Goal: Transaction & Acquisition: Subscribe to service/newsletter

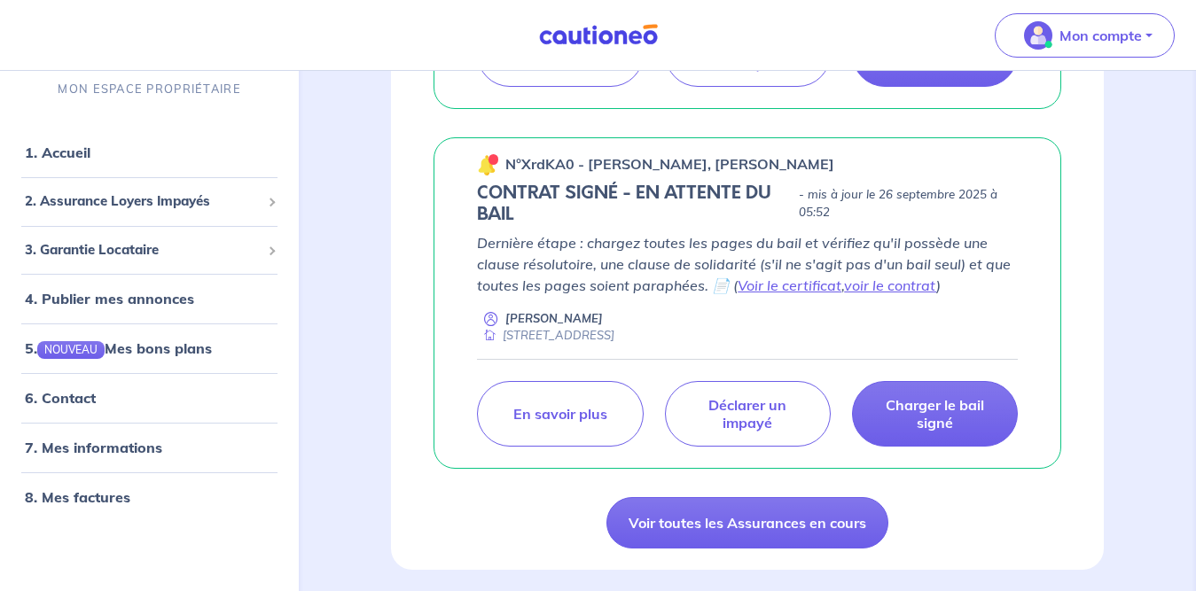
scroll to position [1526, 0]
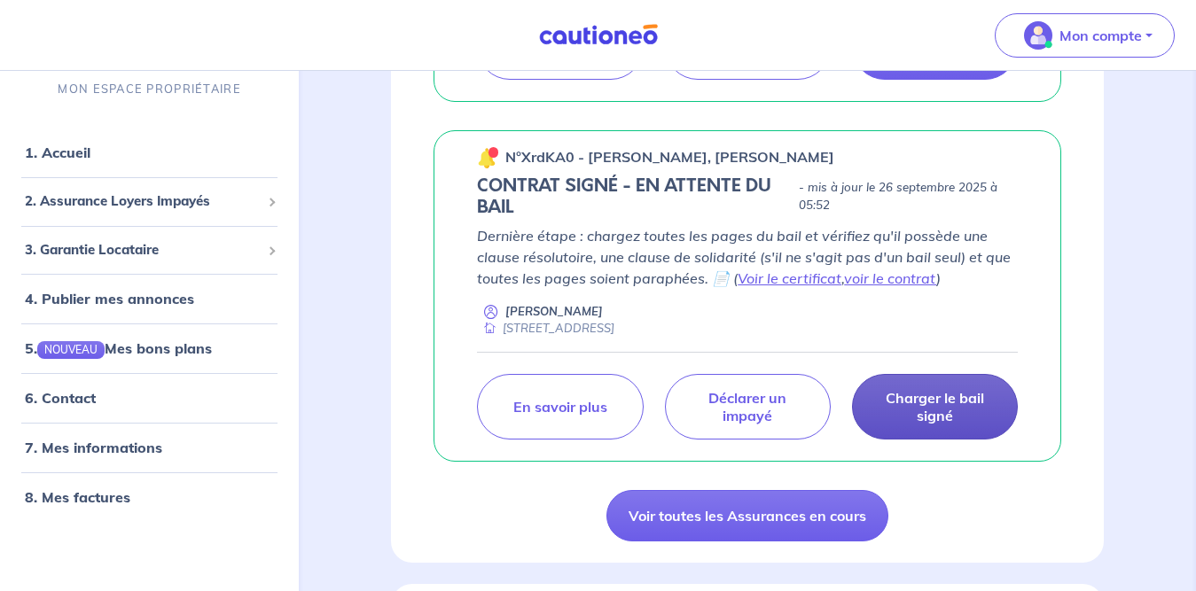
click at [912, 417] on p "Charger le bail signé" at bounding box center [934, 406] width 121 height 35
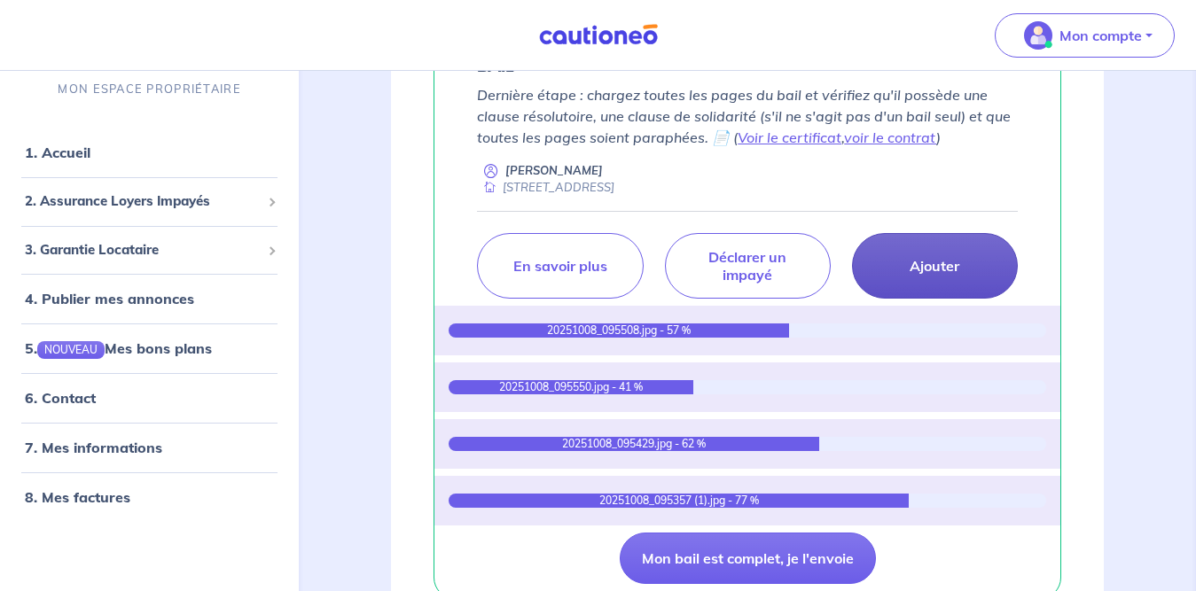
scroll to position [1738, 0]
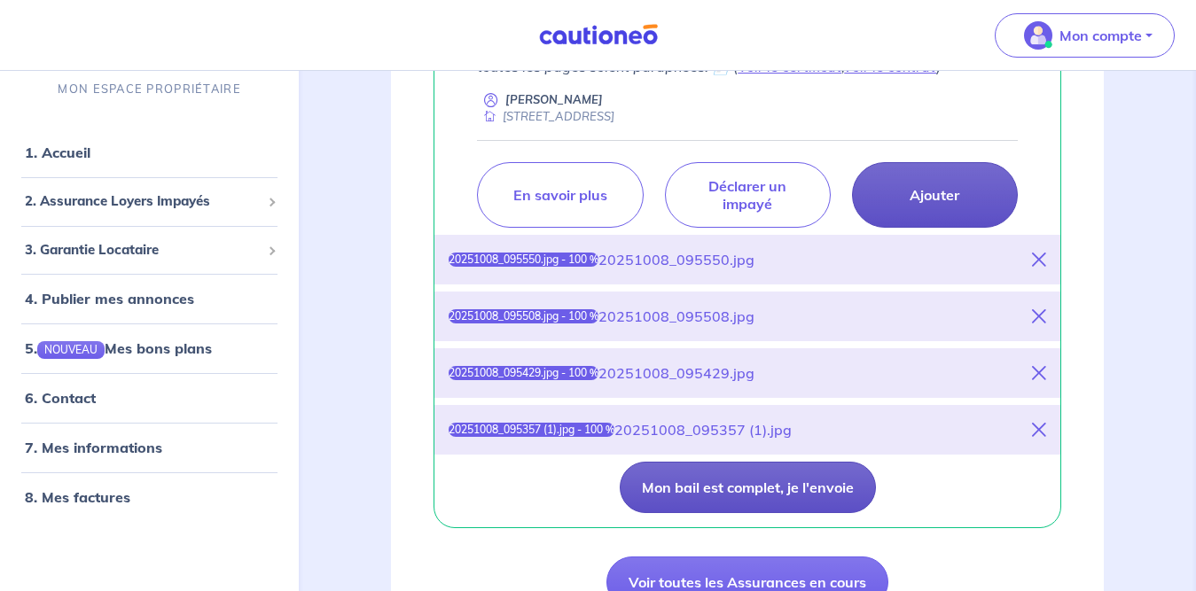
click at [837, 475] on button "Mon bail est complet, je l'envoie" at bounding box center [747, 487] width 256 height 51
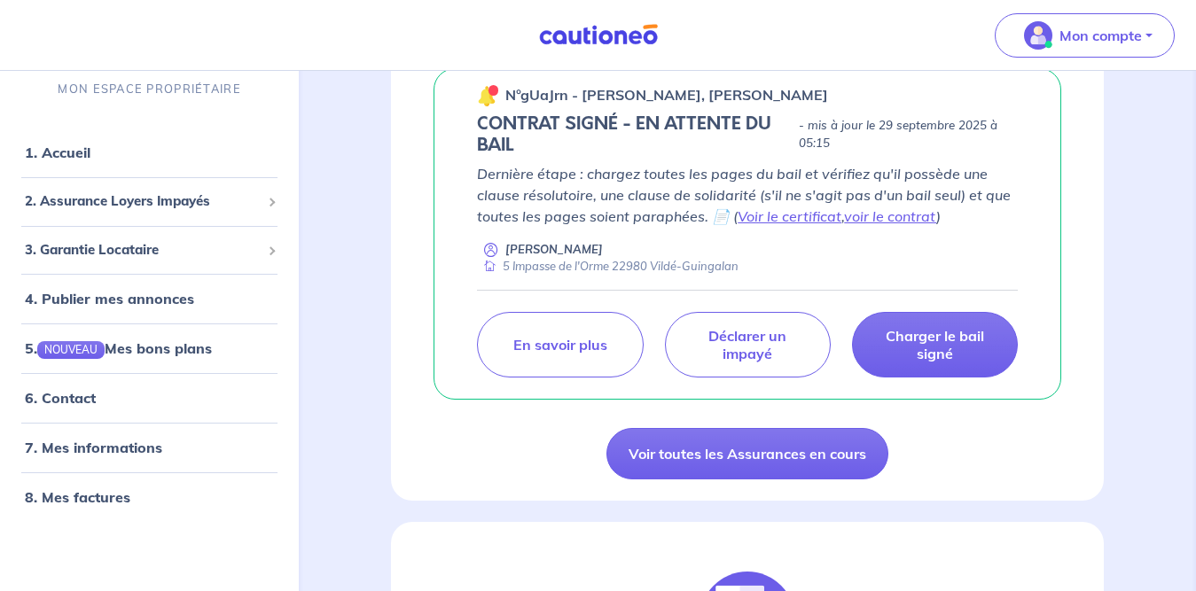
scroll to position [1503, 0]
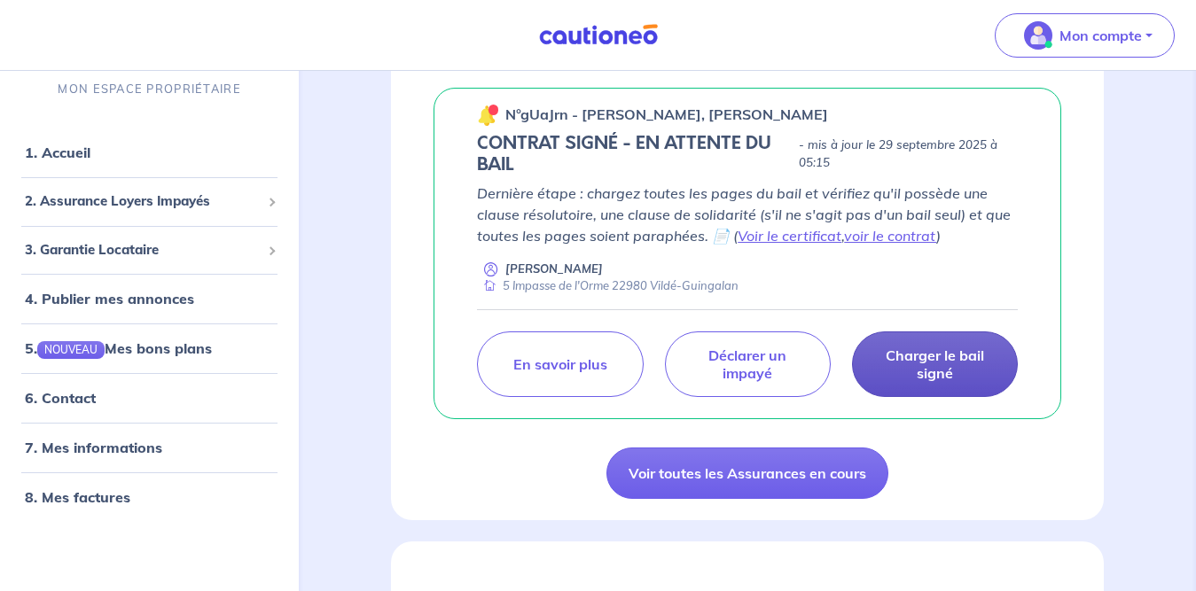
click at [931, 364] on p "Charger le bail signé" at bounding box center [934, 364] width 121 height 35
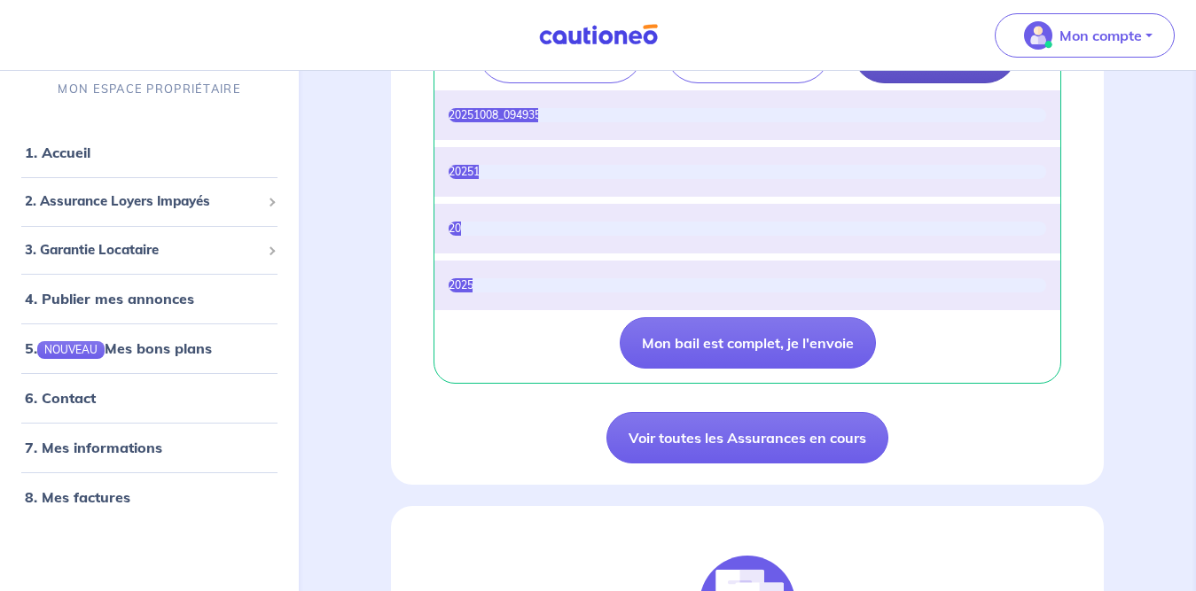
scroll to position [1768, 0]
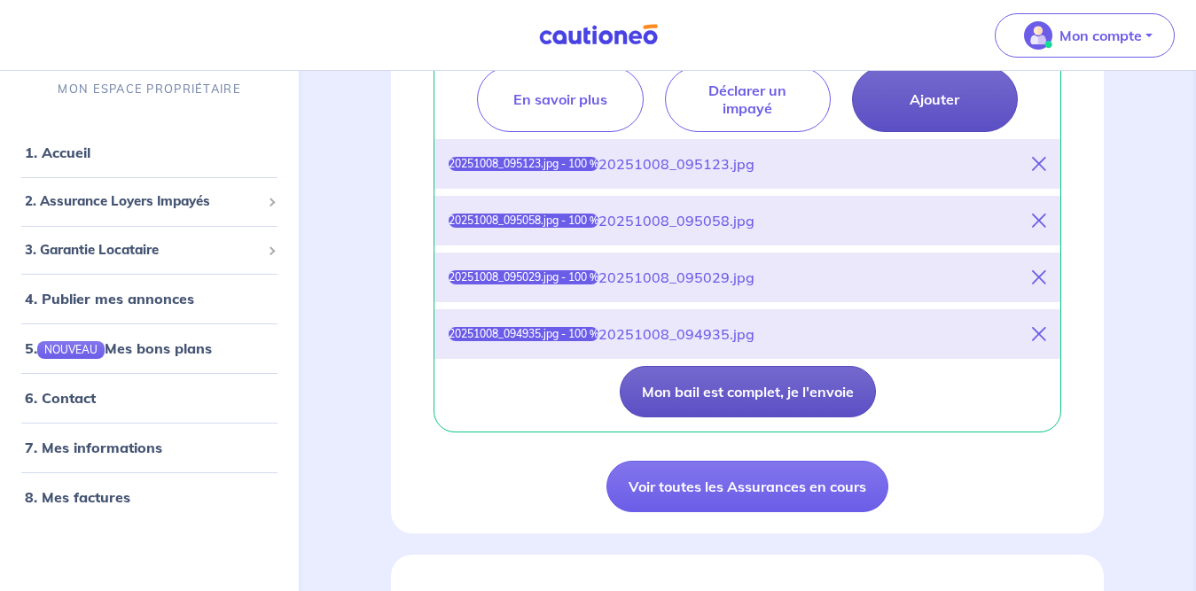
click at [803, 403] on button "Mon bail est complet, je l'envoie" at bounding box center [747, 391] width 256 height 51
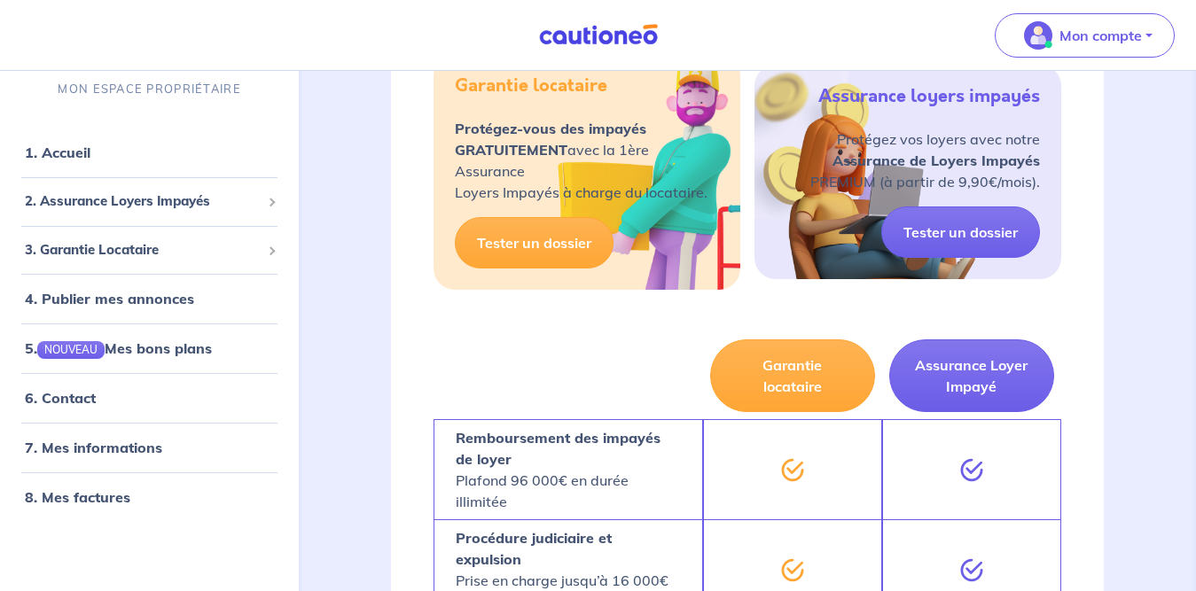
scroll to position [2372, 0]
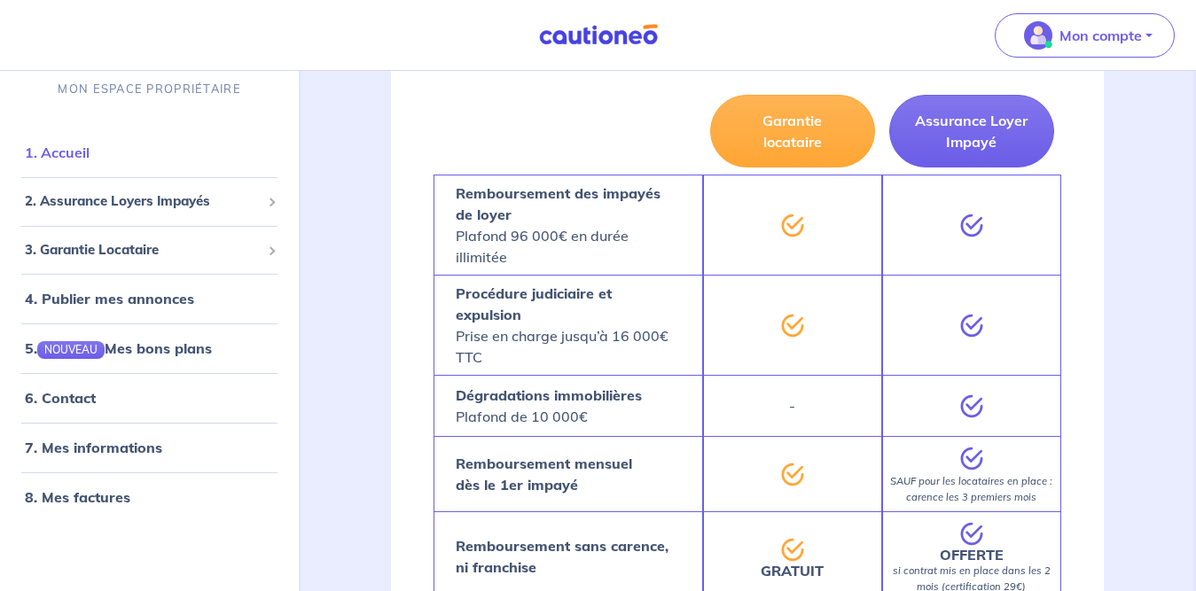
click at [90, 159] on link "1. Accueil" at bounding box center [57, 153] width 65 height 18
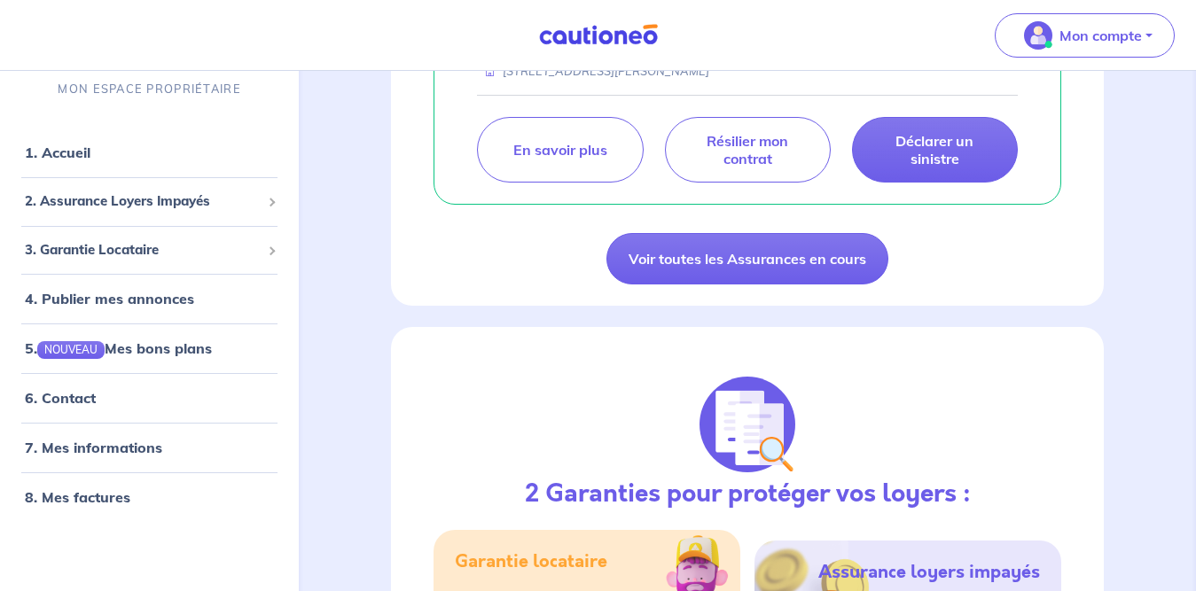
scroll to position [1678, 0]
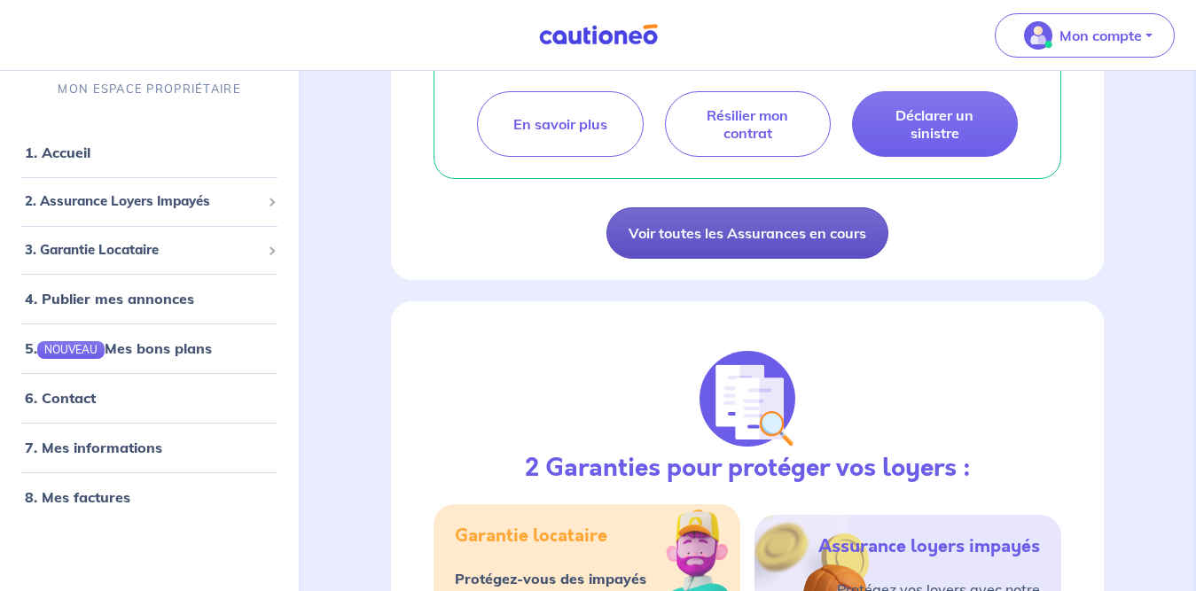
click at [824, 234] on link "Voir toutes les Assurances en cours" at bounding box center [747, 232] width 282 height 51
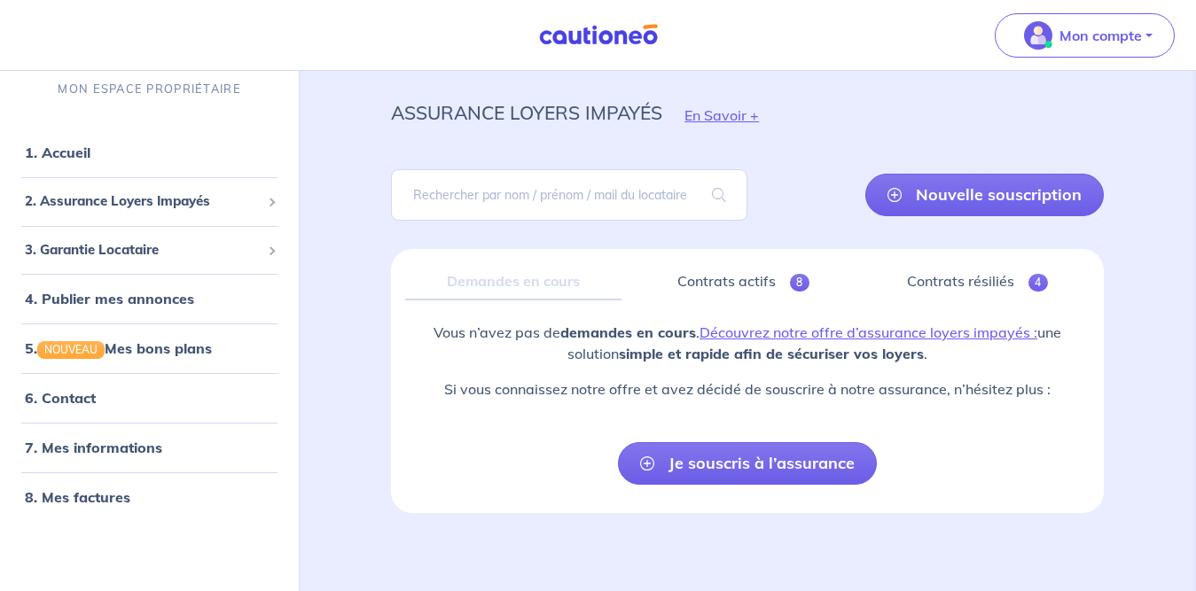
scroll to position [45, 0]
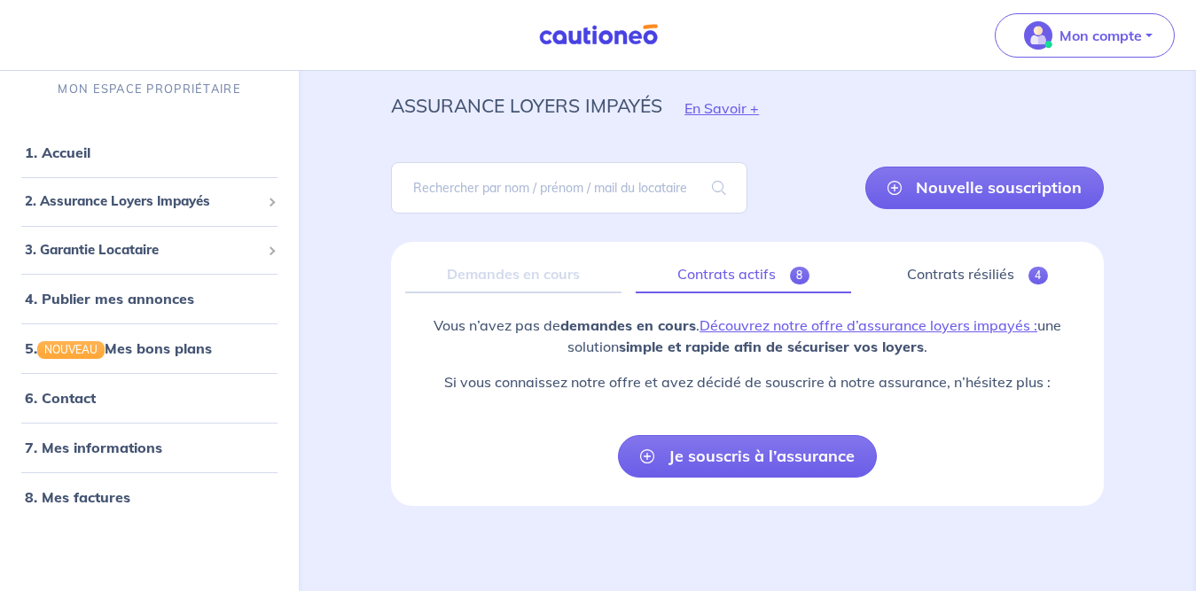
click at [796, 276] on span "8" at bounding box center [800, 276] width 20 height 18
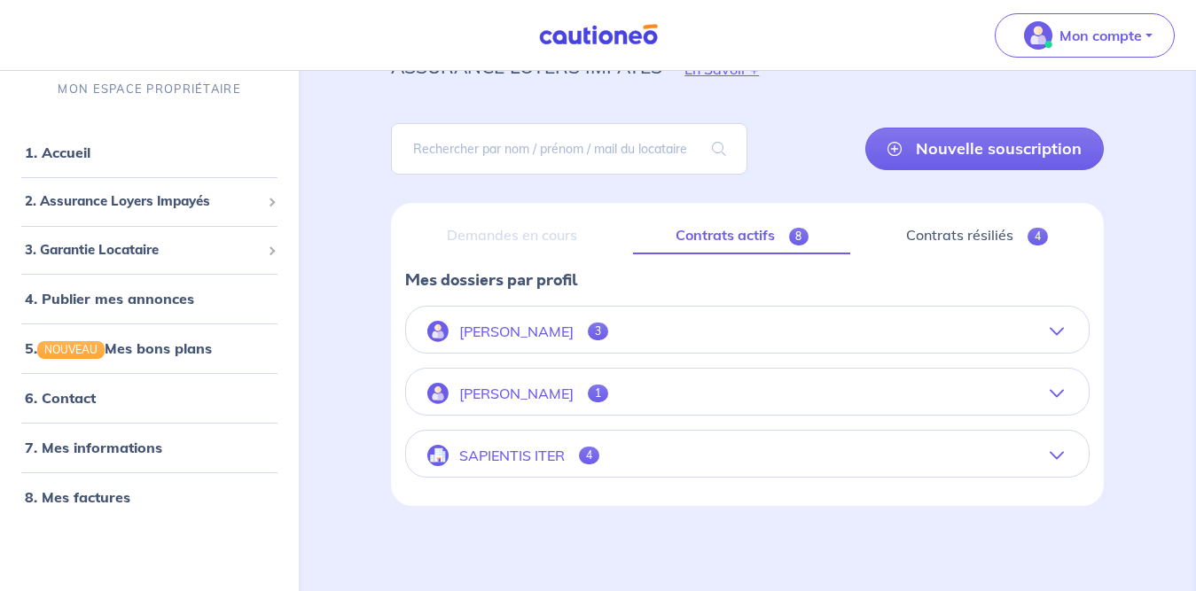
scroll to position [84, 0]
click at [1030, 328] on button "Alain Herve 3" at bounding box center [747, 331] width 682 height 43
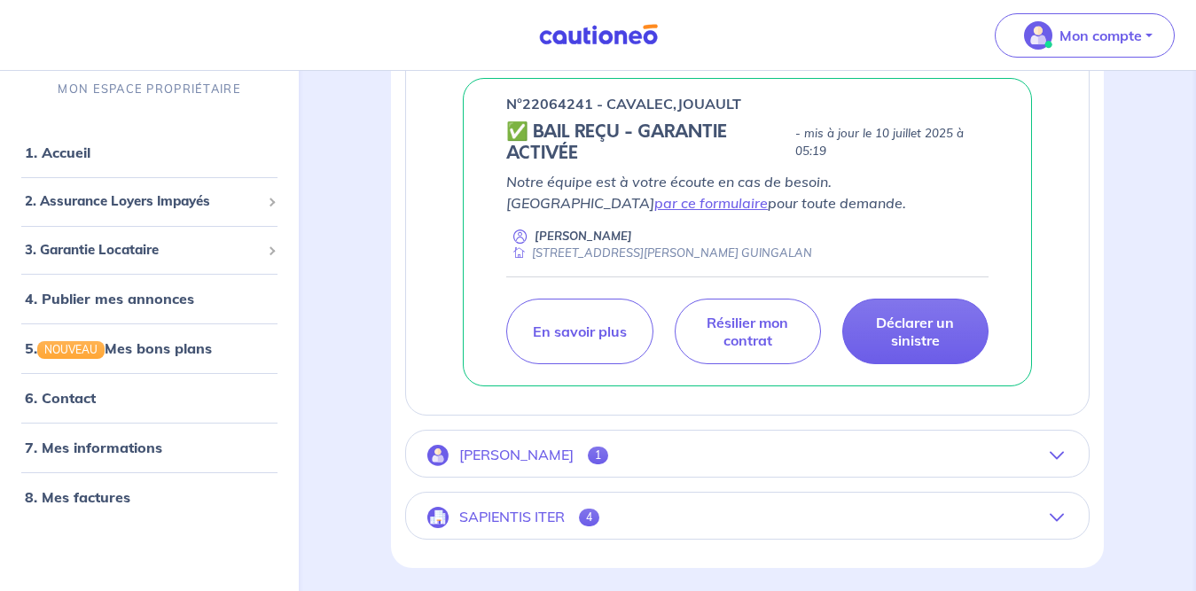
scroll to position [1095, 0]
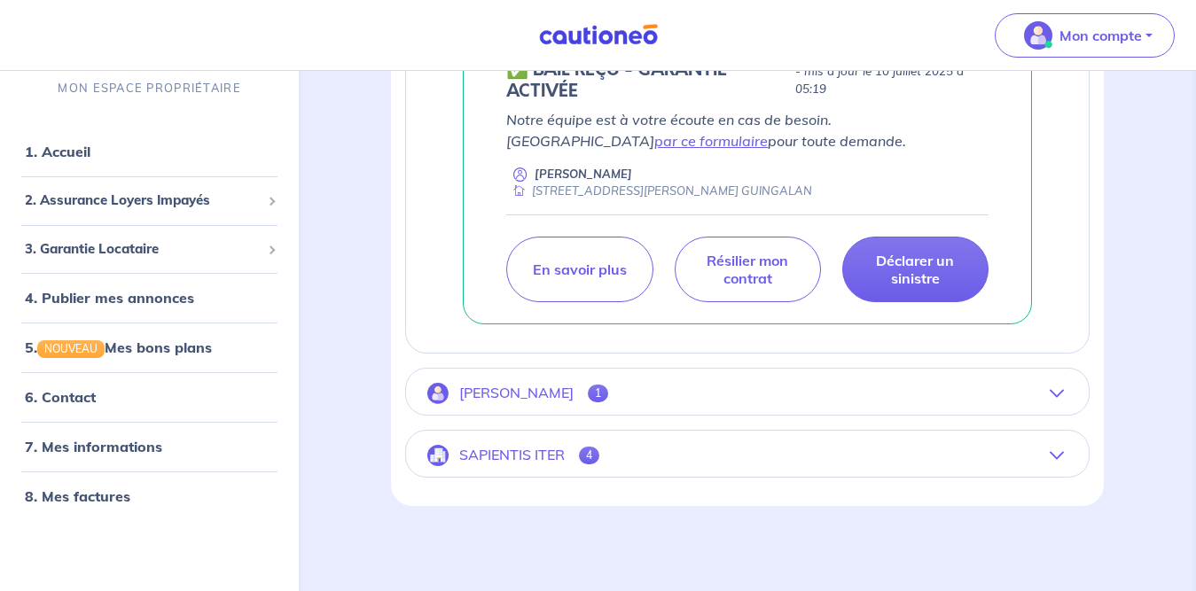
click at [956, 394] on button "Alain Herve 1" at bounding box center [747, 393] width 682 height 43
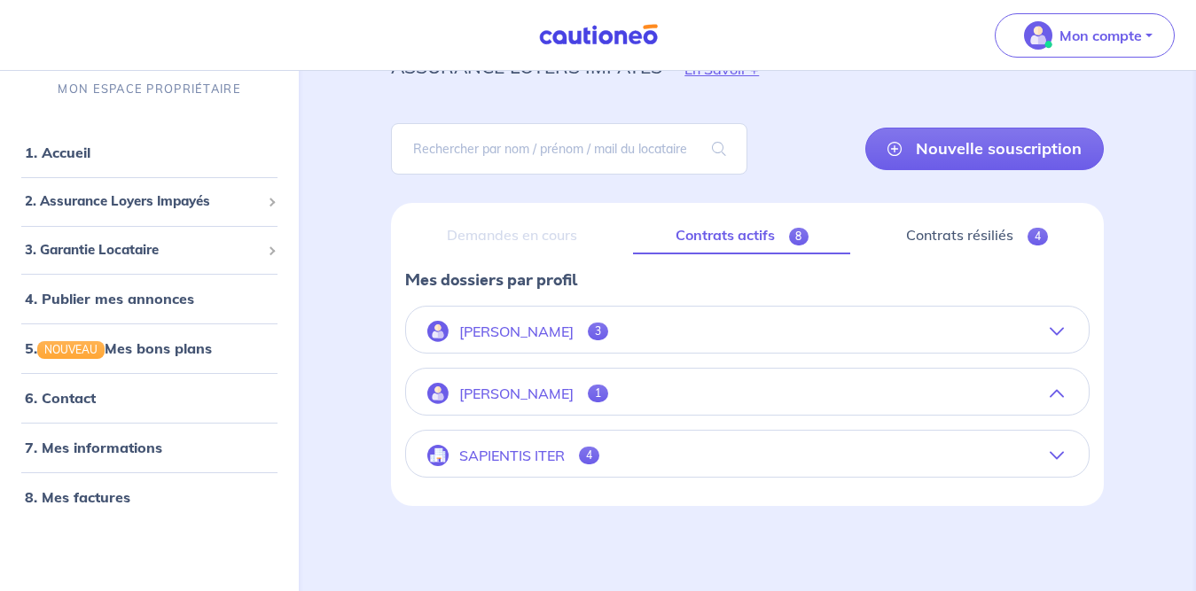
scroll to position [449, 0]
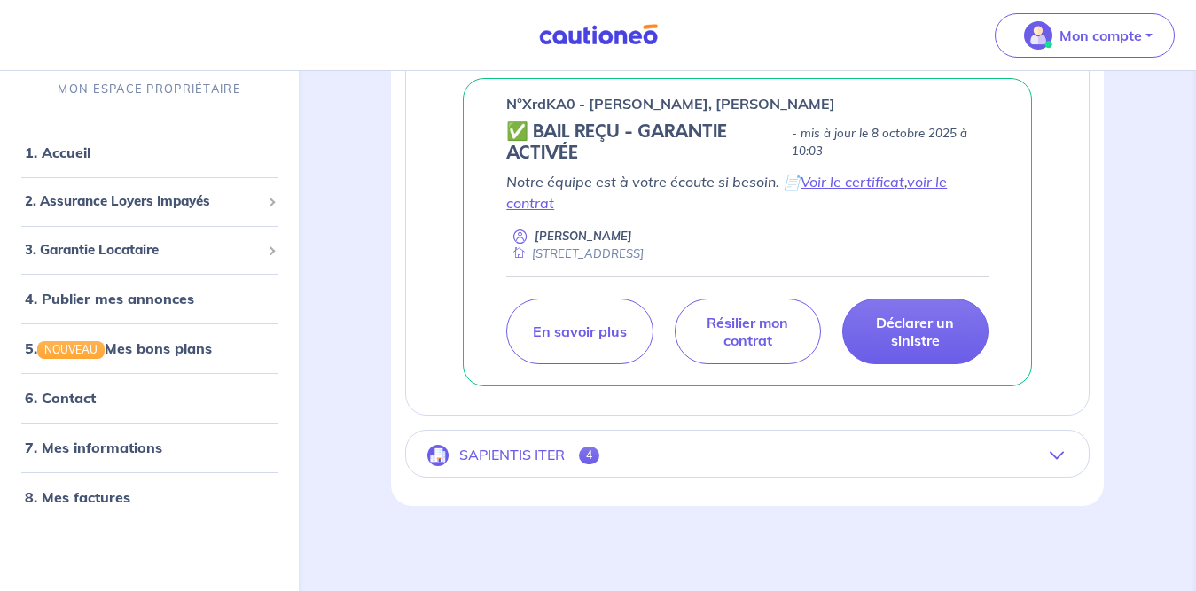
click at [956, 461] on button "SAPIENTIS ITER 4" at bounding box center [747, 455] width 682 height 43
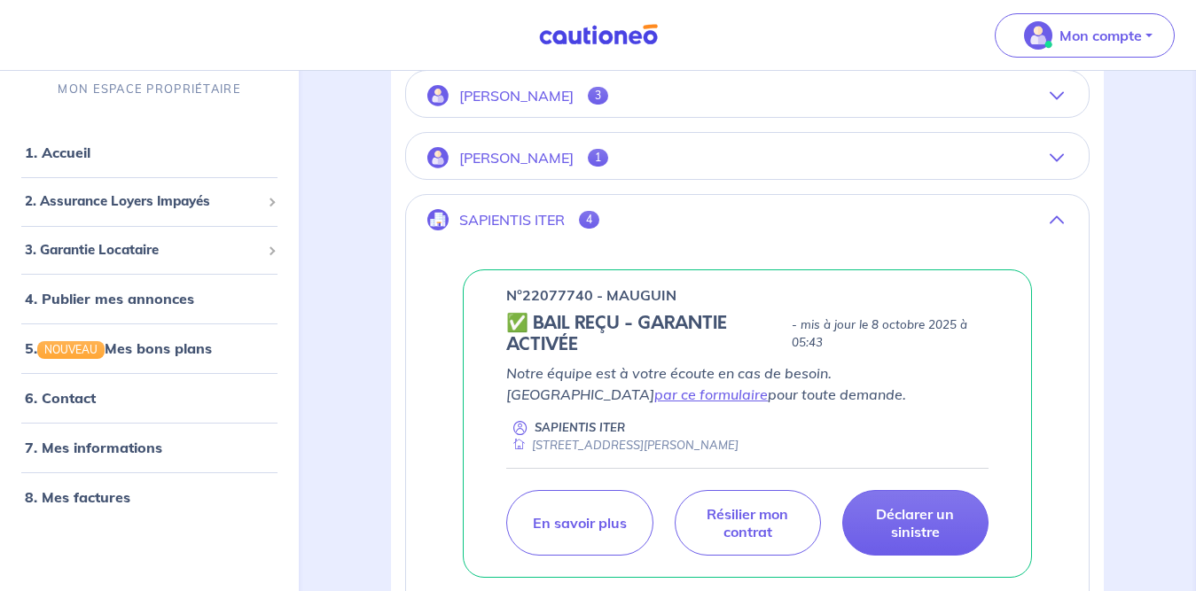
scroll to position [211, 0]
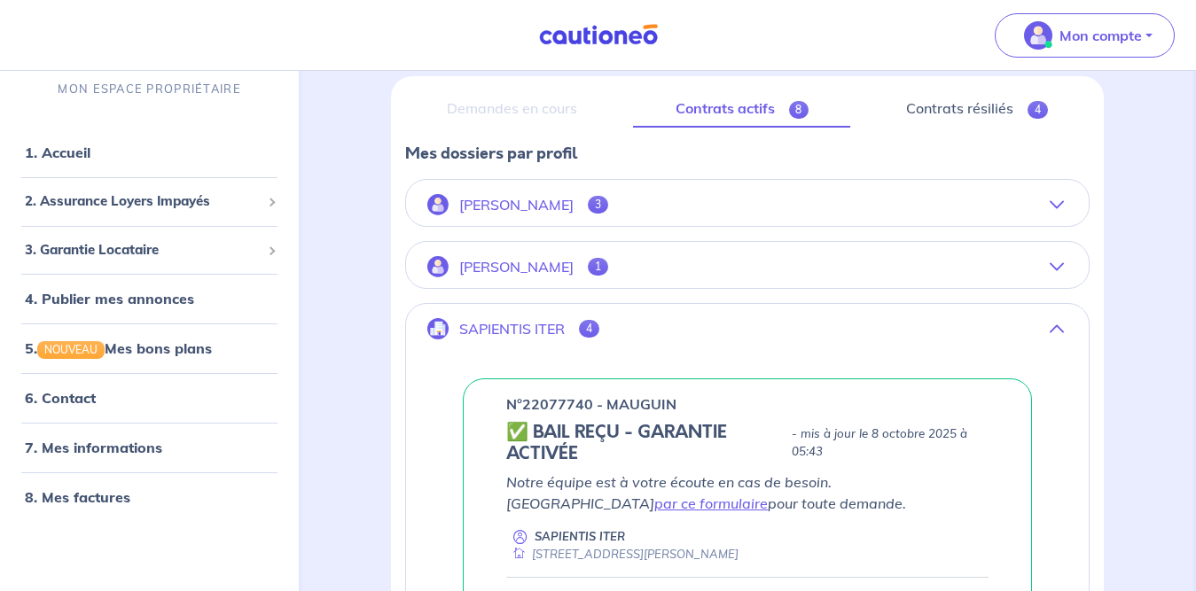
click at [879, 206] on button "Alain Herve 3" at bounding box center [747, 204] width 682 height 43
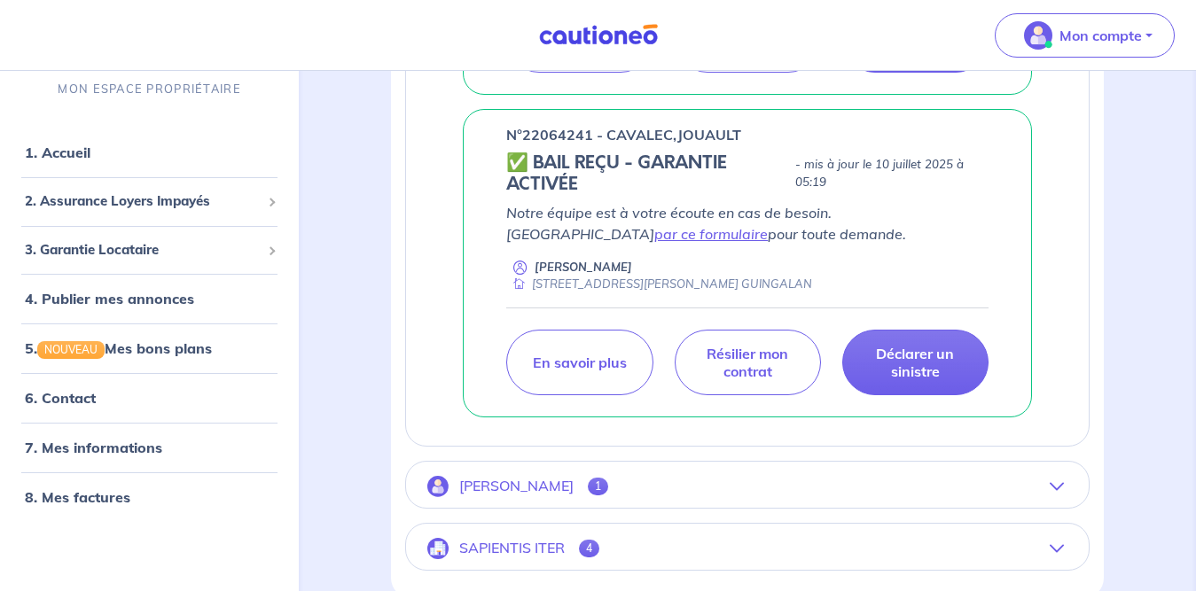
scroll to position [1095, 0]
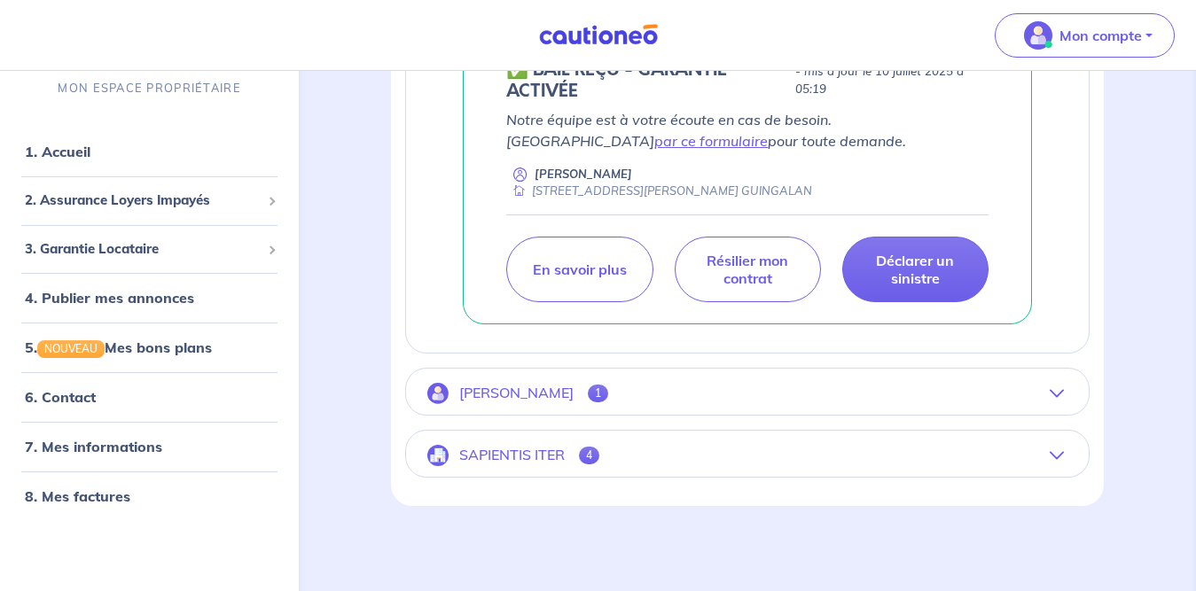
click at [1063, 393] on button "Alain Herve 1" at bounding box center [747, 393] width 682 height 43
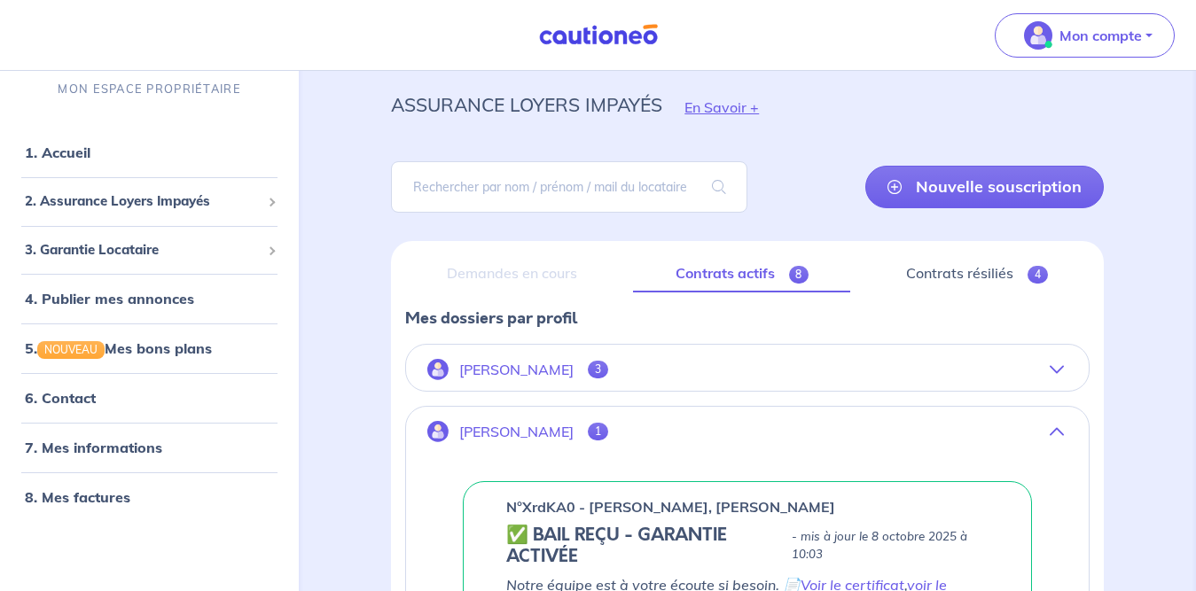
scroll to position [40, 0]
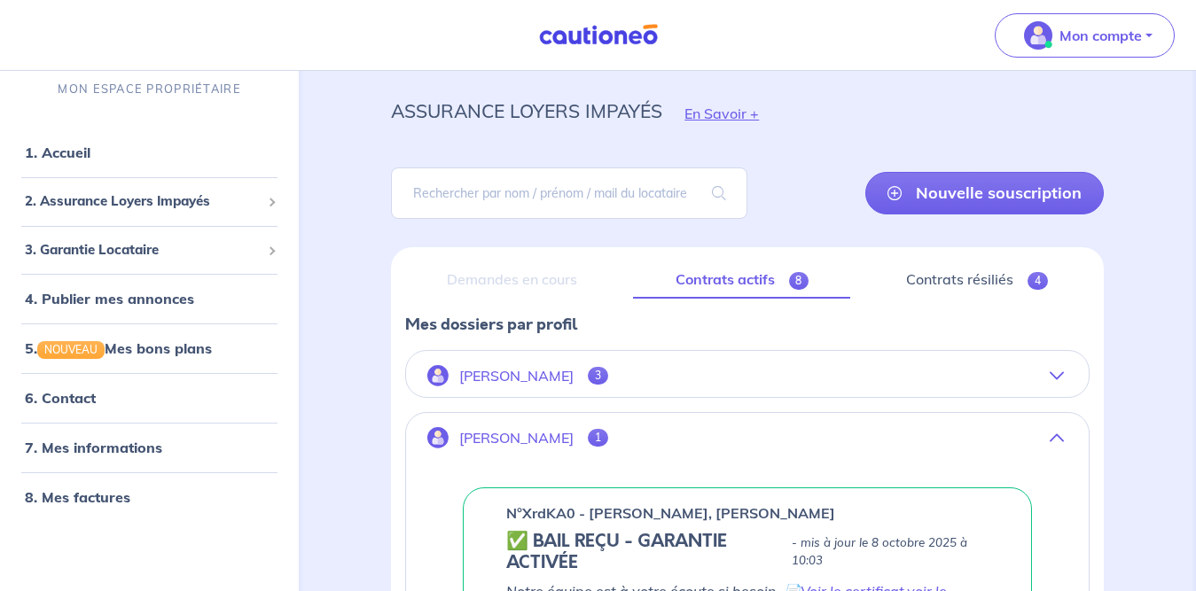
click at [590, 372] on button "Alain Herve 3" at bounding box center [747, 375] width 682 height 43
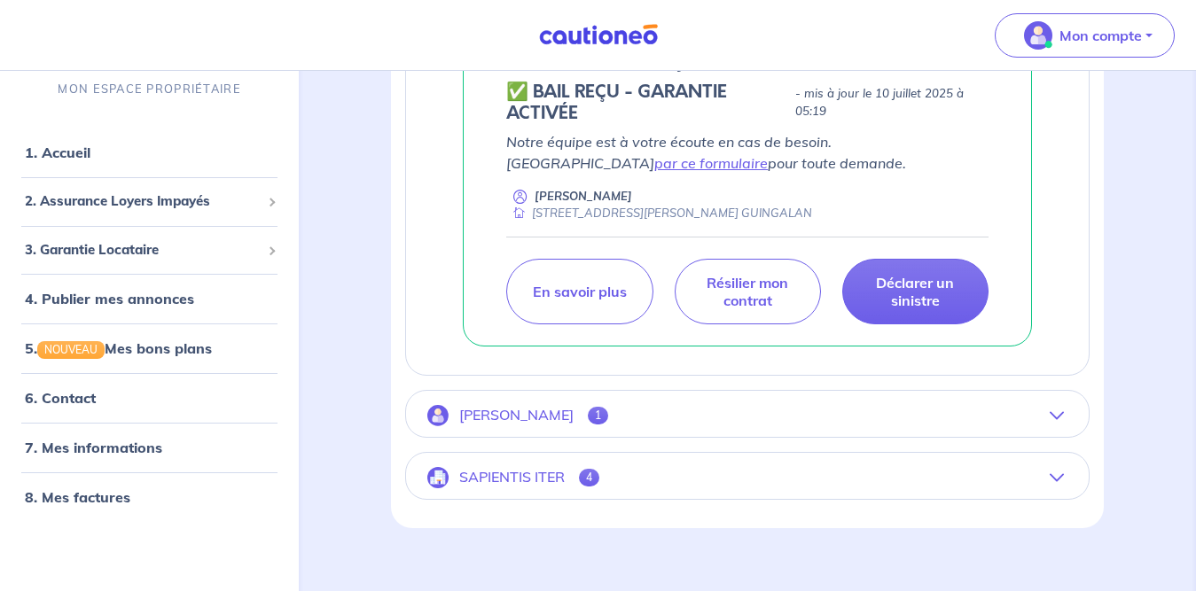
scroll to position [1095, 0]
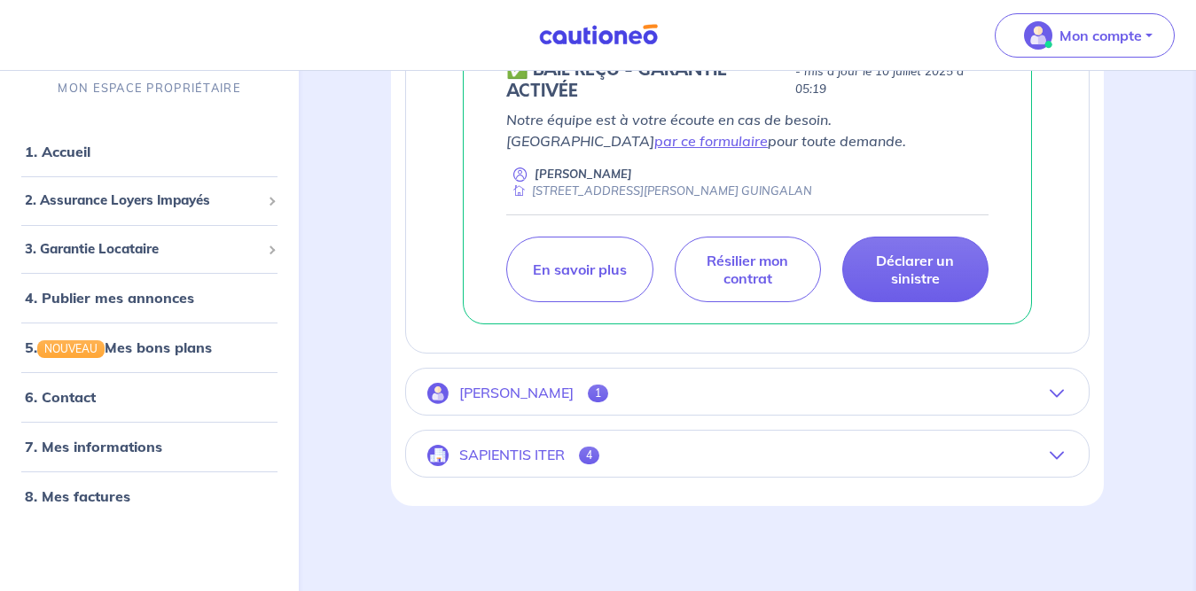
click at [958, 451] on button "SAPIENTIS ITER 4" at bounding box center [747, 455] width 682 height 43
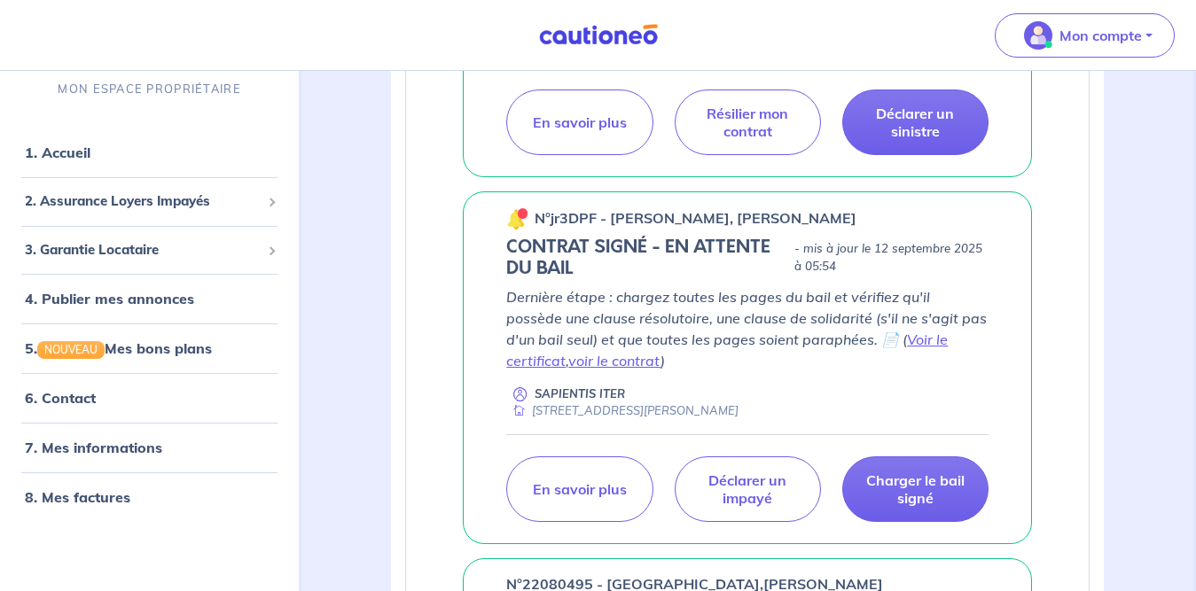
scroll to position [714, 0]
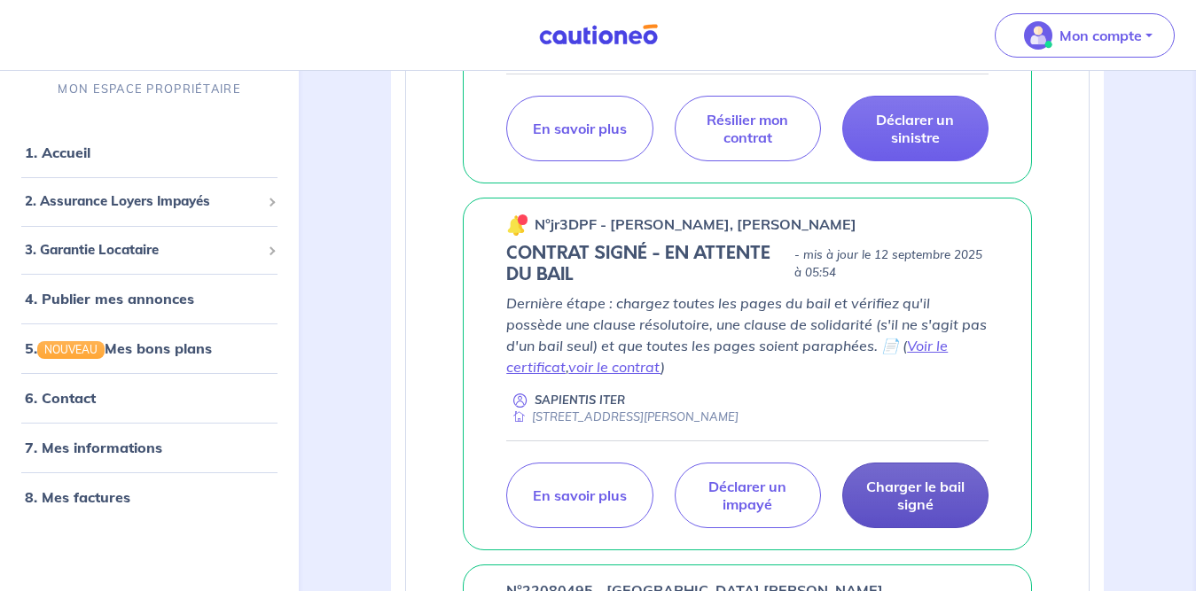
click at [923, 502] on p "Charger le bail signé" at bounding box center [915, 495] width 102 height 35
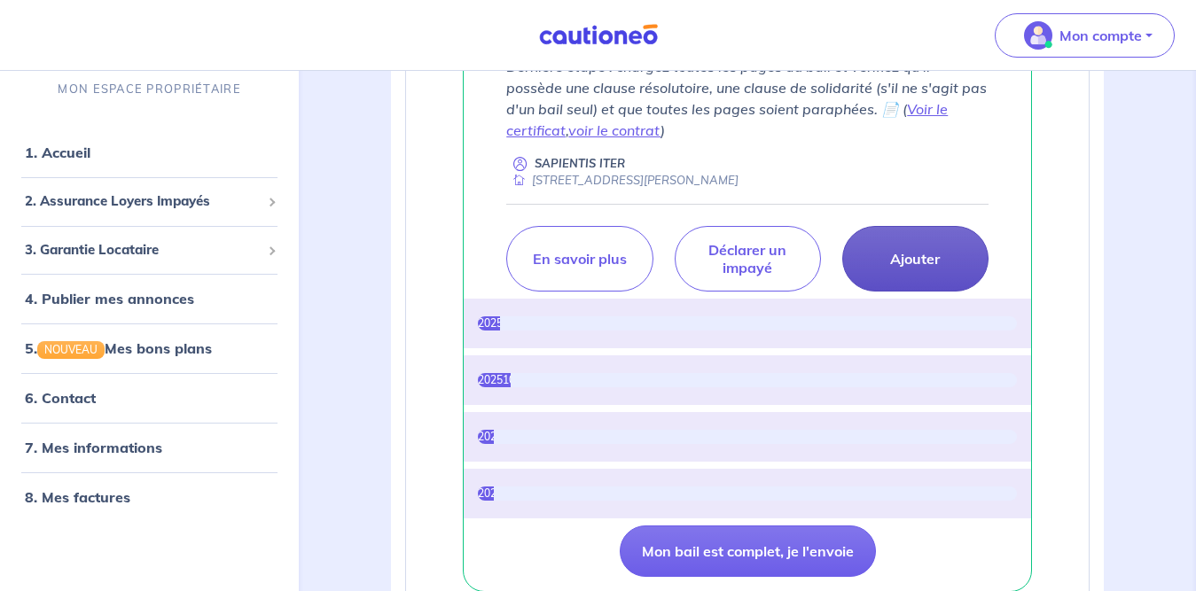
scroll to position [958, 0]
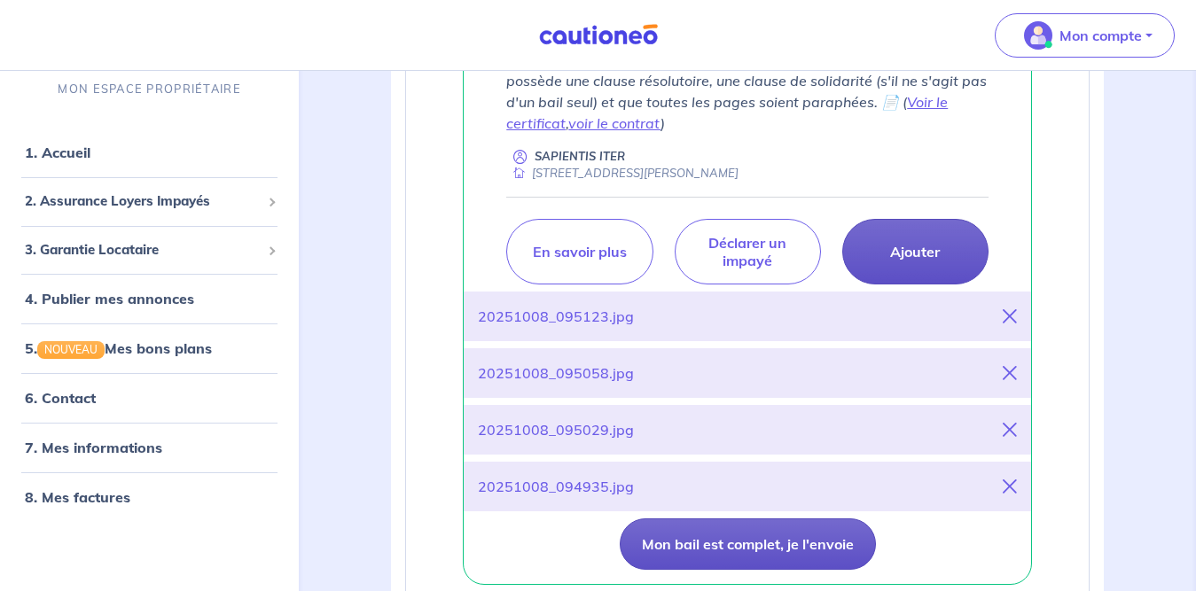
click at [776, 546] on button "Mon bail est complet, je l'envoie" at bounding box center [747, 543] width 256 height 51
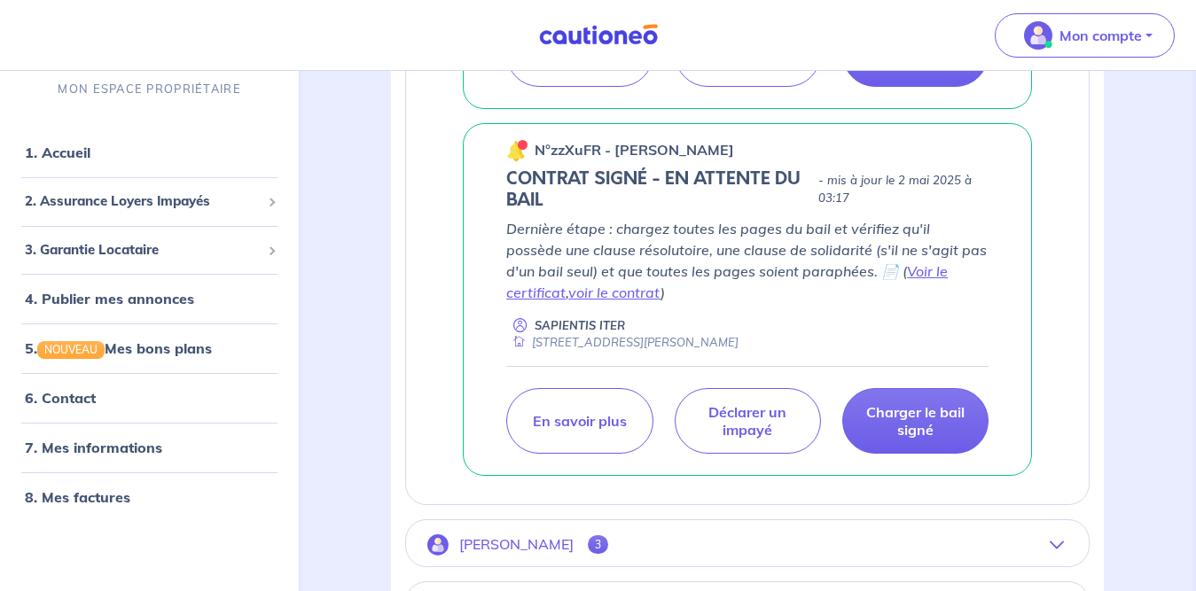
scroll to position [1461, 0]
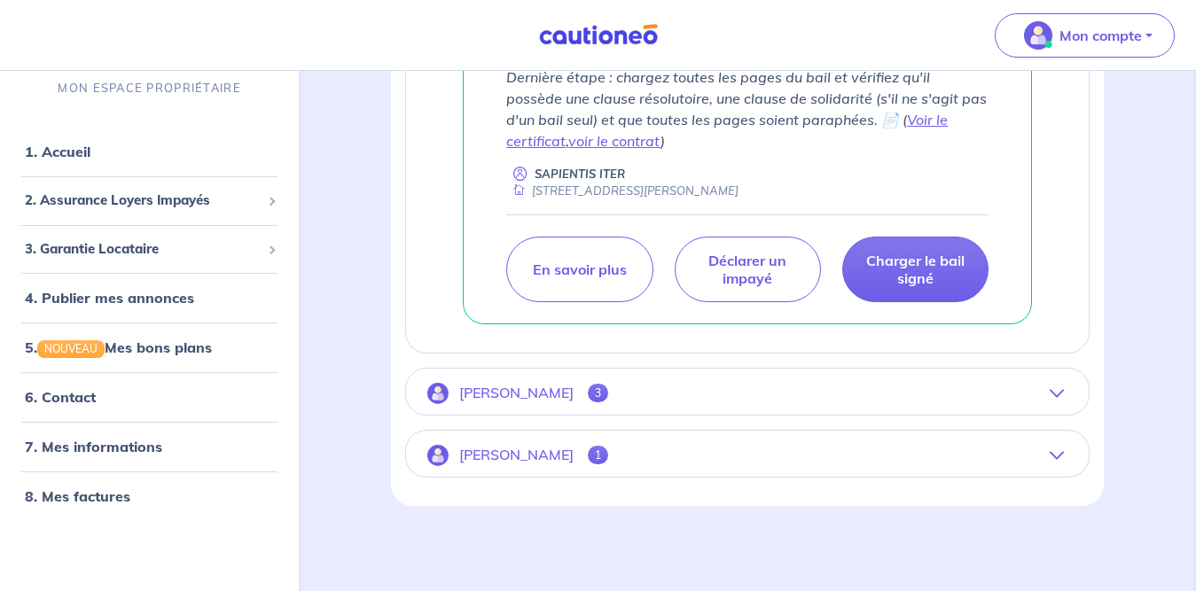
click at [1044, 397] on button "Alain Herve 3" at bounding box center [747, 393] width 682 height 43
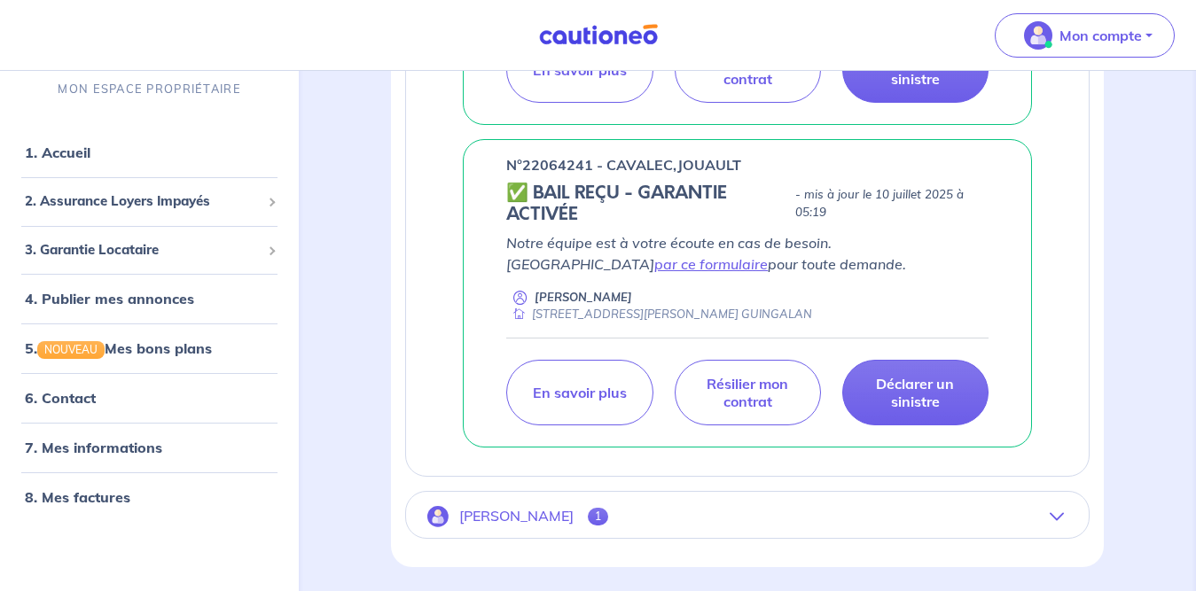
scroll to position [1095, 0]
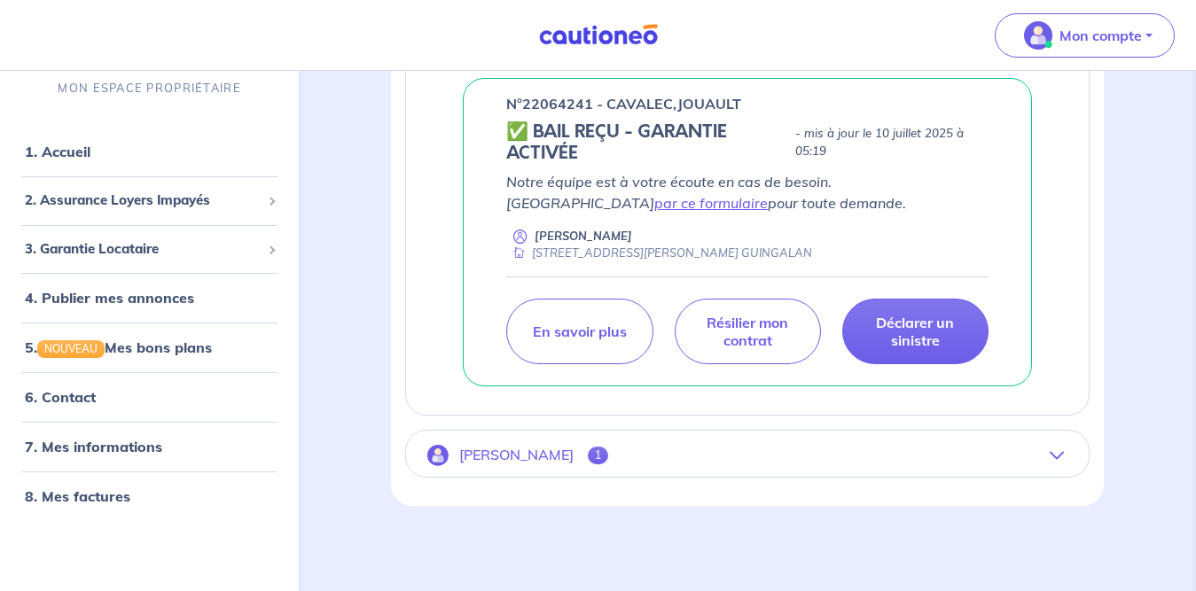
click at [1059, 451] on icon "button" at bounding box center [1056, 455] width 14 height 14
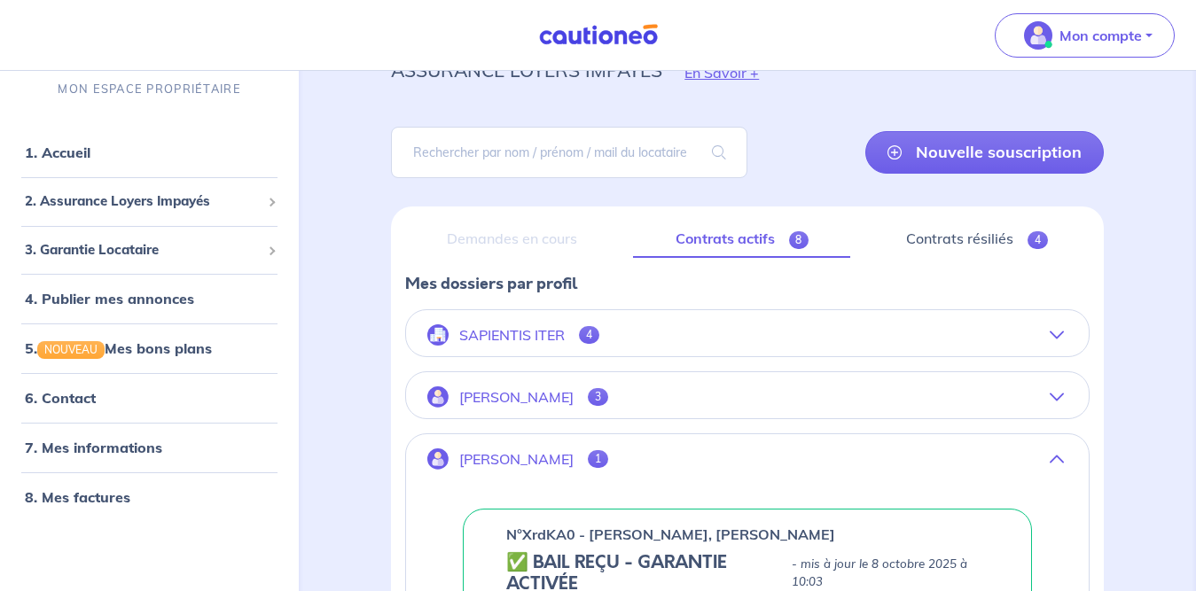
scroll to position [67, 0]
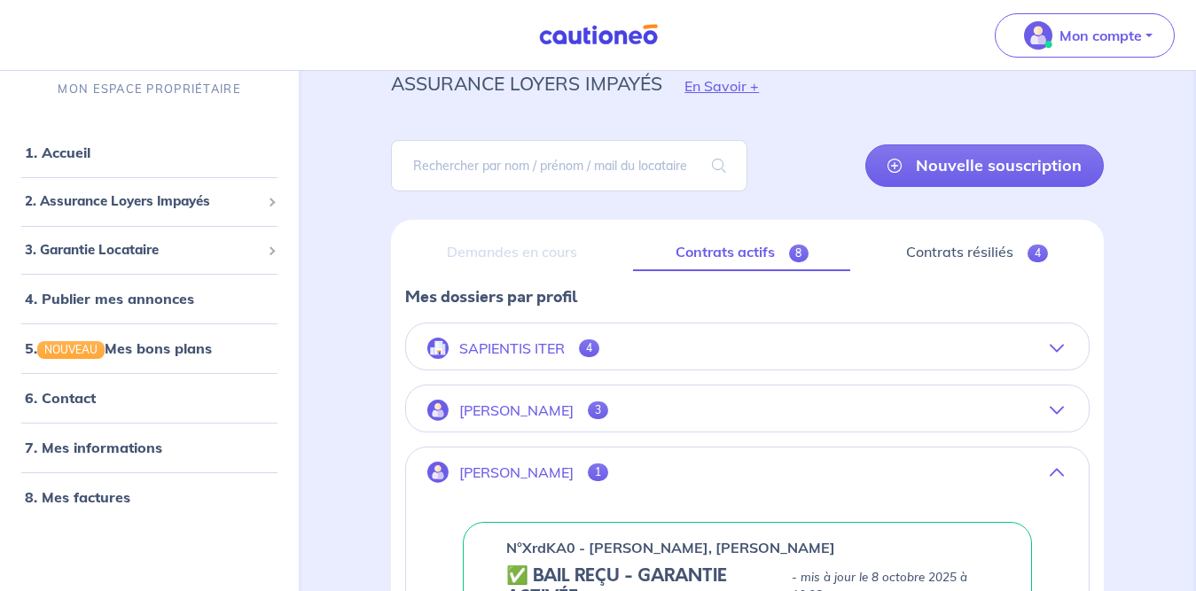
click at [1009, 407] on button "Alain Herve 3" at bounding box center [747, 410] width 682 height 43
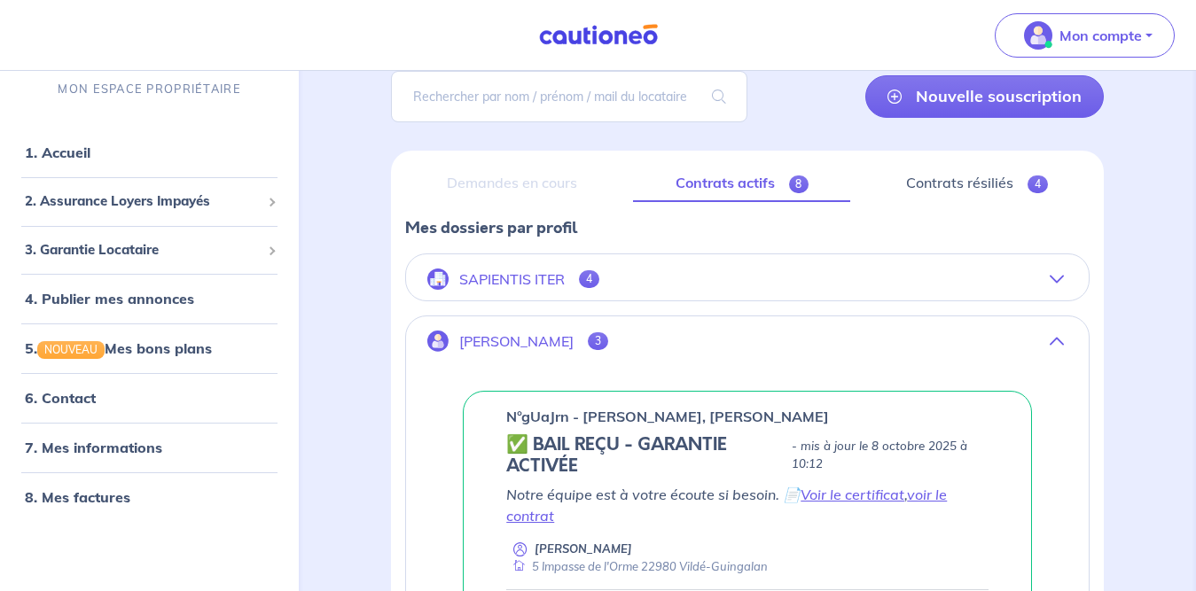
scroll to position [118, 0]
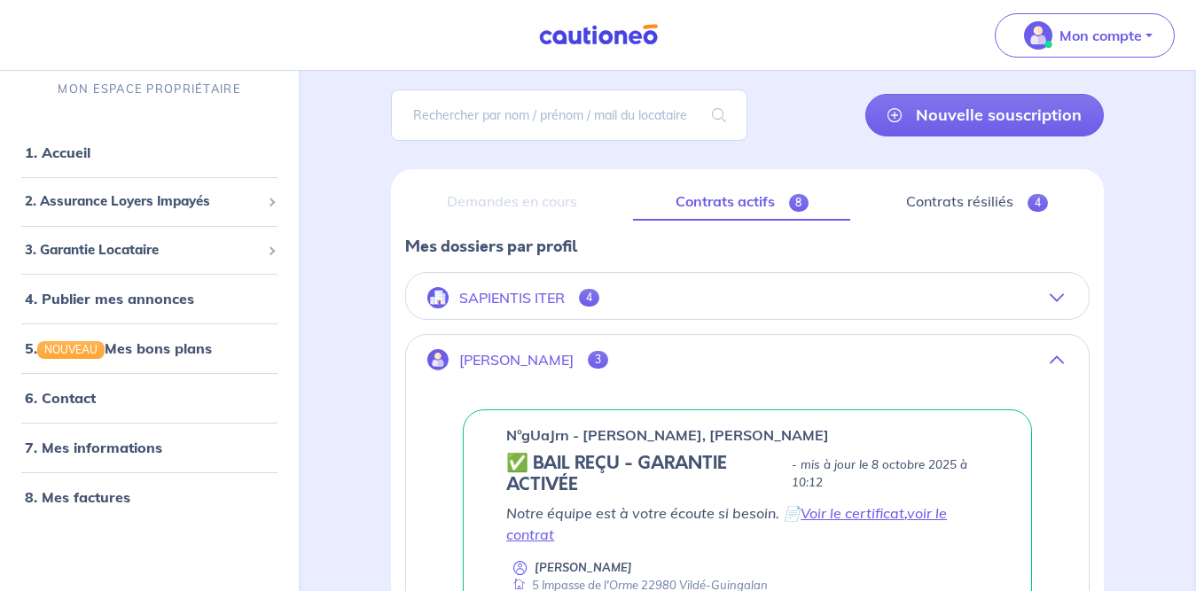
click at [1060, 291] on icon "button" at bounding box center [1056, 298] width 14 height 14
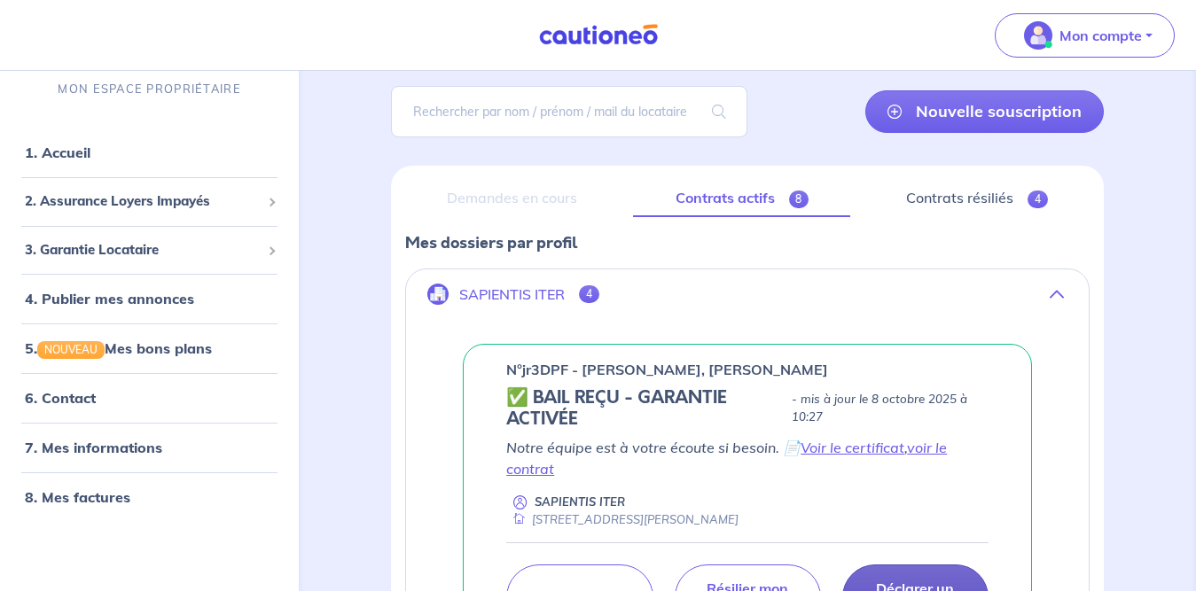
scroll to position [24, 0]
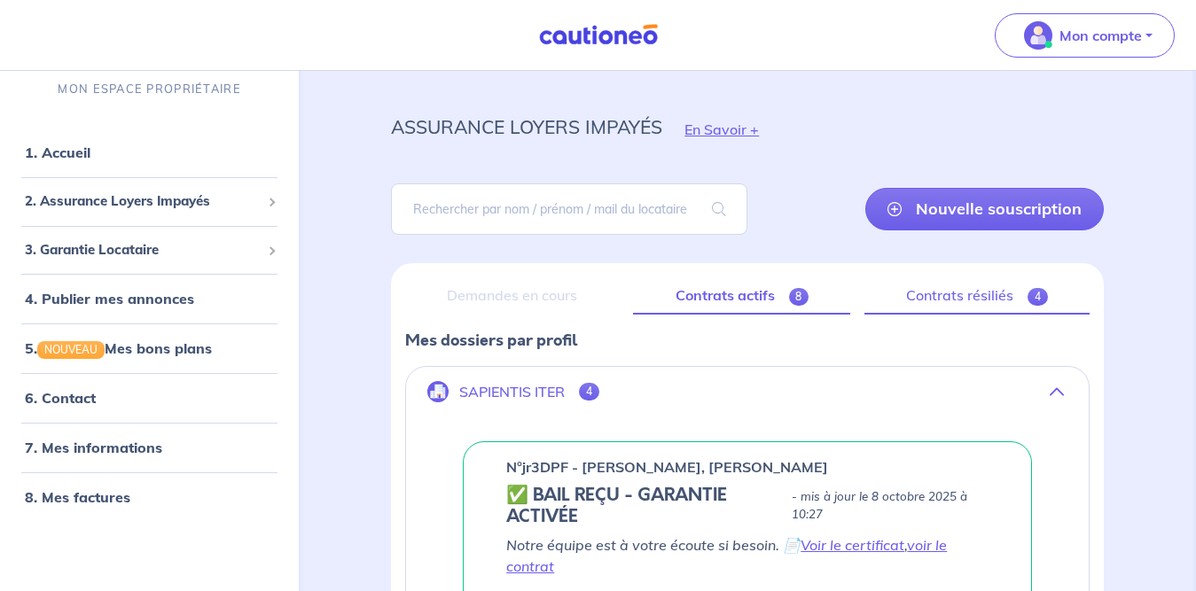
click at [1021, 295] on link "Contrats résiliés 4" at bounding box center [976, 295] width 225 height 37
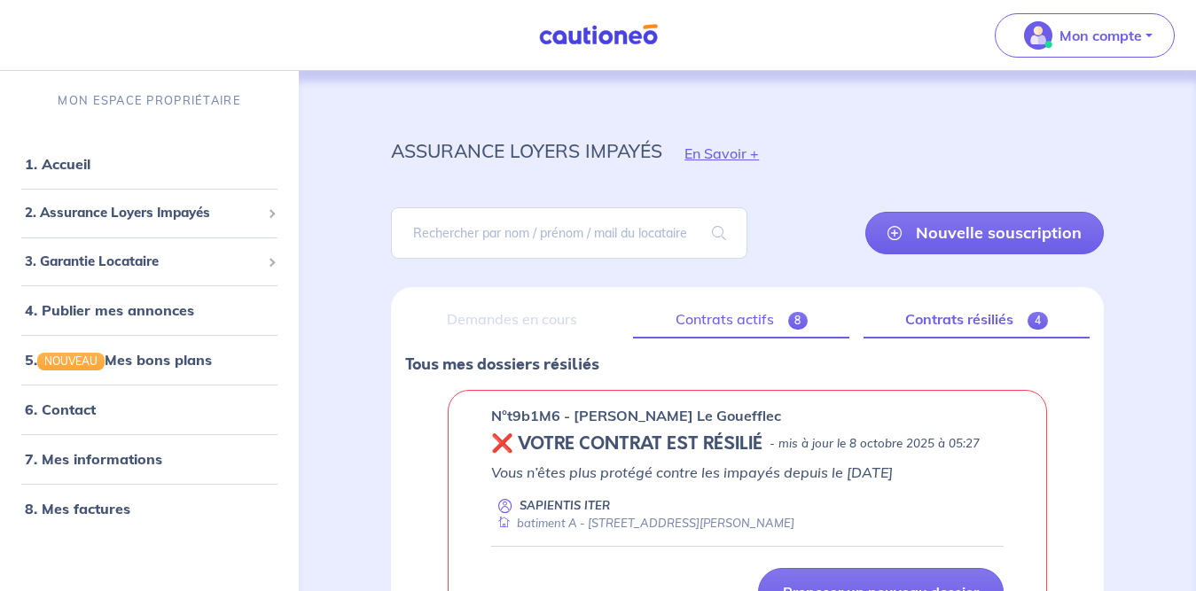
click at [742, 309] on link "Contrats actifs 8" at bounding box center [741, 319] width 216 height 37
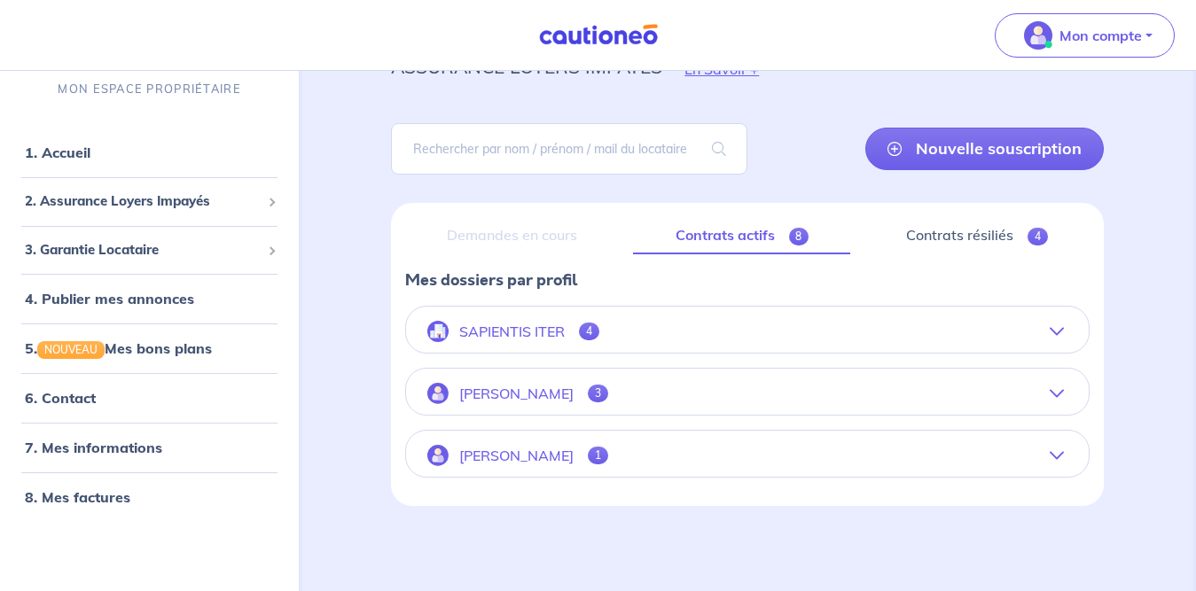
scroll to position [84, 0]
click at [1015, 338] on button "SAPIENTIS ITER 4" at bounding box center [747, 331] width 682 height 43
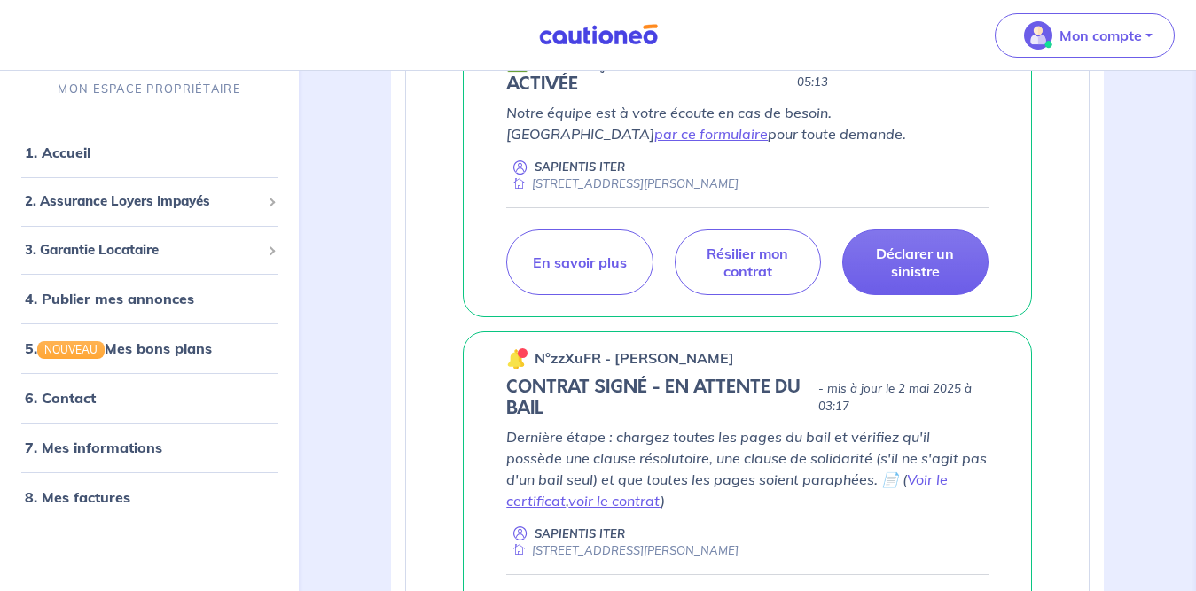
scroll to position [1188, 0]
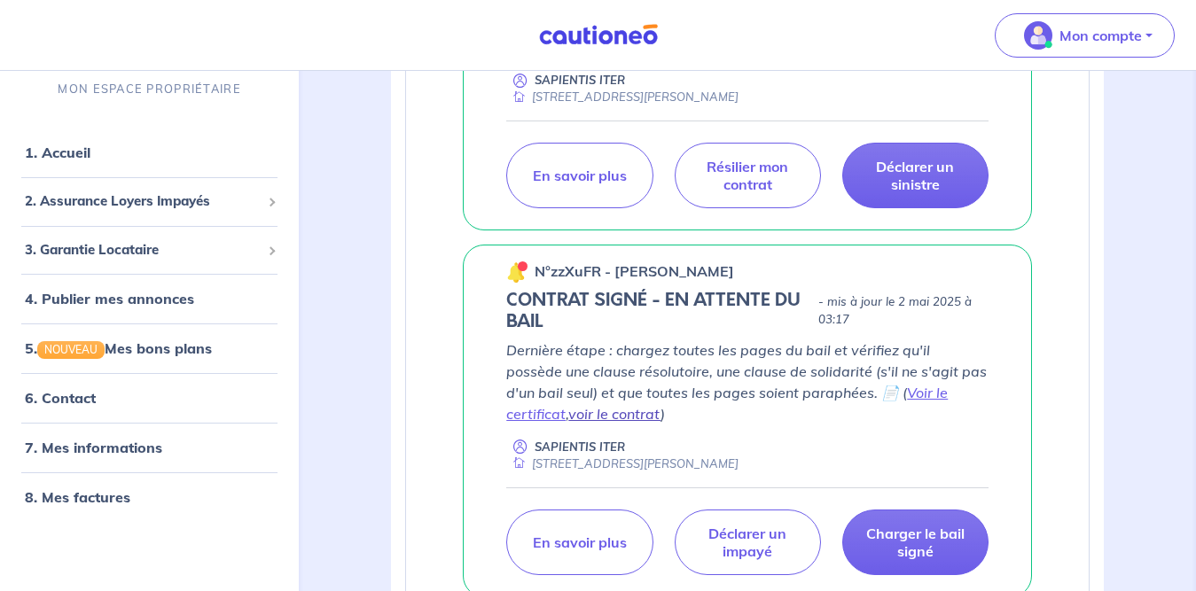
click at [660, 405] on link "voir le contrat" at bounding box center [614, 414] width 92 height 18
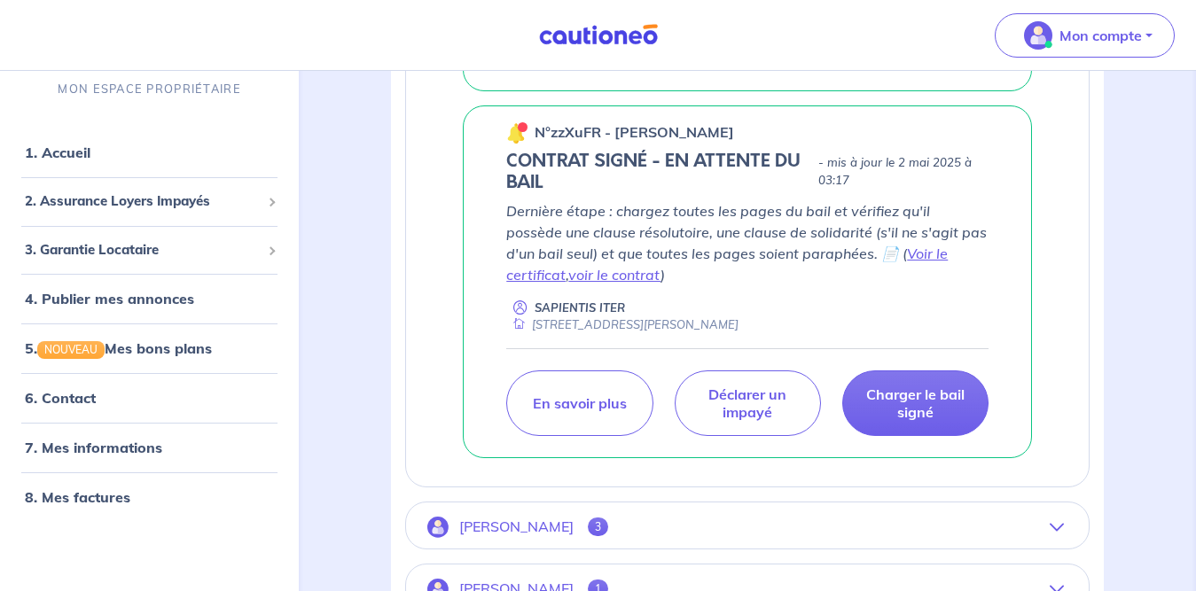
scroll to position [1334, 0]
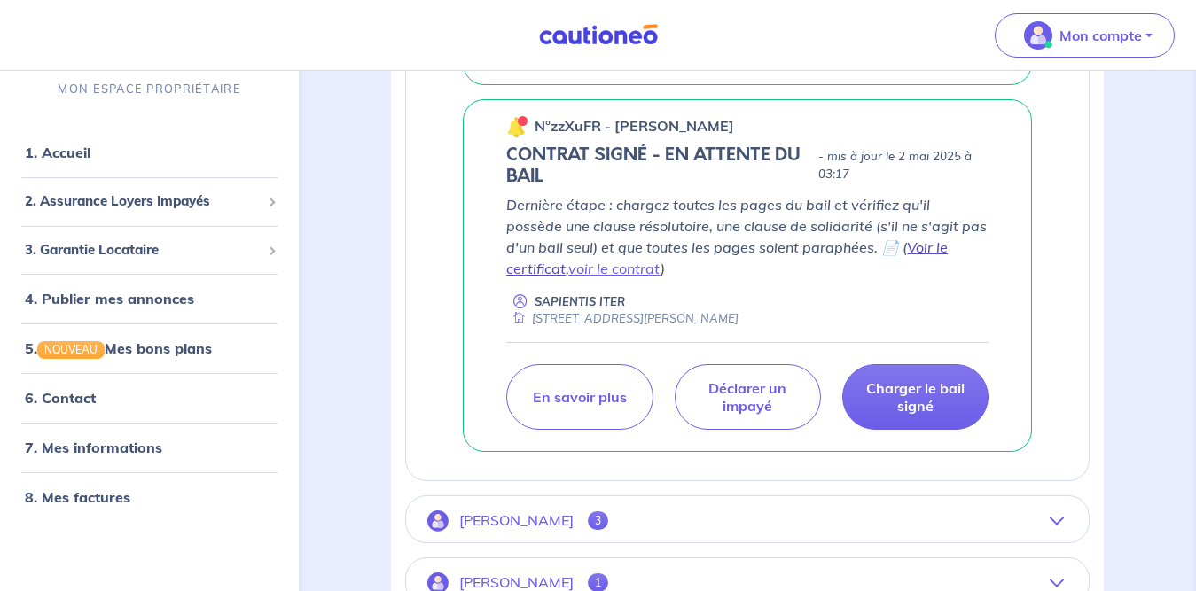
click at [918, 251] on link "Voir le certificat" at bounding box center [726, 257] width 441 height 39
click at [660, 260] on link "voir le contrat" at bounding box center [614, 269] width 92 height 18
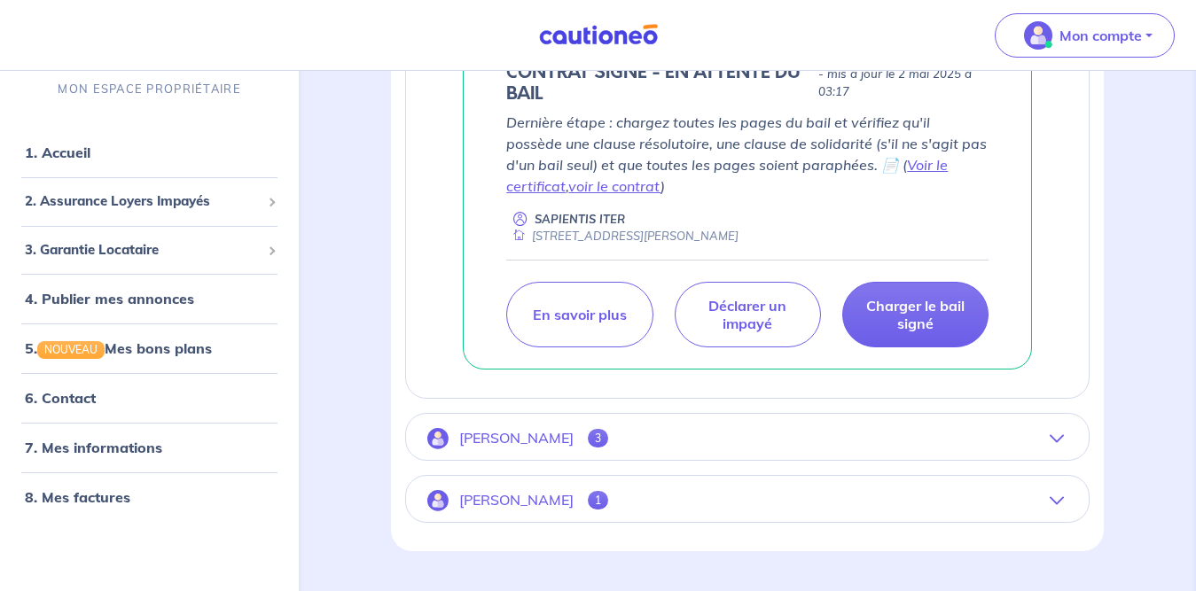
scroll to position [1419, 0]
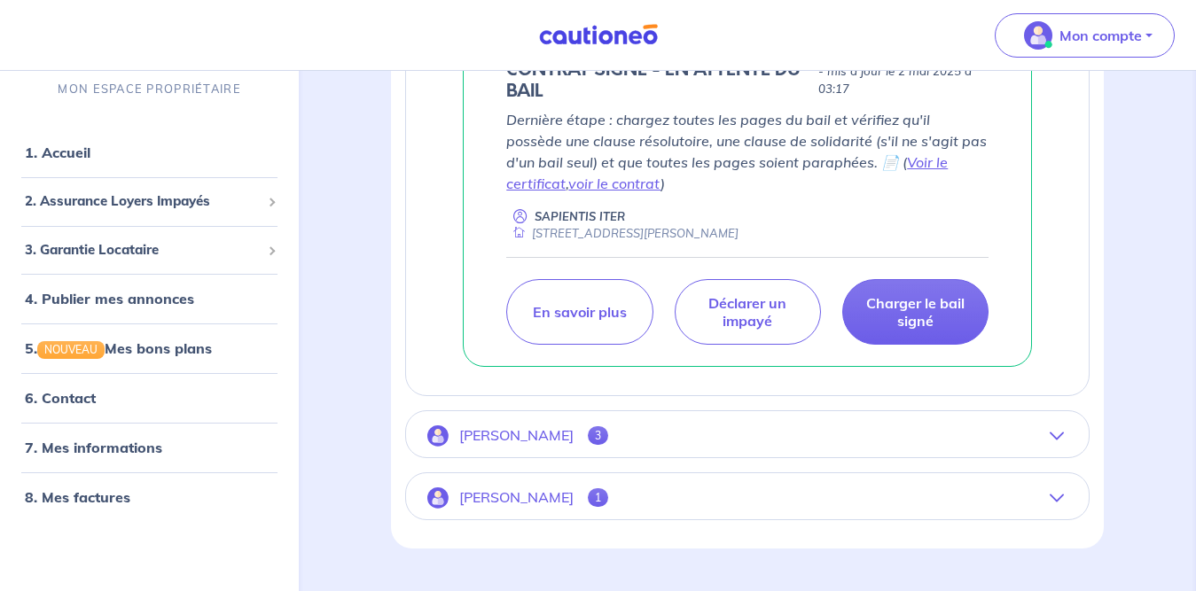
click at [1051, 438] on icon "button" at bounding box center [1056, 436] width 14 height 14
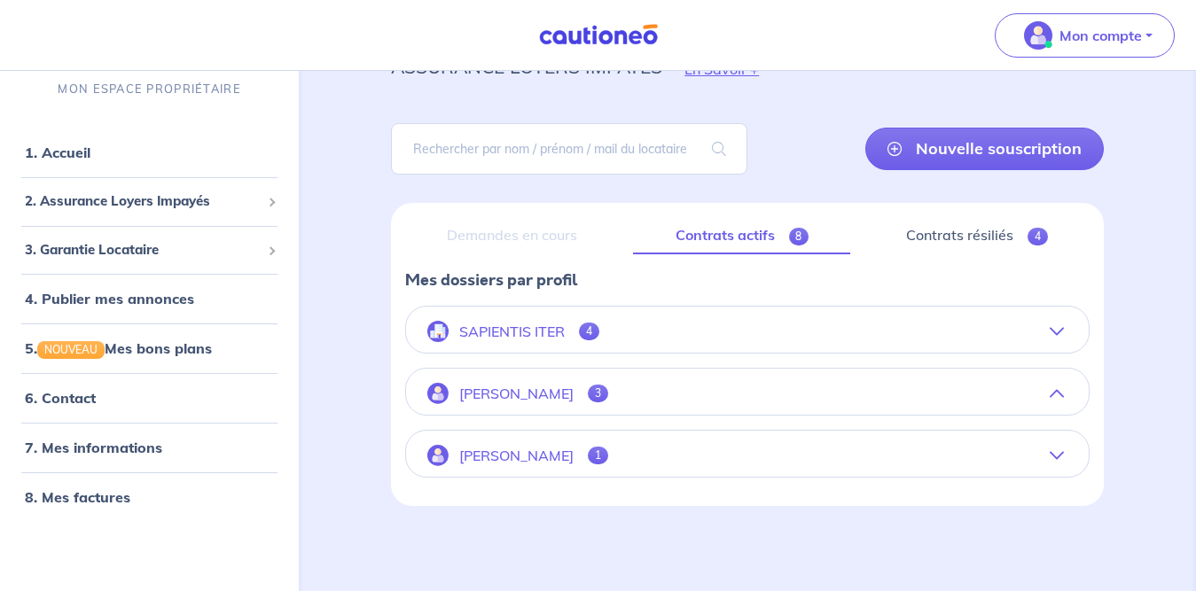
scroll to position [1095, 0]
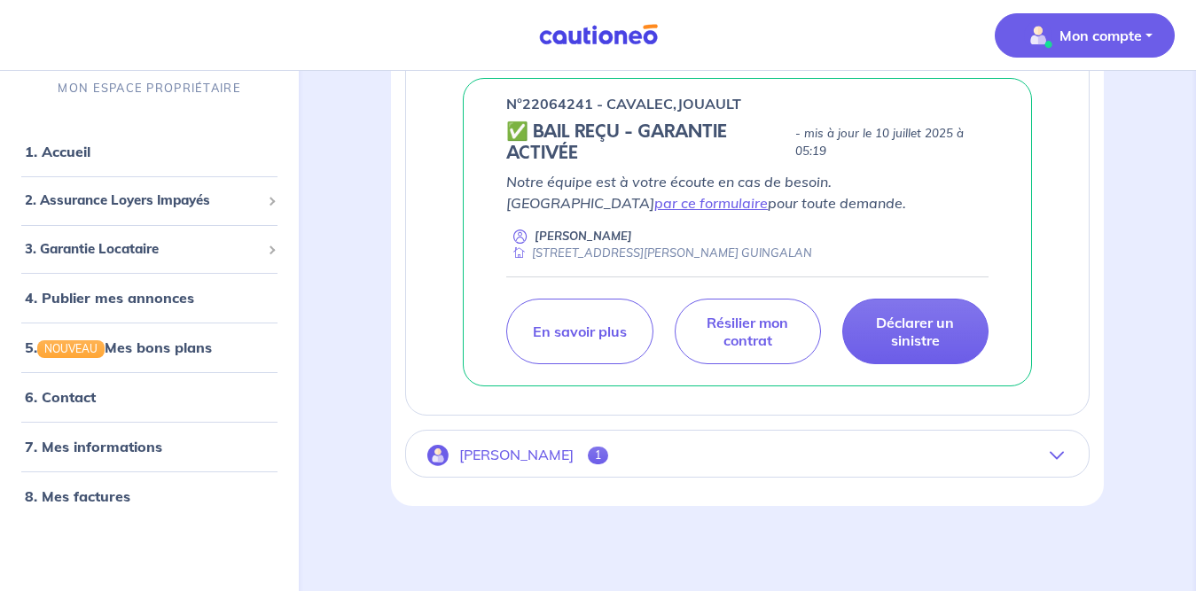
click at [1117, 39] on p "Mon compte" at bounding box center [1100, 35] width 82 height 21
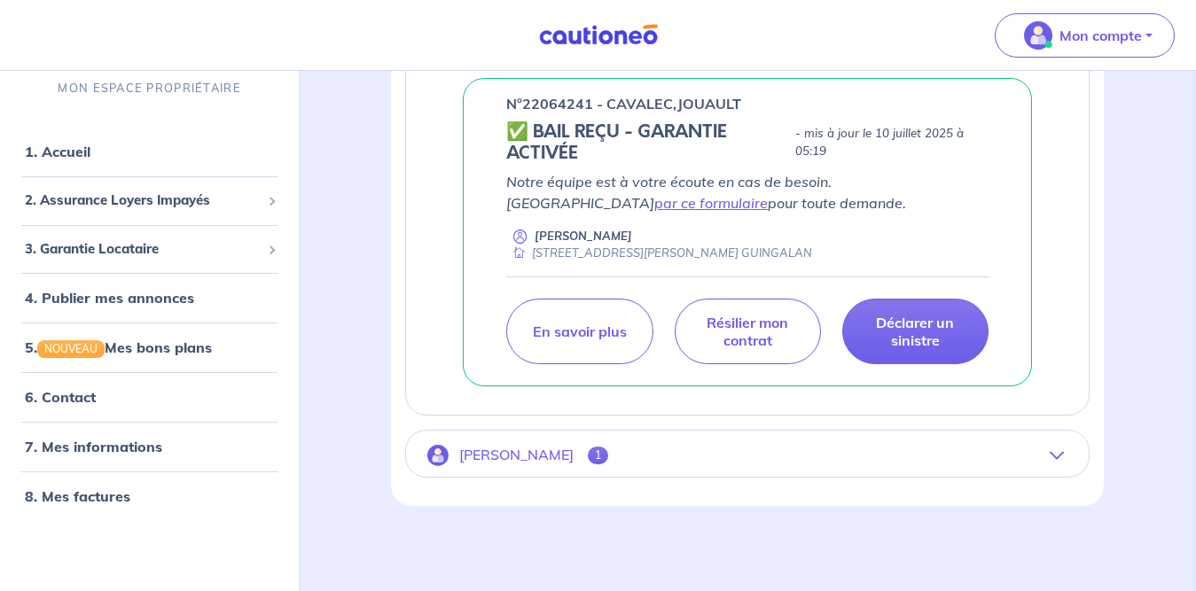
click at [1056, 450] on icon "button" at bounding box center [1056, 455] width 14 height 14
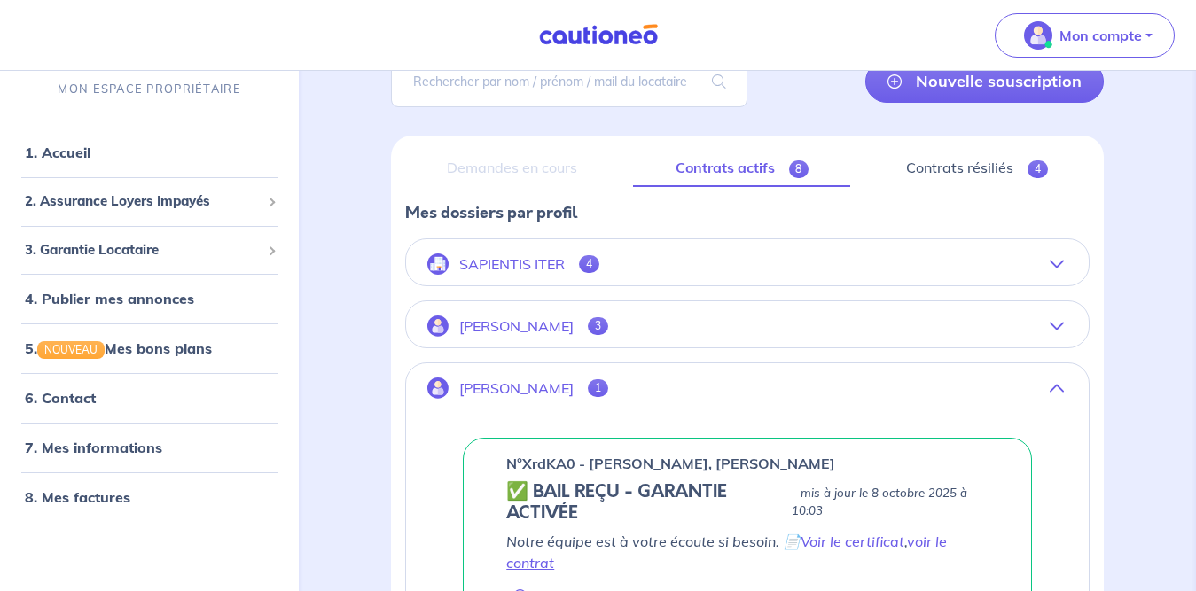
scroll to position [100, 0]
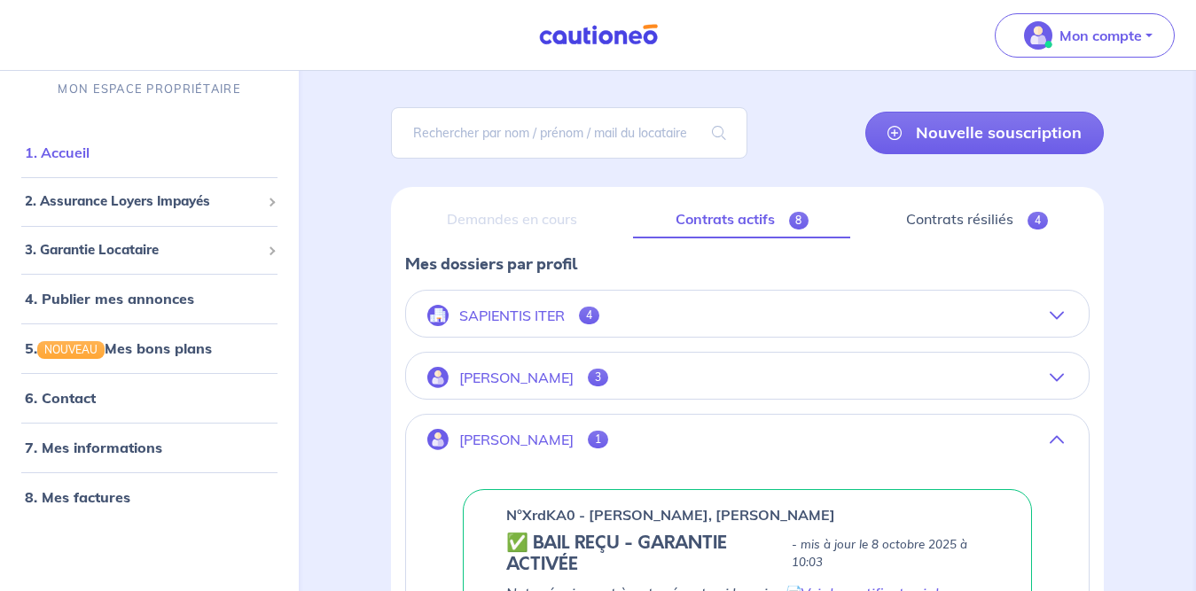
click at [90, 154] on link "1. Accueil" at bounding box center [57, 153] width 65 height 18
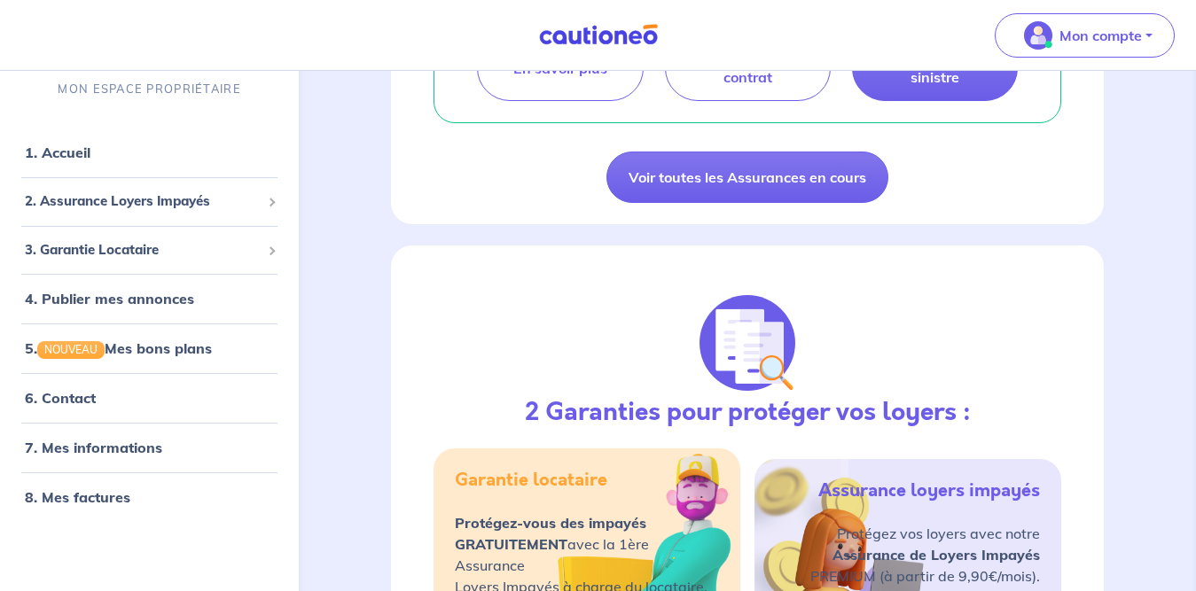
scroll to position [1616, 0]
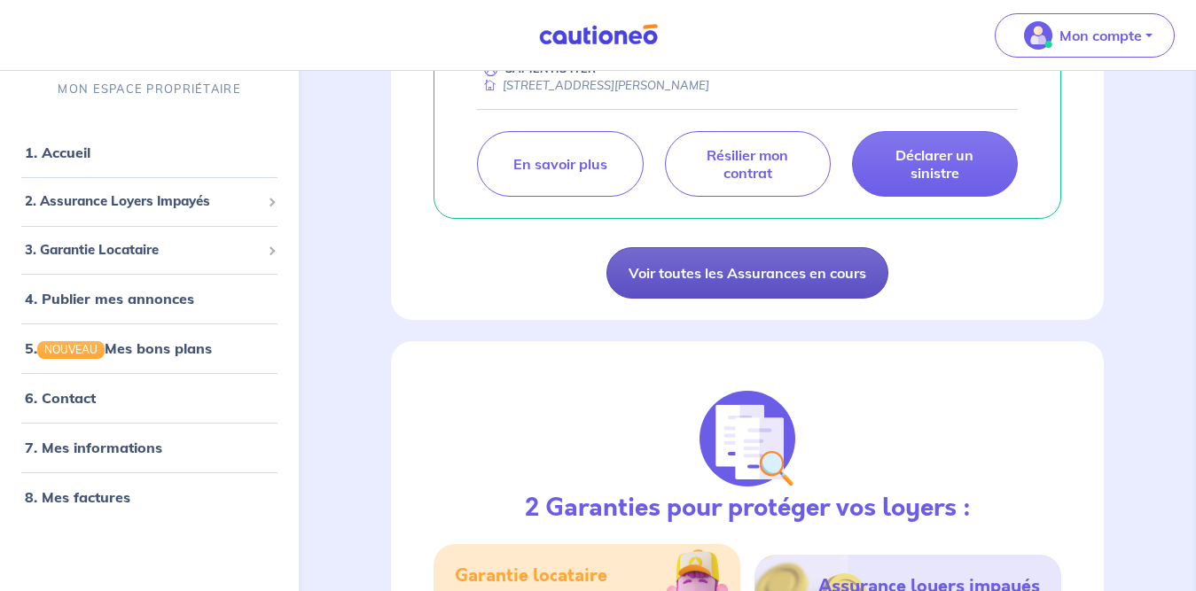
click at [849, 274] on link "Voir toutes les Assurances en cours" at bounding box center [747, 272] width 282 height 51
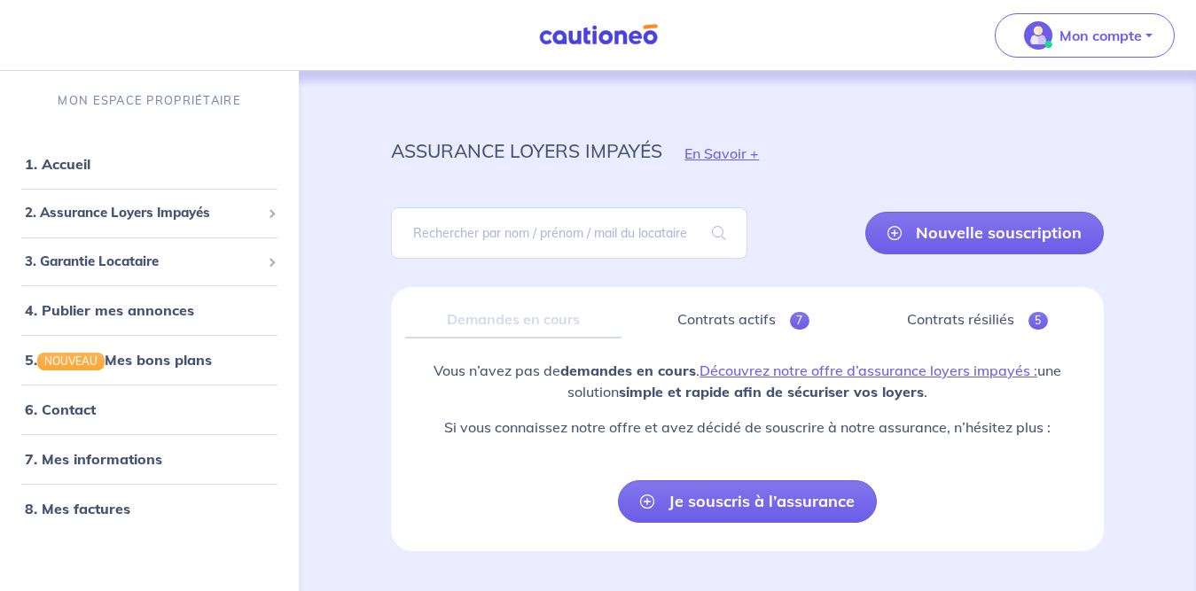
scroll to position [45, 0]
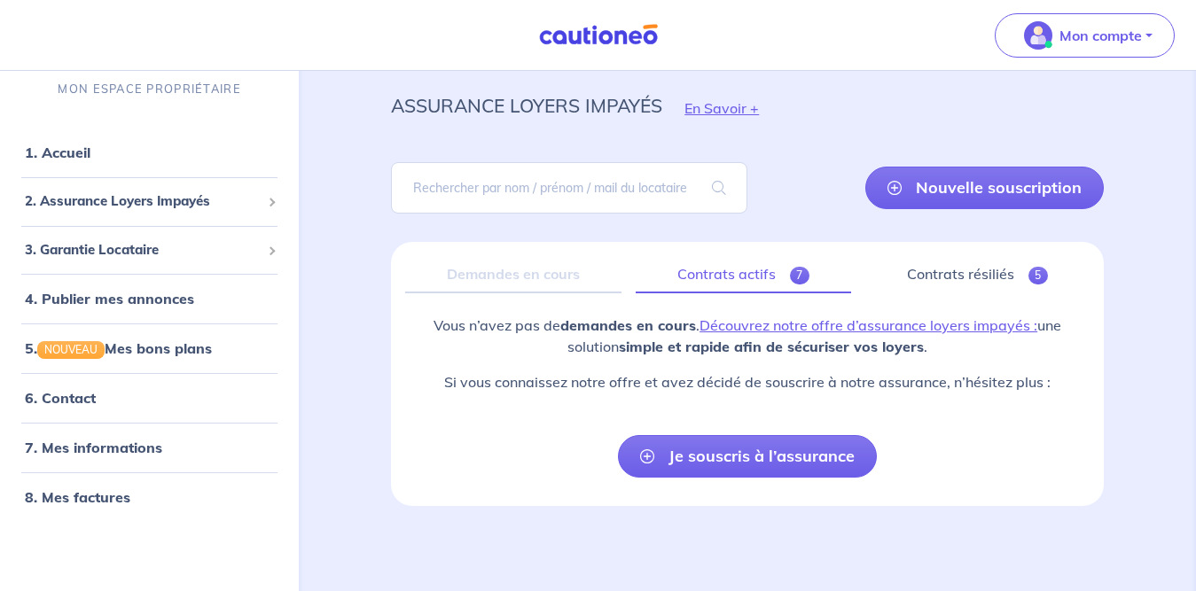
click at [790, 282] on link "Contrats actifs 7" at bounding box center [742, 274] width 215 height 37
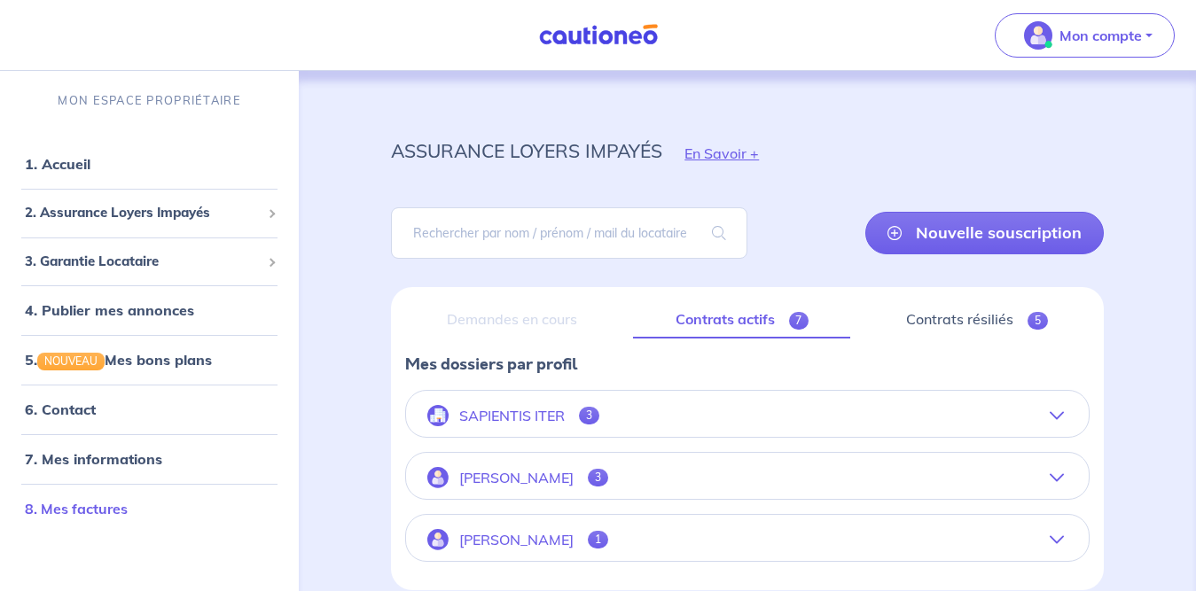
click at [88, 510] on link "8. Mes factures" at bounding box center [76, 509] width 103 height 18
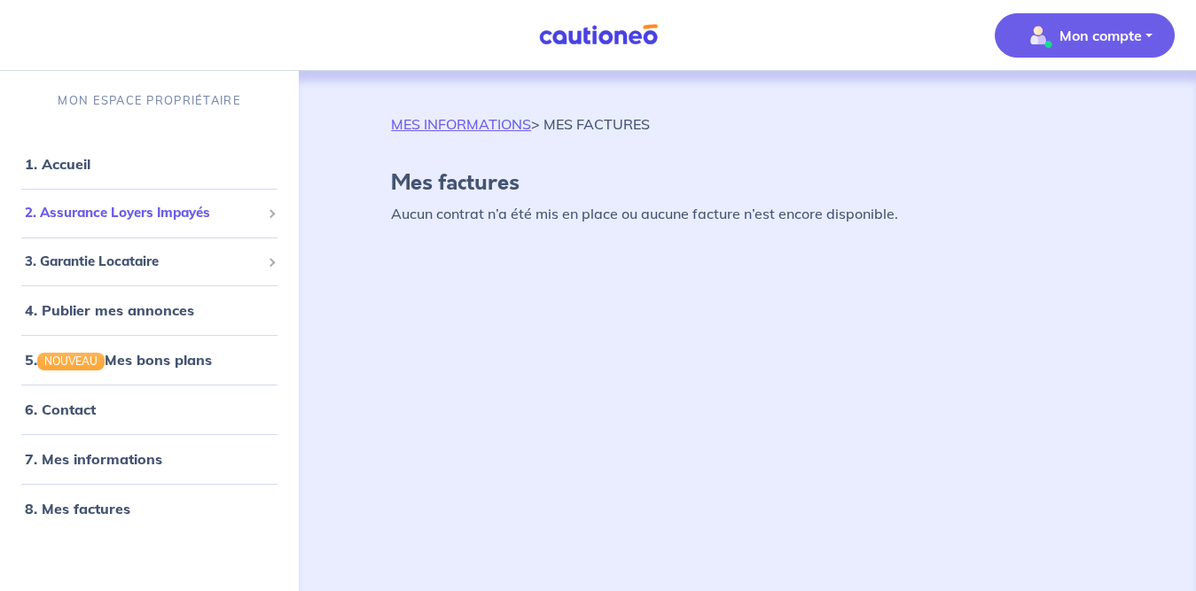
click at [174, 221] on span "2. Assurance Loyers Impayés" at bounding box center [143, 213] width 236 height 20
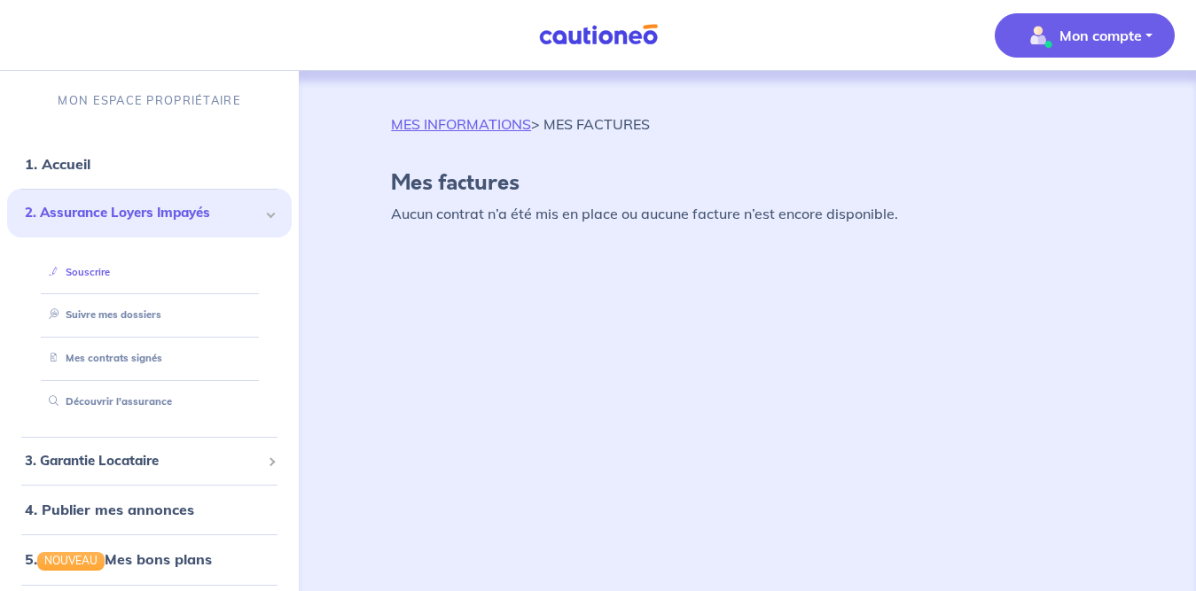
click at [107, 277] on link "Souscrire" at bounding box center [76, 272] width 68 height 12
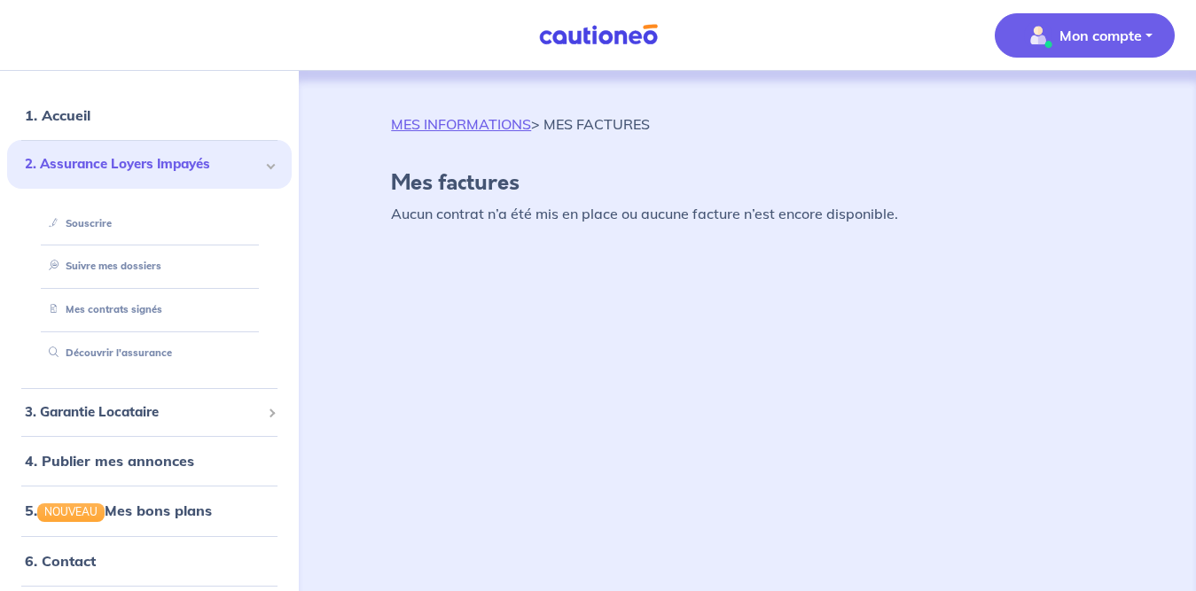
scroll to position [45, 0]
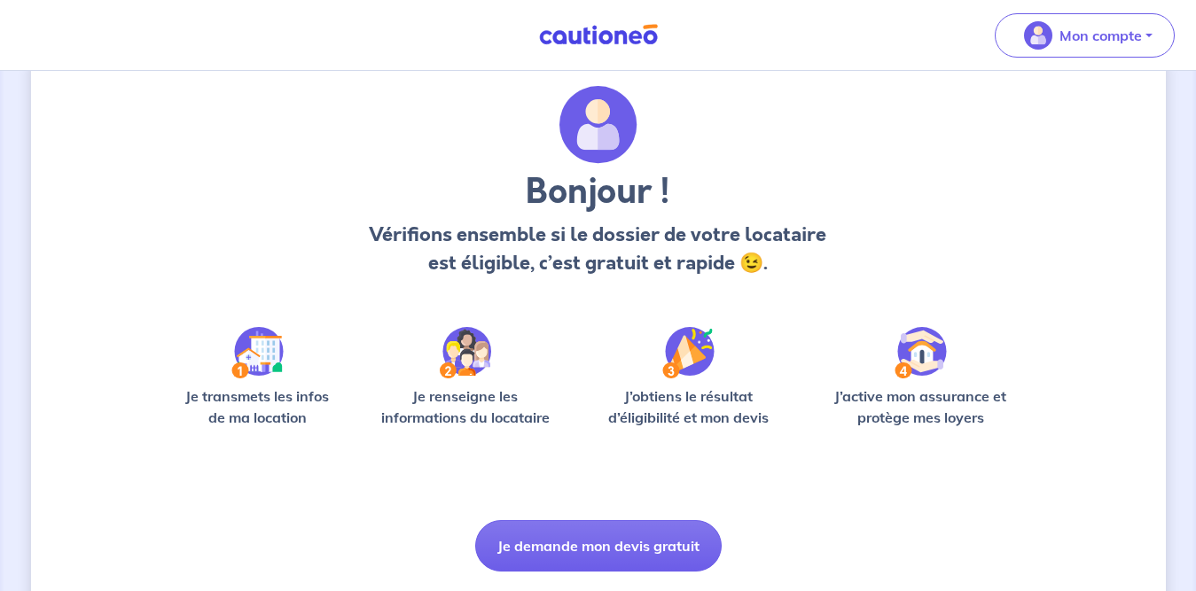
scroll to position [100, 0]
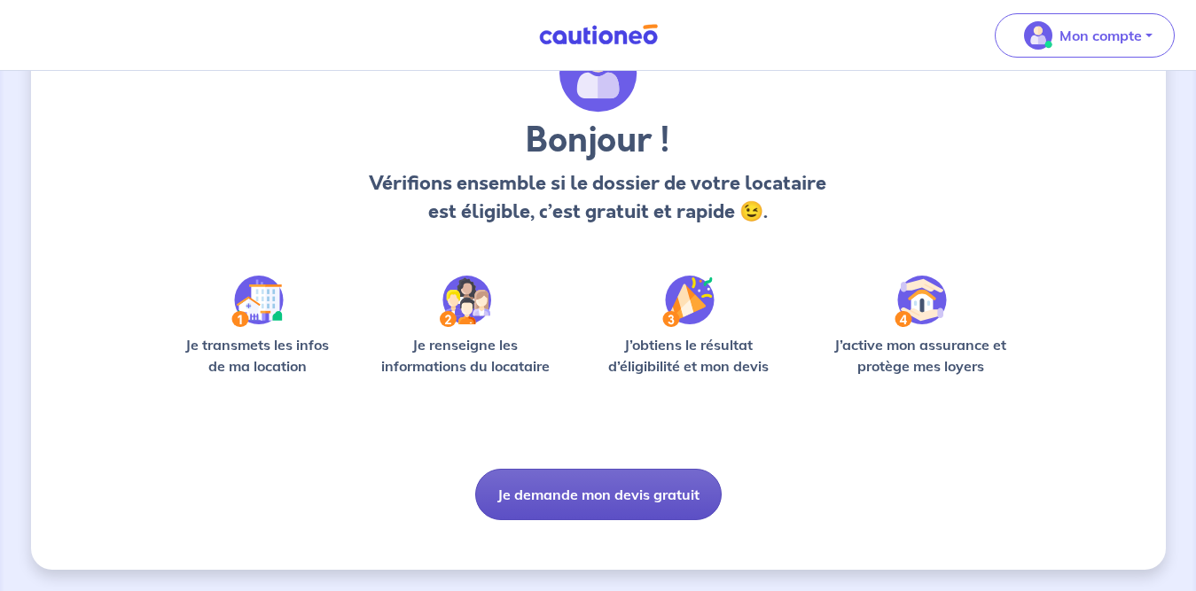
click at [693, 495] on button "Je demande mon devis gratuit" at bounding box center [598, 494] width 246 height 51
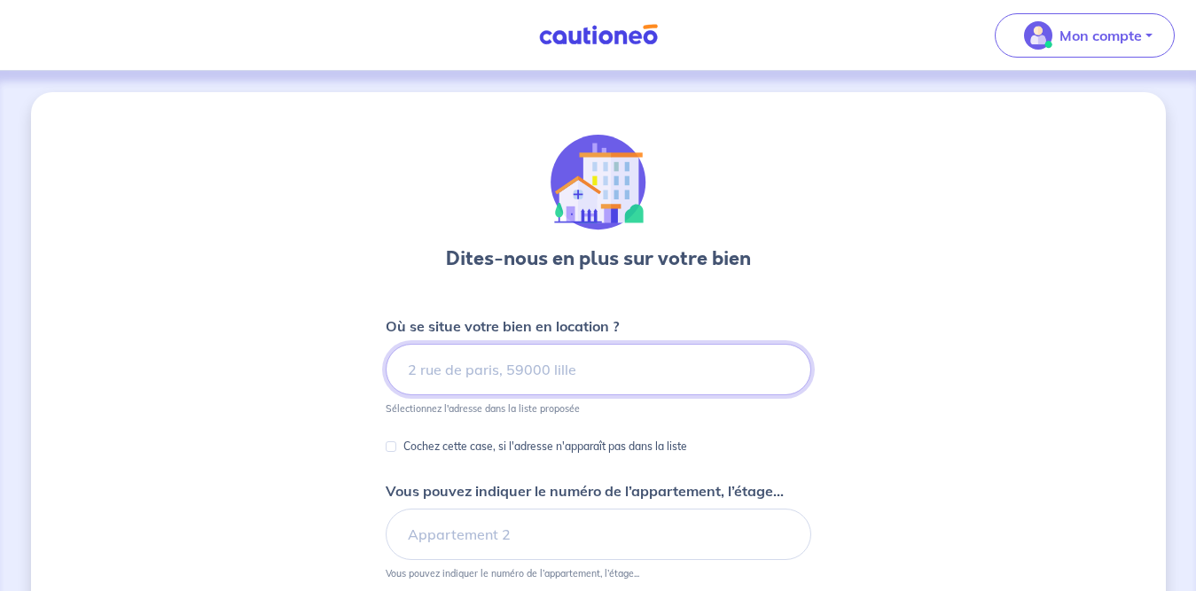
click at [706, 361] on input at bounding box center [598, 369] width 425 height 51
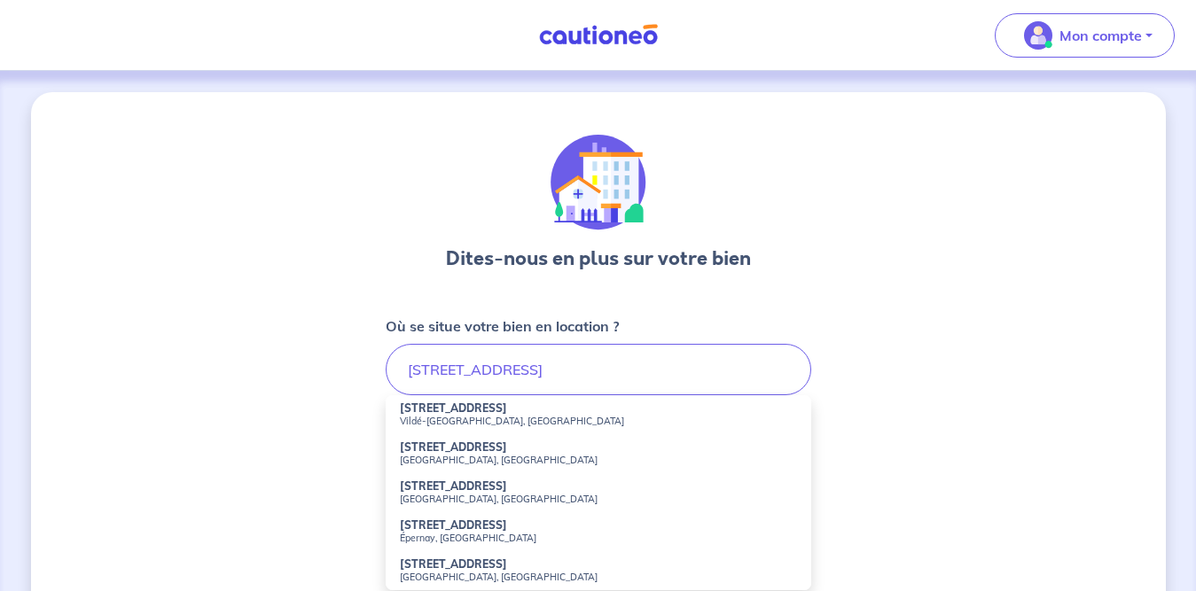
click at [597, 411] on li "14 Route de Guyac Vildé-Guingalan, France" at bounding box center [598, 414] width 425 height 39
type input "14 Route de Guyac, Vildé-Guingalan, France"
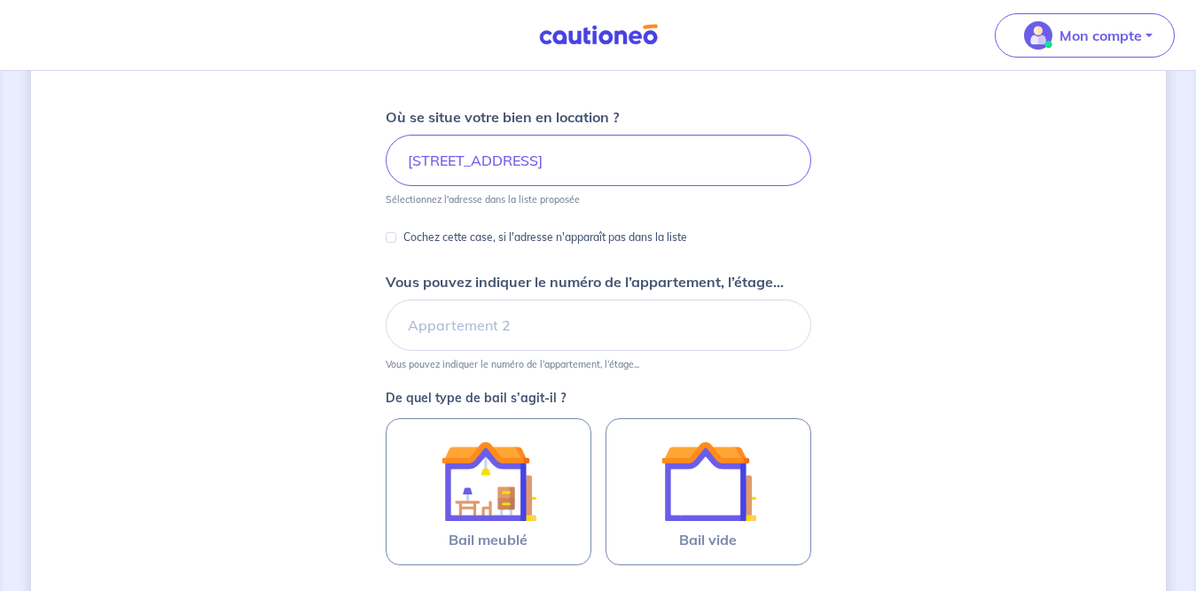
scroll to position [341, 0]
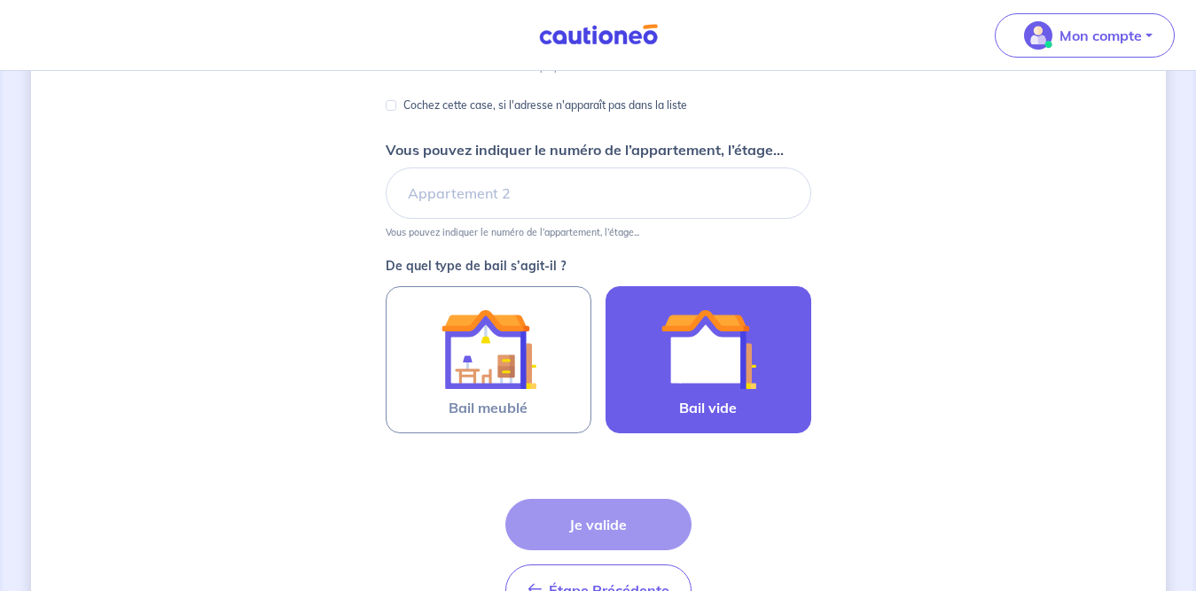
click at [720, 397] on span "Bail vide" at bounding box center [708, 407] width 58 height 21
click at [0, 0] on input "Bail vide" at bounding box center [0, 0] width 0 height 0
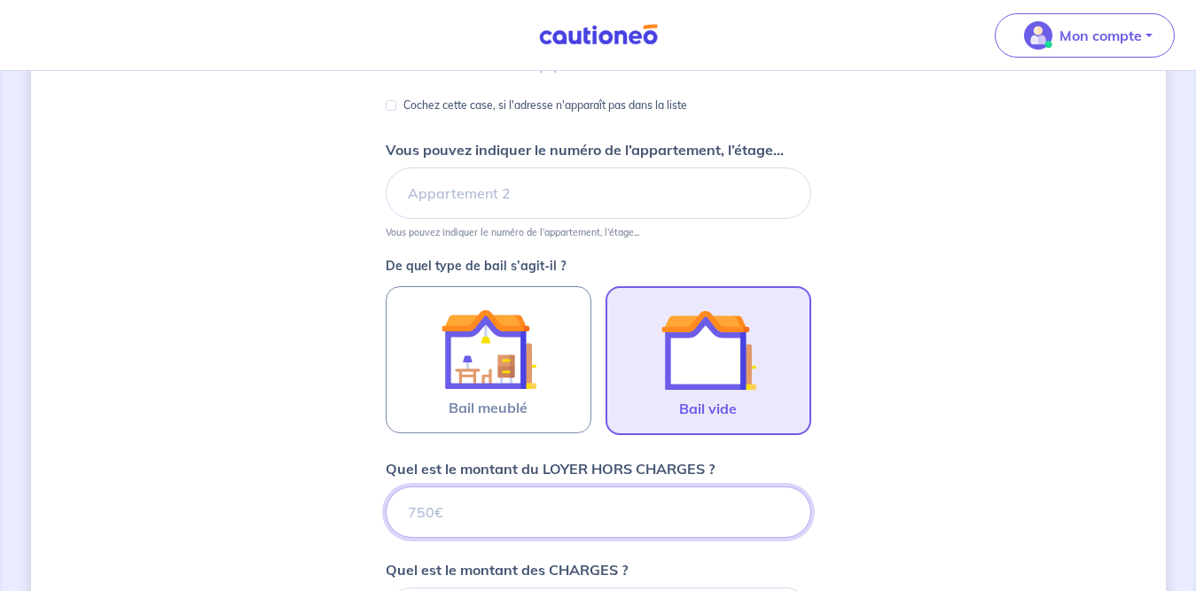
click at [730, 517] on input "Quel est le montant du LOYER HORS CHARGES ?" at bounding box center [598, 512] width 425 height 51
type input "780"
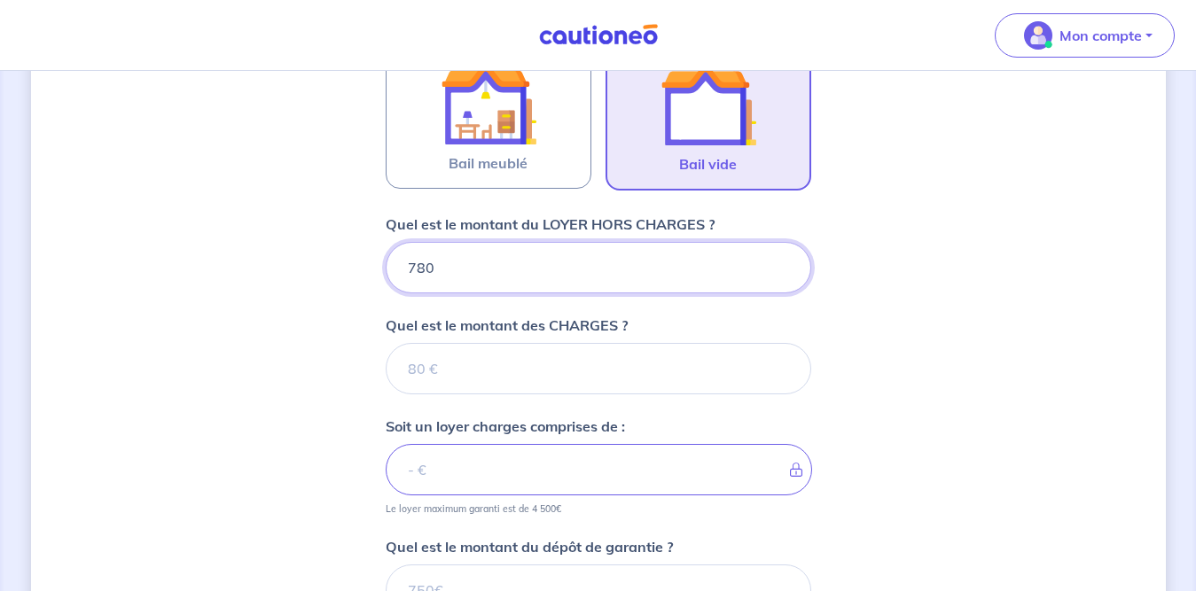
scroll to position [613, 0]
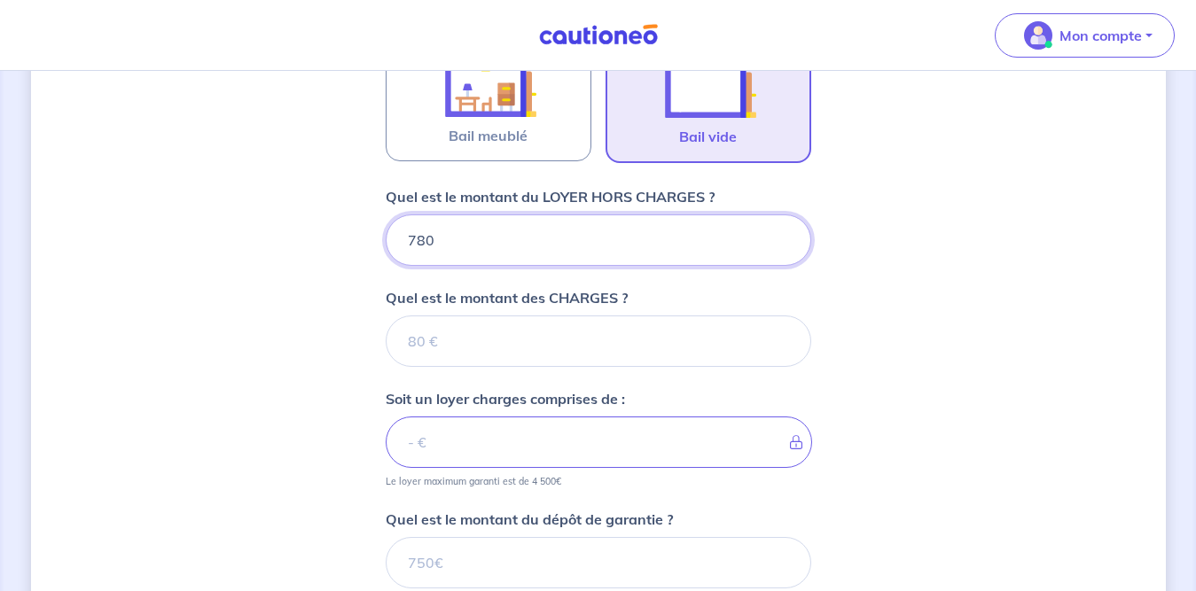
type input "780"
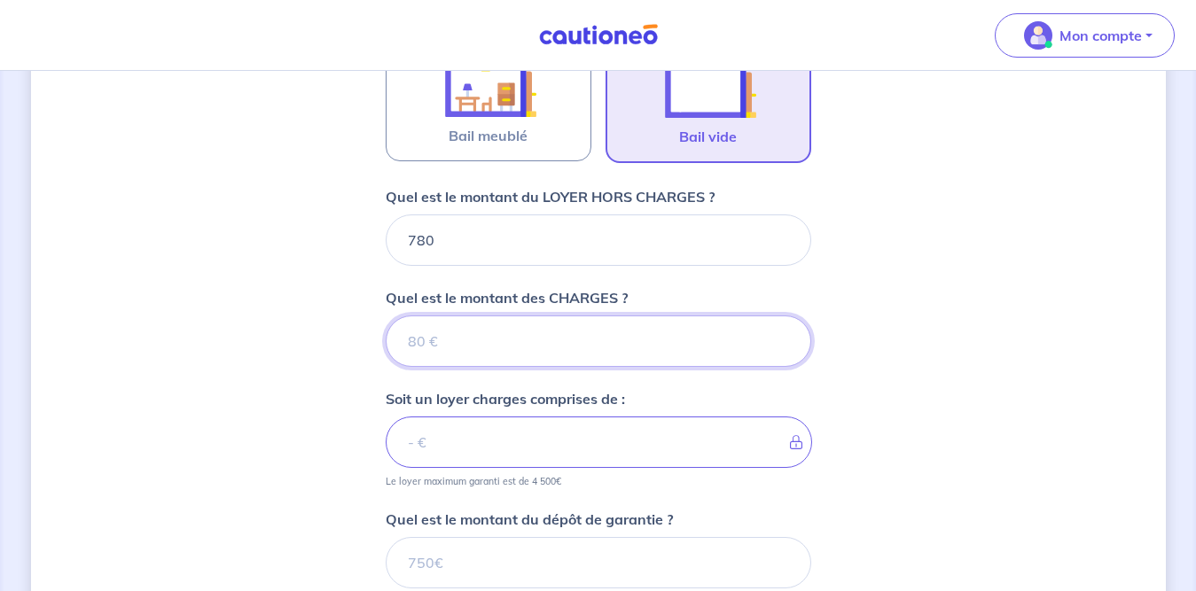
click at [749, 326] on input "Quel est le montant des CHARGES ?" at bounding box center [598, 341] width 425 height 51
type input "0"
type input "780"
type input "0"
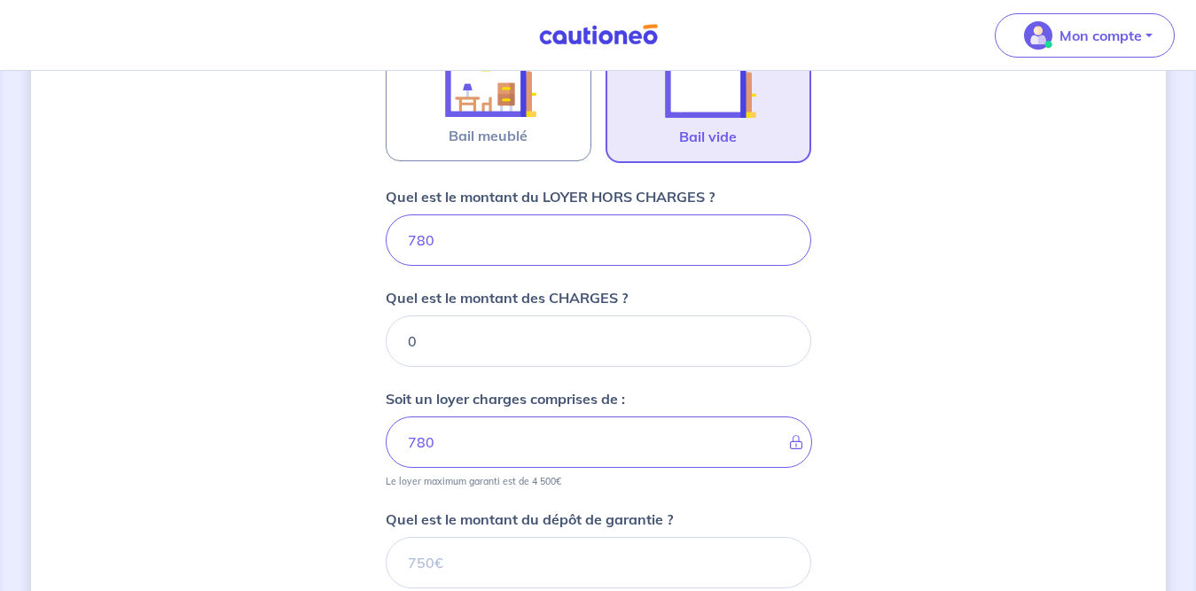
click at [719, 432] on input "780" at bounding box center [599, 442] width 426 height 51
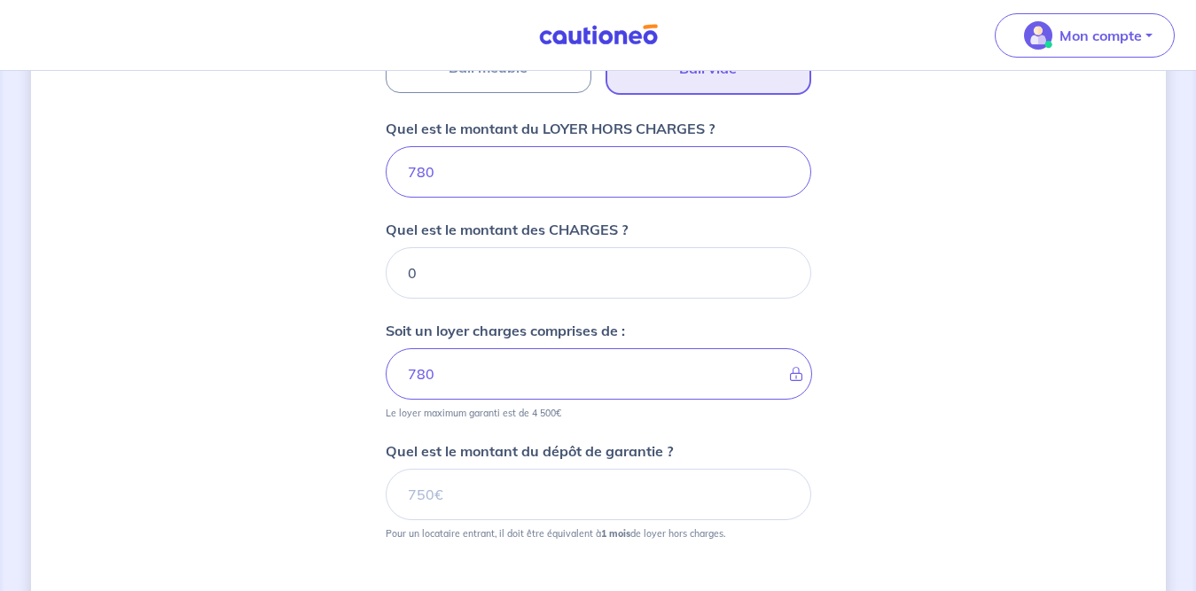
scroll to position [896, 0]
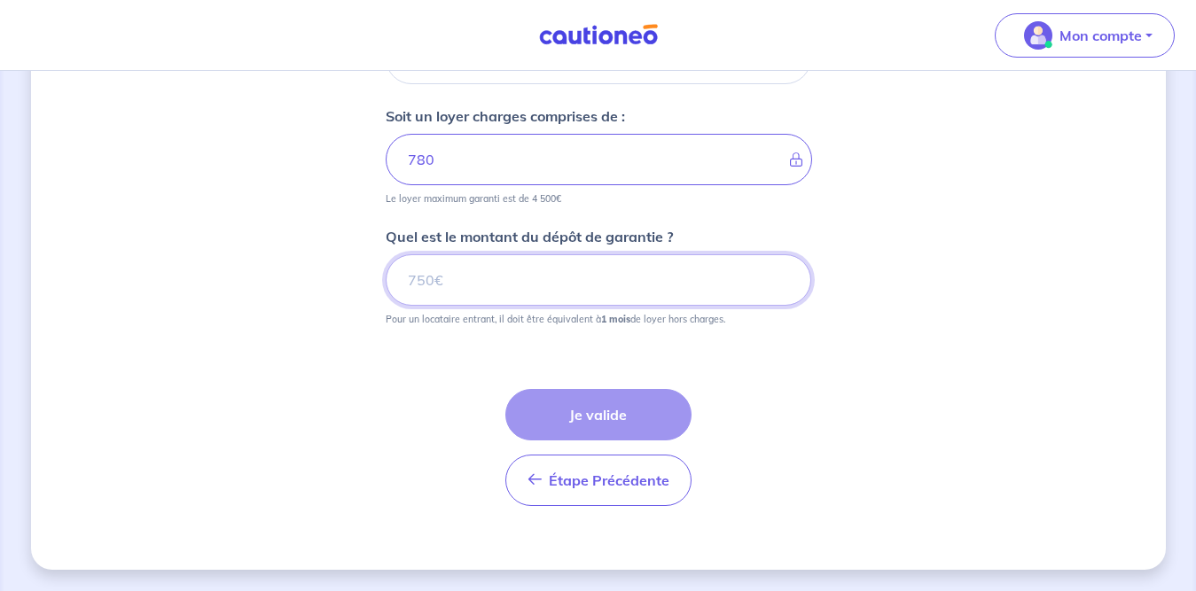
click at [612, 304] on input "Quel est le montant du dépôt de garantie ?" at bounding box center [598, 279] width 425 height 51
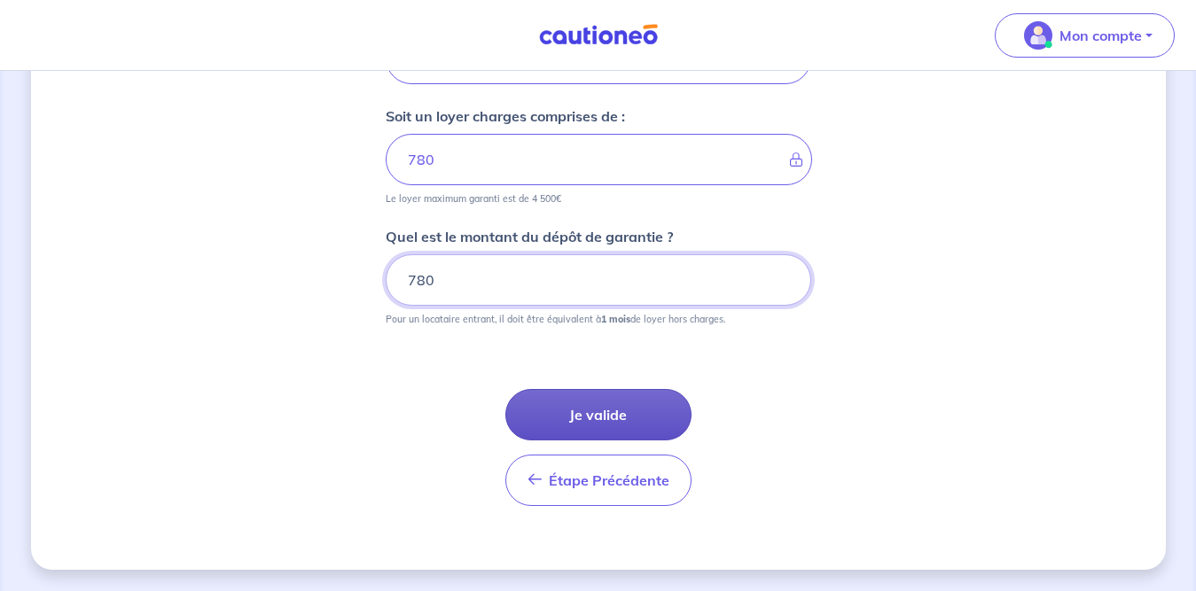
type input "780"
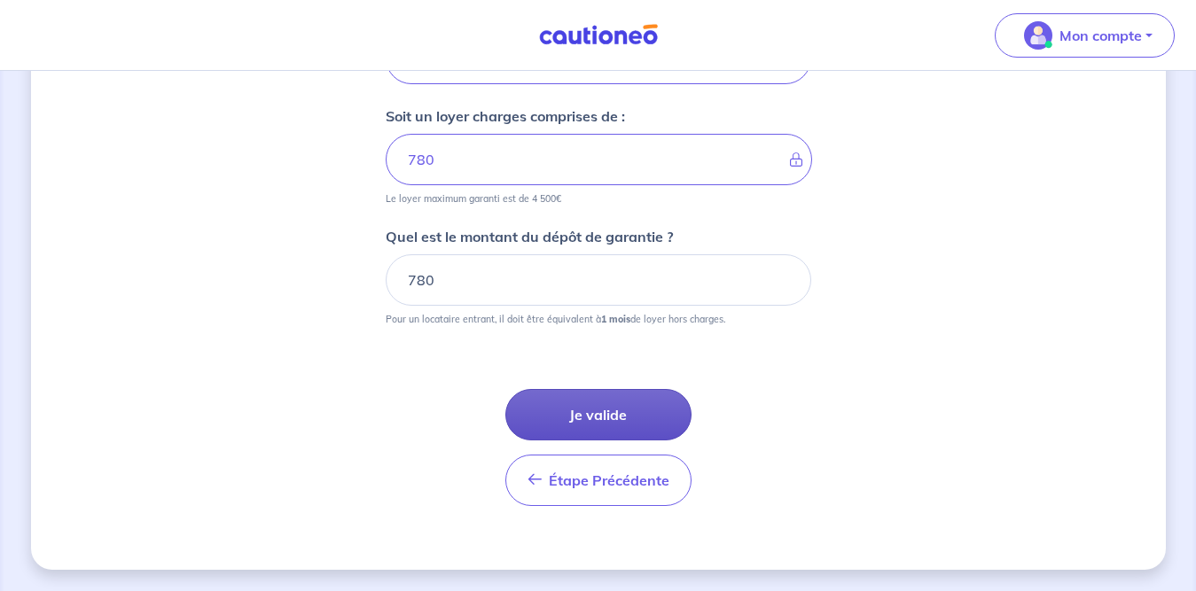
click at [599, 418] on button "Je valide" at bounding box center [598, 414] width 186 height 51
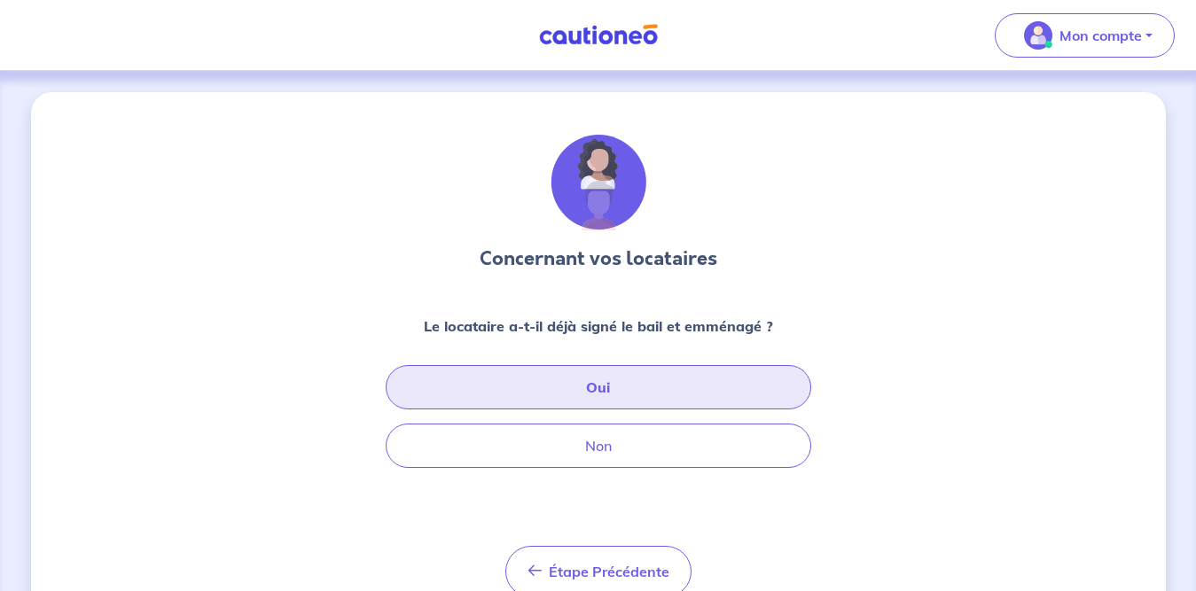
click at [603, 393] on button "Oui" at bounding box center [598, 387] width 425 height 44
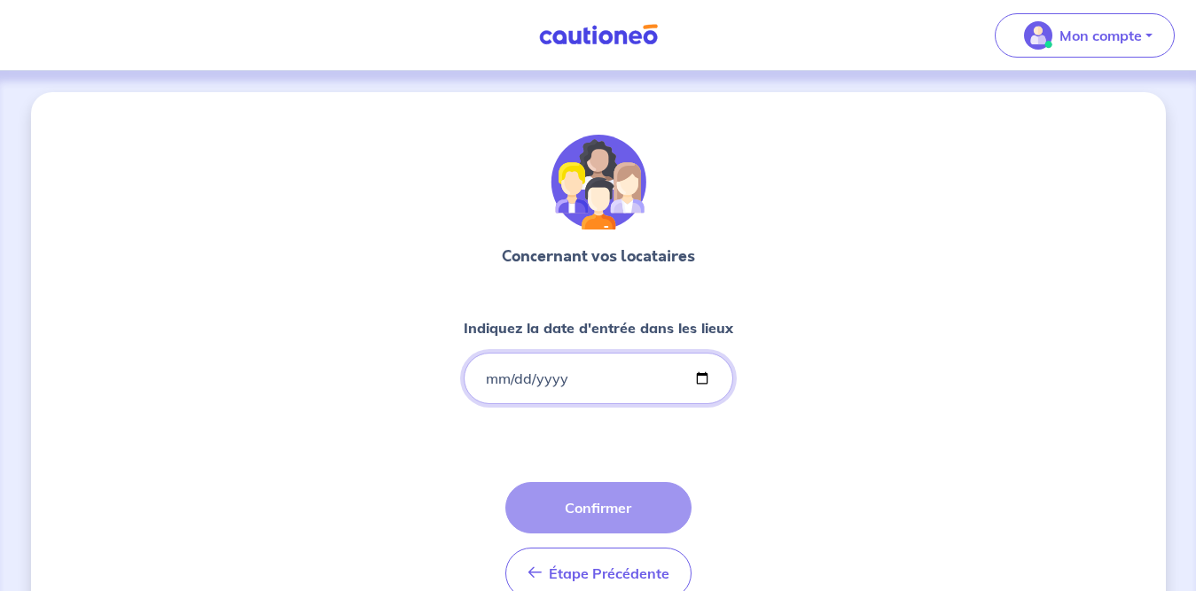
click at [604, 380] on input "Indiquez la date d'entrée dans les lieux" at bounding box center [598, 378] width 269 height 51
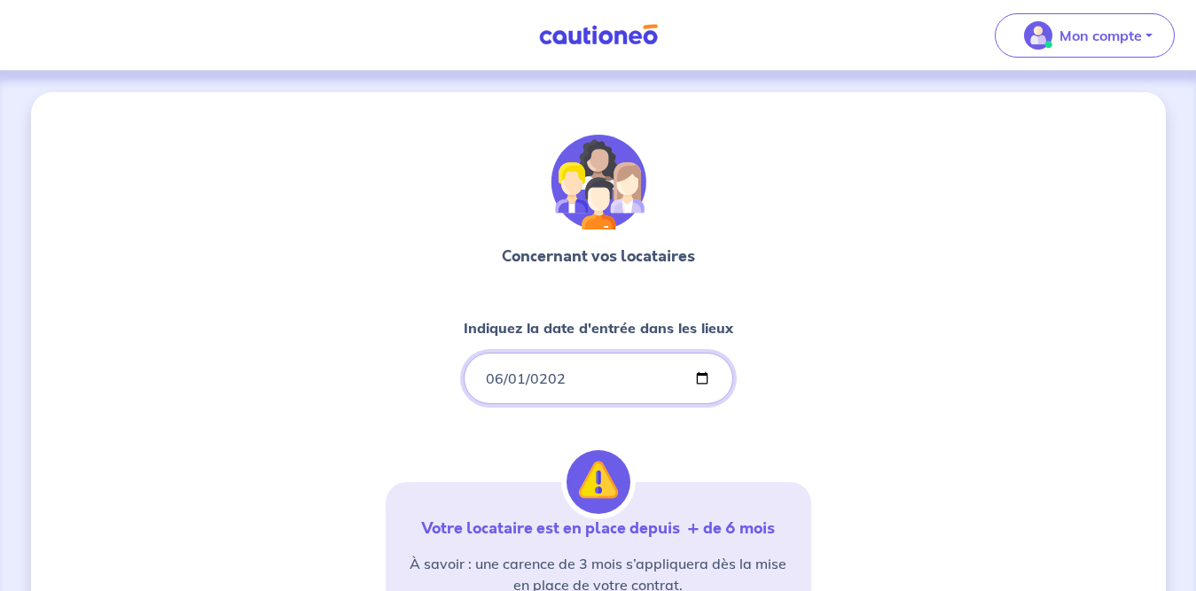
type input "2023-06-01"
click at [880, 389] on div "Concernant vos locataires Indiquez la date d'entrée dans les lieux 2023-06-01 V…" at bounding box center [598, 540] width 1134 height 897
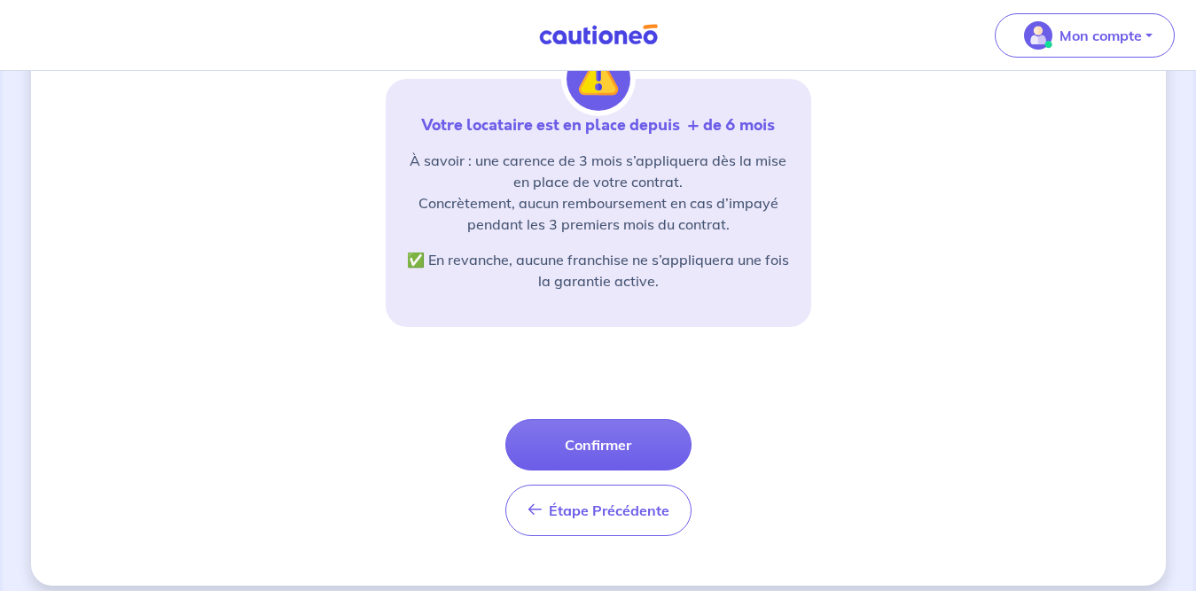
scroll to position [419, 0]
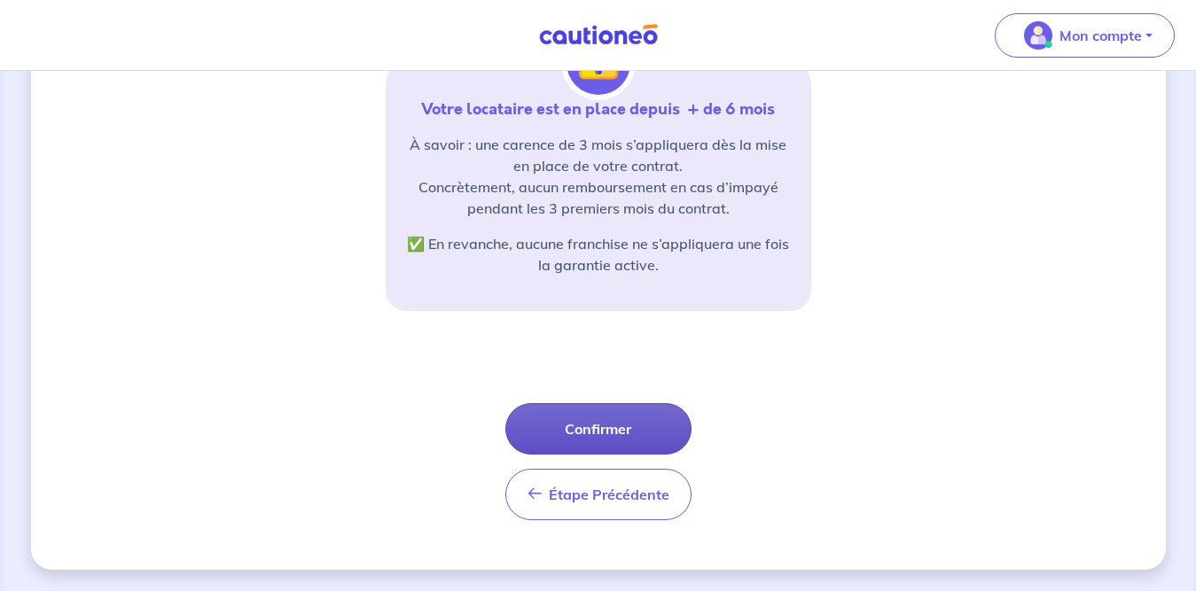
click at [648, 428] on button "Confirmer" at bounding box center [598, 428] width 186 height 51
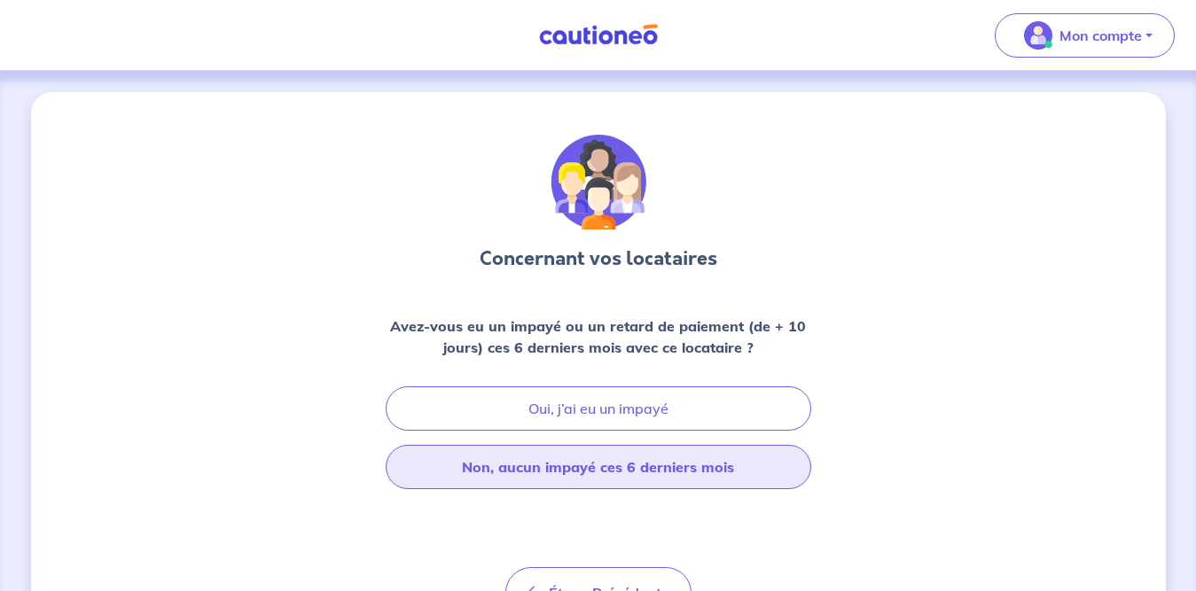
click at [749, 475] on button "Non, aucun impayé ces 6 derniers mois" at bounding box center [598, 467] width 425 height 44
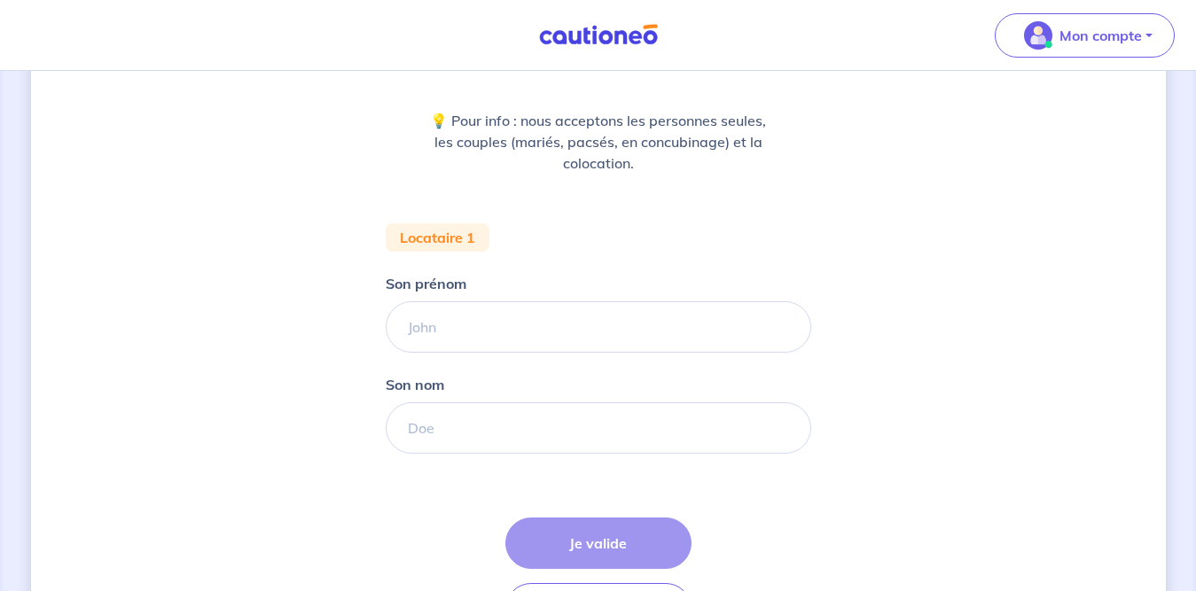
scroll to position [210, 0]
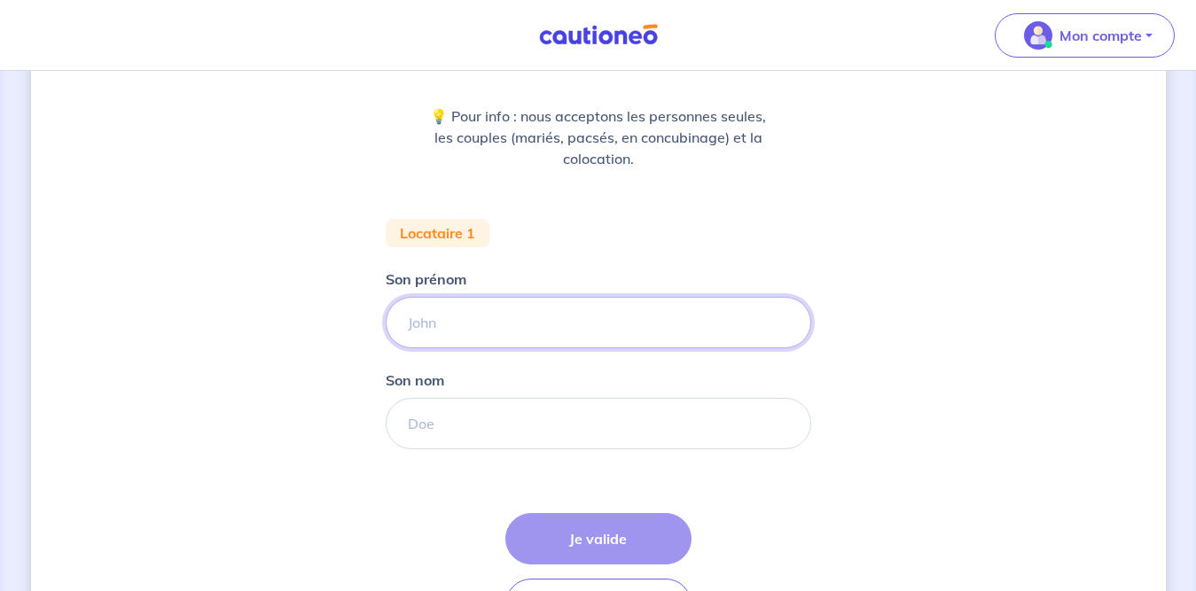
click at [619, 328] on input "Son prénom" at bounding box center [598, 322] width 425 height 51
type input "[PERSON_NAME]"
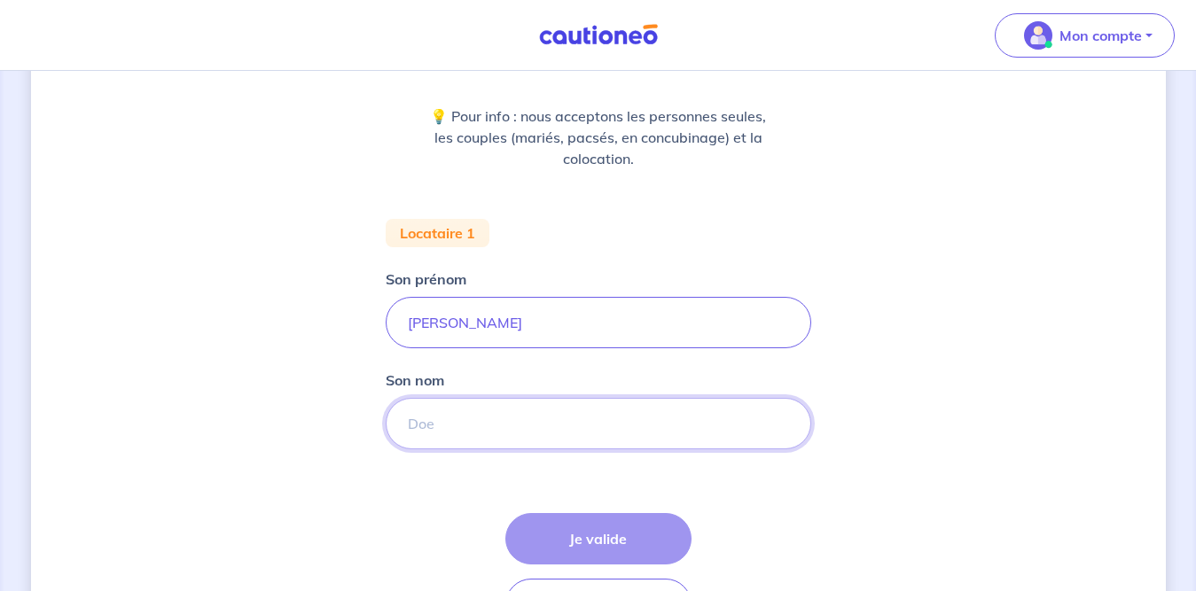
click at [580, 433] on input "Son nom" at bounding box center [598, 423] width 425 height 51
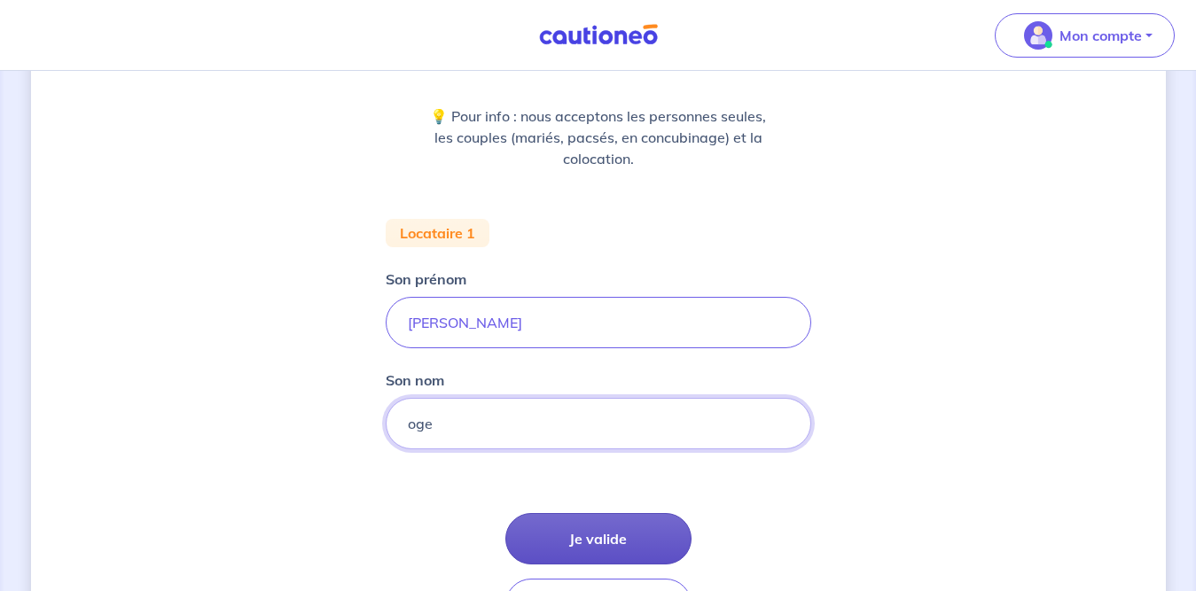
type input "oge"
click at [642, 529] on button "Je valide" at bounding box center [598, 538] width 186 height 51
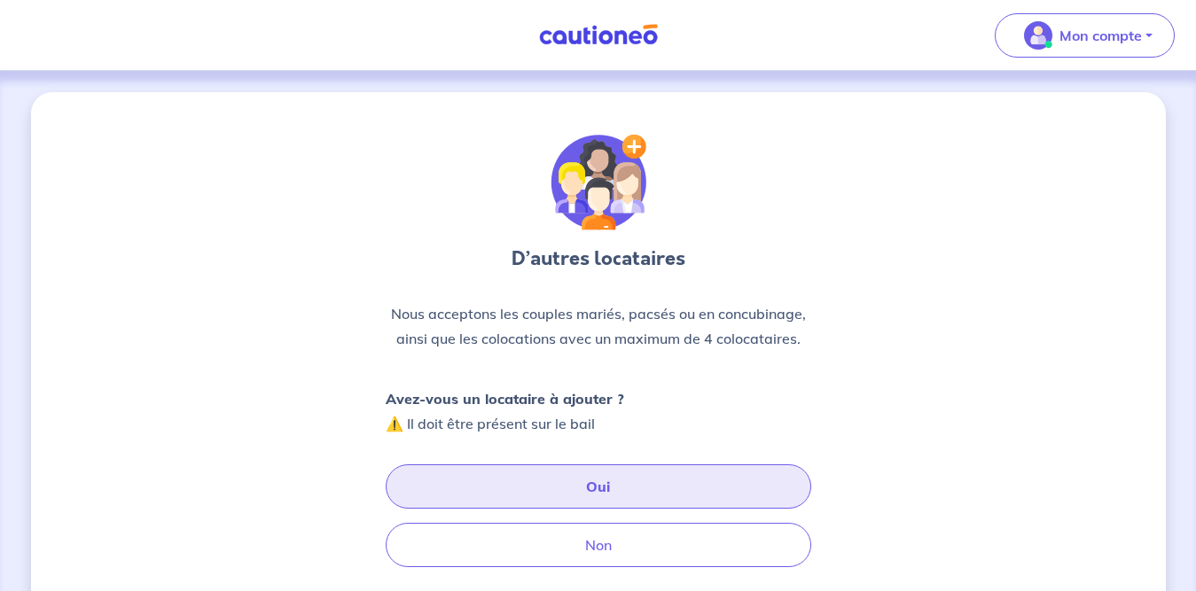
click at [680, 500] on button "Oui" at bounding box center [598, 486] width 425 height 44
click at [670, 487] on button "Oui" at bounding box center [598, 486] width 425 height 44
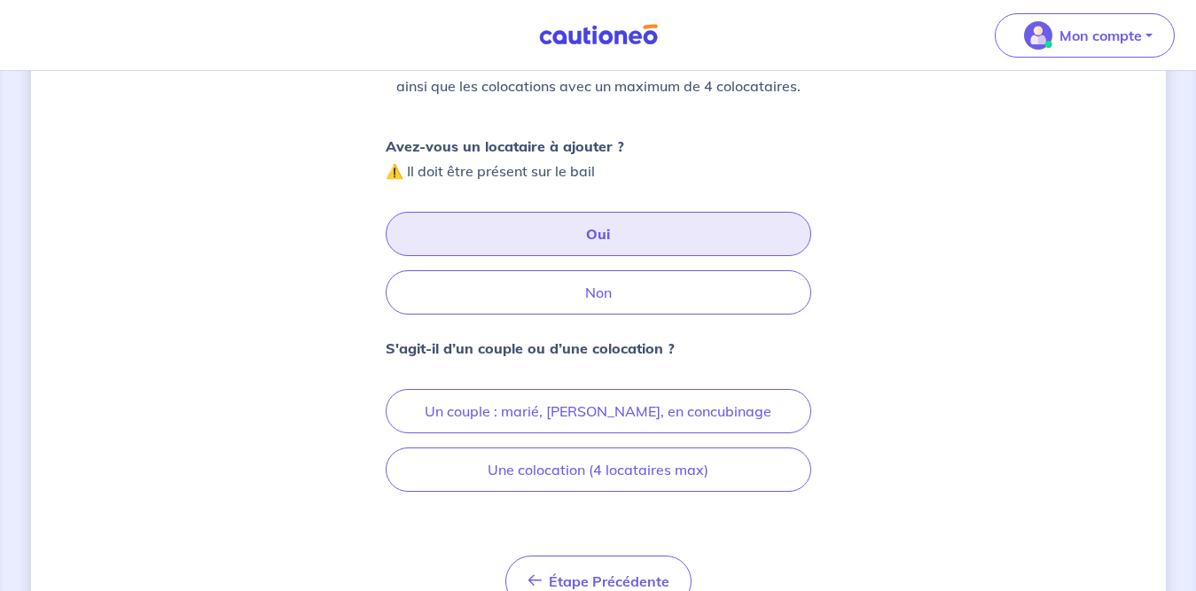
scroll to position [266, 0]
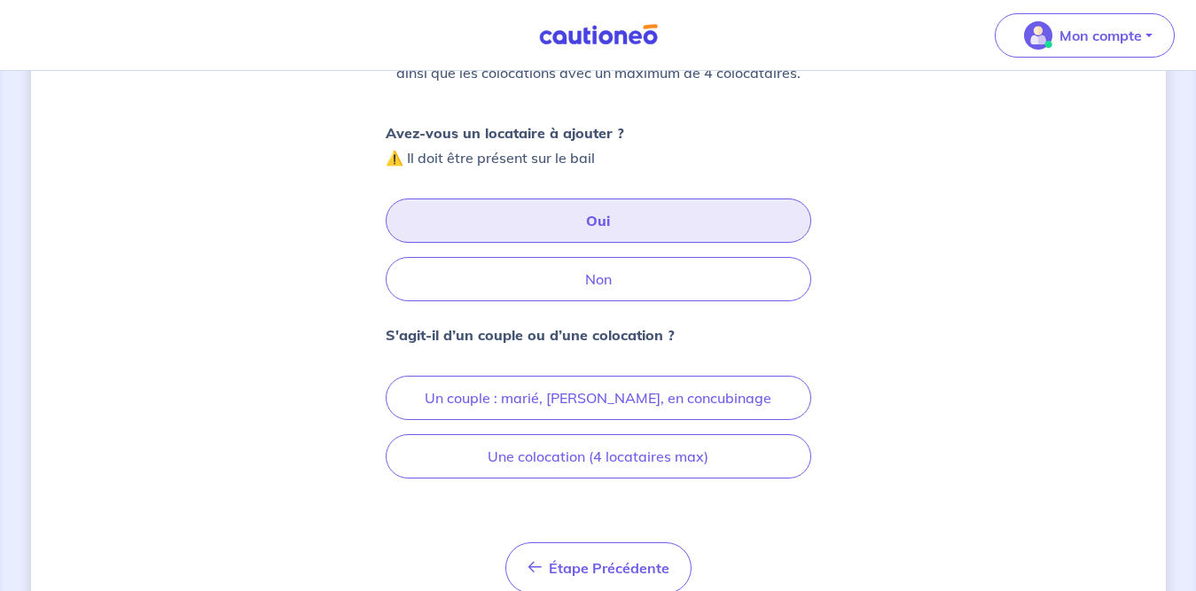
click at [632, 219] on button "Oui" at bounding box center [598, 221] width 425 height 44
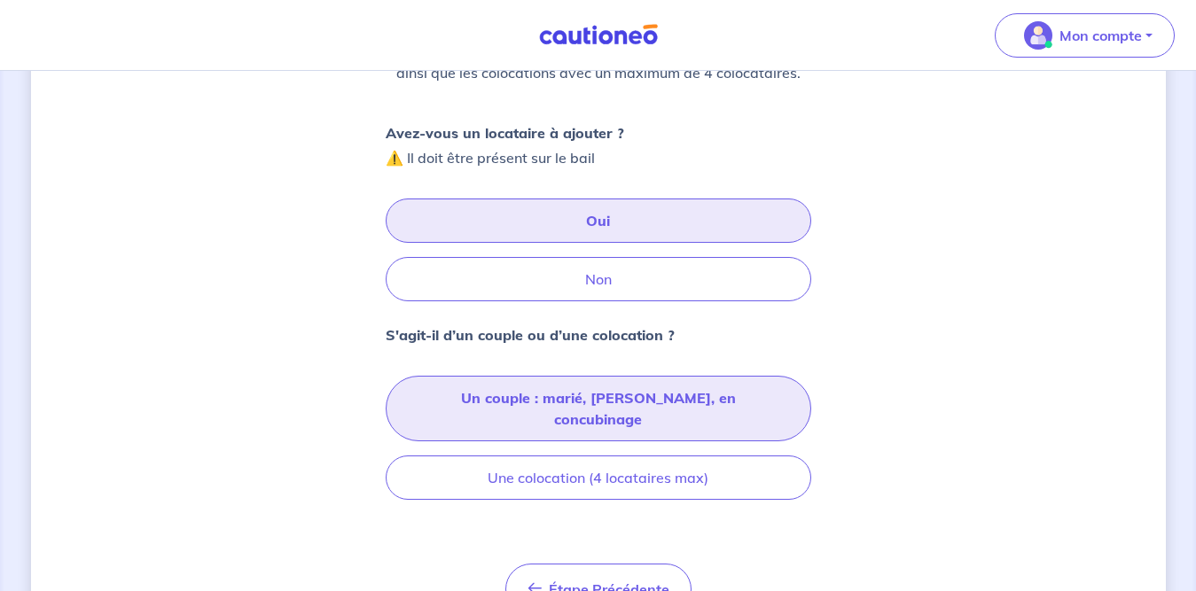
click at [626, 406] on button "Un couple : marié, pacsé, en concubinage" at bounding box center [598, 409] width 425 height 66
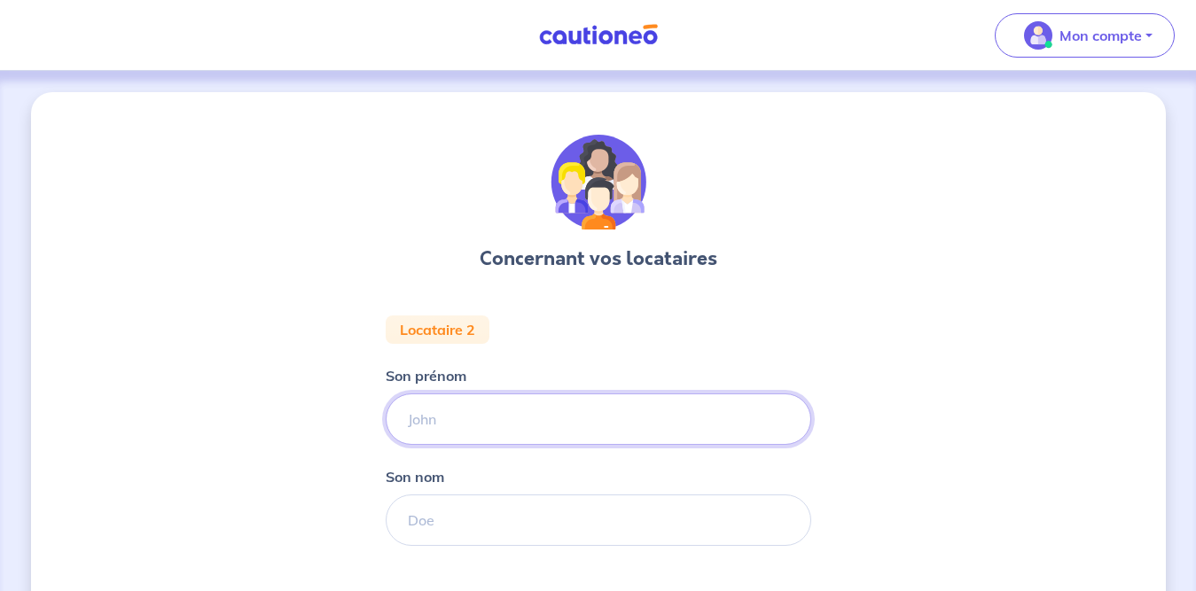
click at [635, 422] on input "Son prénom" at bounding box center [598, 418] width 425 height 51
type input "angelique"
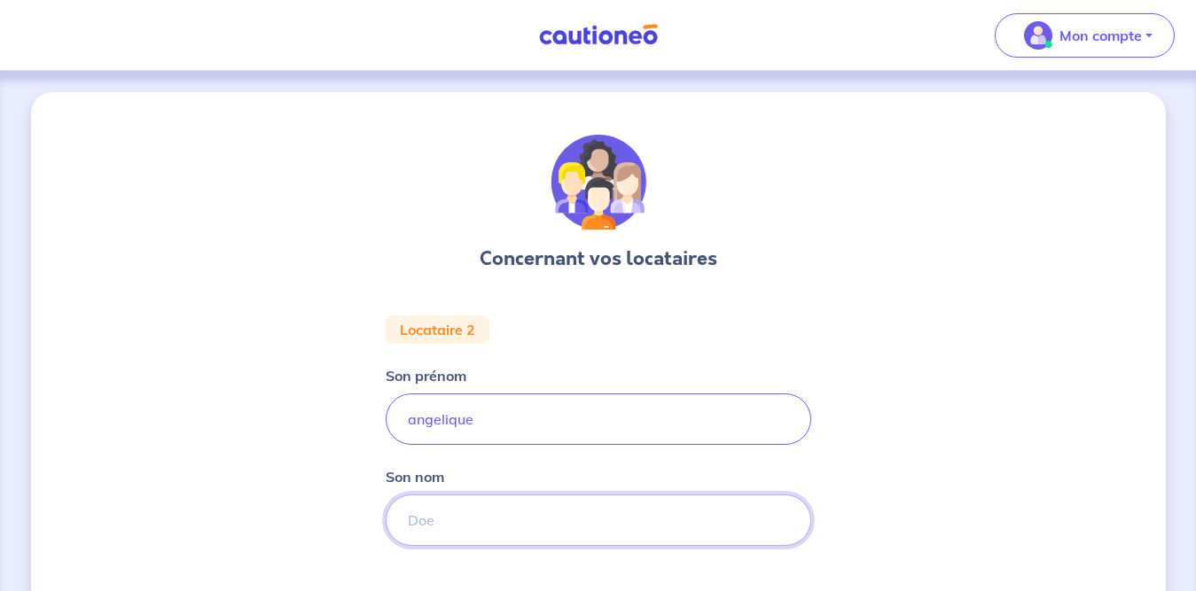
click at [579, 513] on input "Son nom" at bounding box center [598, 520] width 425 height 51
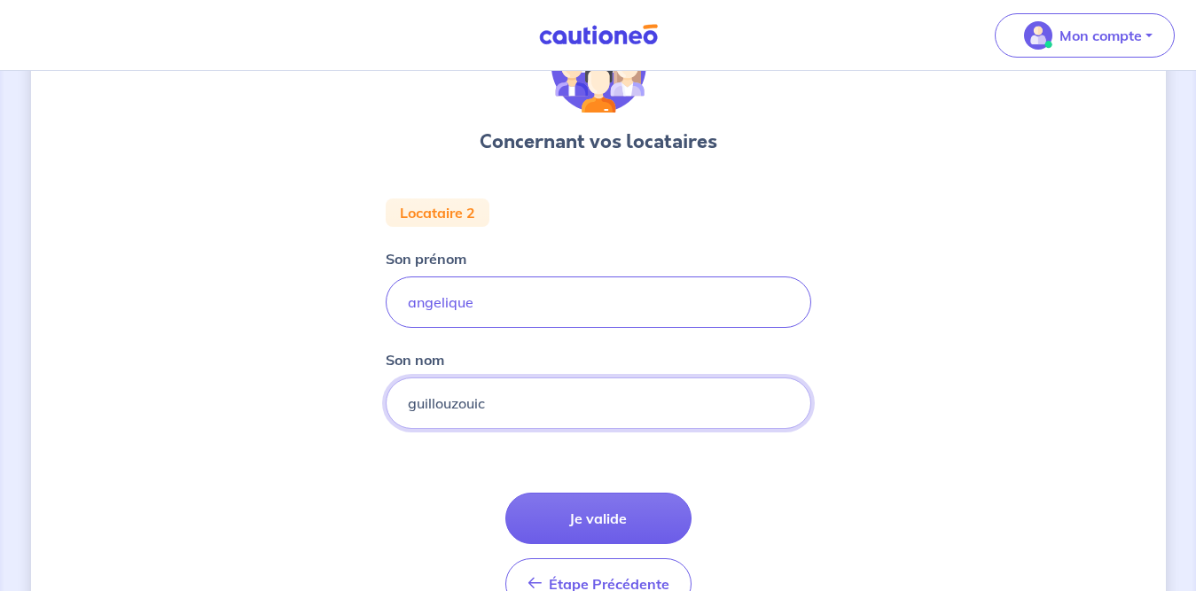
scroll to position [150, 0]
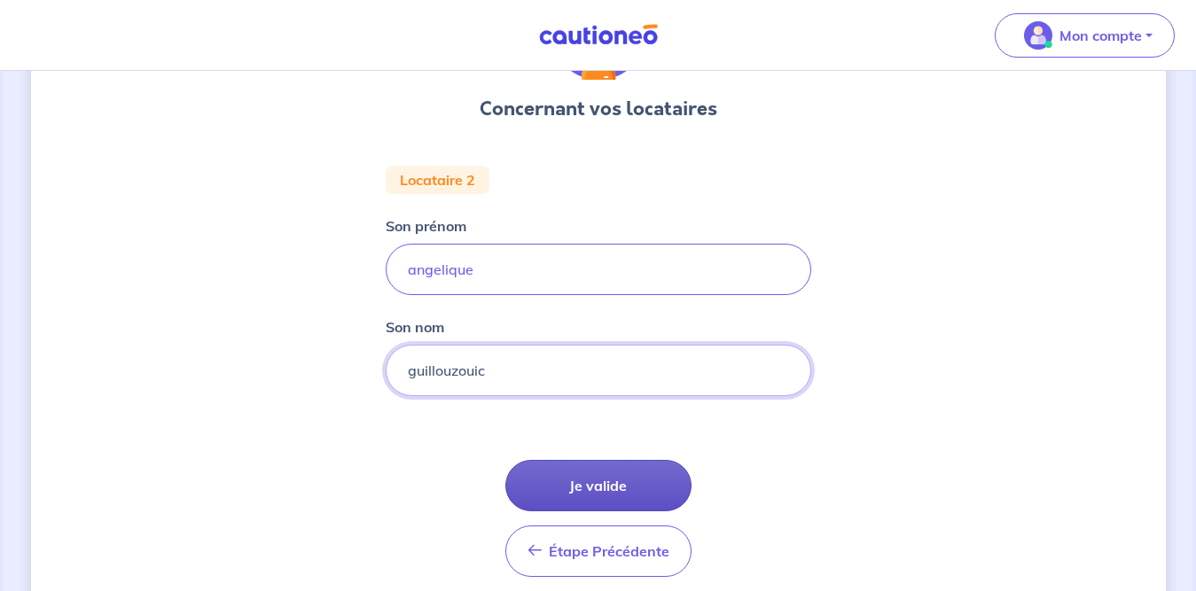
type input "guillouzouic"
click at [631, 501] on button "Je valide" at bounding box center [598, 485] width 186 height 51
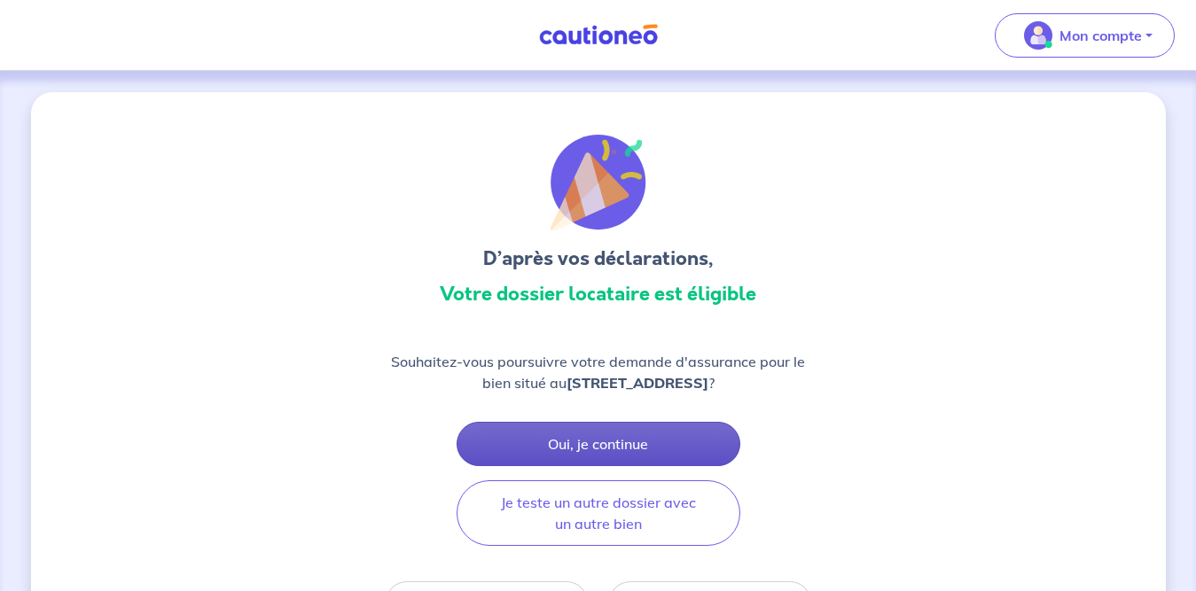
click at [635, 436] on button "Oui, je continue" at bounding box center [598, 444] width 284 height 44
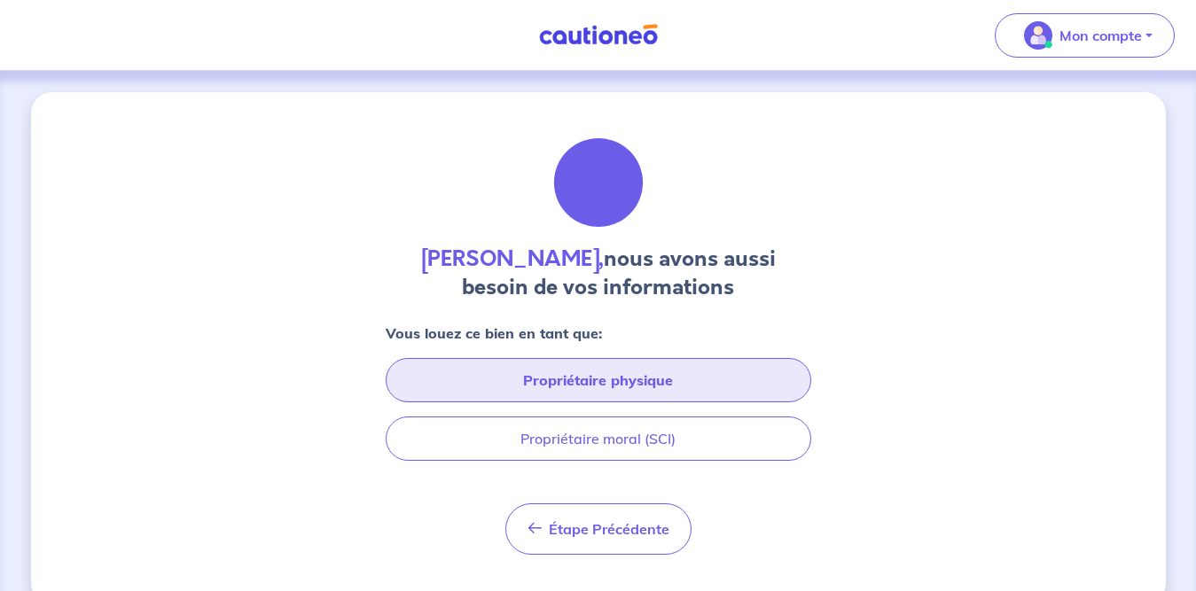
click at [643, 386] on button "Propriétaire physique" at bounding box center [598, 380] width 425 height 44
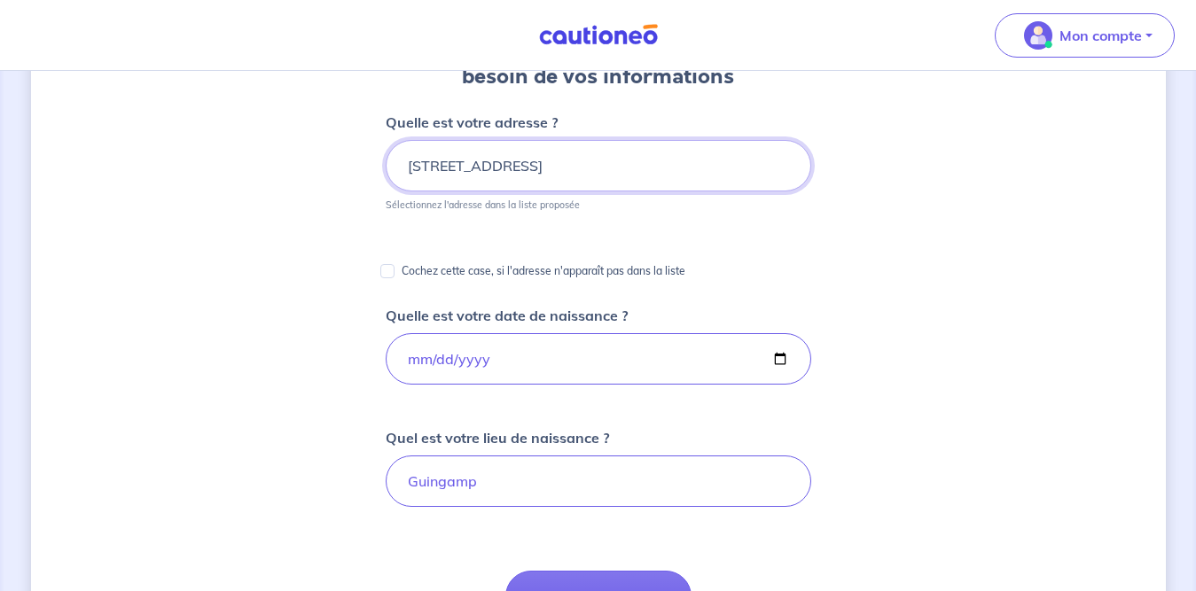
scroll to position [209, 0]
click at [677, 181] on input "22 Route de Guyac" at bounding box center [598, 167] width 425 height 51
click at [663, 164] on input "22 Route de Guyac" at bounding box center [598, 167] width 425 height 51
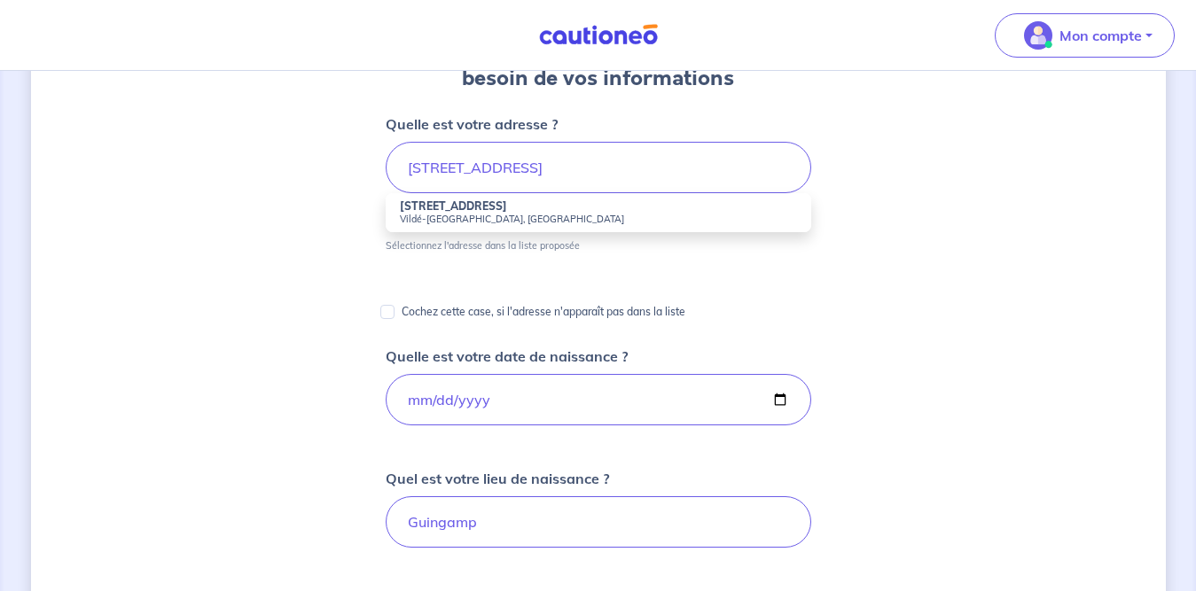
click at [475, 211] on strong "22 Route de Guyac" at bounding box center [453, 205] width 107 height 13
type input "22 Route de Guyac, Vildé-Guingalan, France"
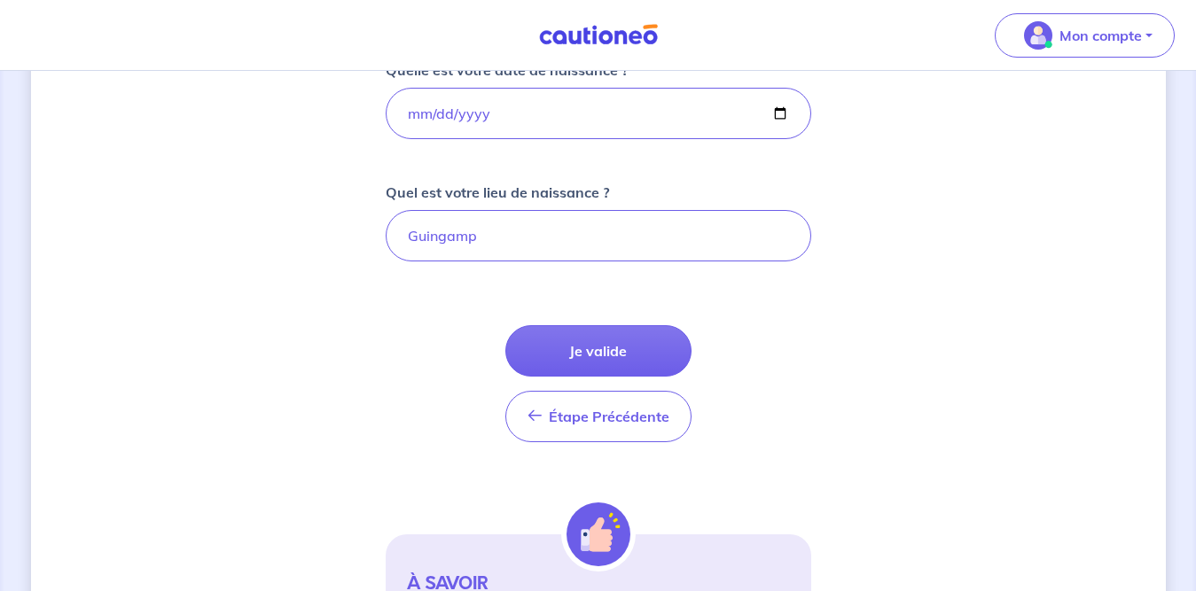
scroll to position [458, 0]
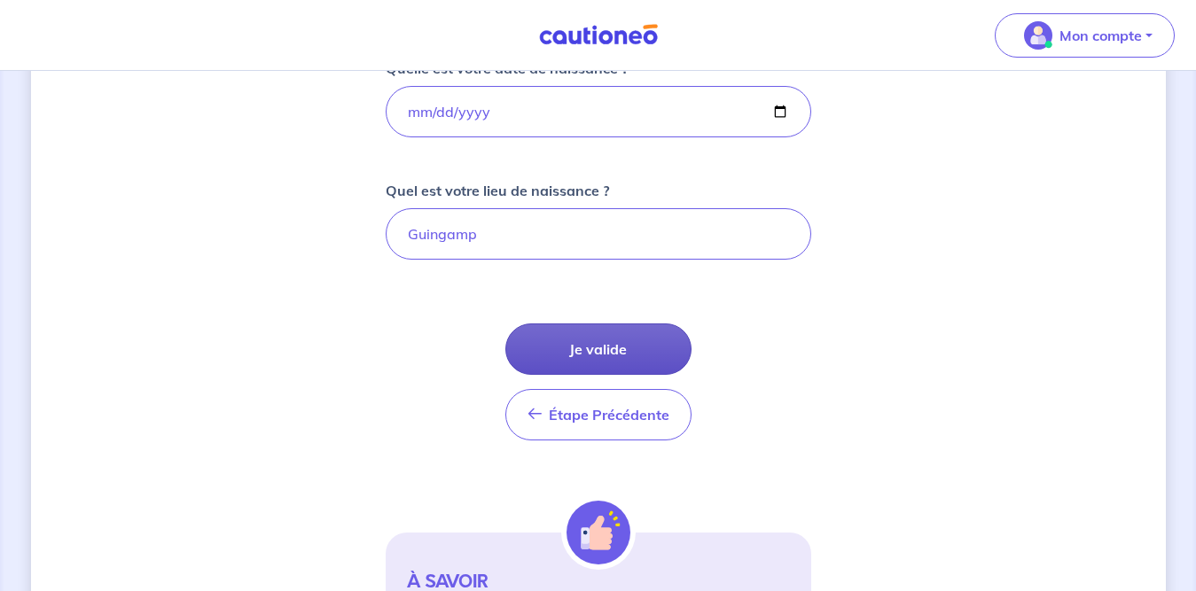
click at [616, 339] on button "Je valide" at bounding box center [598, 348] width 186 height 51
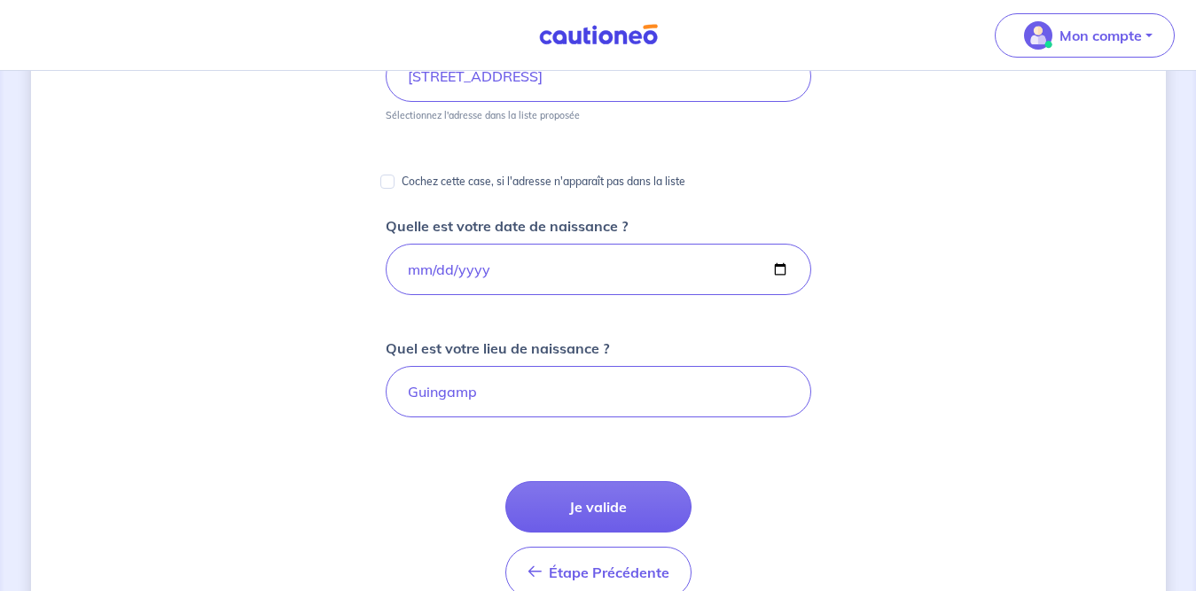
scroll to position [409, 0]
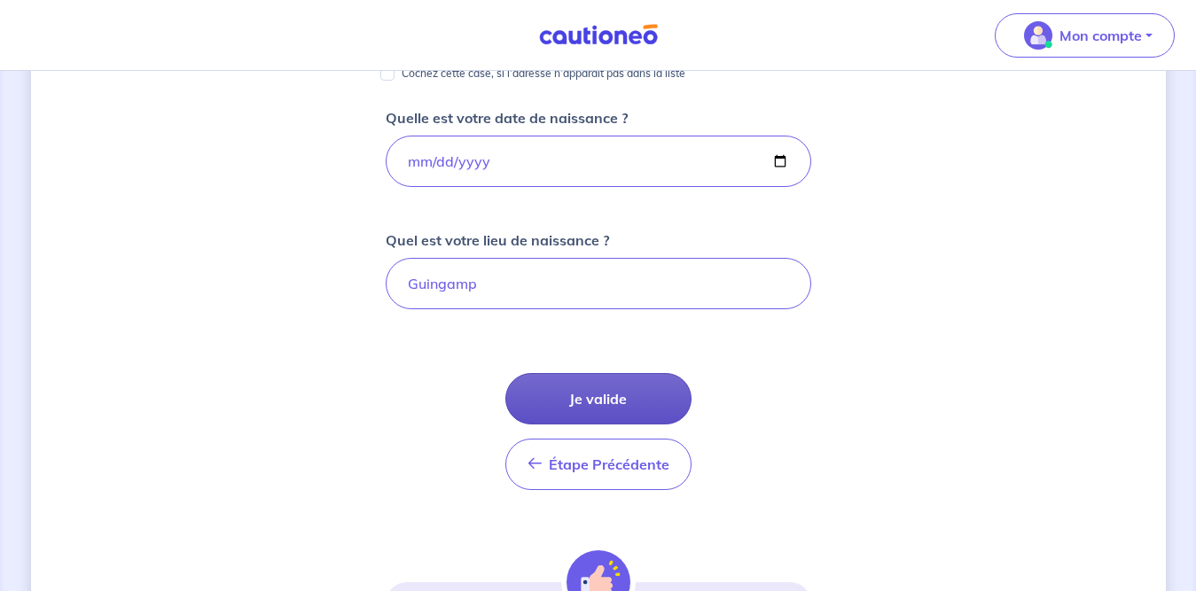
click at [604, 402] on button "Je valide" at bounding box center [598, 398] width 186 height 51
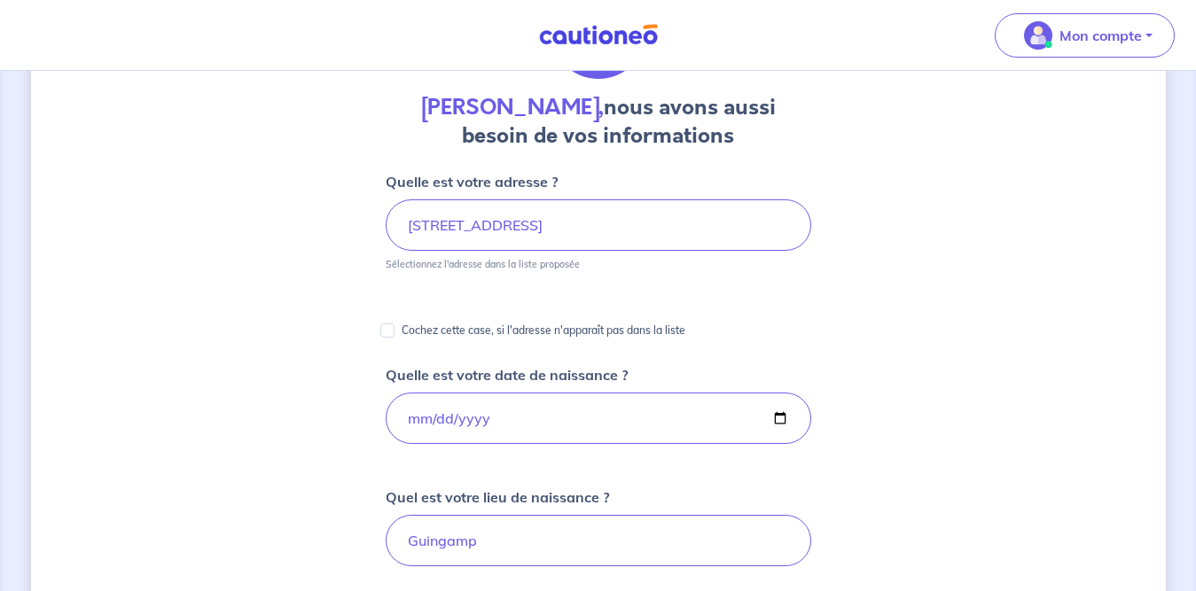
scroll to position [142, 0]
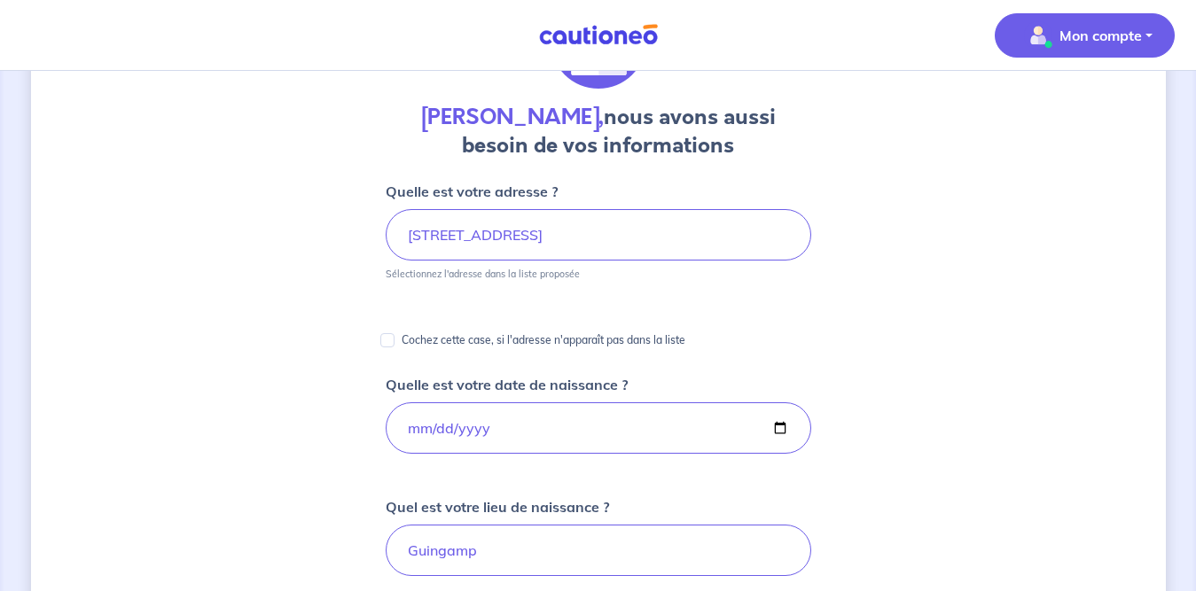
click at [1059, 38] on p "Mon compte" at bounding box center [1100, 35] width 82 height 21
click at [1051, 113] on link "Mes informations" at bounding box center [1066, 110] width 143 height 28
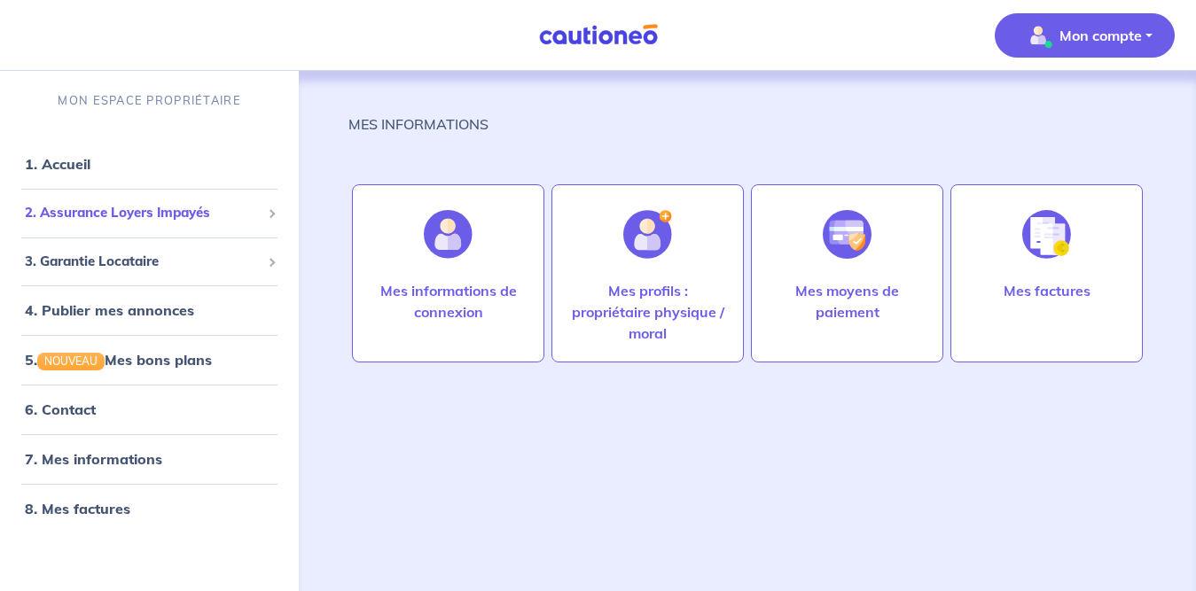
click at [140, 213] on span "2. Assurance Loyers Impayés" at bounding box center [143, 213] width 236 height 20
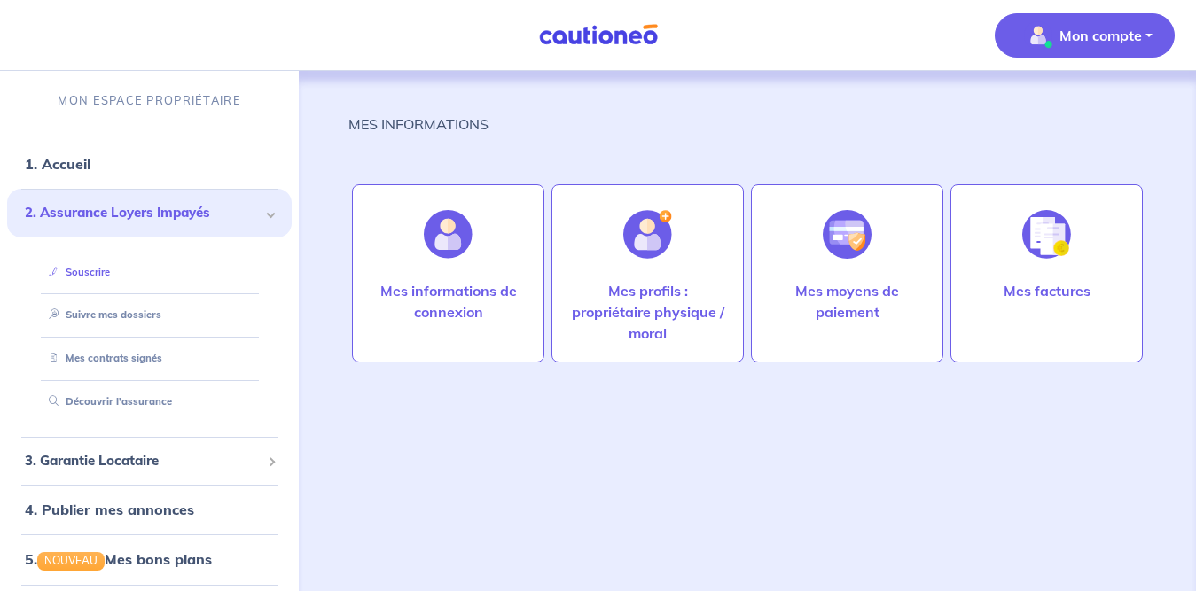
click at [101, 274] on link "Souscrire" at bounding box center [76, 272] width 68 height 12
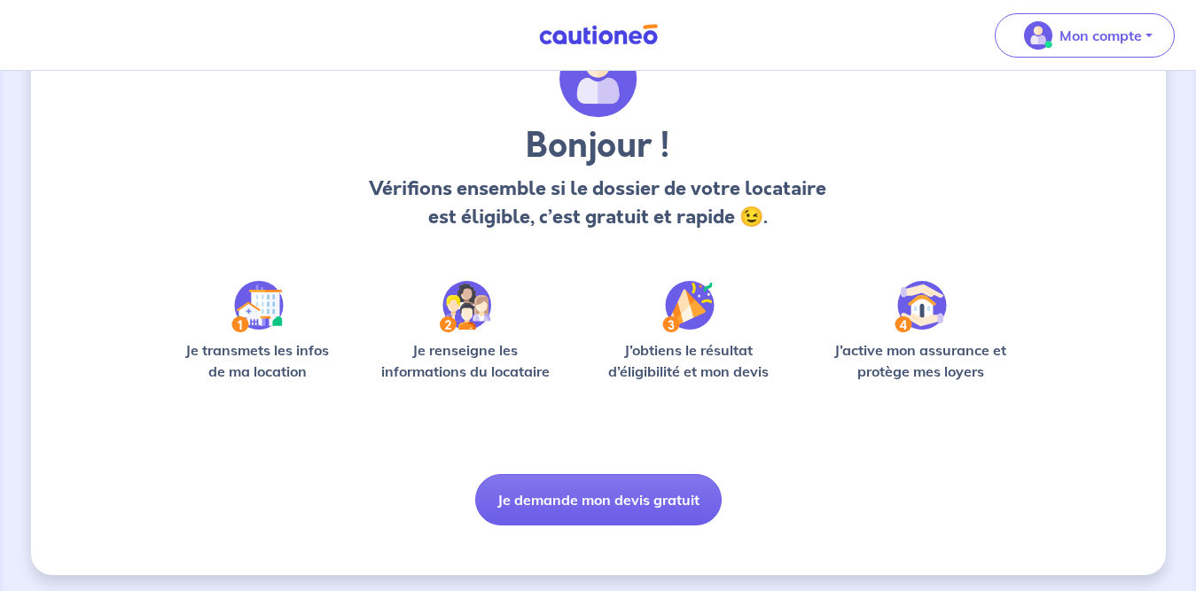
scroll to position [100, 0]
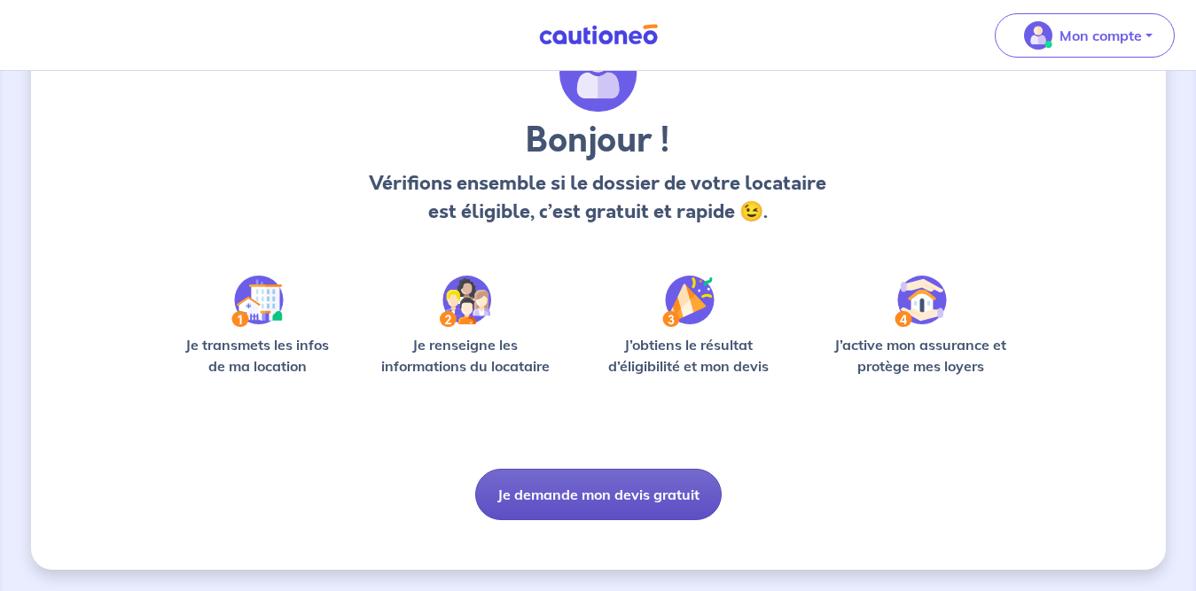
click at [641, 500] on button "Je demande mon devis gratuit" at bounding box center [598, 494] width 246 height 51
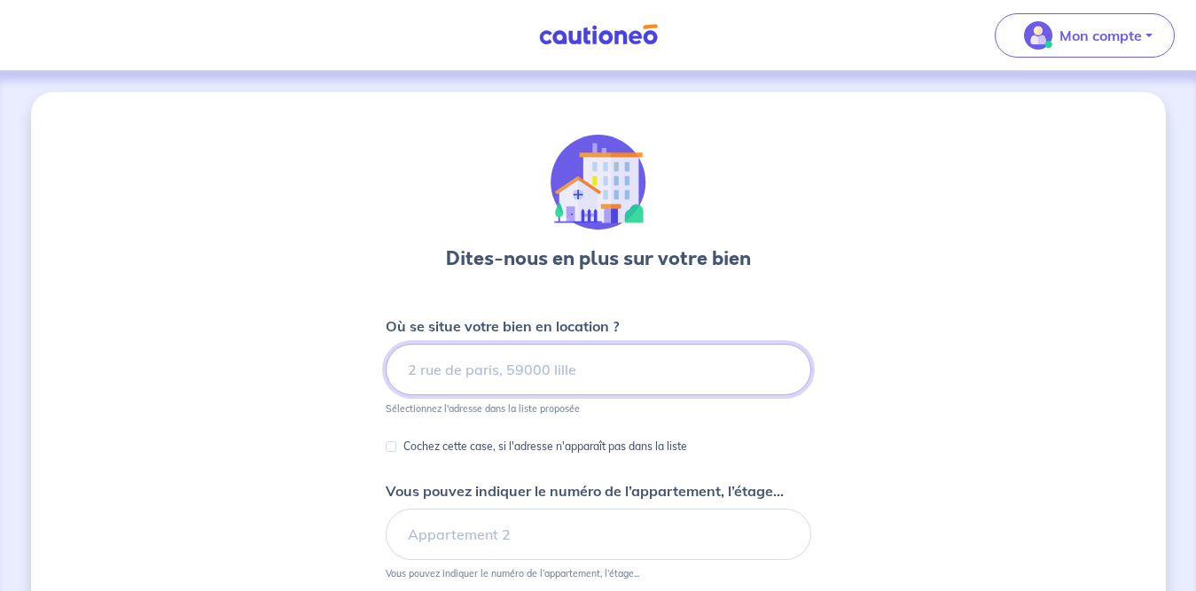
click at [621, 361] on input at bounding box center [598, 369] width 425 height 51
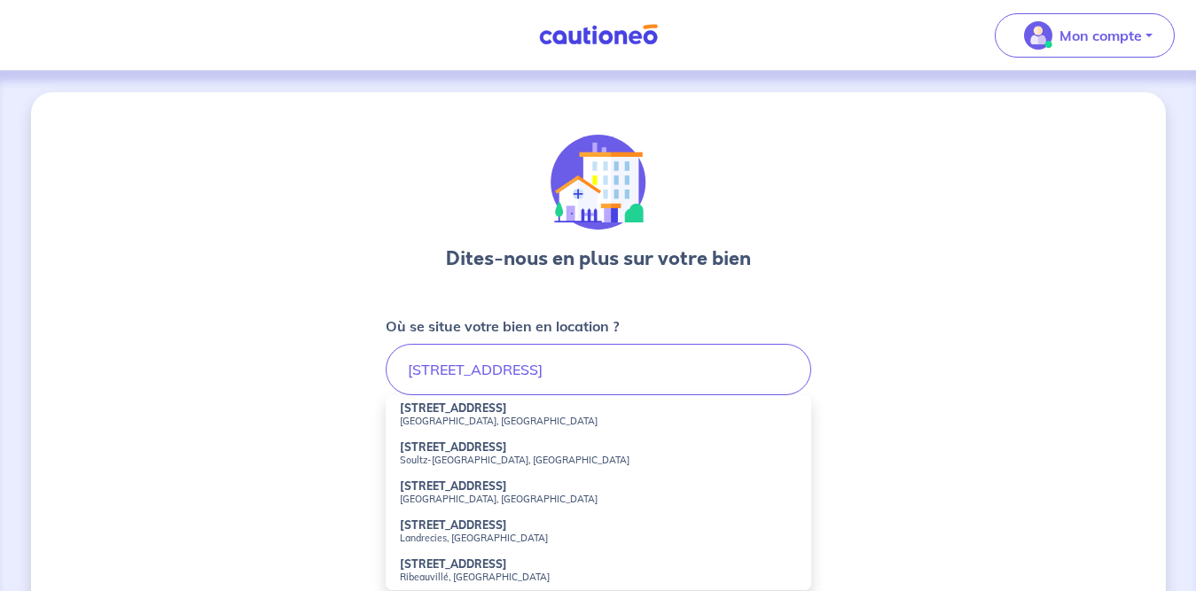
click at [573, 305] on div "Dites-nous en plus sur votre bien Où se situe votre bien en location ? 14 route…" at bounding box center [598, 552] width 425 height 835
click at [560, 380] on input "14 route de guy" at bounding box center [598, 369] width 425 height 51
click at [484, 449] on strong "14 Route de Guyac" at bounding box center [453, 446] width 107 height 13
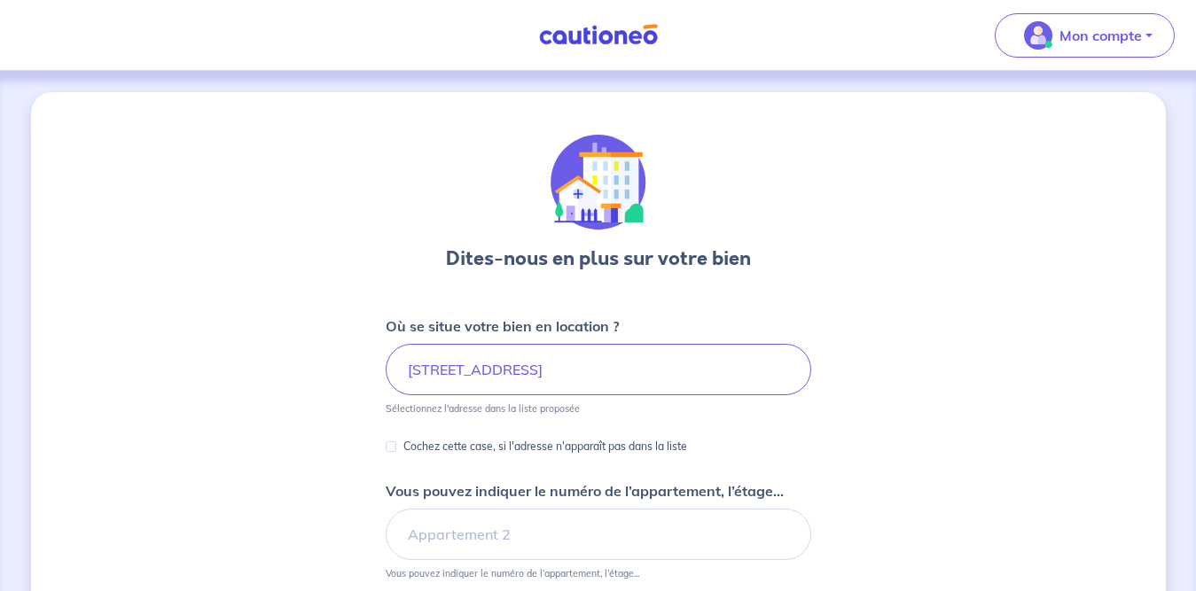
type input "14 Route de Guyac, Vildé-Guingalan, France"
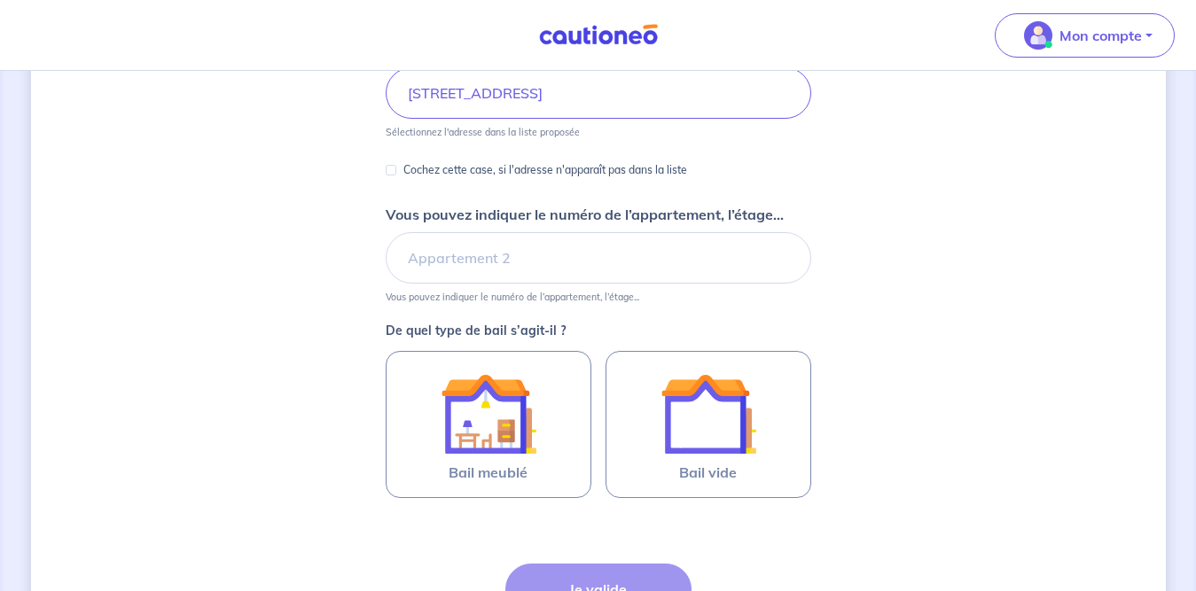
scroll to position [290, 0]
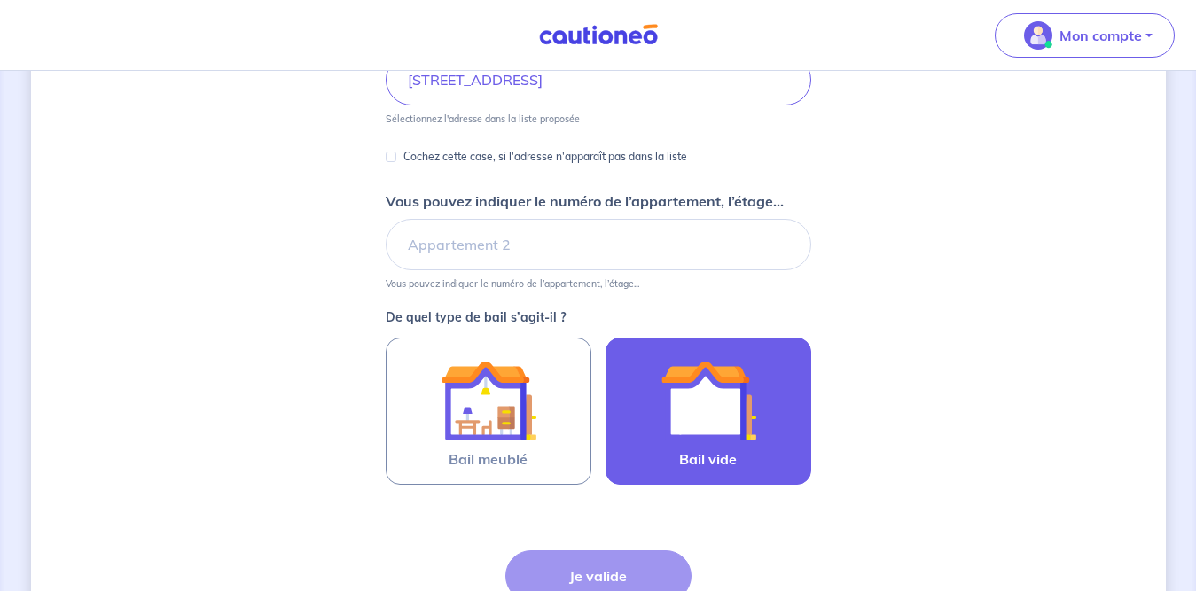
click at [707, 418] on img at bounding box center [708, 401] width 96 height 96
click at [0, 0] on input "Bail vide" at bounding box center [0, 0] width 0 height 0
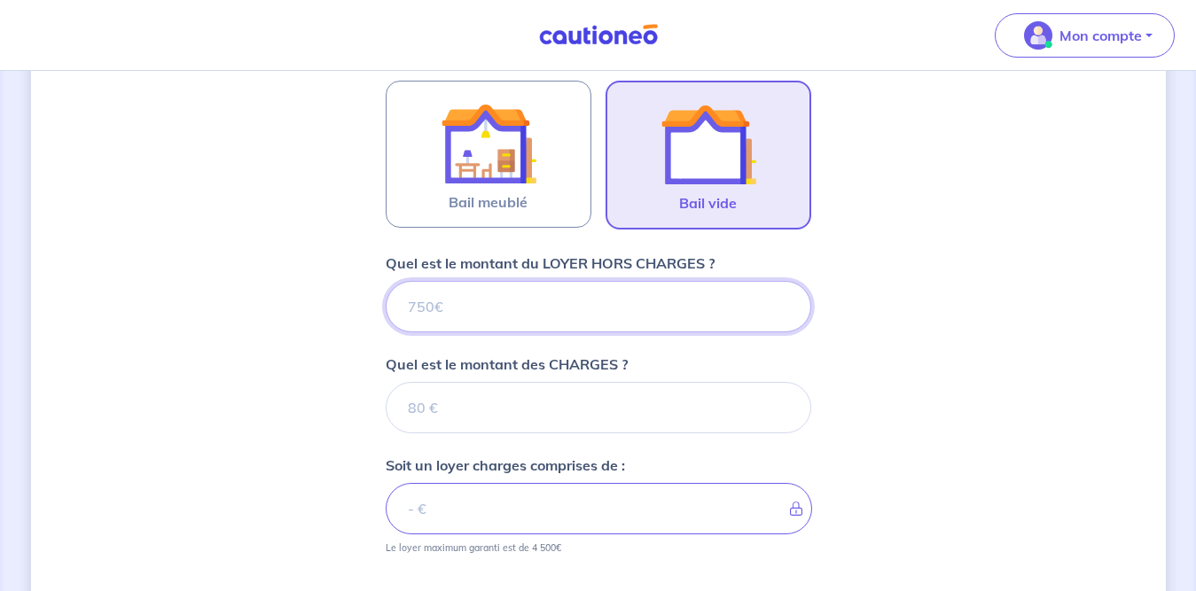
scroll to position [580, 0]
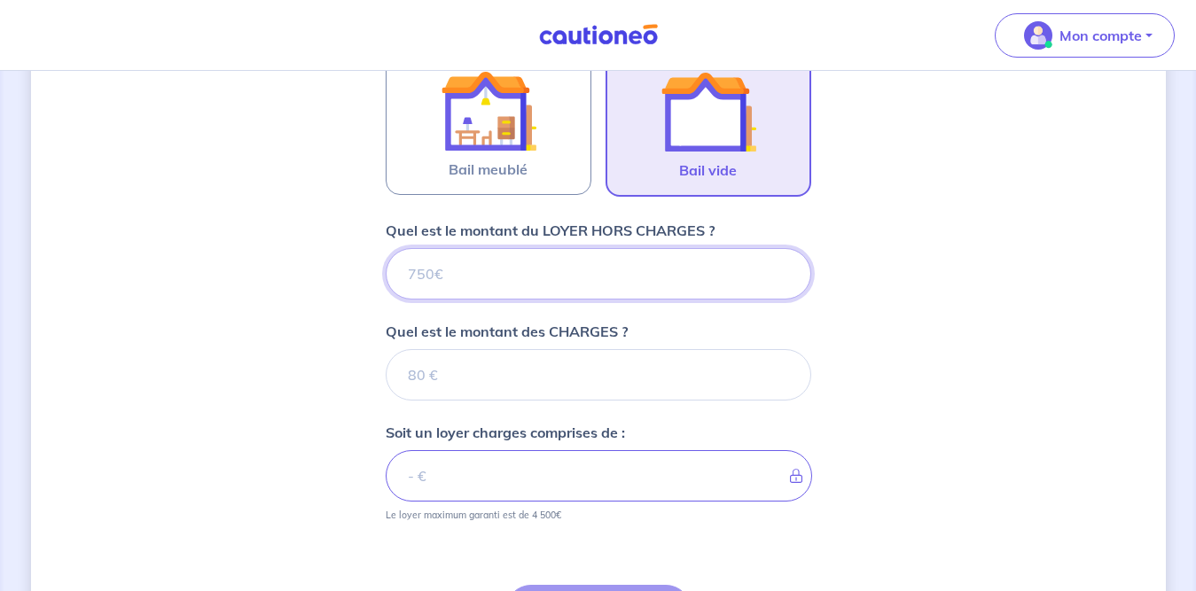
click at [652, 267] on input "Quel est le montant du LOYER HORS CHARGES ?" at bounding box center [598, 273] width 425 height 51
type input "780"
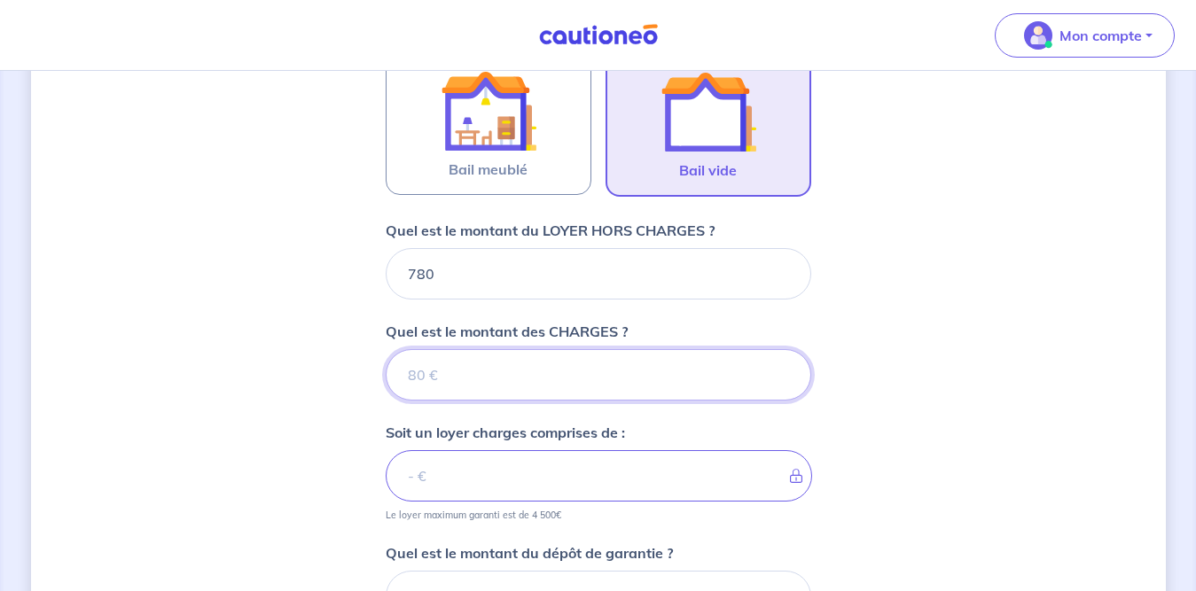
click at [559, 397] on input "Quel est le montant des CHARGES ?" at bounding box center [598, 374] width 425 height 51
type input "0"
type input "780"
type input "0"
click at [541, 487] on input "780" at bounding box center [599, 475] width 426 height 51
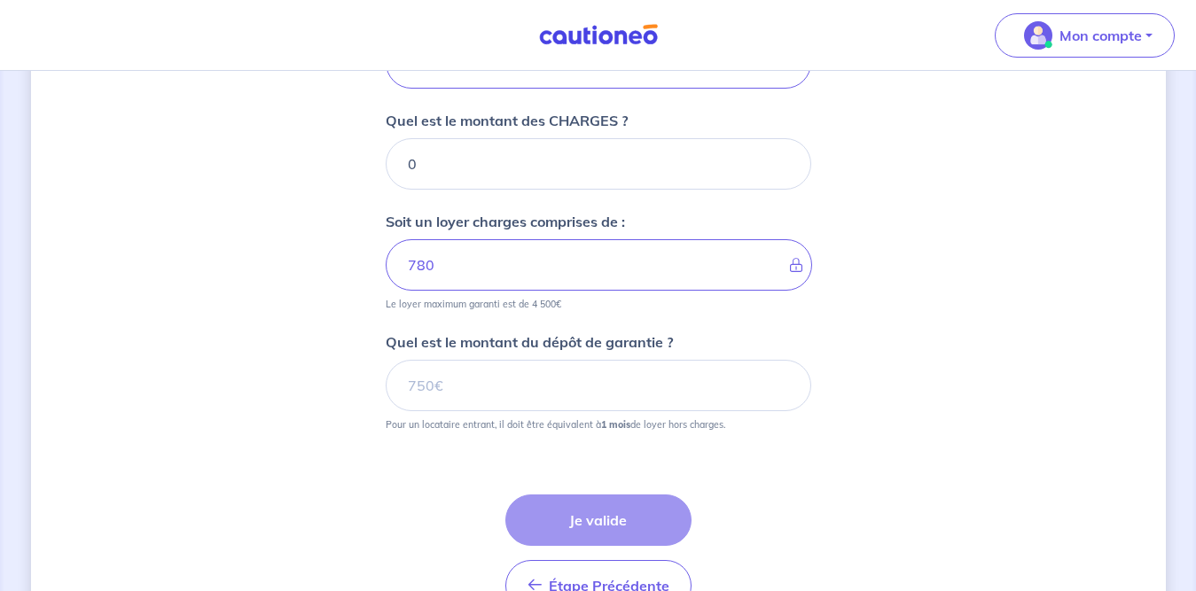
scroll to position [798, 0]
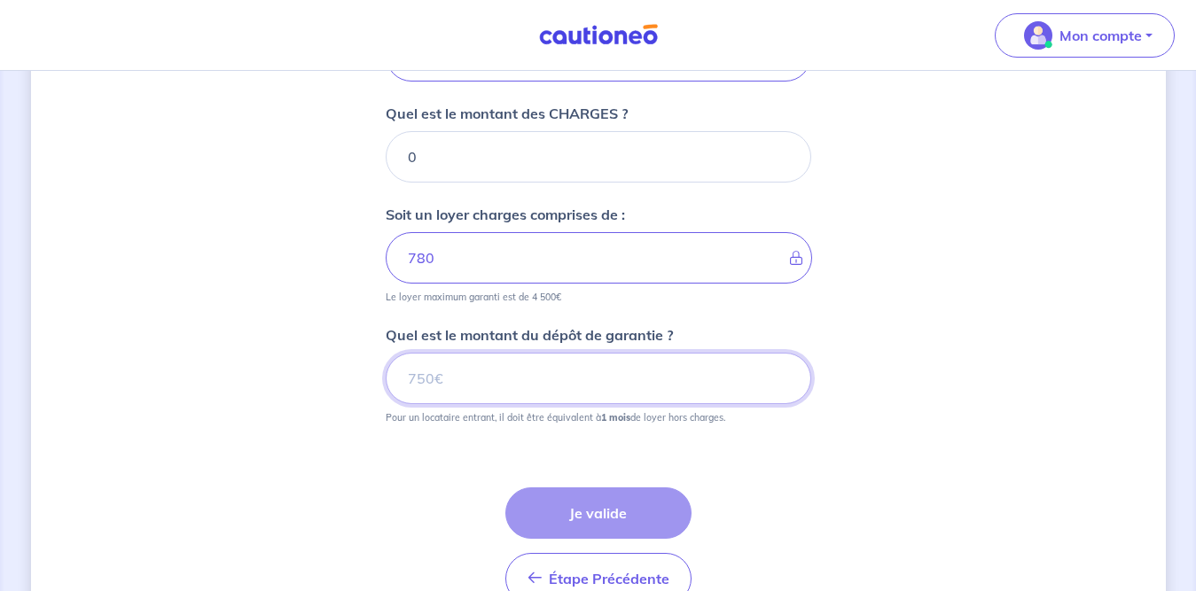
click at [666, 386] on input "Quel est le montant du dépôt de garantie ?" at bounding box center [598, 378] width 425 height 51
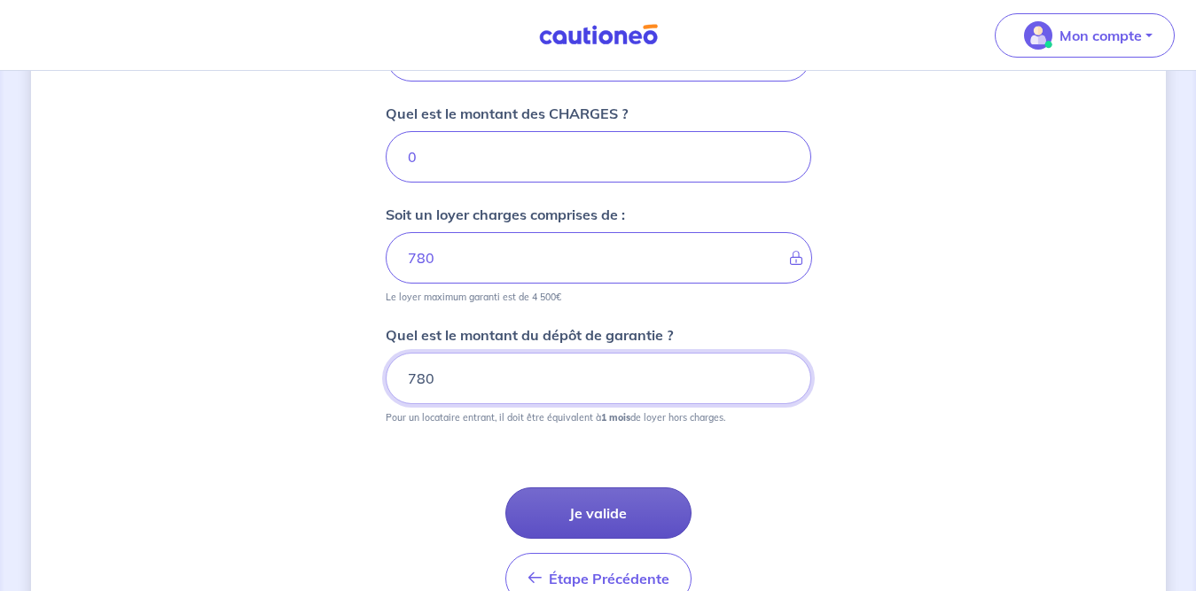
type input "780"
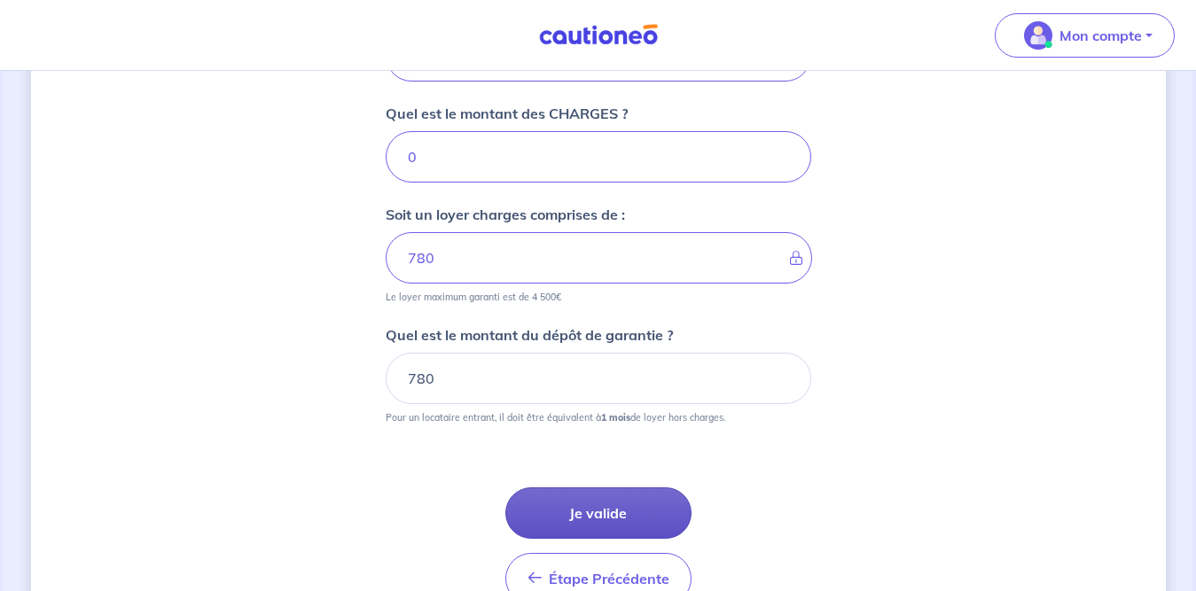
click at [599, 525] on button "Je valide" at bounding box center [598, 512] width 186 height 51
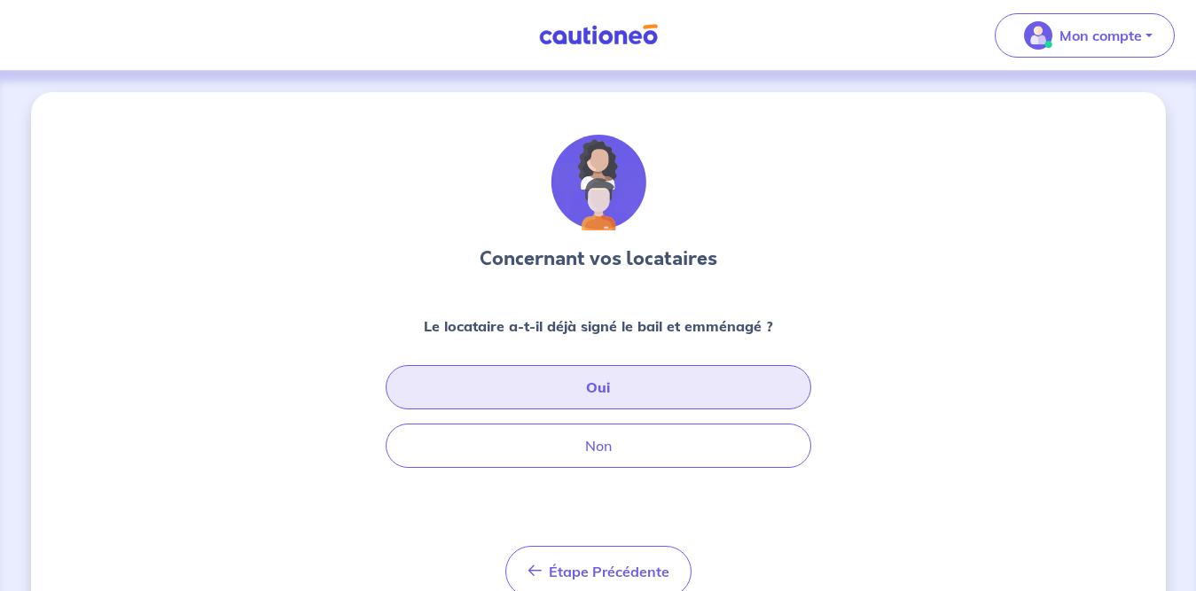
click at [635, 398] on button "Oui" at bounding box center [598, 387] width 425 height 44
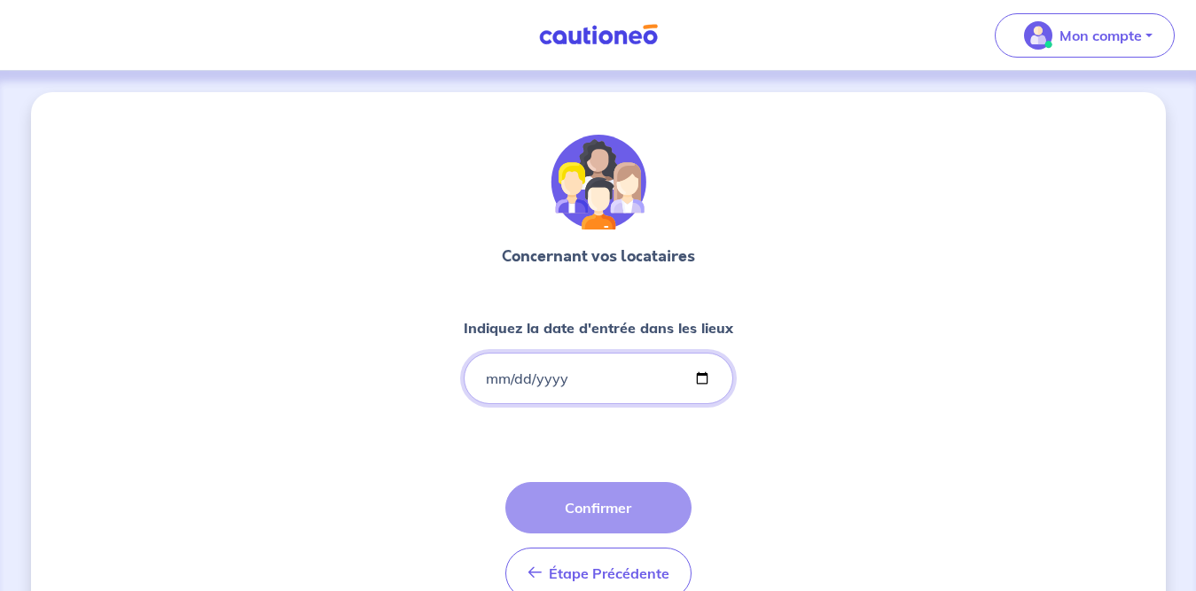
click at [633, 379] on input "Indiquez la date d'entrée dans les lieux" at bounding box center [598, 378] width 269 height 51
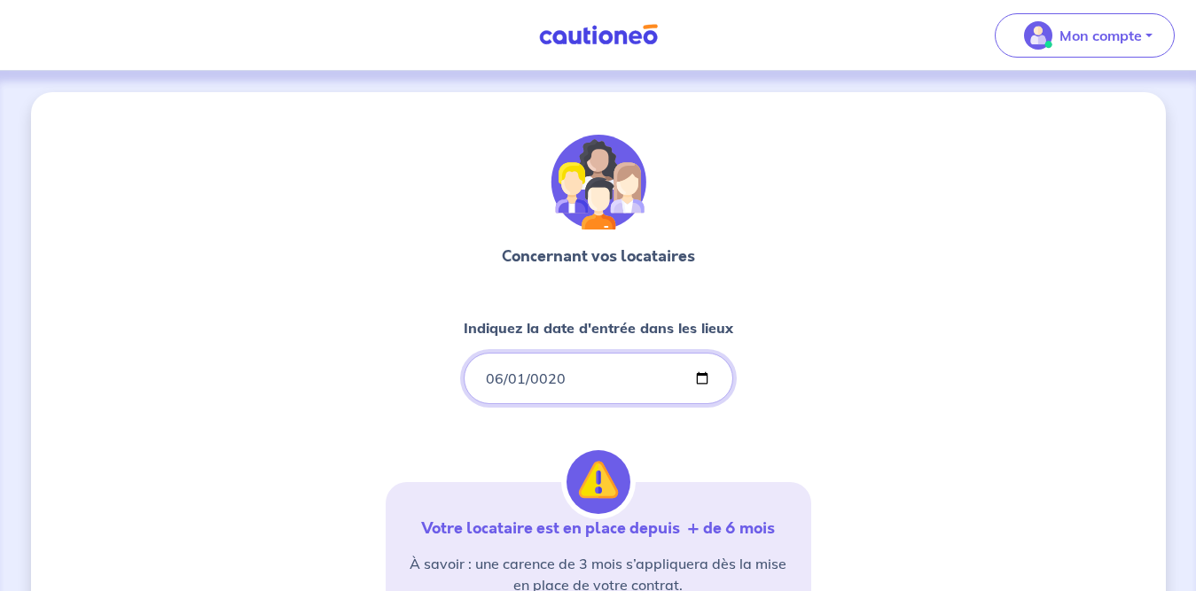
type input "0202-06-01"
type input "2023-06-01"
click at [911, 295] on div "Concernant vos locataires Indiquez la date d'entrée dans les lieux 2023-06-01 V…" at bounding box center [598, 540] width 1134 height 897
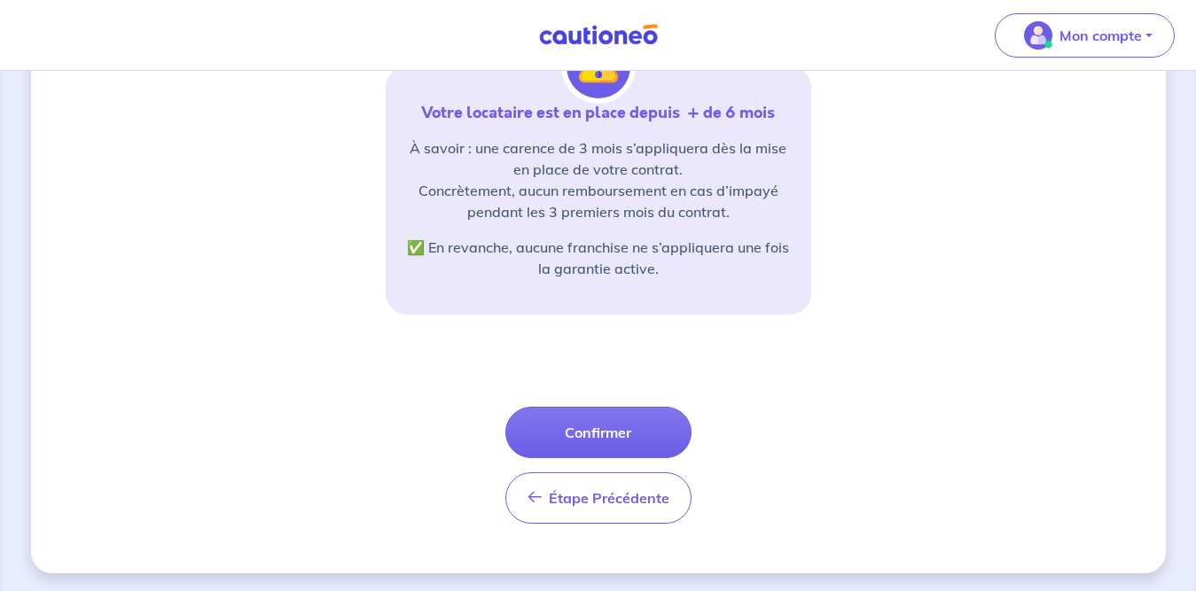
scroll to position [419, 0]
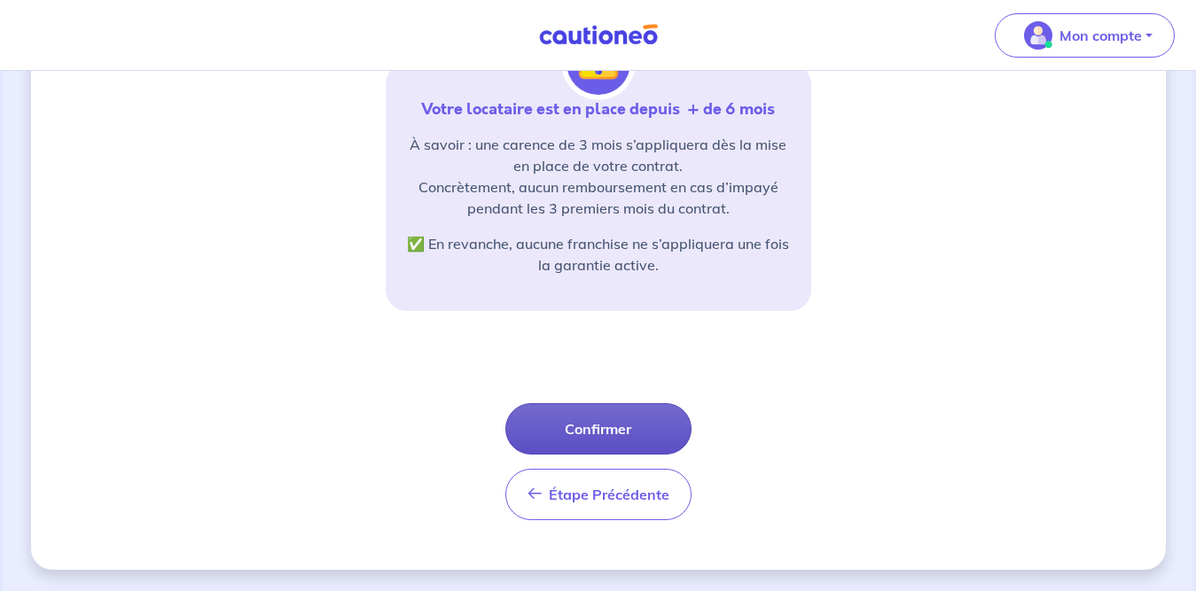
click at [612, 413] on button "Confirmer" at bounding box center [598, 428] width 186 height 51
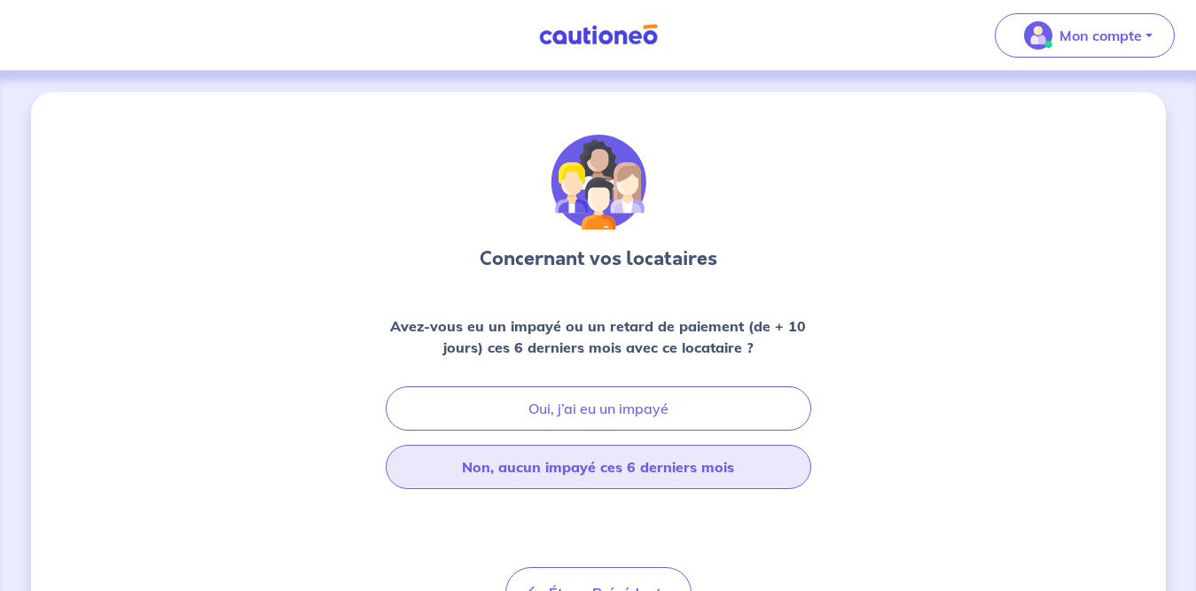
click at [608, 464] on button "Non, aucun impayé ces 6 derniers mois" at bounding box center [598, 467] width 425 height 44
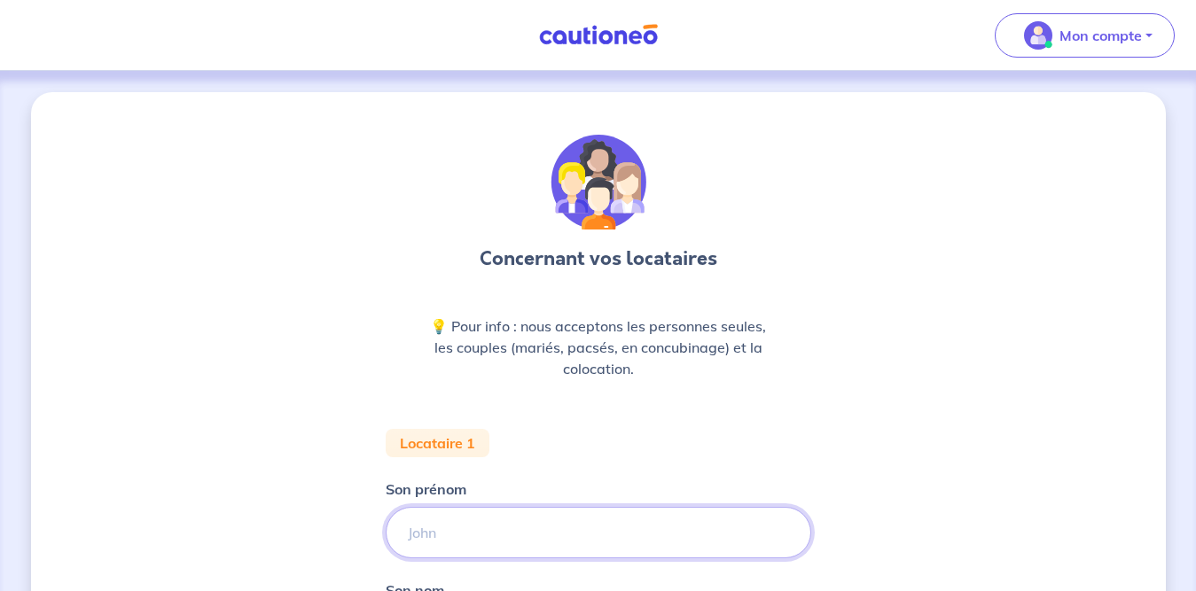
click at [558, 526] on input "Son prénom" at bounding box center [598, 532] width 425 height 51
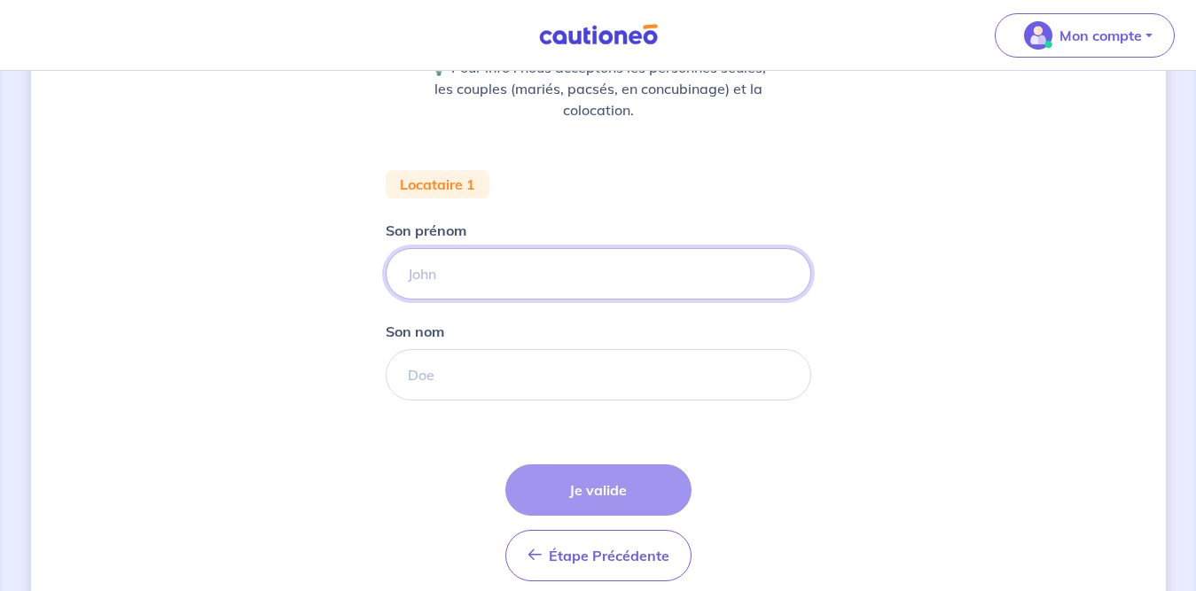
scroll to position [315, 0]
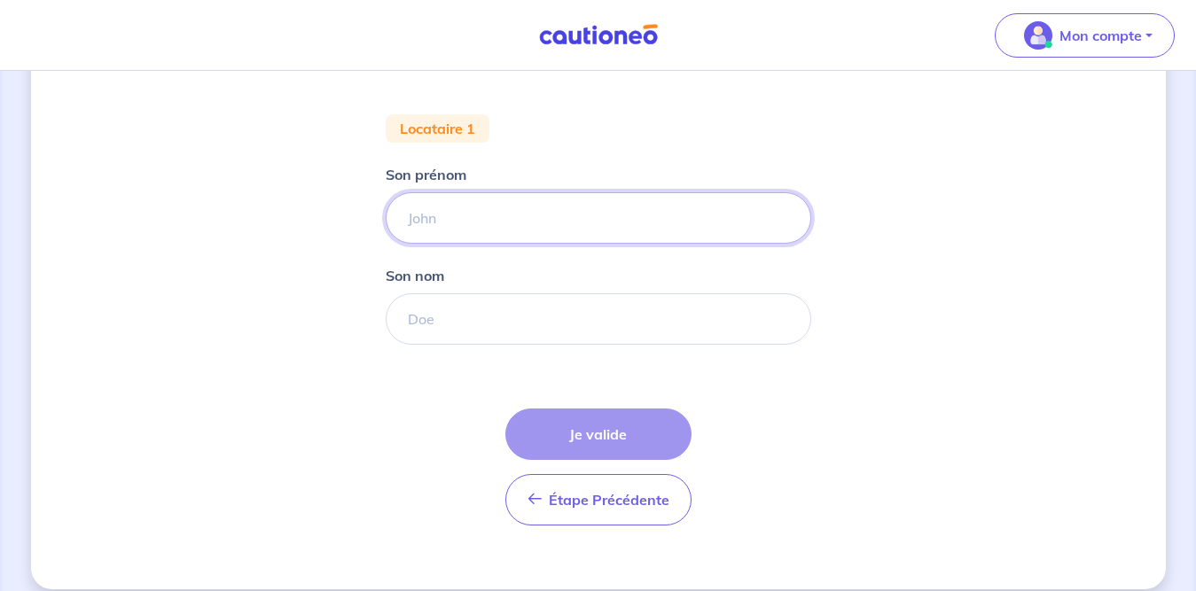
click at [650, 210] on input "Son prénom" at bounding box center [598, 217] width 425 height 51
type input "[PERSON_NAME]"
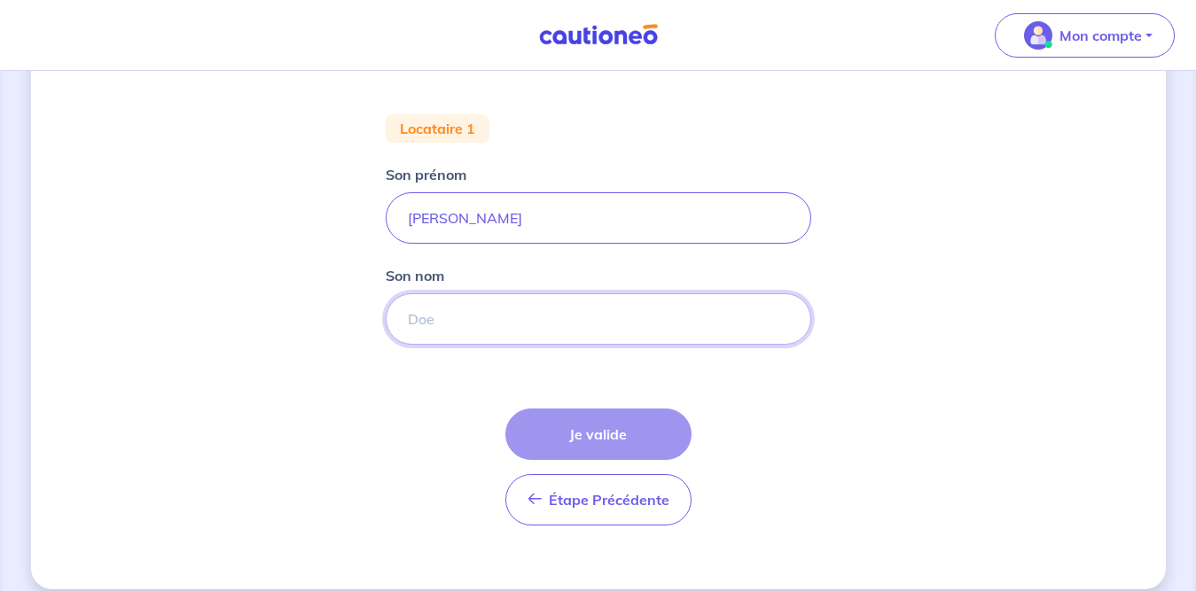
click at [492, 323] on input "Son nom" at bounding box center [598, 318] width 425 height 51
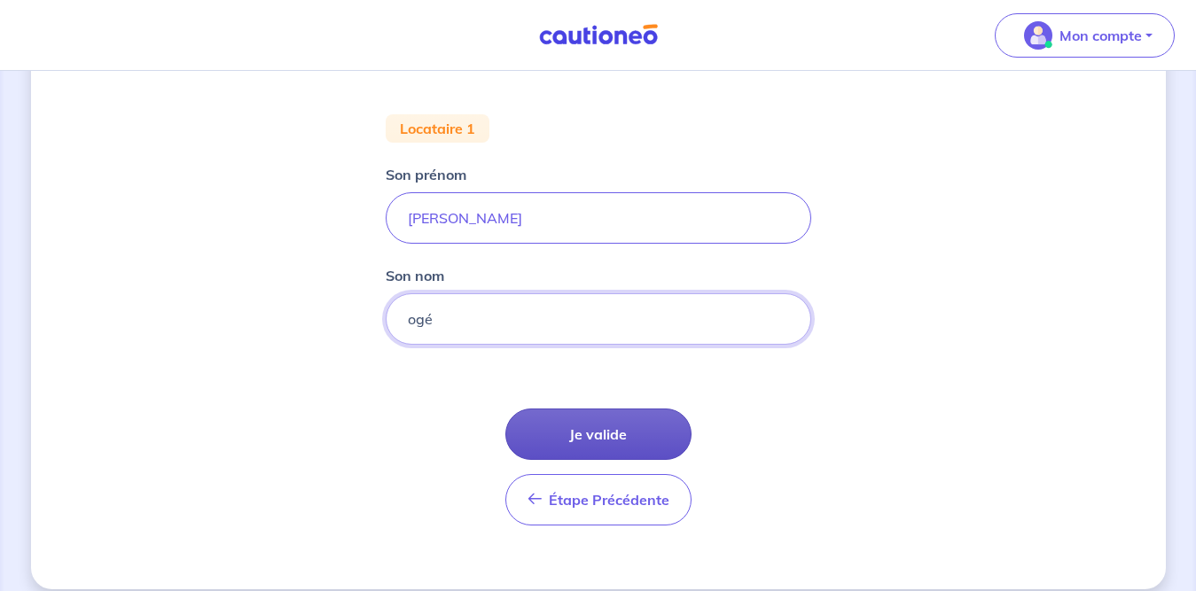
type input "ogé"
click at [588, 423] on button "Je valide" at bounding box center [598, 434] width 186 height 51
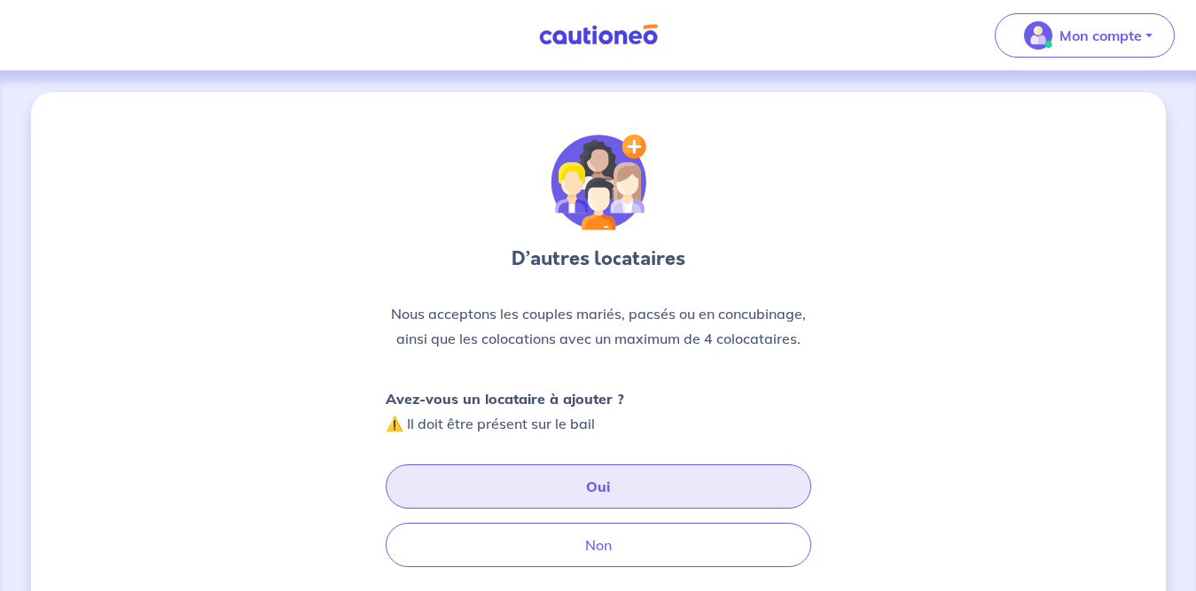
click at [597, 487] on button "Oui" at bounding box center [598, 486] width 425 height 44
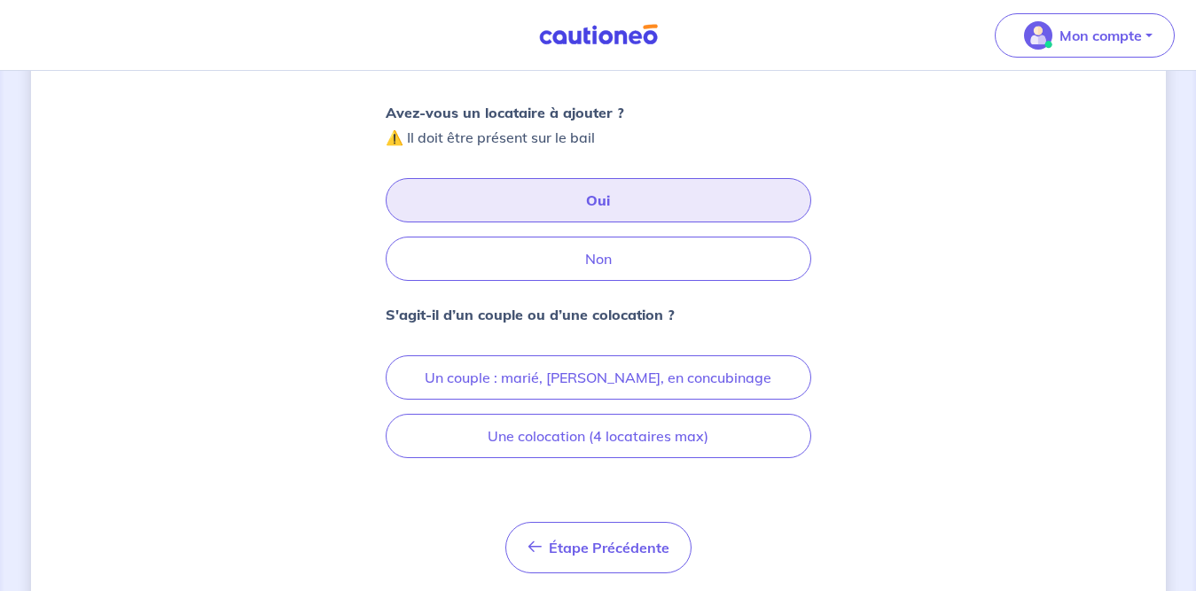
scroll to position [339, 0]
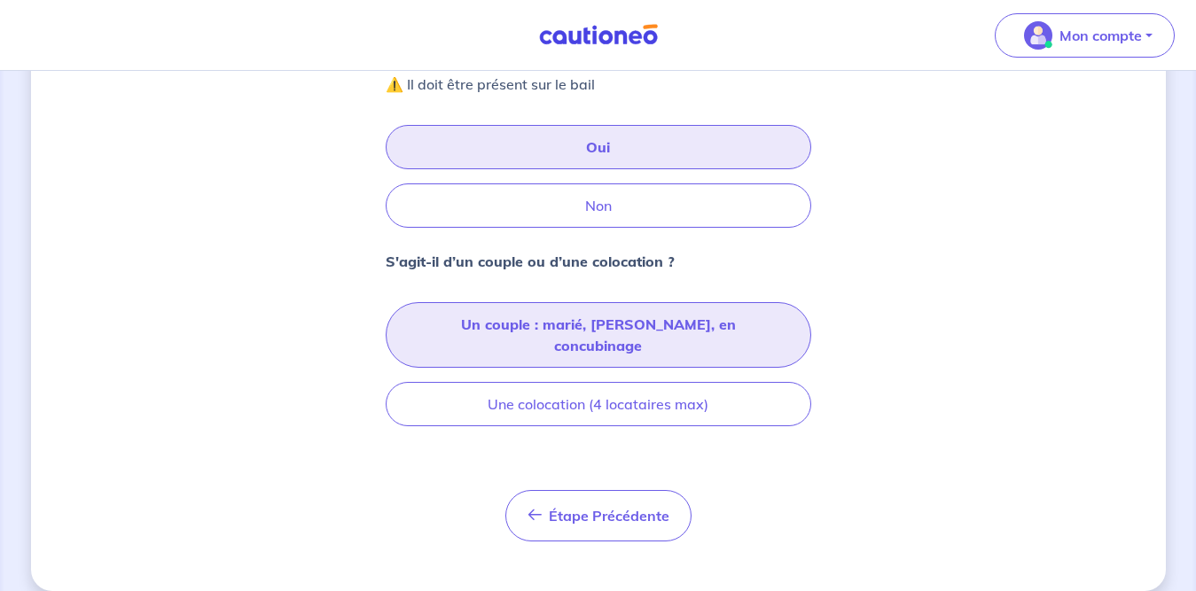
click at [776, 328] on button "Un couple : marié, pacsé, en concubinage" at bounding box center [598, 335] width 425 height 66
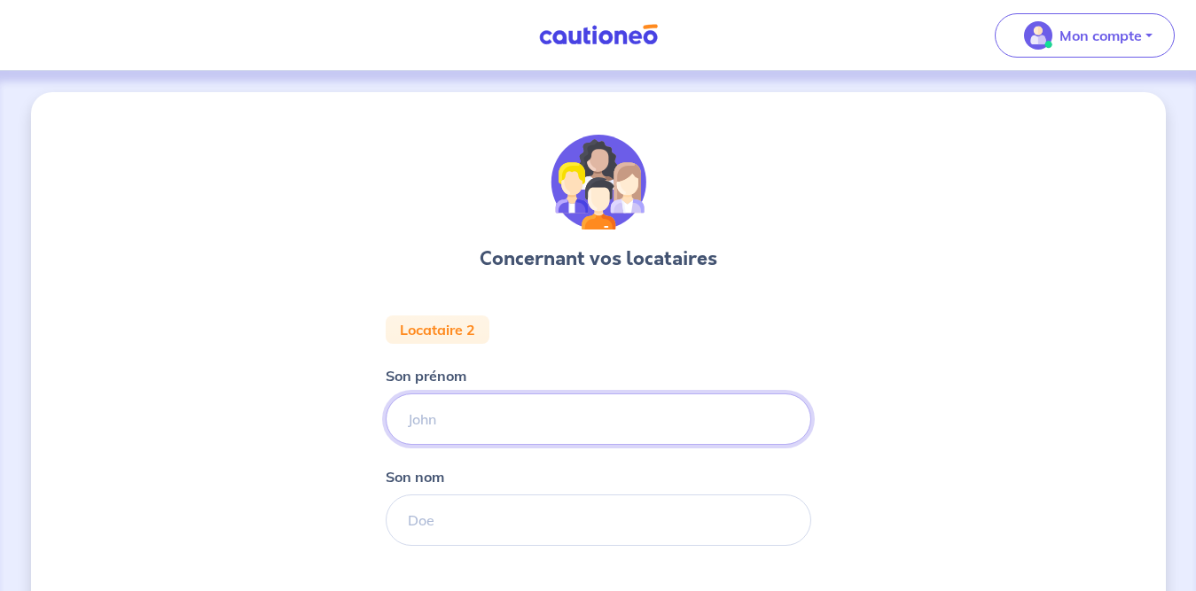
click at [585, 412] on input "Son prénom" at bounding box center [598, 418] width 425 height 51
click at [438, 425] on input "angelique" at bounding box center [598, 418] width 425 height 51
type input "angélique"
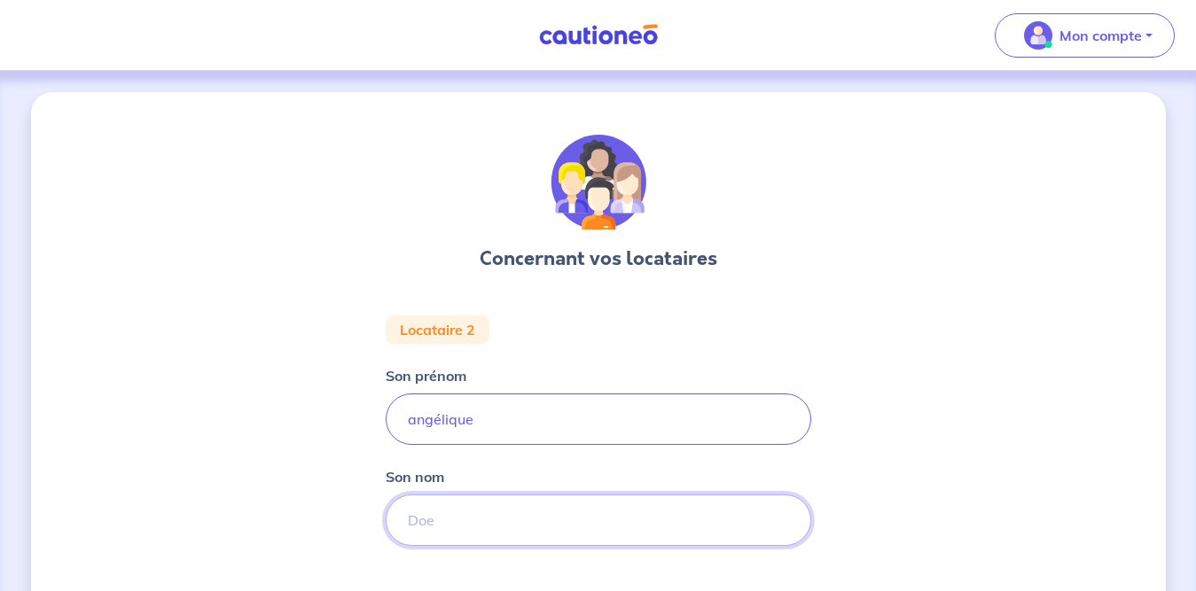
click at [448, 523] on input "Son nom" at bounding box center [598, 520] width 425 height 51
type input "guillouzouic"
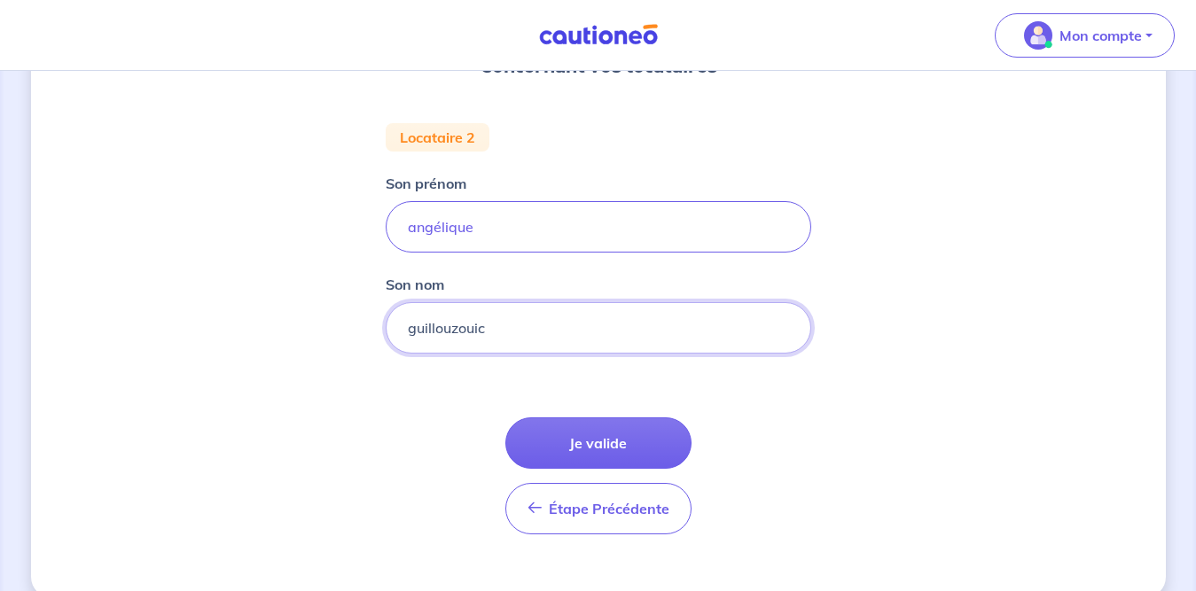
scroll to position [208, 0]
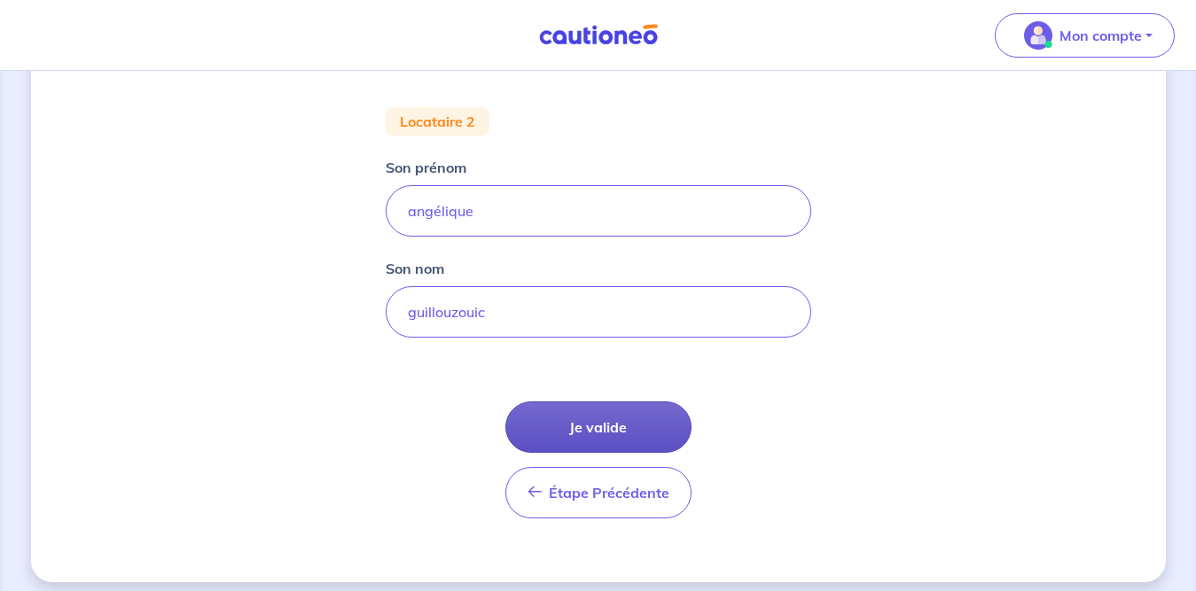
click at [612, 428] on button "Je valide" at bounding box center [598, 426] width 186 height 51
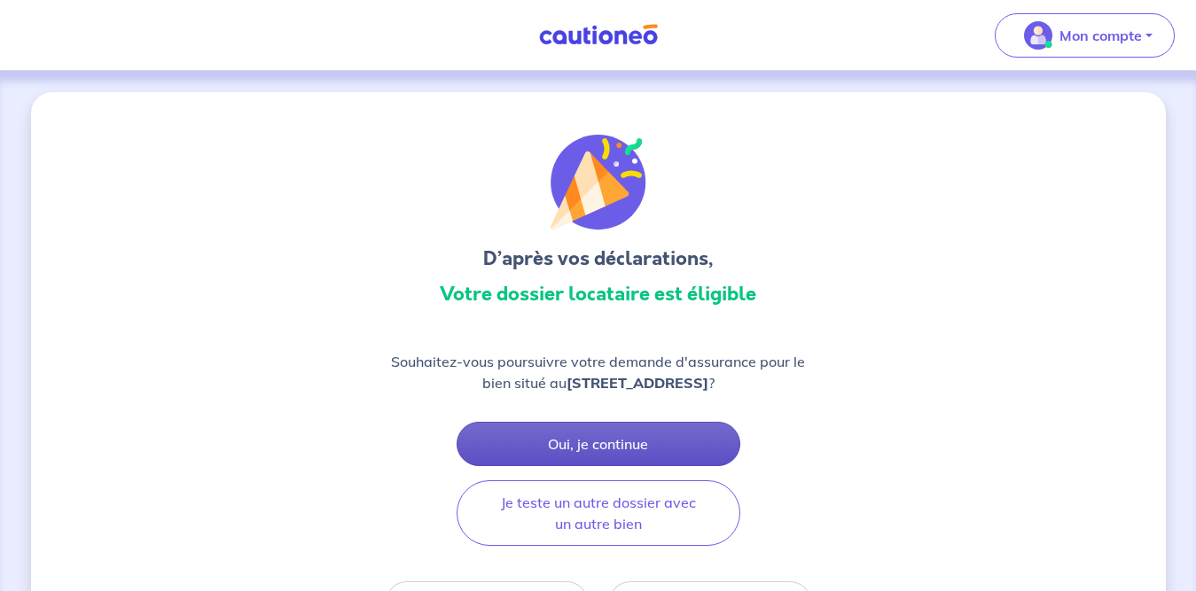
click at [625, 446] on button "Oui, je continue" at bounding box center [598, 444] width 284 height 44
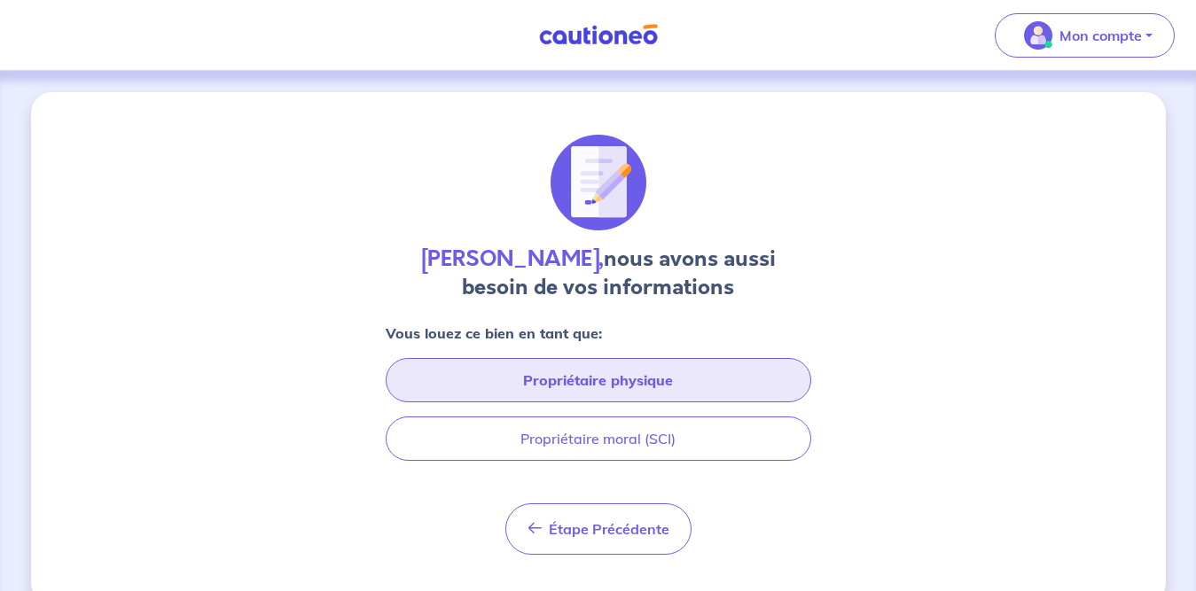
click at [644, 370] on button "Propriétaire physique" at bounding box center [598, 380] width 425 height 44
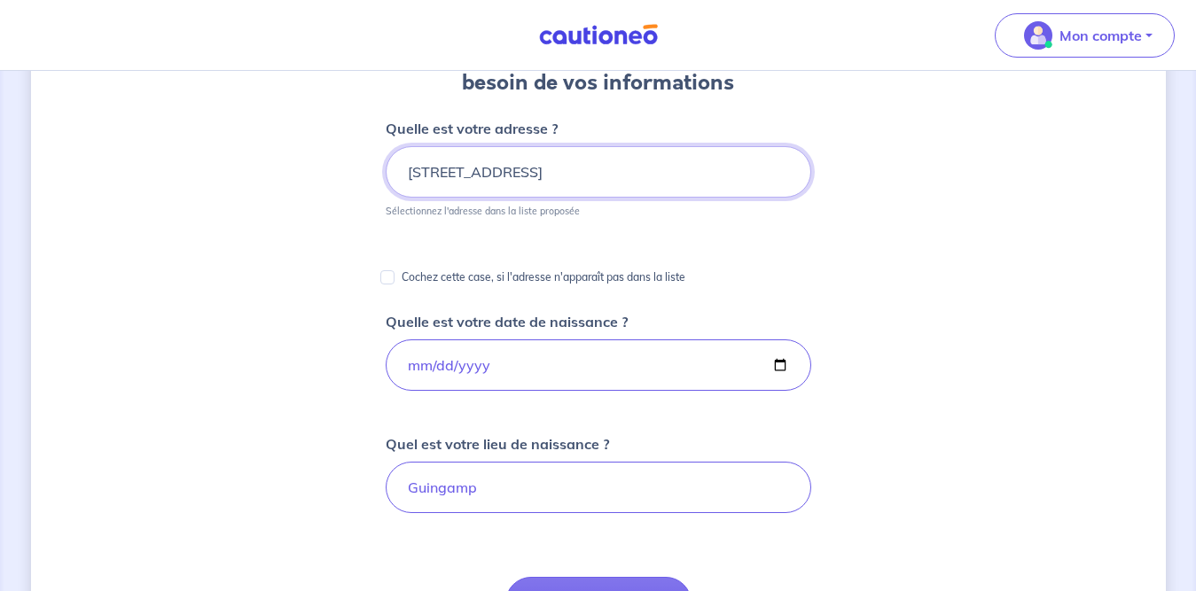
scroll to position [377, 0]
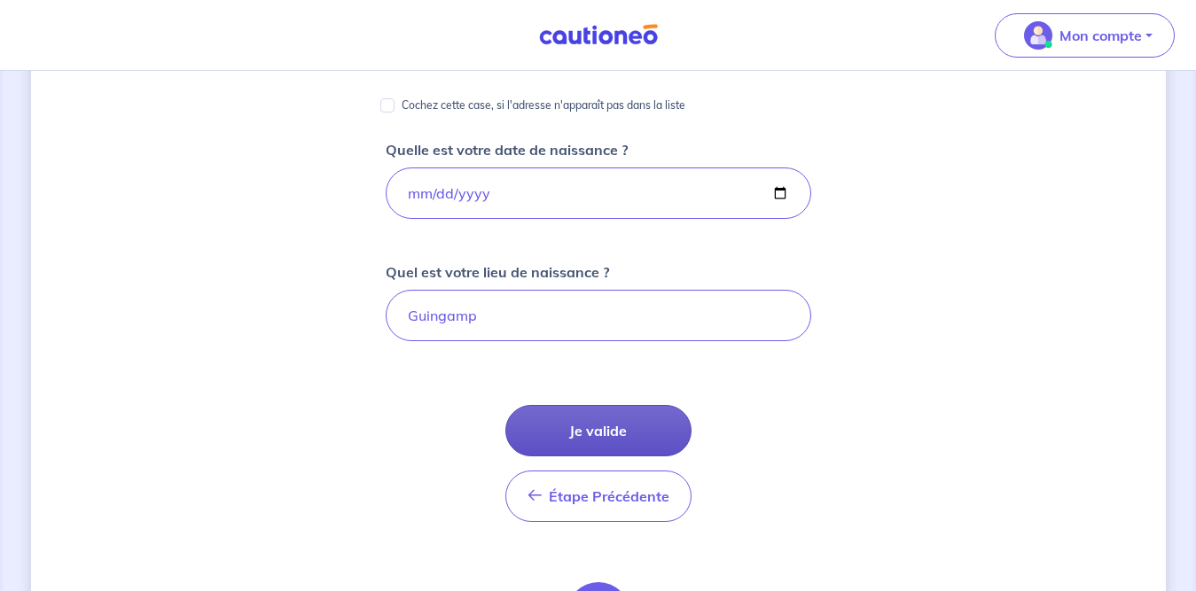
click at [663, 435] on button "Je valide" at bounding box center [598, 430] width 186 height 51
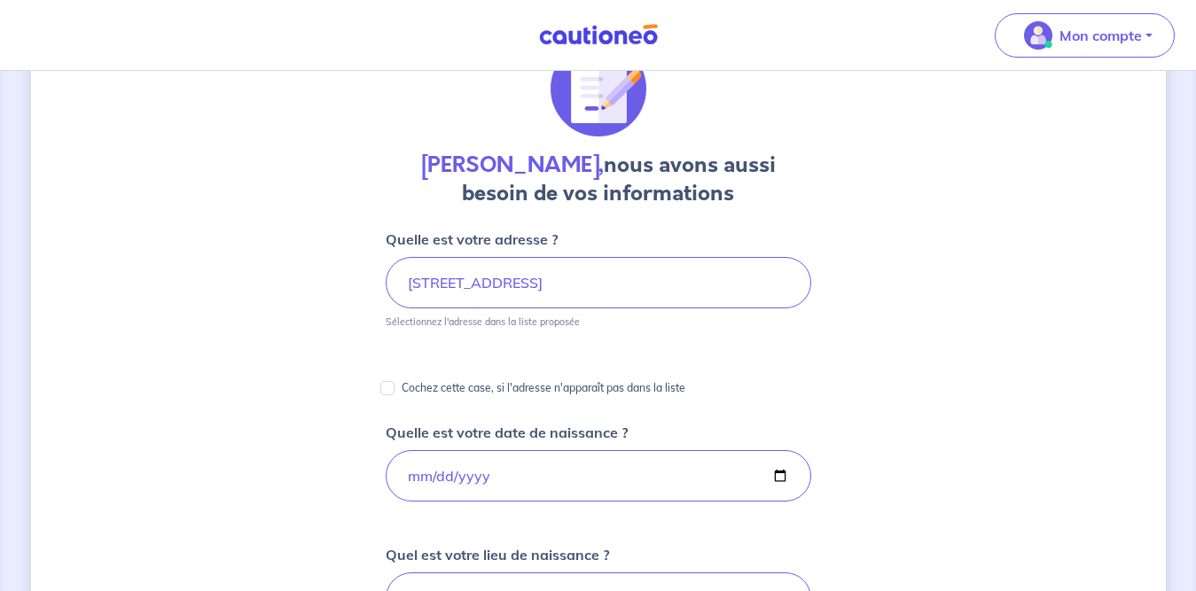
scroll to position [40, 0]
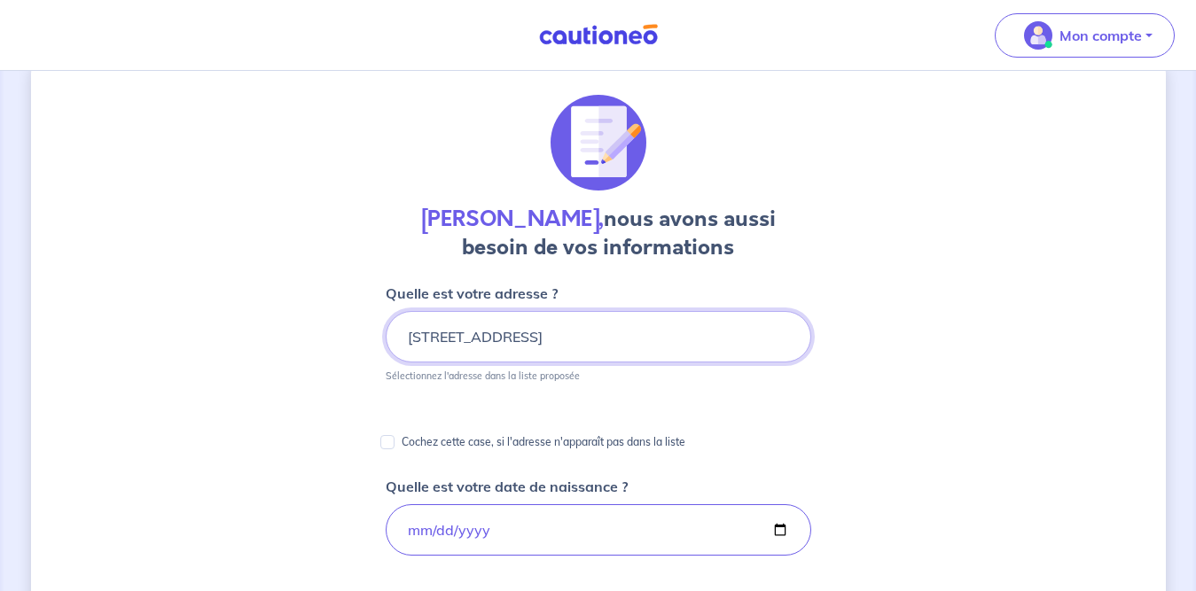
click at [711, 354] on input "22 Route de Guyac" at bounding box center [598, 336] width 425 height 51
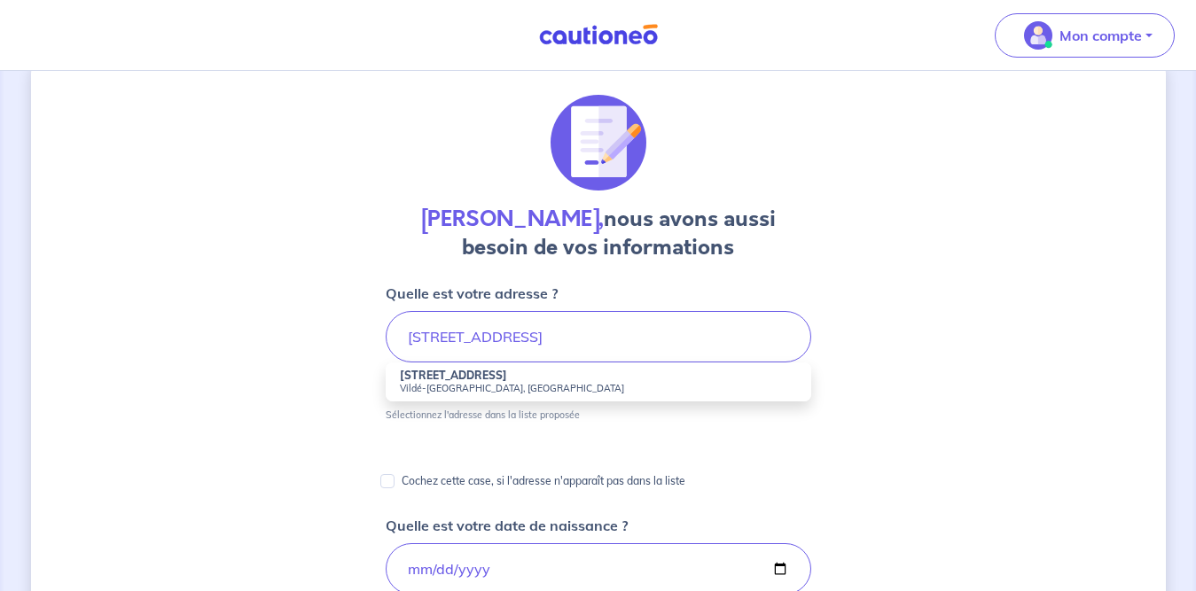
click at [650, 381] on li "22 Route de Guyac Vildé-Guingalan, France" at bounding box center [598, 381] width 425 height 39
type input "22 Route de Guyac, Vildé-Guingalan, France"
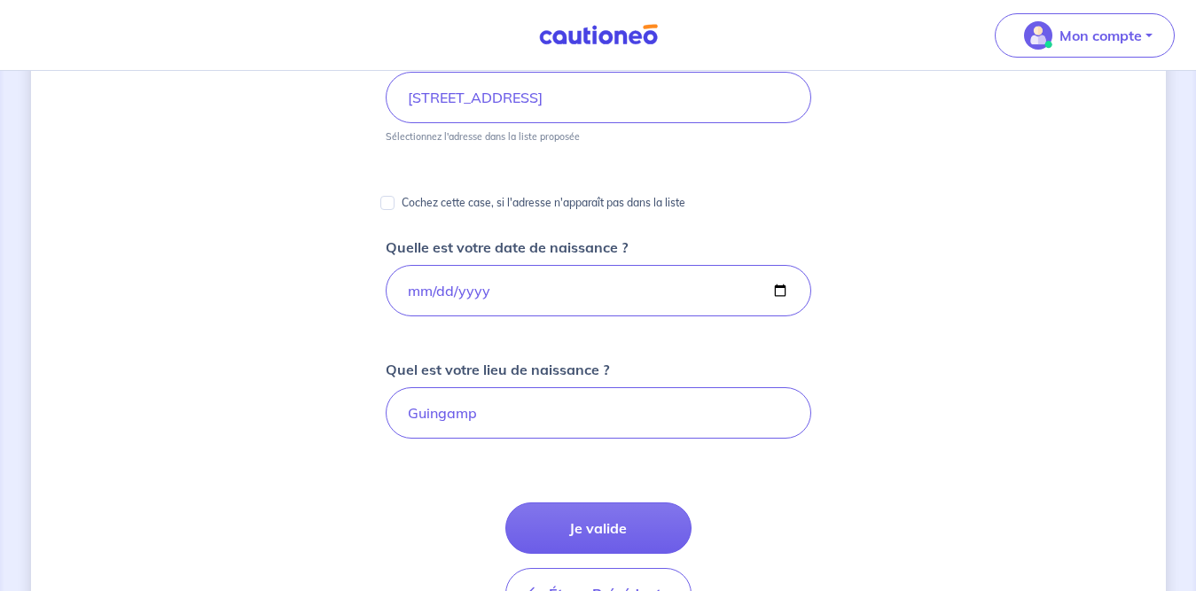
scroll to position [289, 0]
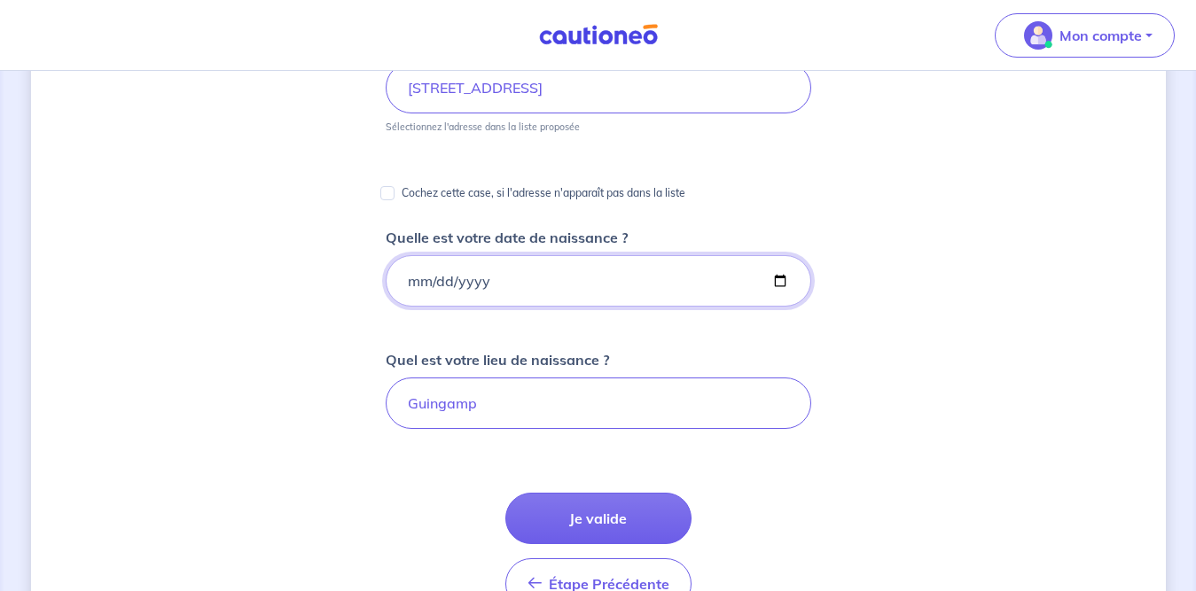
click at [761, 283] on input "1970-06-04" at bounding box center [598, 280] width 425 height 51
click at [722, 408] on input "Guingamp" at bounding box center [598, 403] width 425 height 51
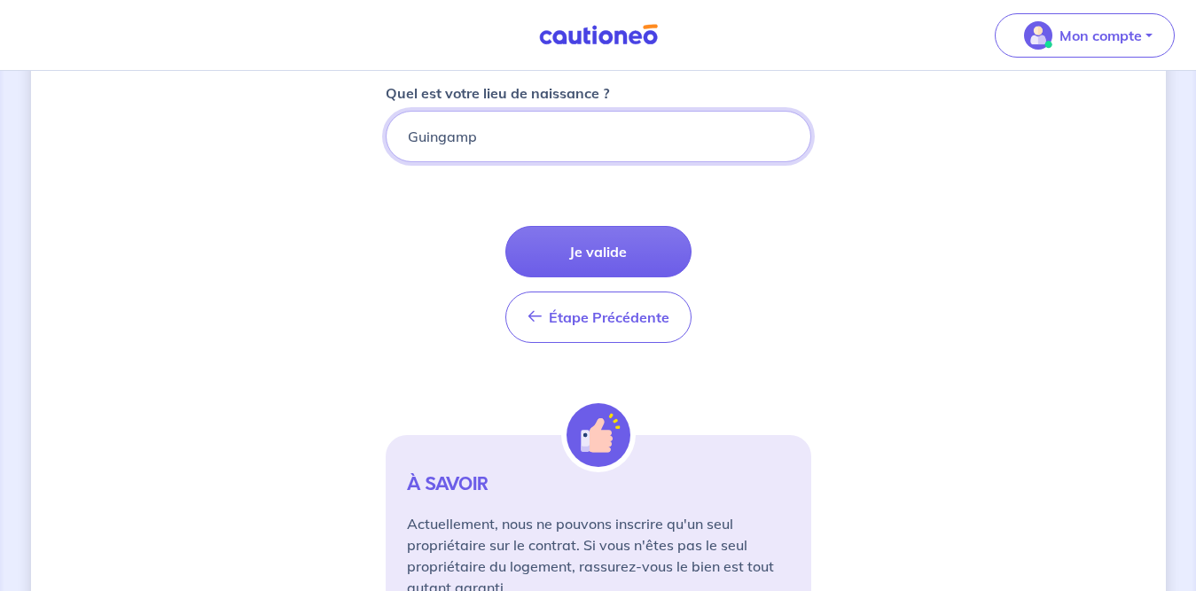
scroll to position [551, 0]
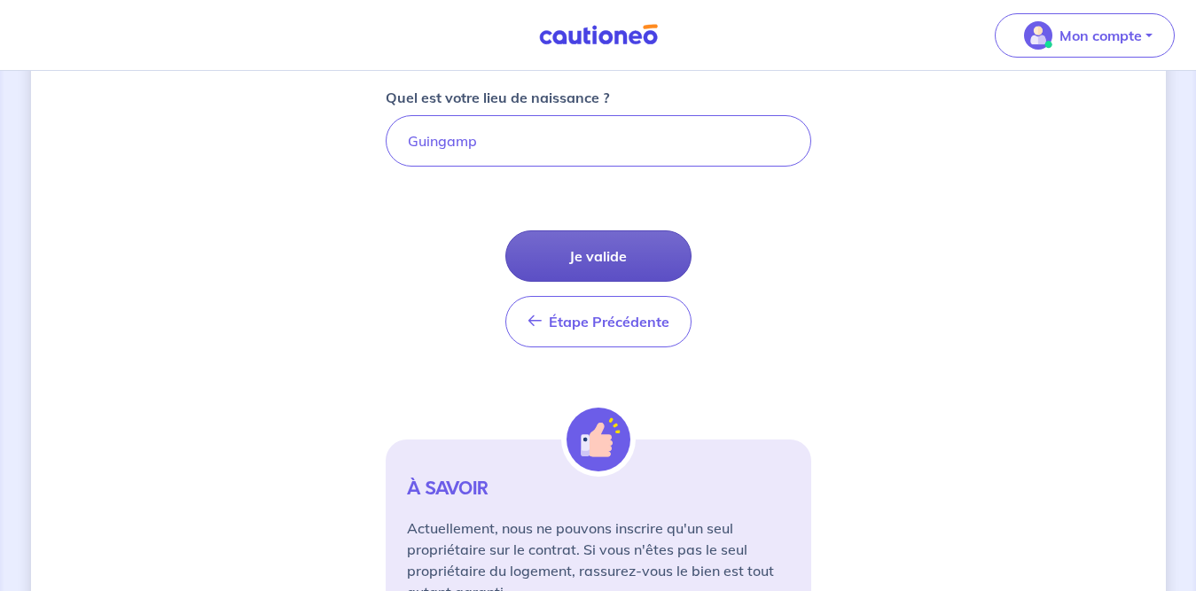
click at [588, 250] on button "Je valide" at bounding box center [598, 255] width 186 height 51
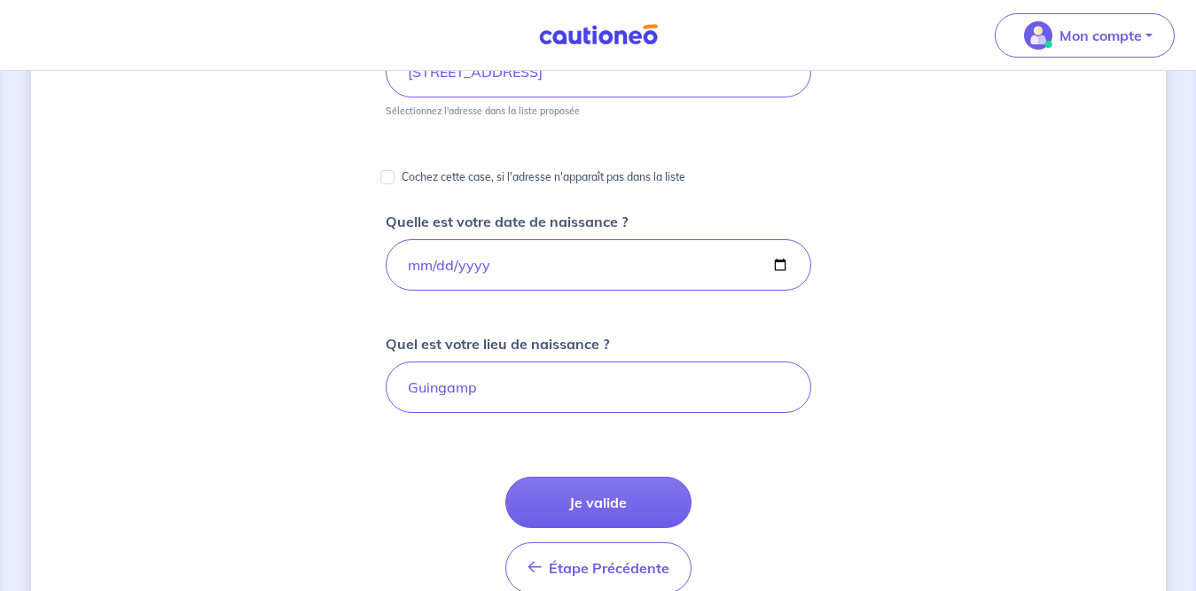
scroll to position [380, 0]
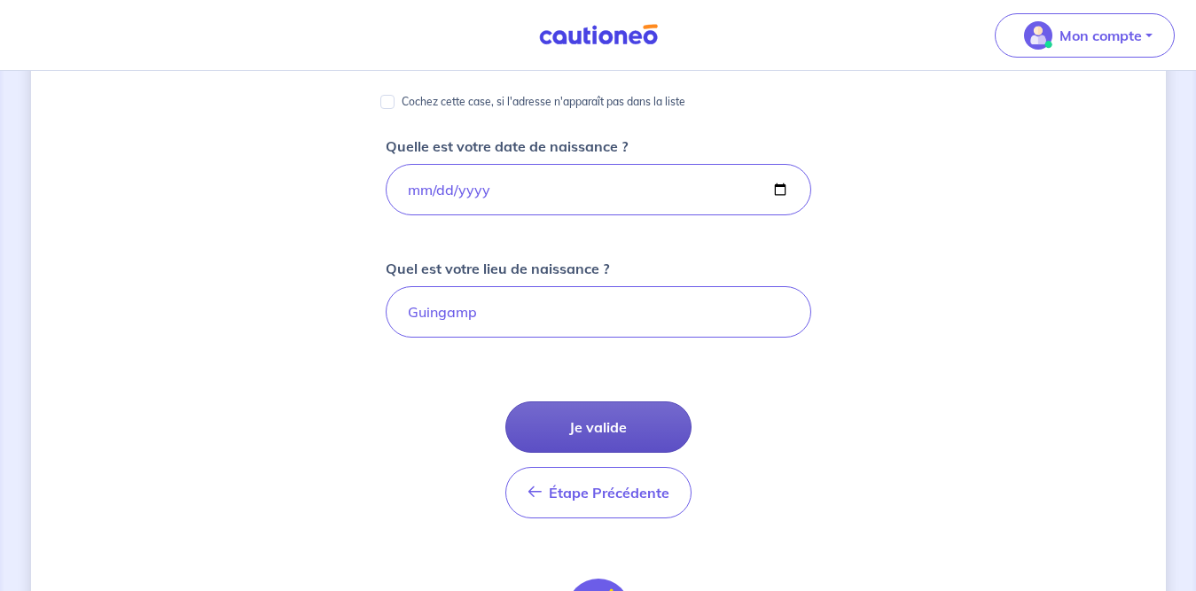
click at [632, 437] on button "Je valide" at bounding box center [598, 426] width 186 height 51
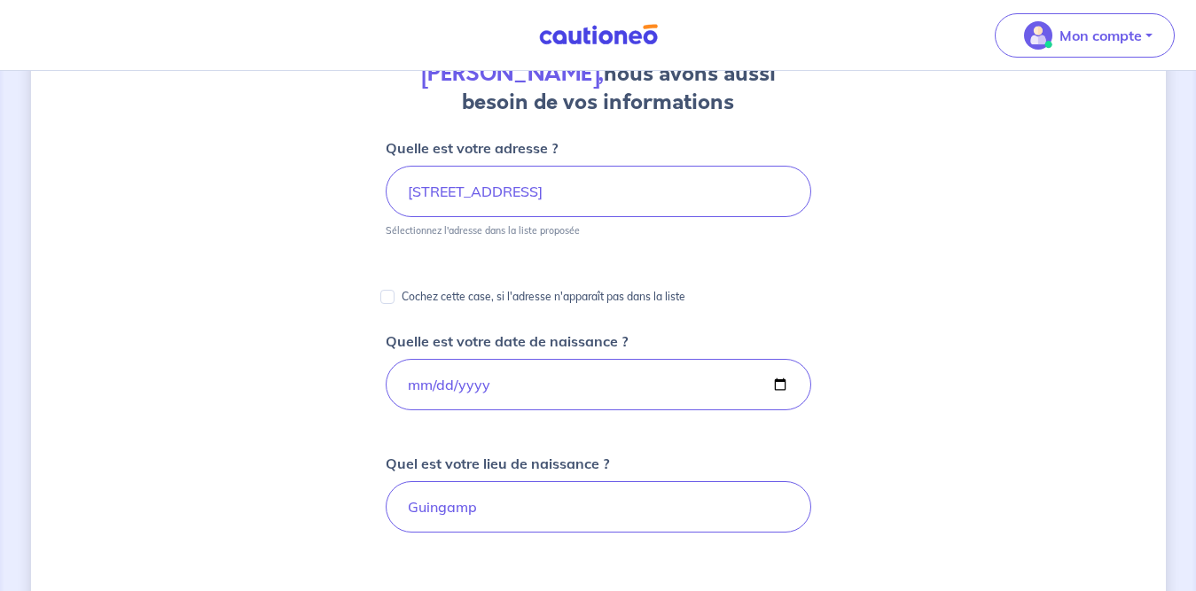
scroll to position [191, 0]
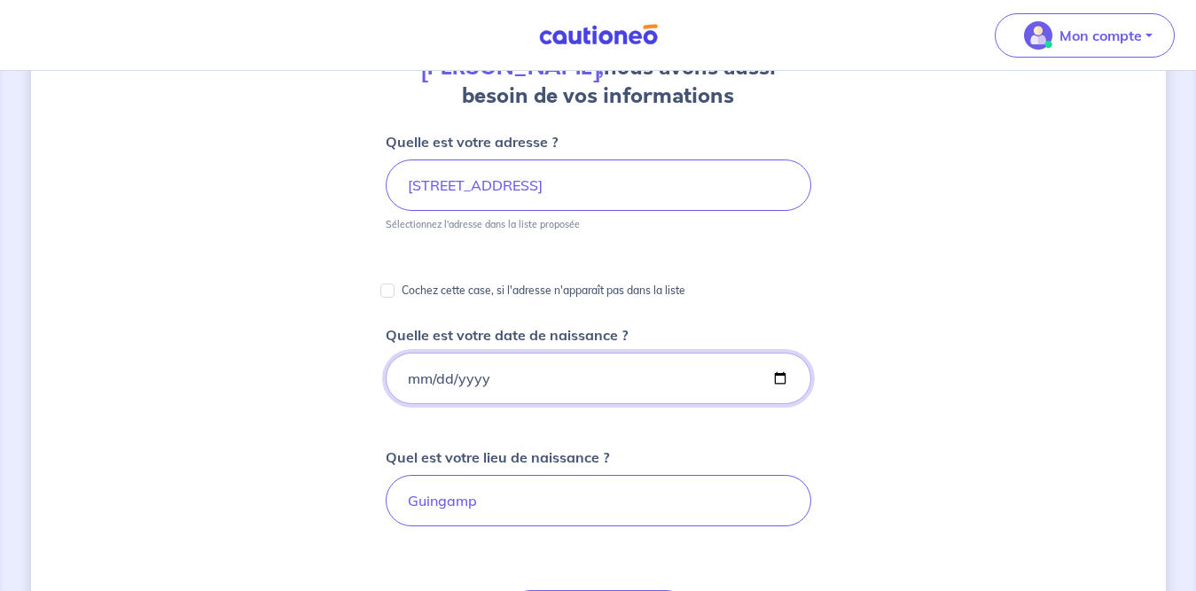
click at [637, 376] on input "1970-06-04" at bounding box center [598, 378] width 425 height 51
click at [636, 496] on input "Guingamp" at bounding box center [598, 500] width 425 height 51
type input "G"
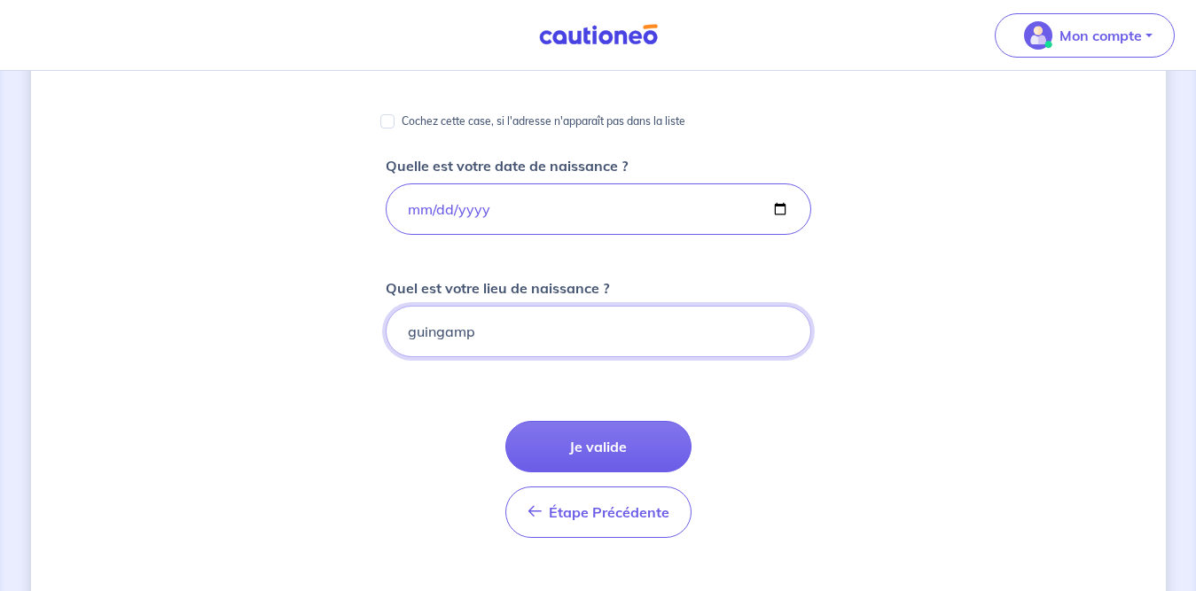
scroll to position [450, 0]
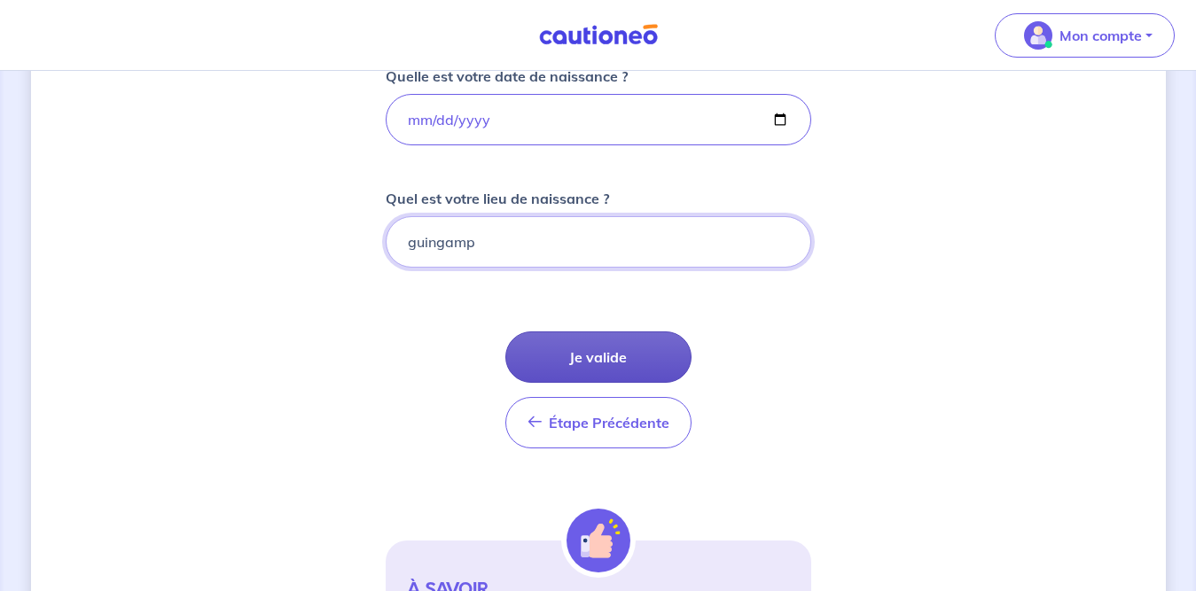
type input "guingamp"
click at [653, 359] on button "Je valide" at bounding box center [598, 356] width 186 height 51
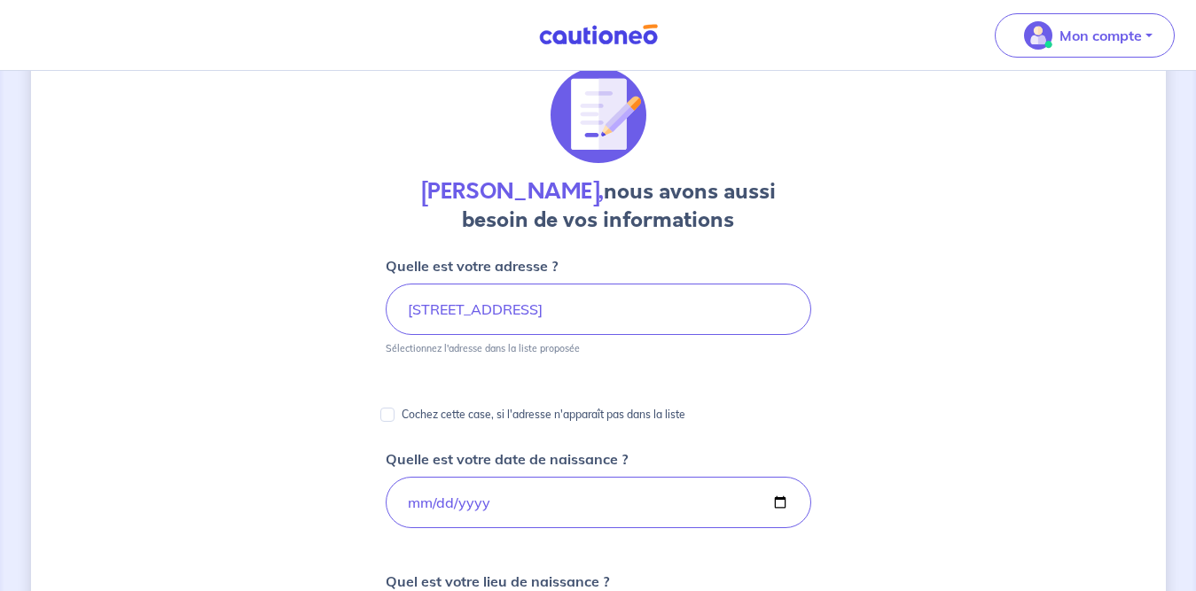
scroll to position [70, 0]
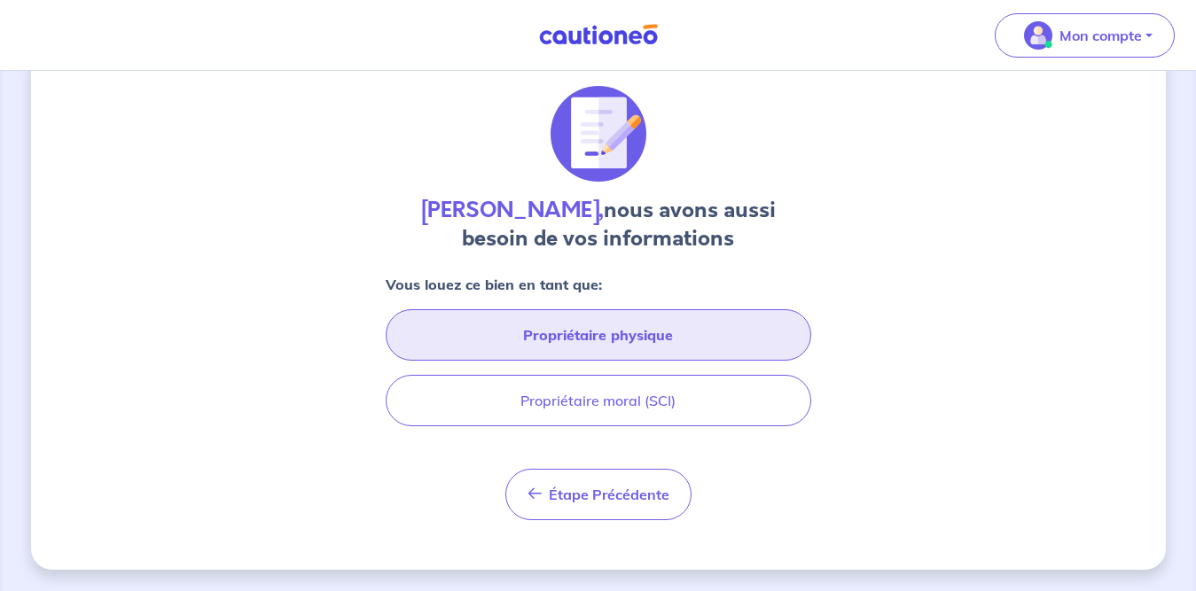
click at [613, 334] on button "Propriétaire physique" at bounding box center [598, 334] width 425 height 51
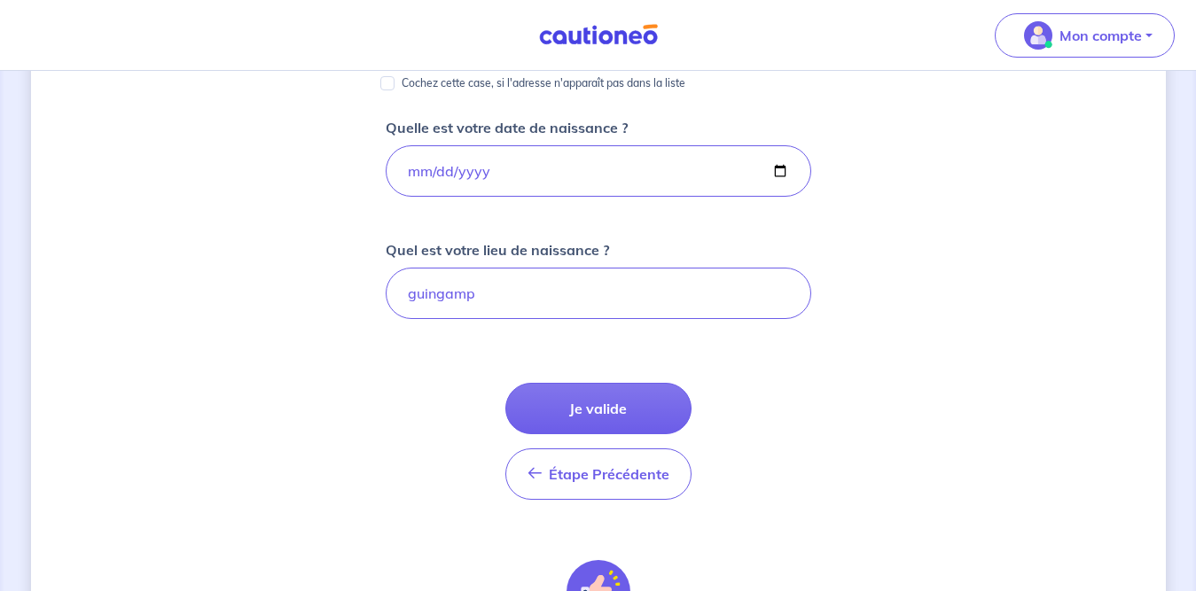
scroll to position [417, 0]
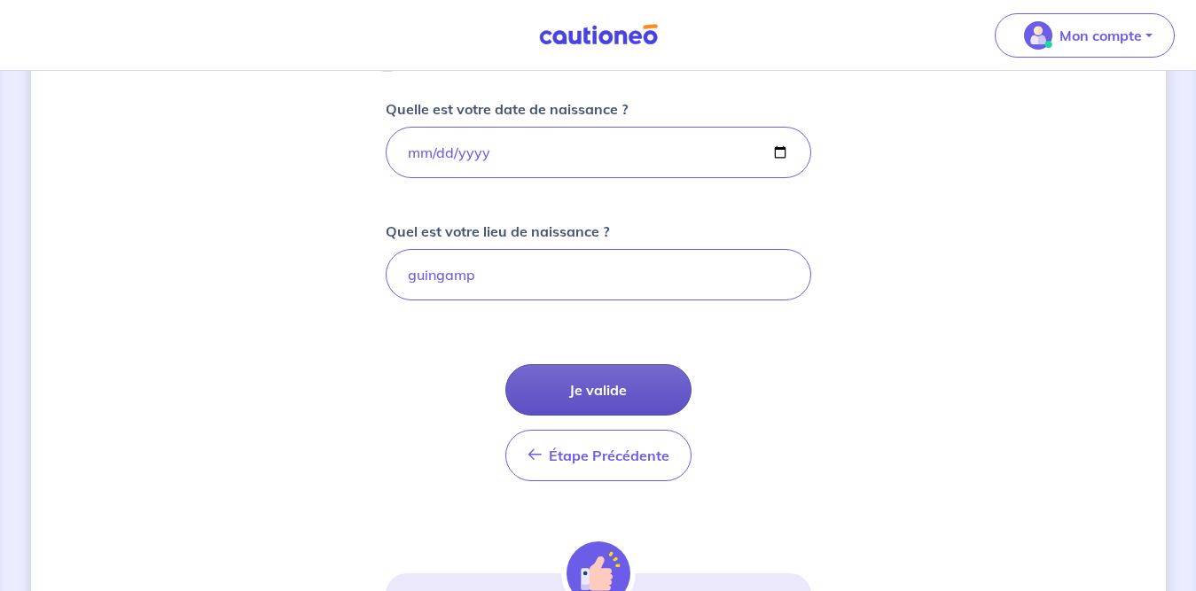
click at [647, 386] on button "Je valide" at bounding box center [598, 389] width 186 height 51
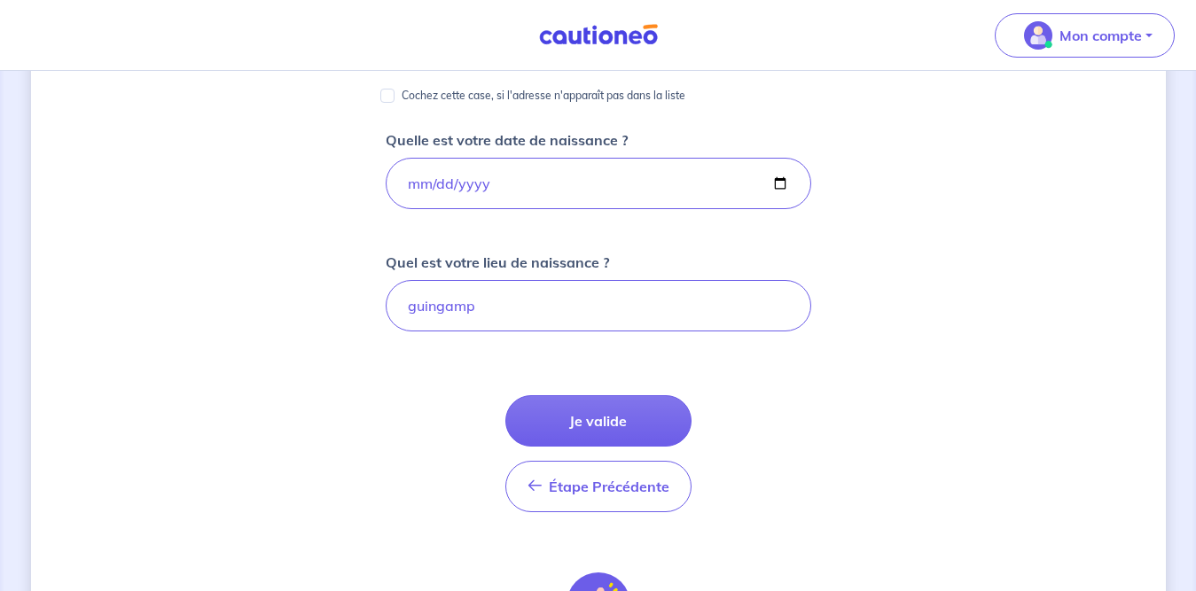
scroll to position [393, 0]
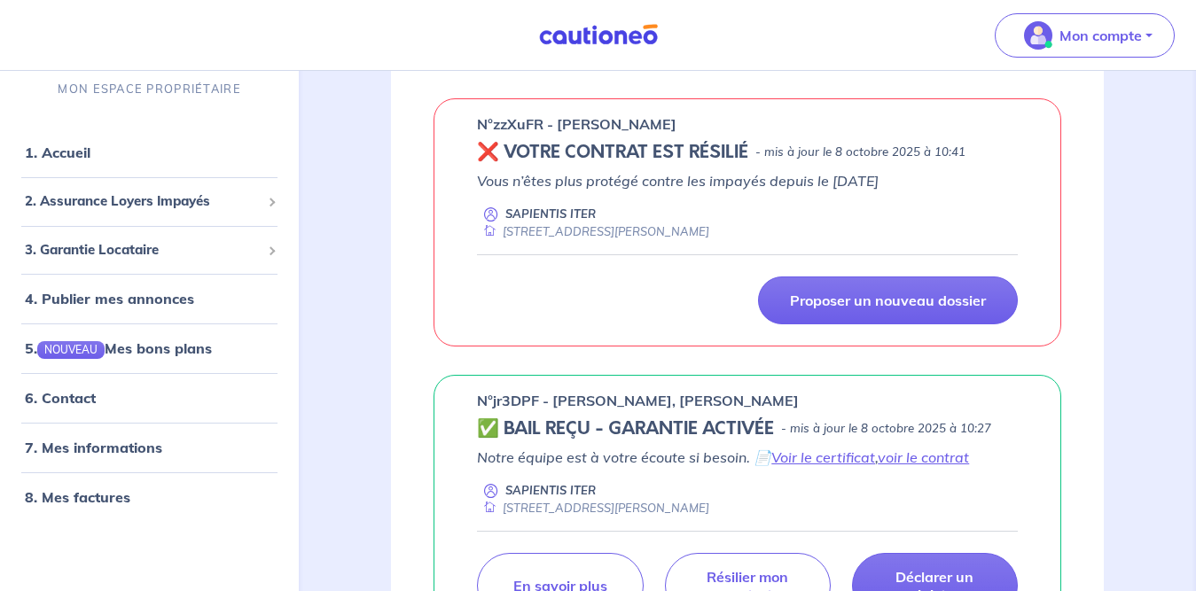
scroll to position [970, 0]
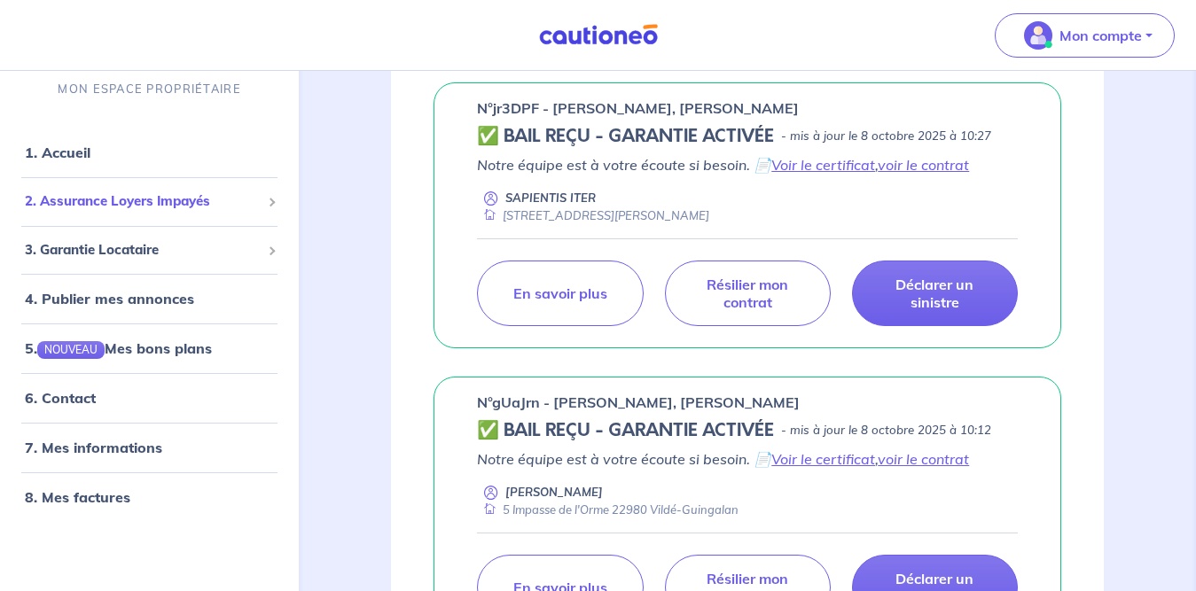
click at [150, 195] on span "2. Assurance Loyers Impayés" at bounding box center [143, 201] width 236 height 20
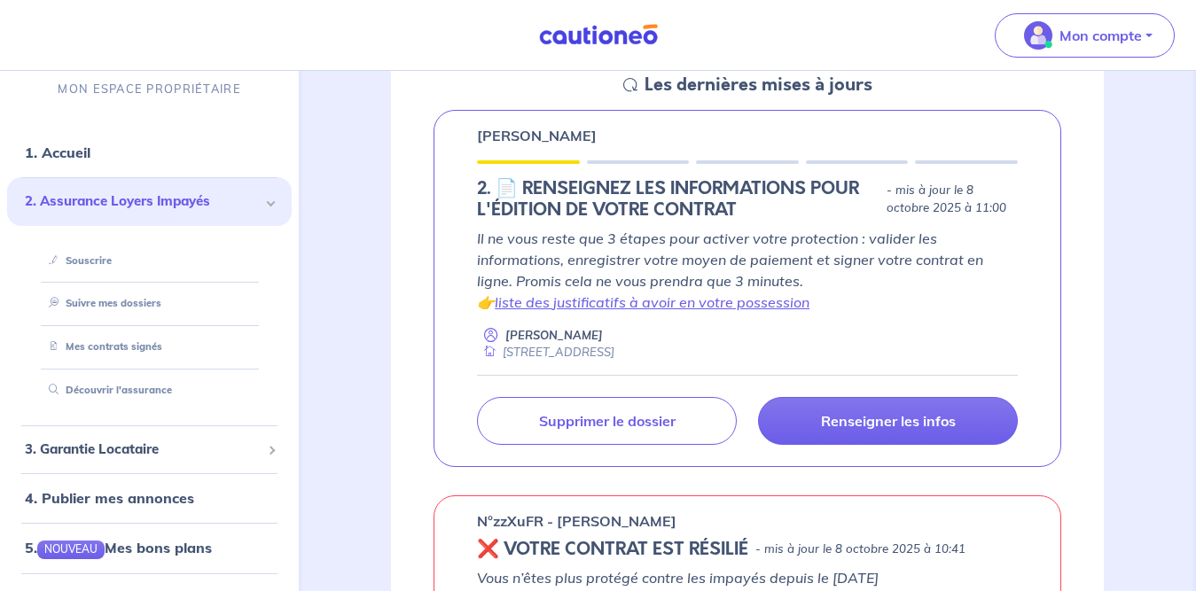
scroll to position [292, 0]
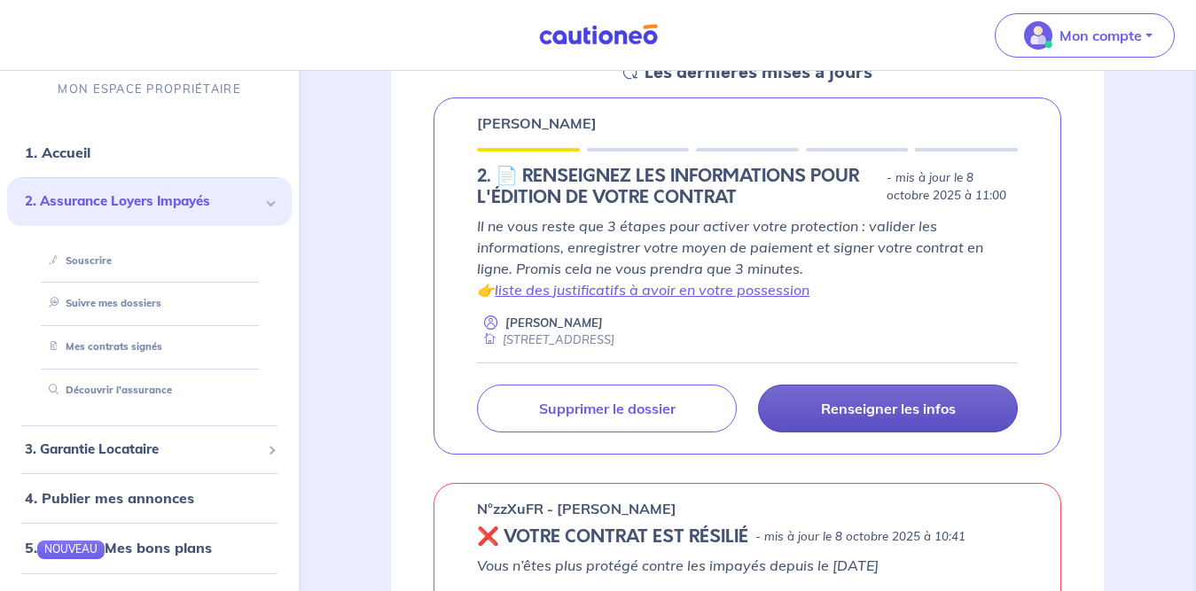
click at [952, 404] on p "Renseigner les infos" at bounding box center [888, 409] width 135 height 18
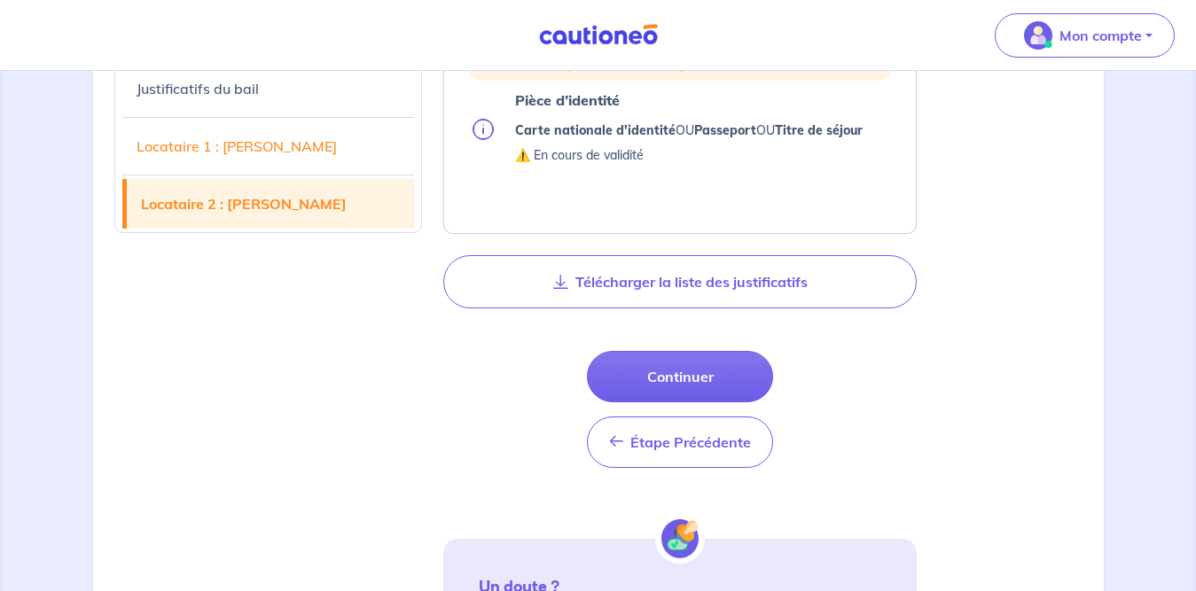
scroll to position [1507, 0]
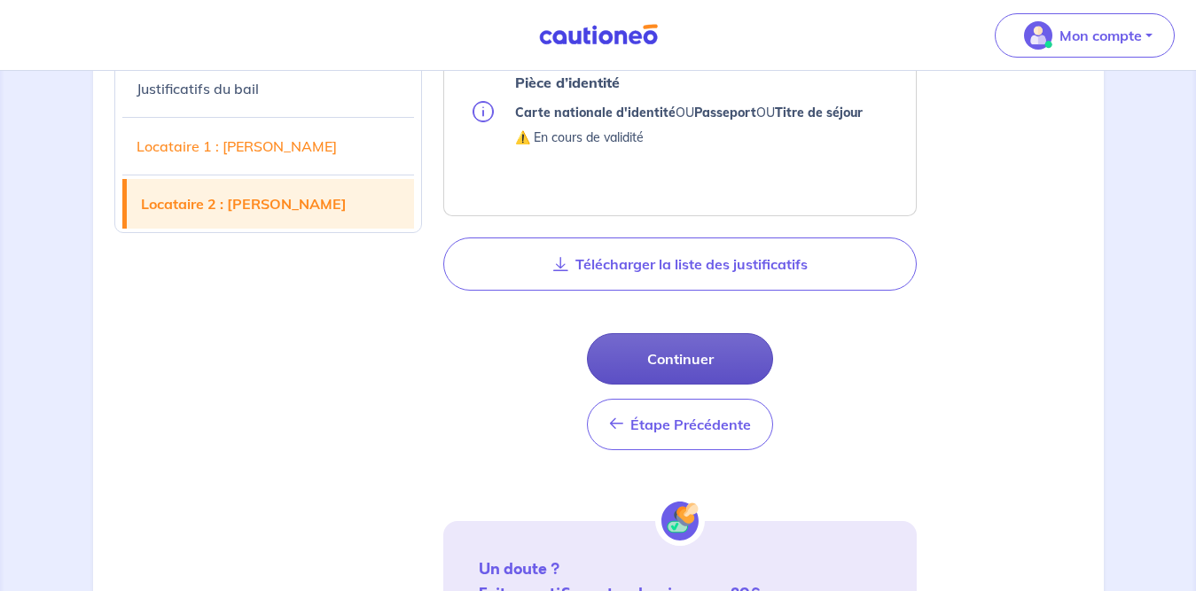
click at [716, 350] on button "Continuer" at bounding box center [680, 358] width 186 height 51
select select "FR"
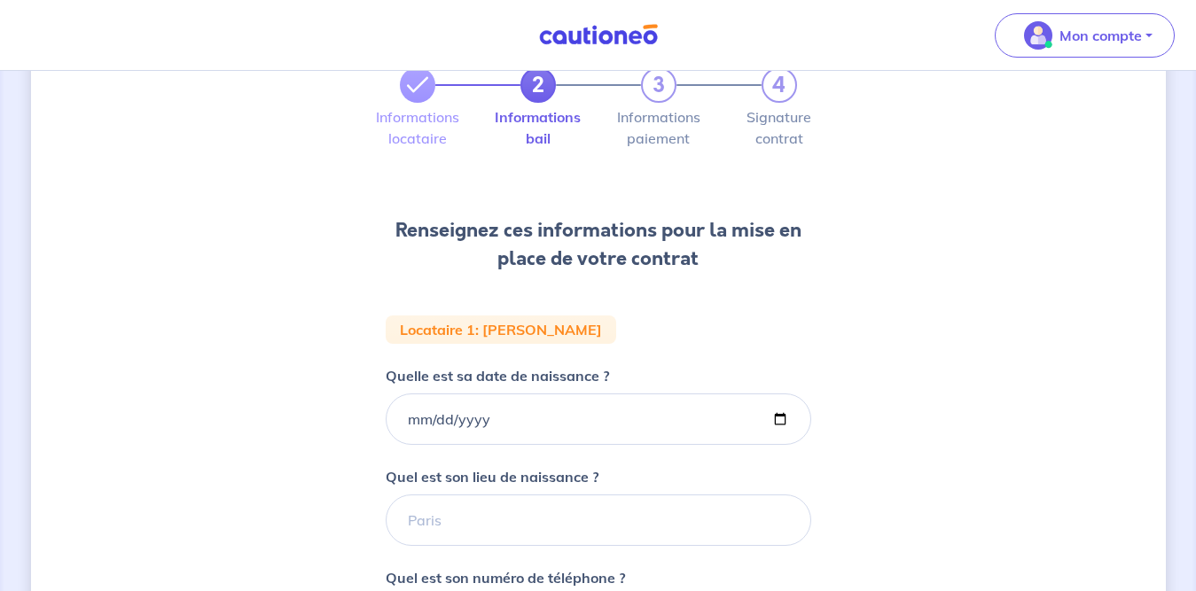
scroll to position [135, 0]
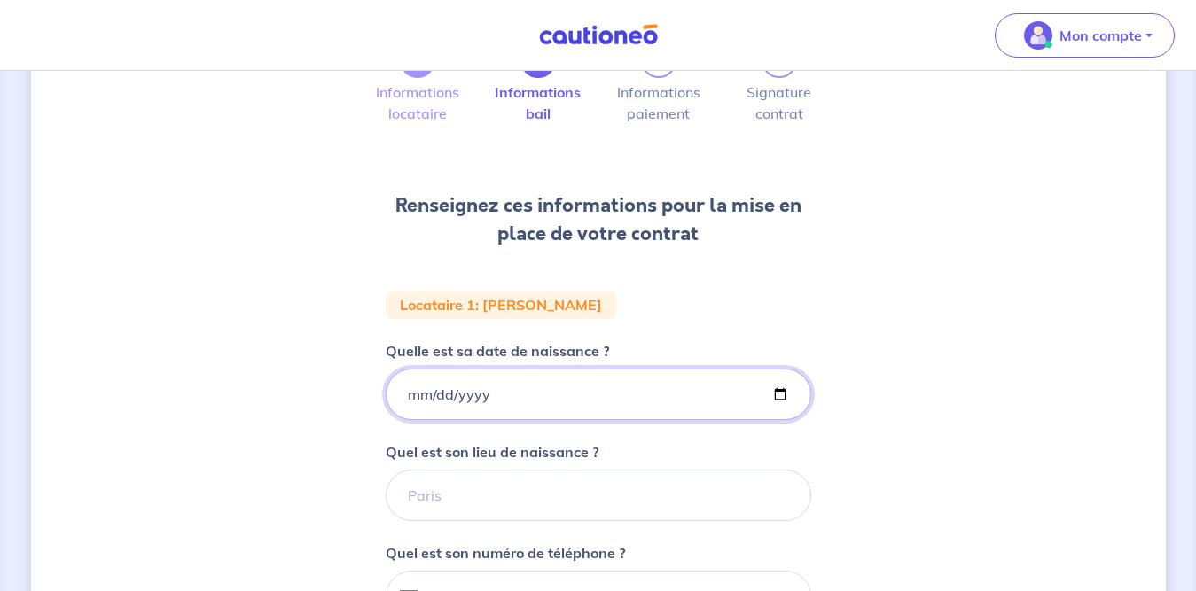
click at [763, 386] on input "Quelle est sa date de naissance ?" at bounding box center [598, 394] width 425 height 51
type input "[DATE]"
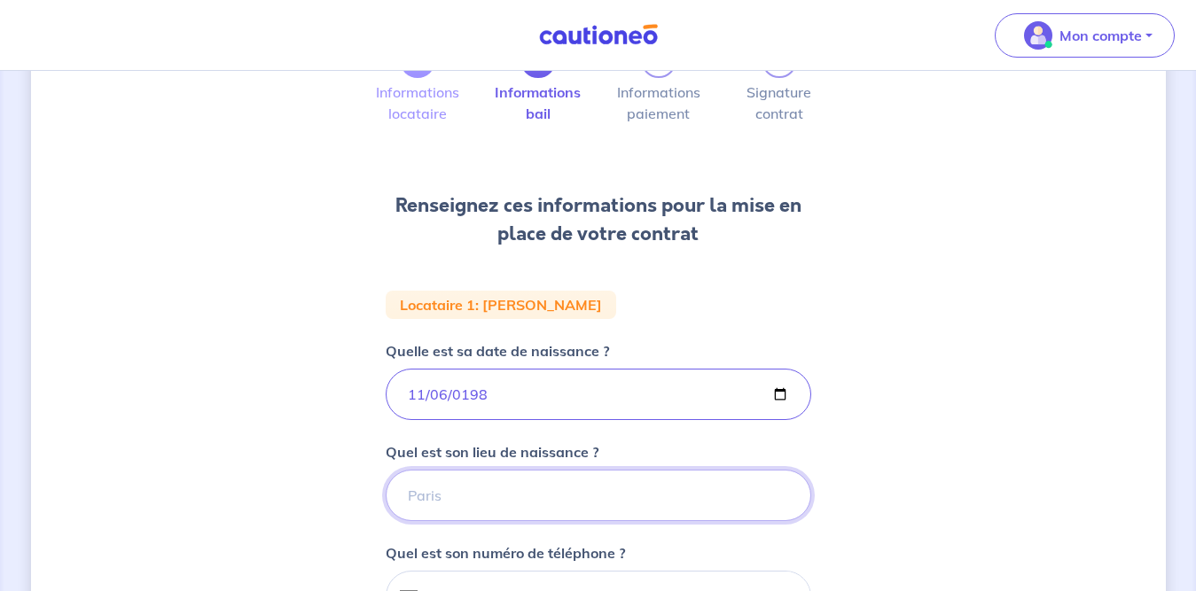
click at [658, 506] on input "Quel est son lieu de naissance ?" at bounding box center [598, 495] width 425 height 51
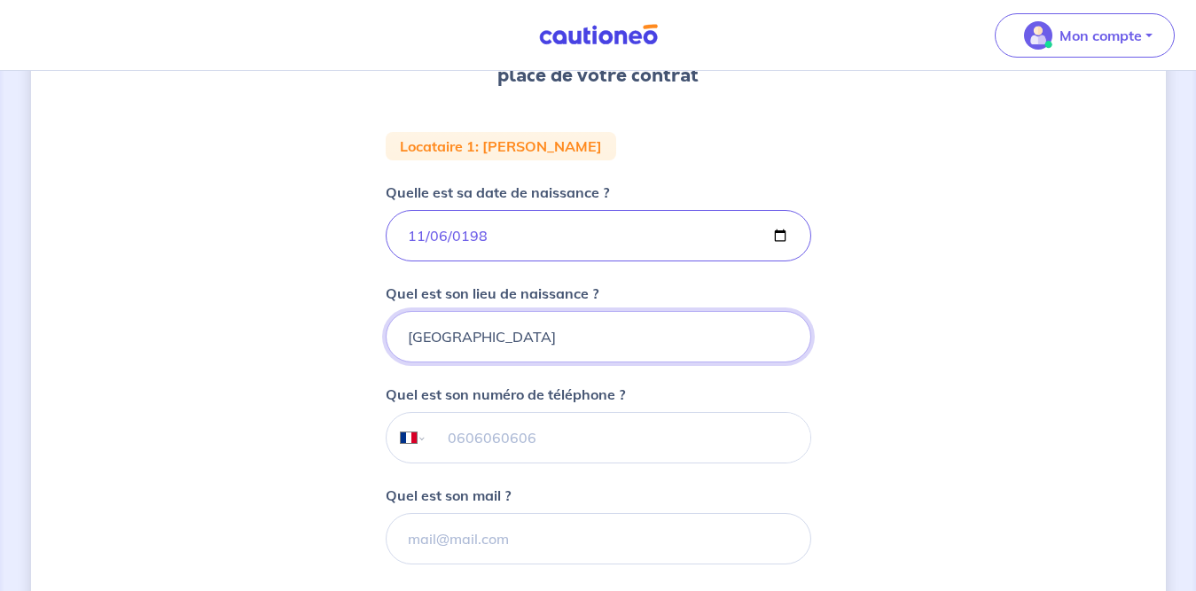
scroll to position [304, 0]
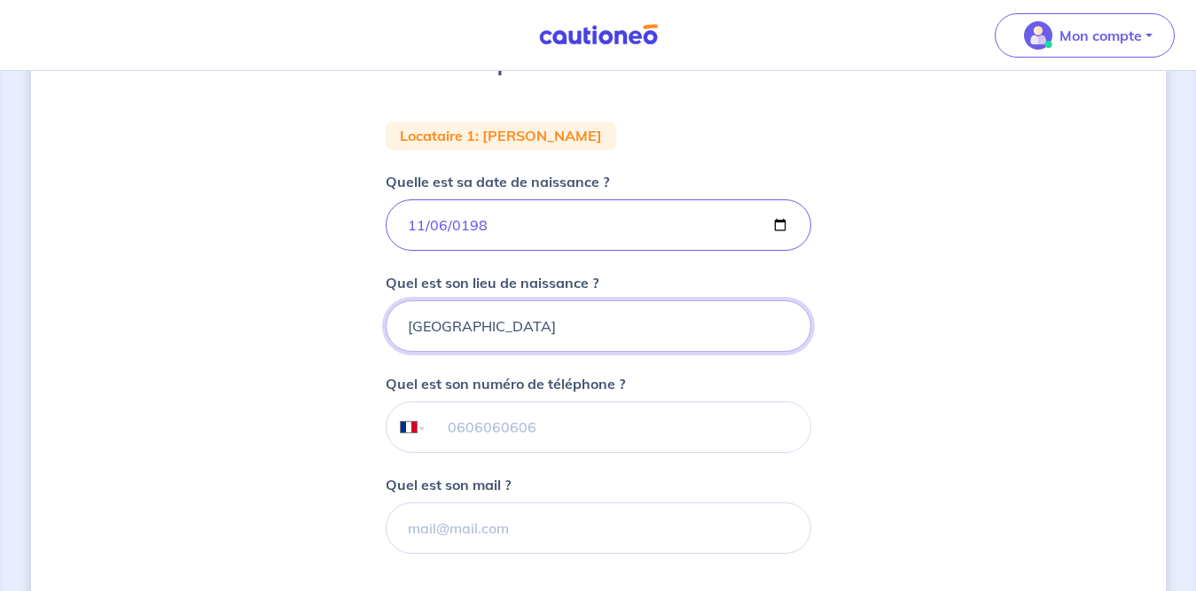
type input "[GEOGRAPHIC_DATA]"
click at [688, 417] on input "tel" at bounding box center [617, 427] width 383 height 50
type input "06 47 12 04 60"
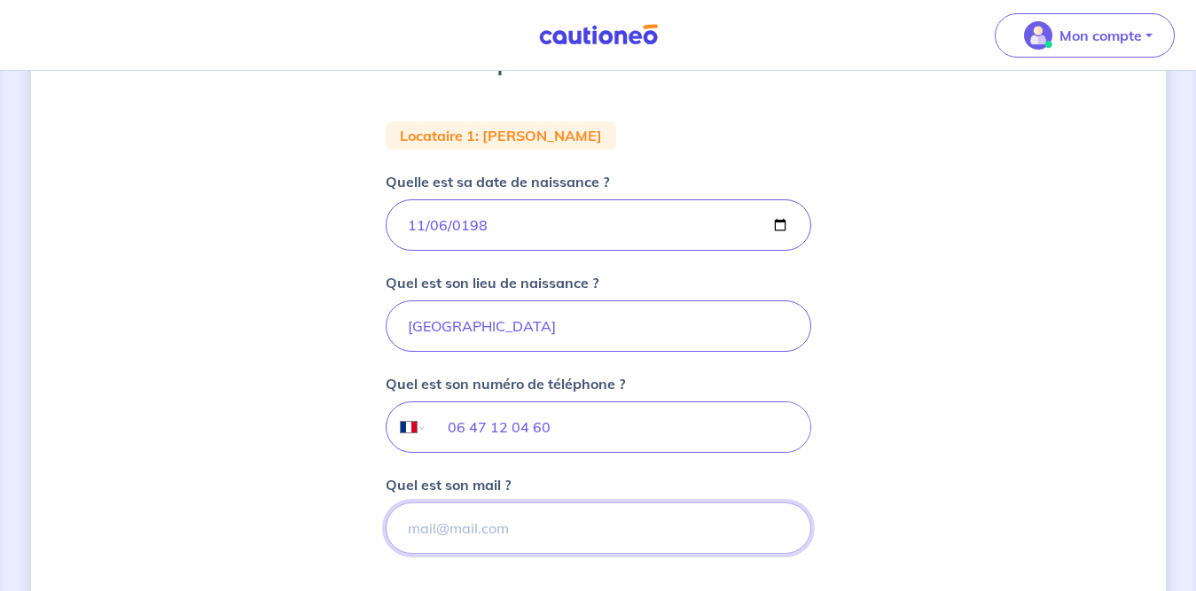
click at [663, 520] on input "Quel est son mail ?" at bounding box center [598, 527] width 425 height 51
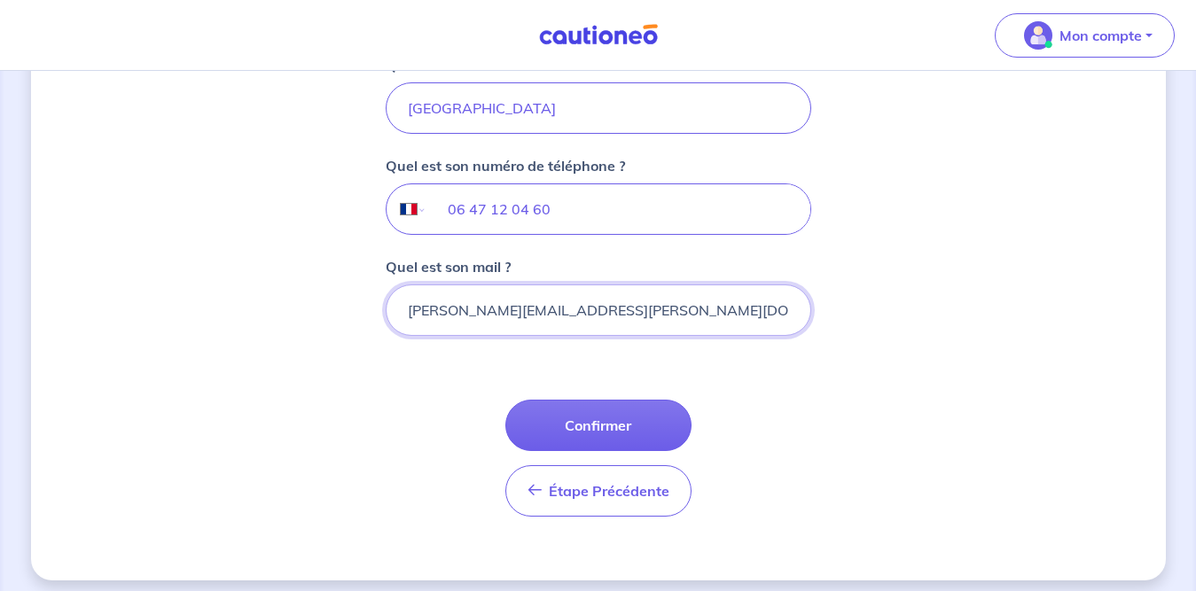
scroll to position [533, 0]
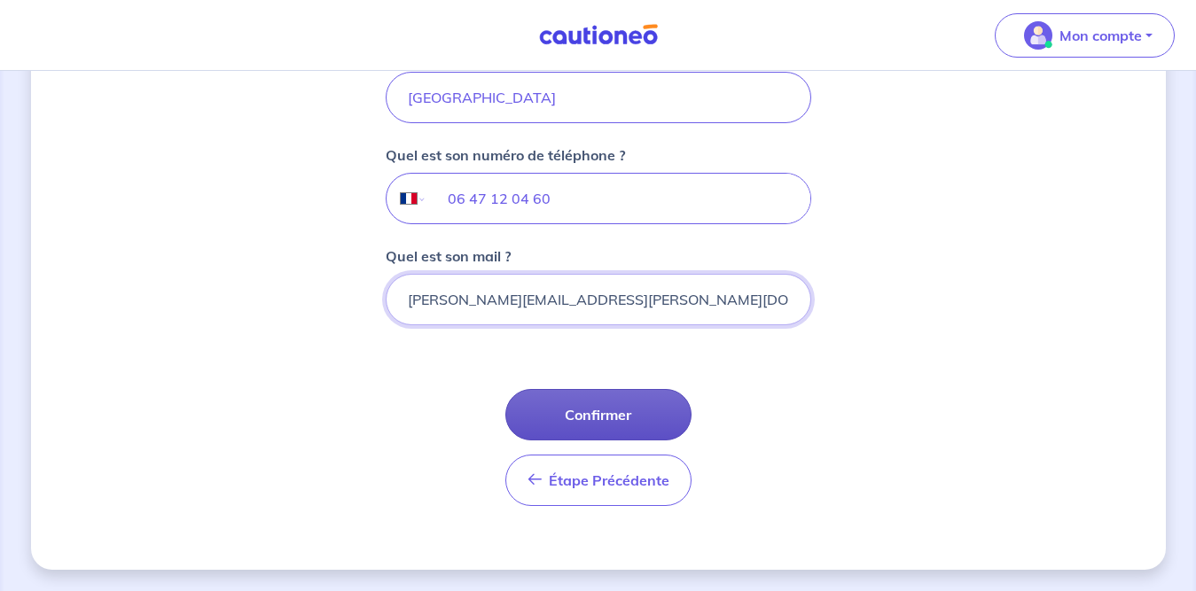
type input "[PERSON_NAME][EMAIL_ADDRESS][PERSON_NAME][DOMAIN_NAME]"
click at [593, 424] on button "Confirmer" at bounding box center [598, 414] width 186 height 51
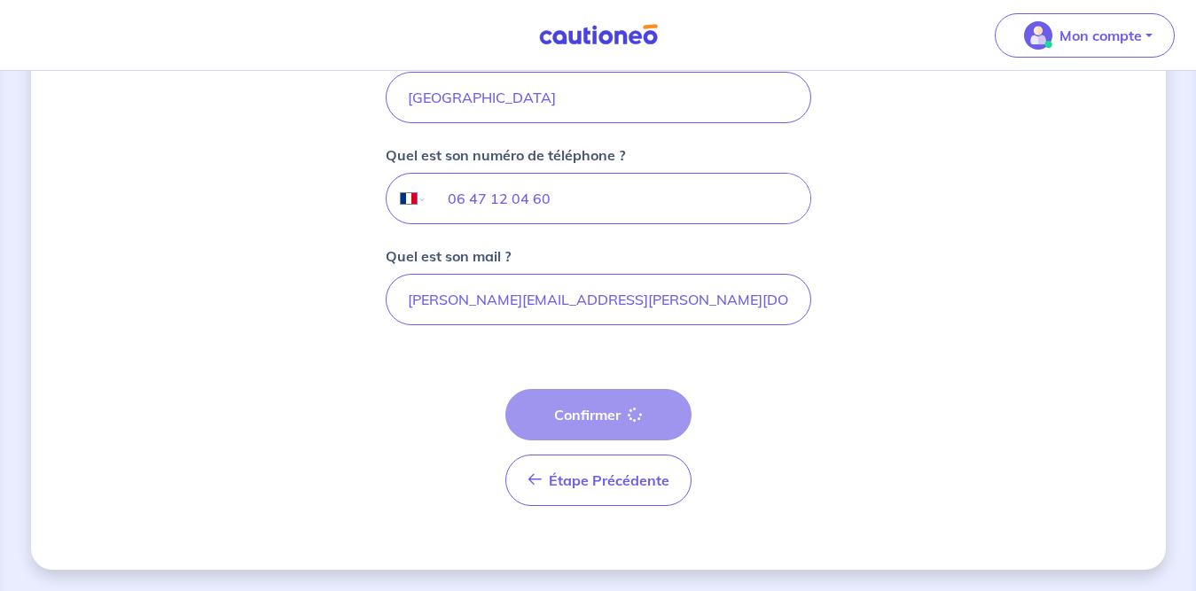
select select "FR"
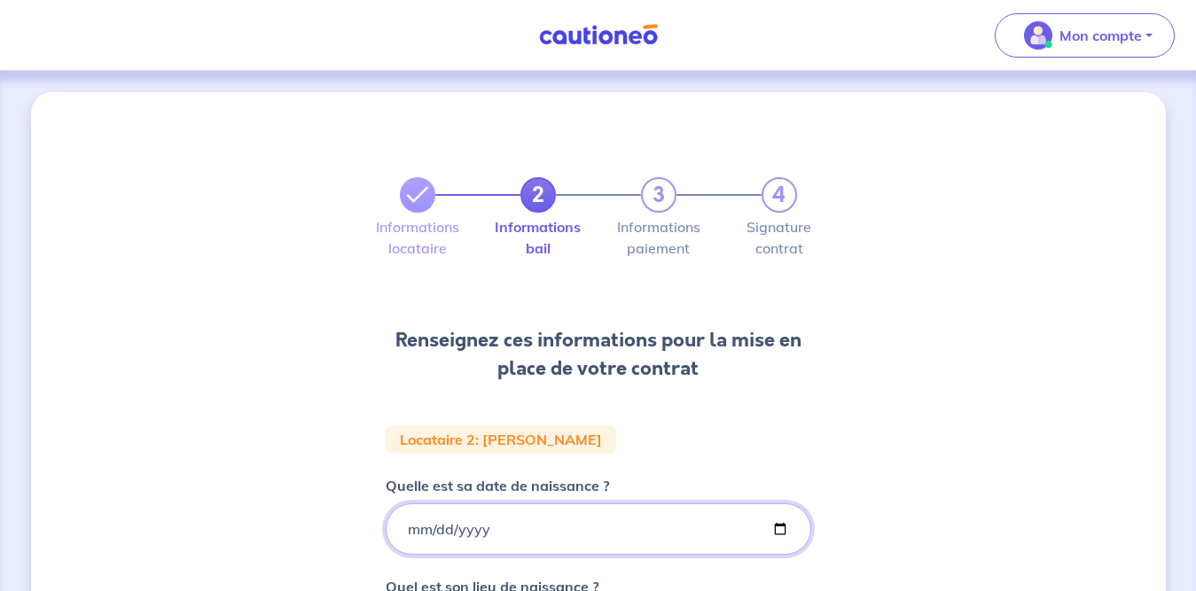
click at [702, 523] on input "Quelle est sa date de naissance ?" at bounding box center [598, 528] width 425 height 51
type input "[DATE]"
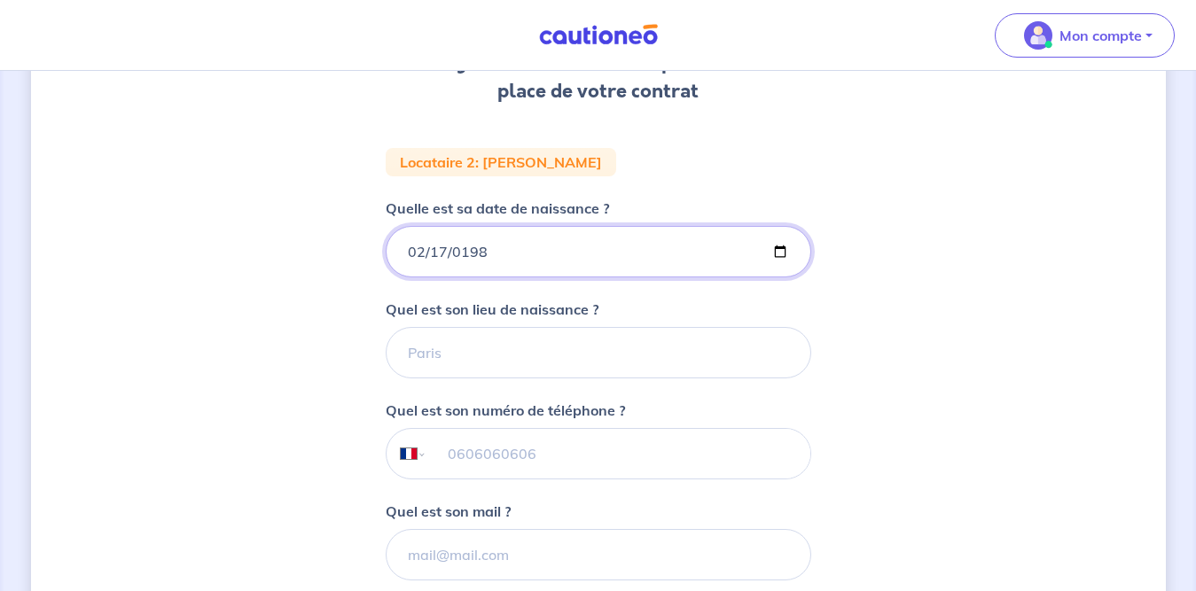
scroll to position [313, 0]
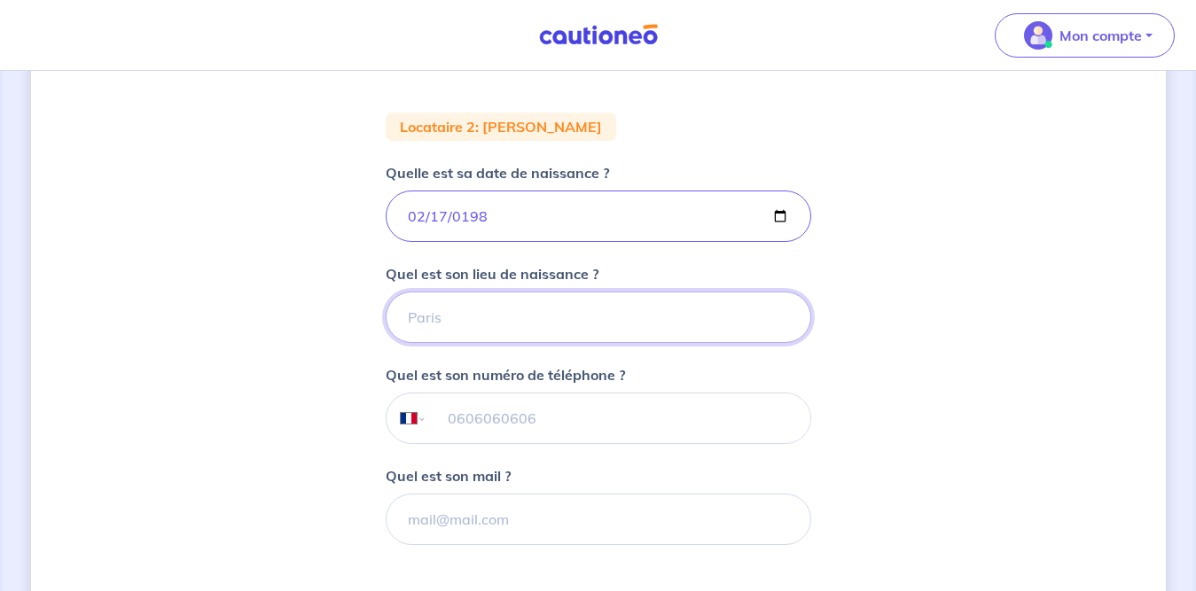
click at [732, 311] on input "Quel est son lieu de naissance ?" at bounding box center [598, 317] width 425 height 51
type input "vannes"
click at [692, 425] on input "tel" at bounding box center [617, 418] width 383 height 50
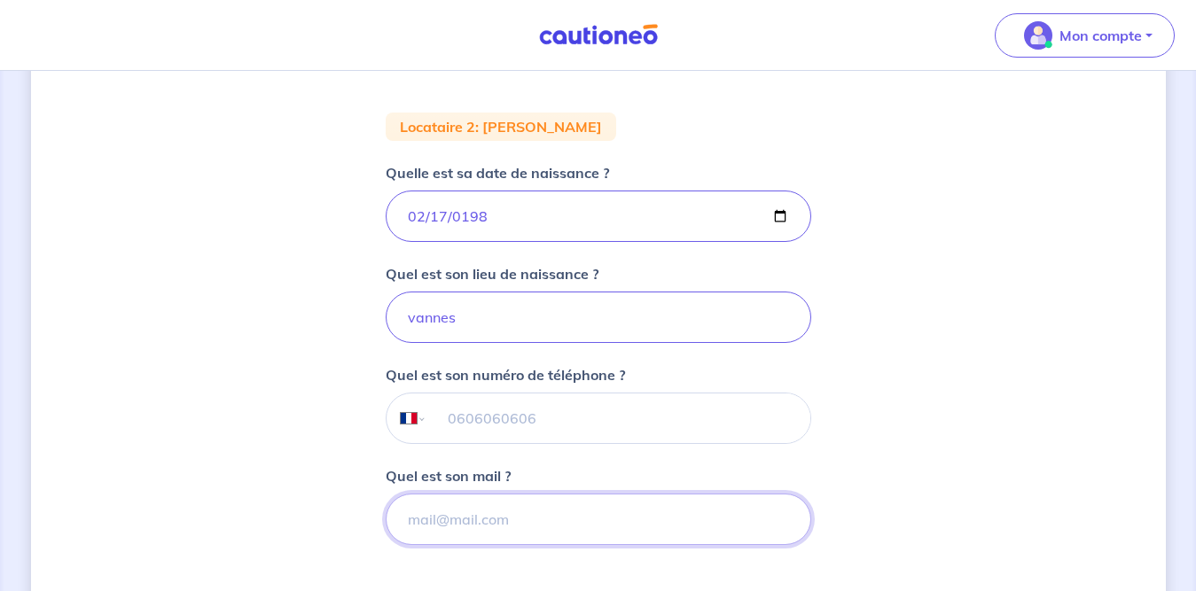
click at [742, 510] on input "Quel est son mail ?" at bounding box center [598, 519] width 425 height 51
type input "[EMAIL_ADDRESS][DOMAIN_NAME]"
click at [604, 431] on input "tel" at bounding box center [617, 418] width 383 height 50
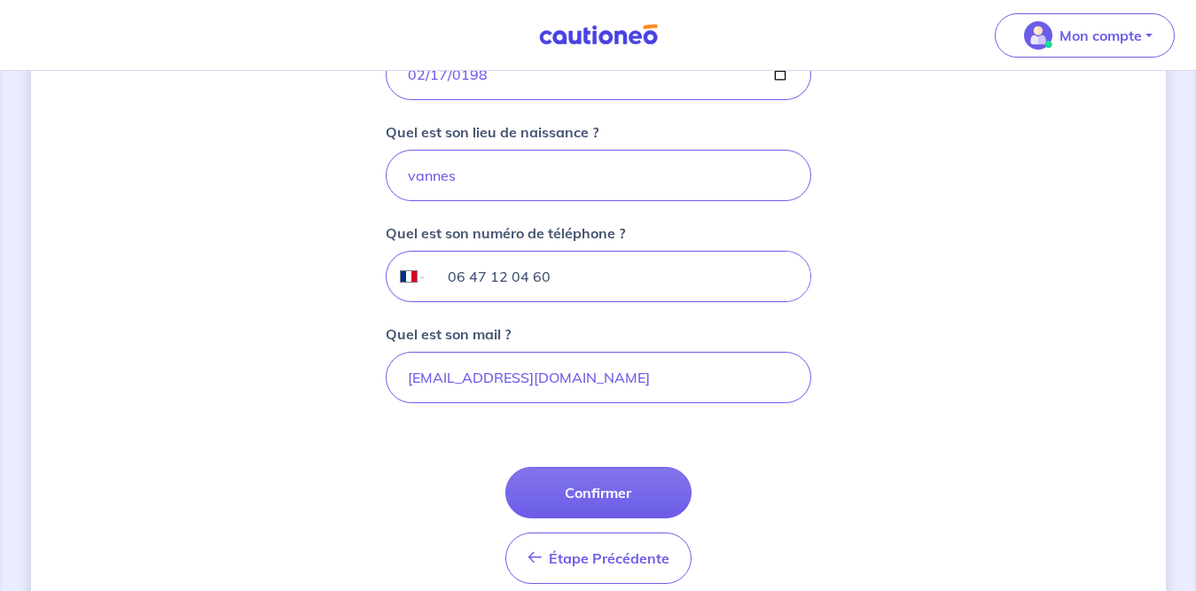
scroll to position [467, 0]
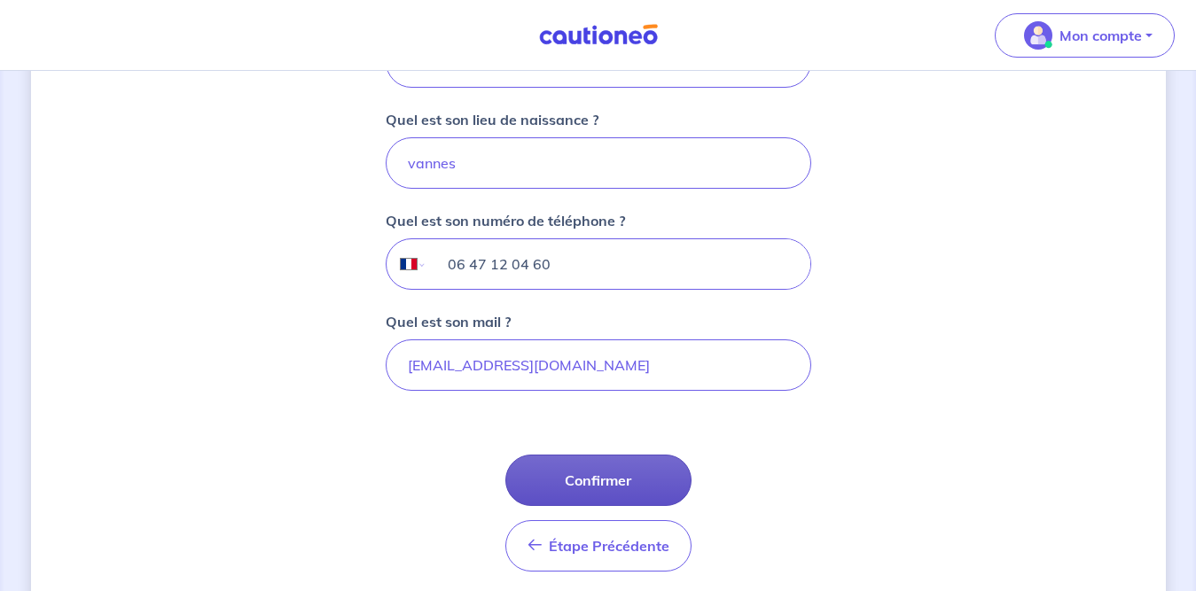
type input "06 47 12 04 60"
click at [643, 471] on button "Confirmer" at bounding box center [598, 480] width 186 height 51
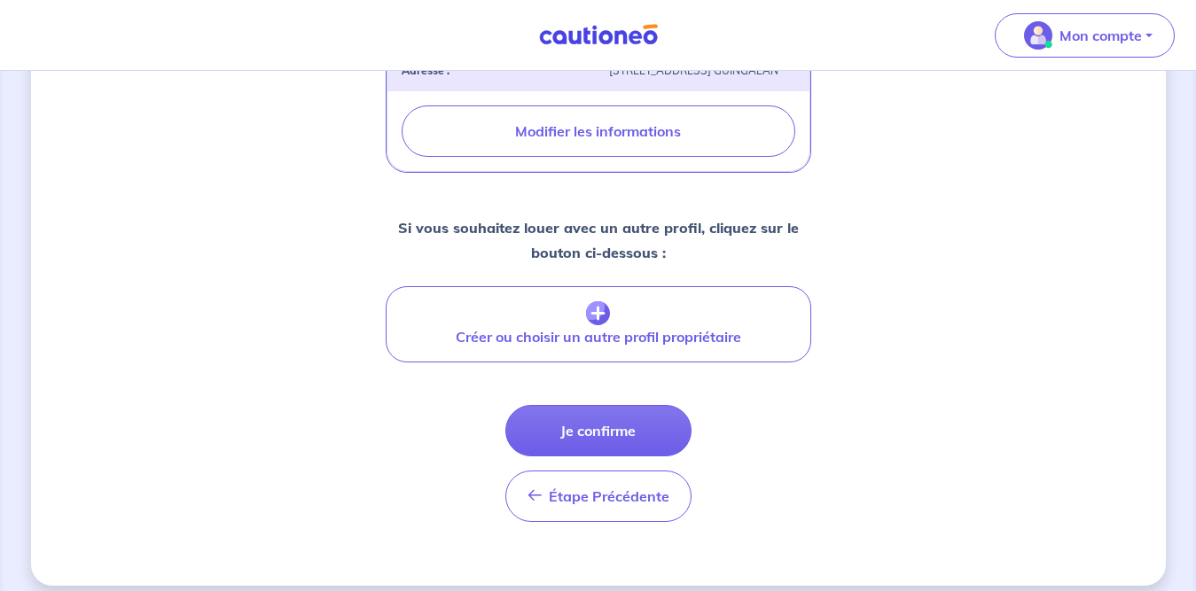
scroll to position [701, 0]
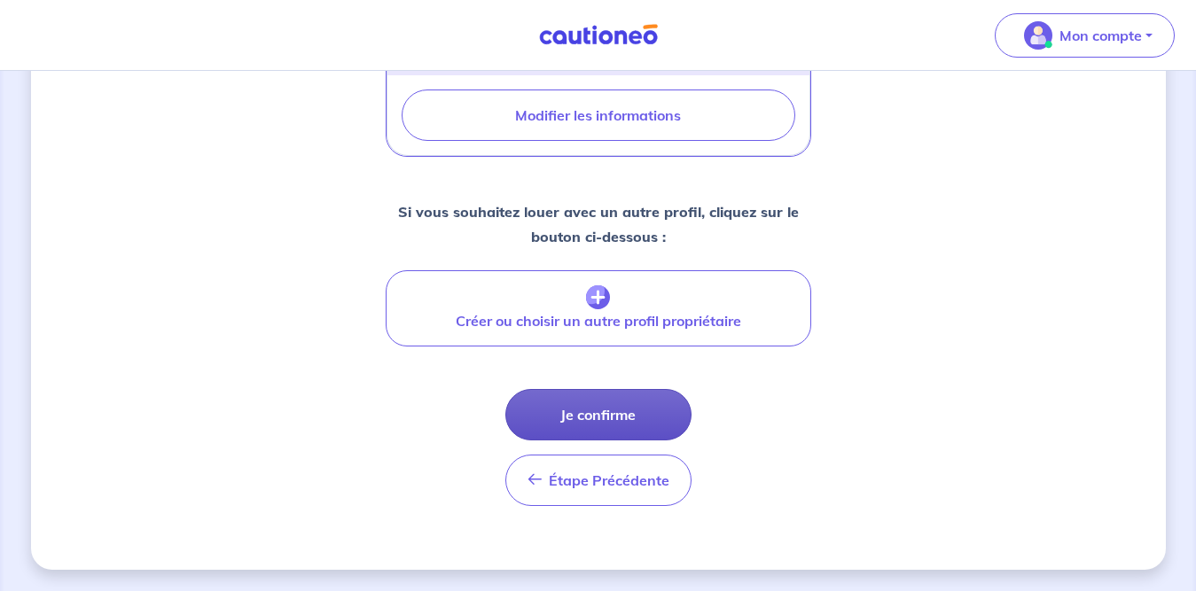
click at [598, 419] on button "Je confirme" at bounding box center [598, 414] width 186 height 51
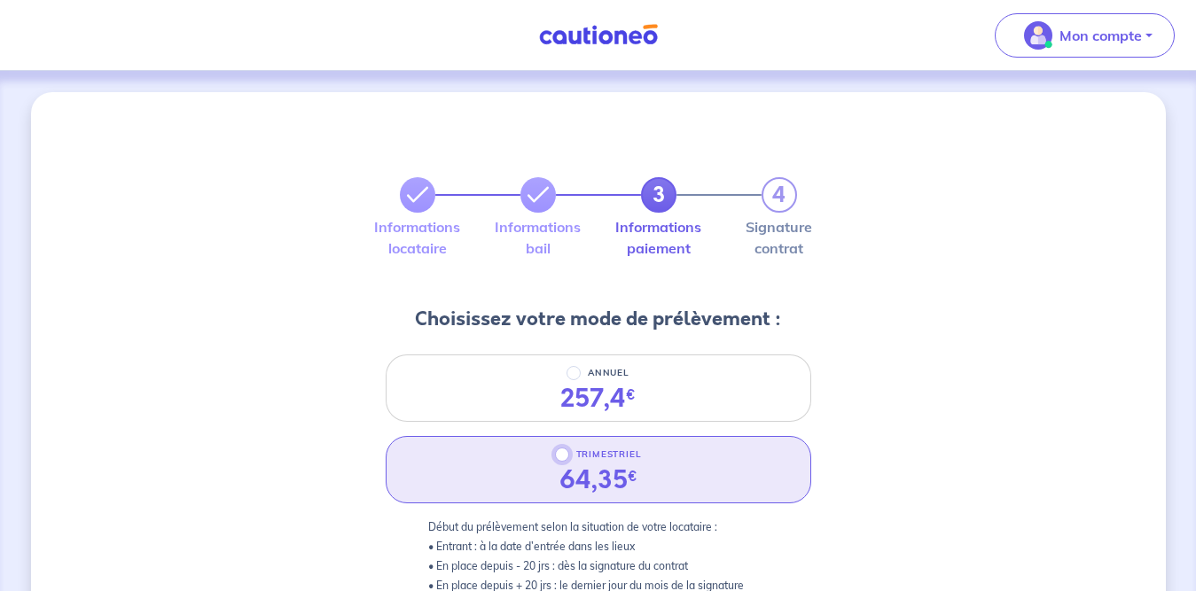
click at [566, 460] on input "TRIMESTRIEL" at bounding box center [562, 455] width 14 height 14
radio input "true"
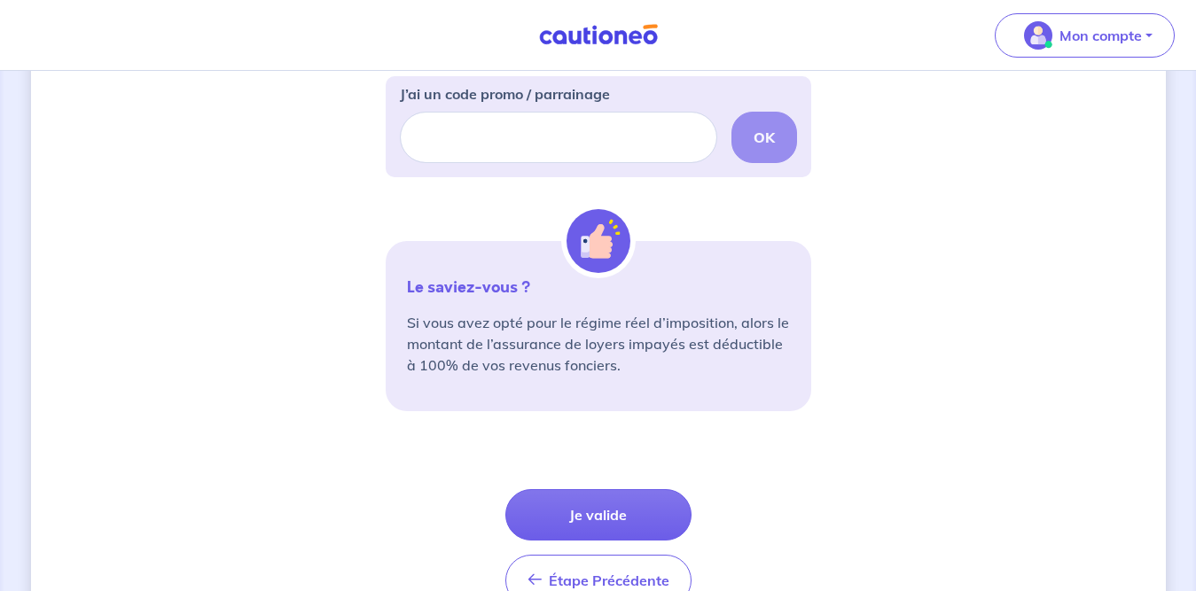
scroll to position [674, 0]
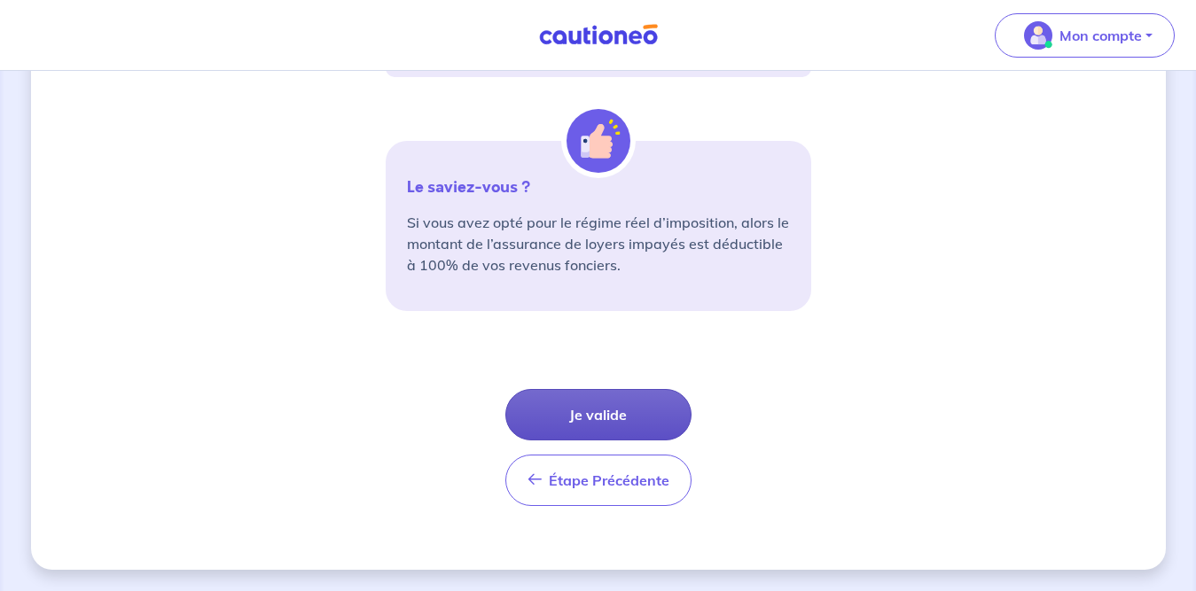
click at [622, 400] on button "Je valide" at bounding box center [598, 414] width 186 height 51
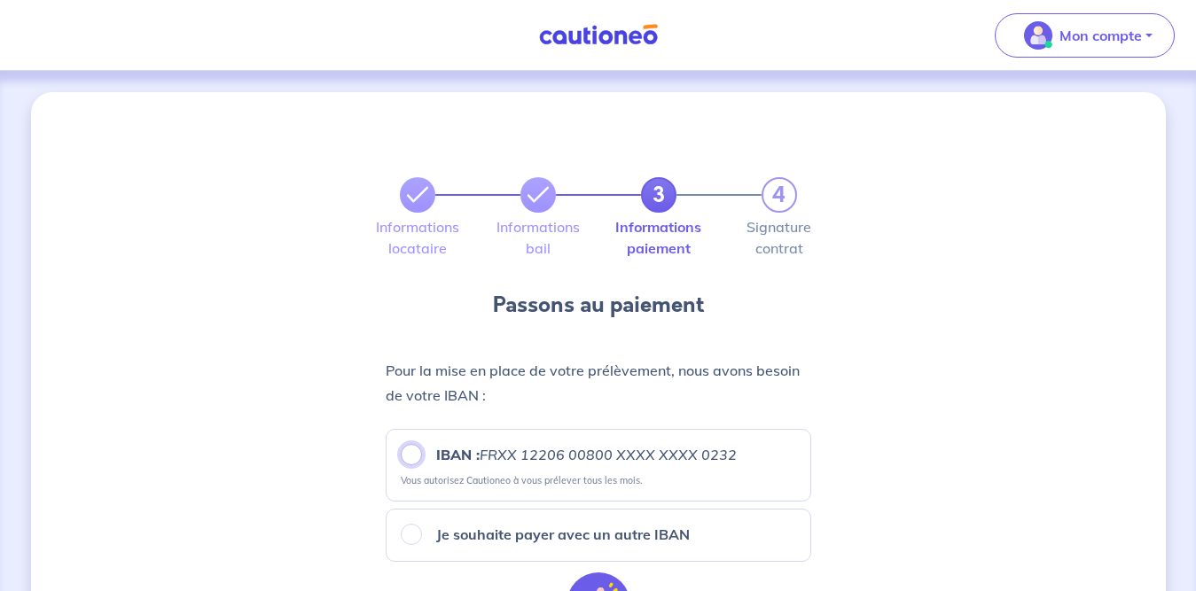
click at [417, 451] on input "IBAN : FRXX [FINANCIAL_ID] XXXX XXXX 0232" at bounding box center [411, 454] width 21 height 21
radio input "true"
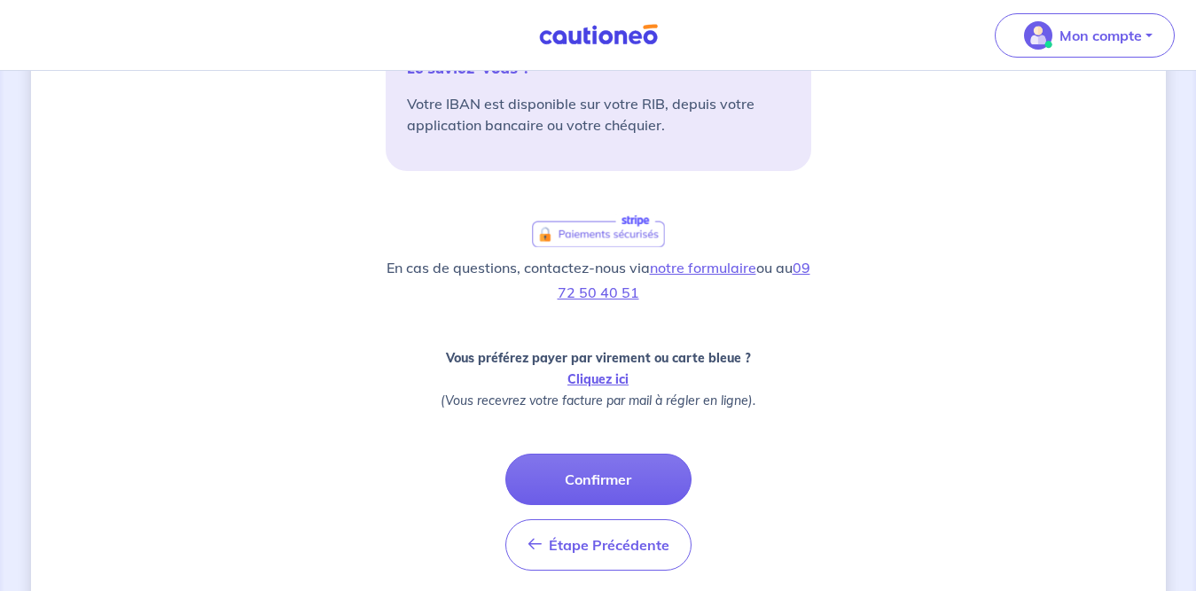
scroll to position [600, 0]
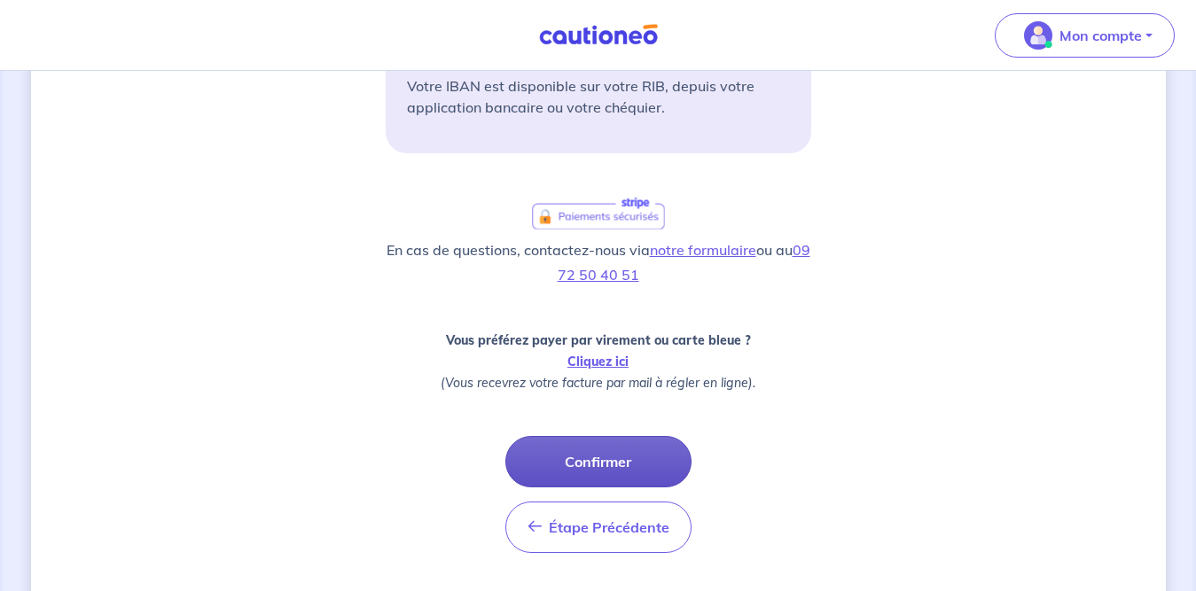
click at [627, 453] on button "Confirmer" at bounding box center [598, 461] width 186 height 51
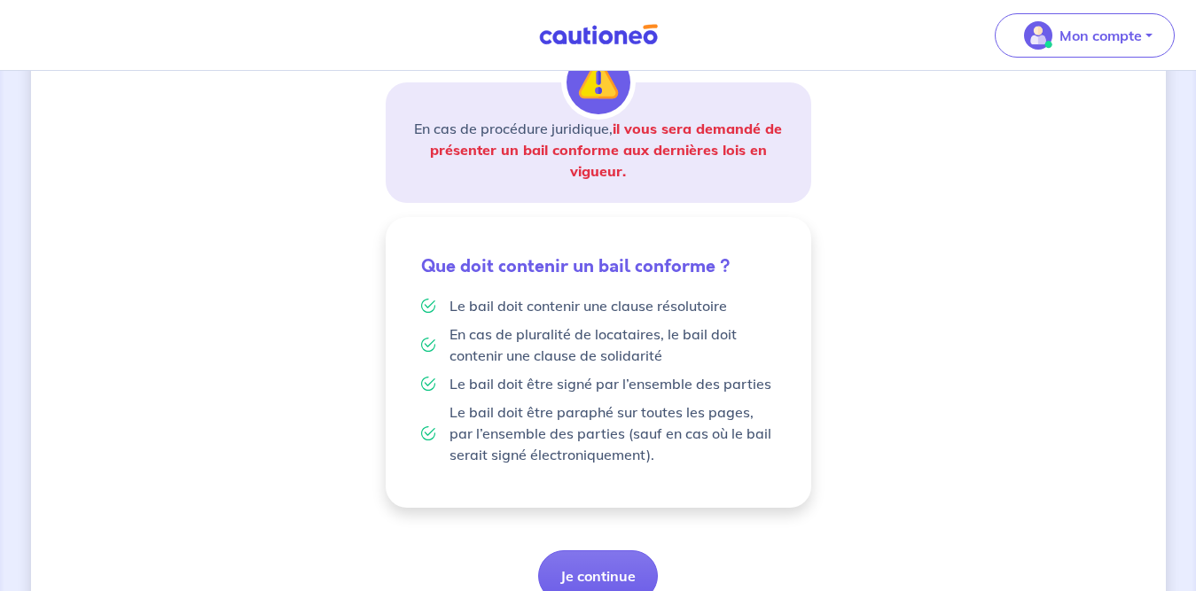
scroll to position [382, 0]
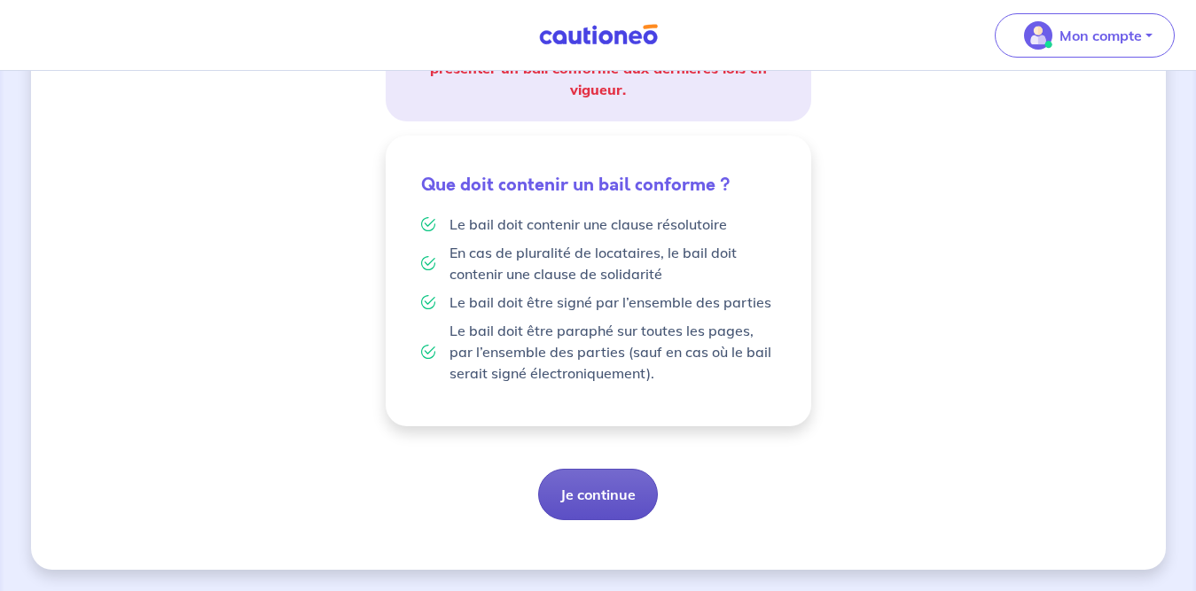
click at [617, 497] on button "Je continue" at bounding box center [598, 494] width 120 height 51
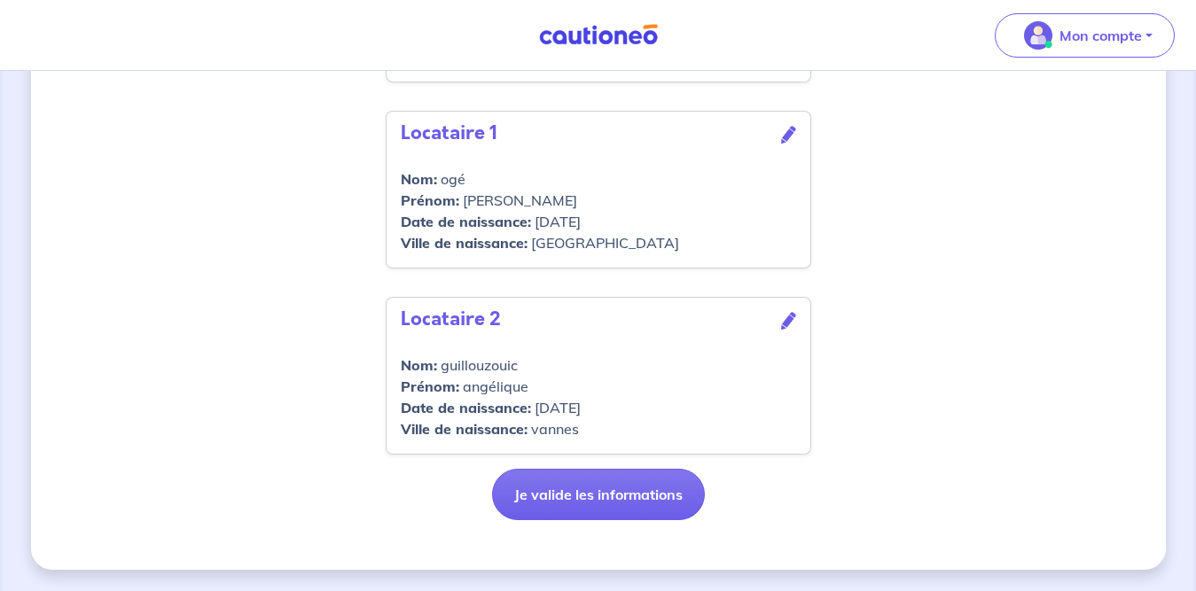
scroll to position [822, 0]
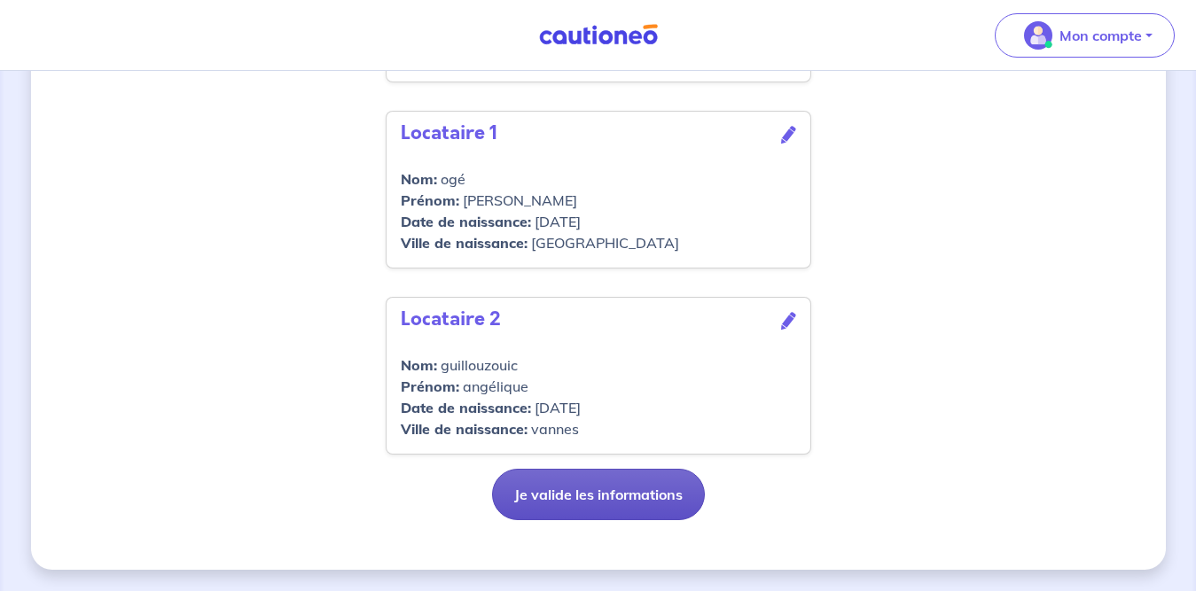
click at [625, 499] on button "Je valide les informations" at bounding box center [598, 494] width 213 height 51
